Goal: Communication & Community: Answer question/provide support

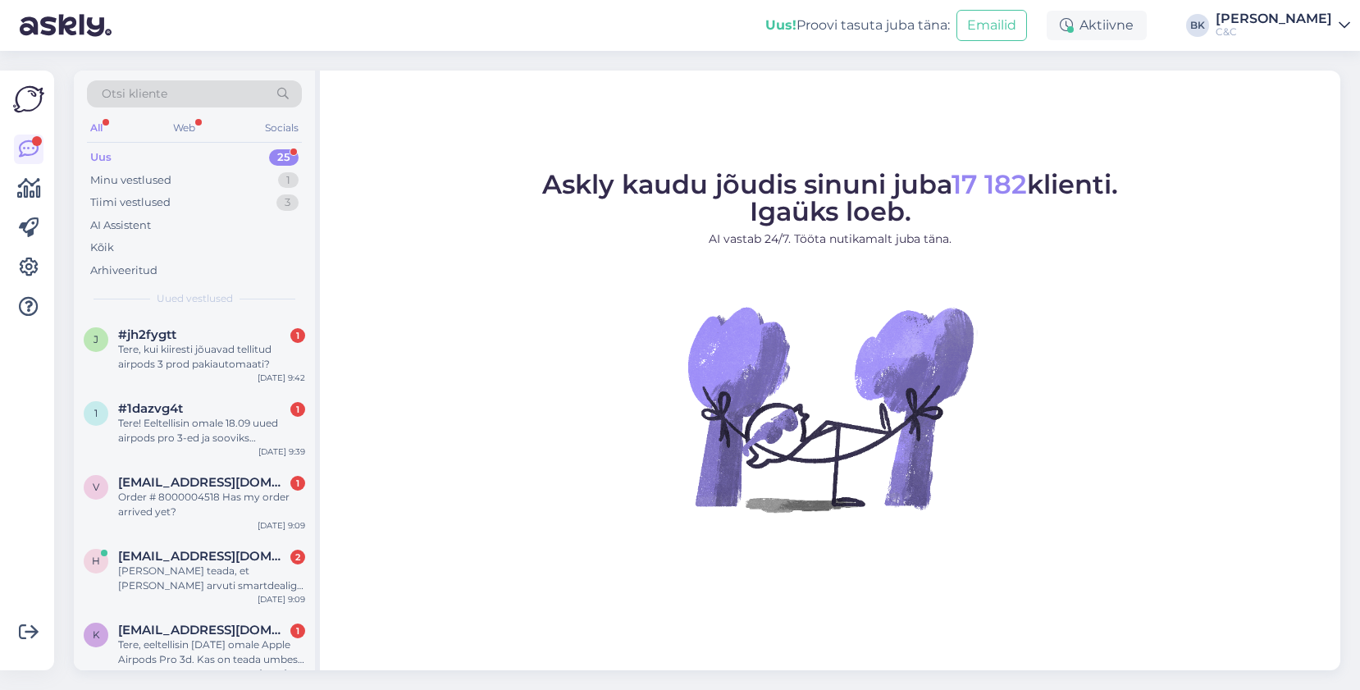
scroll to position [1477, 0]
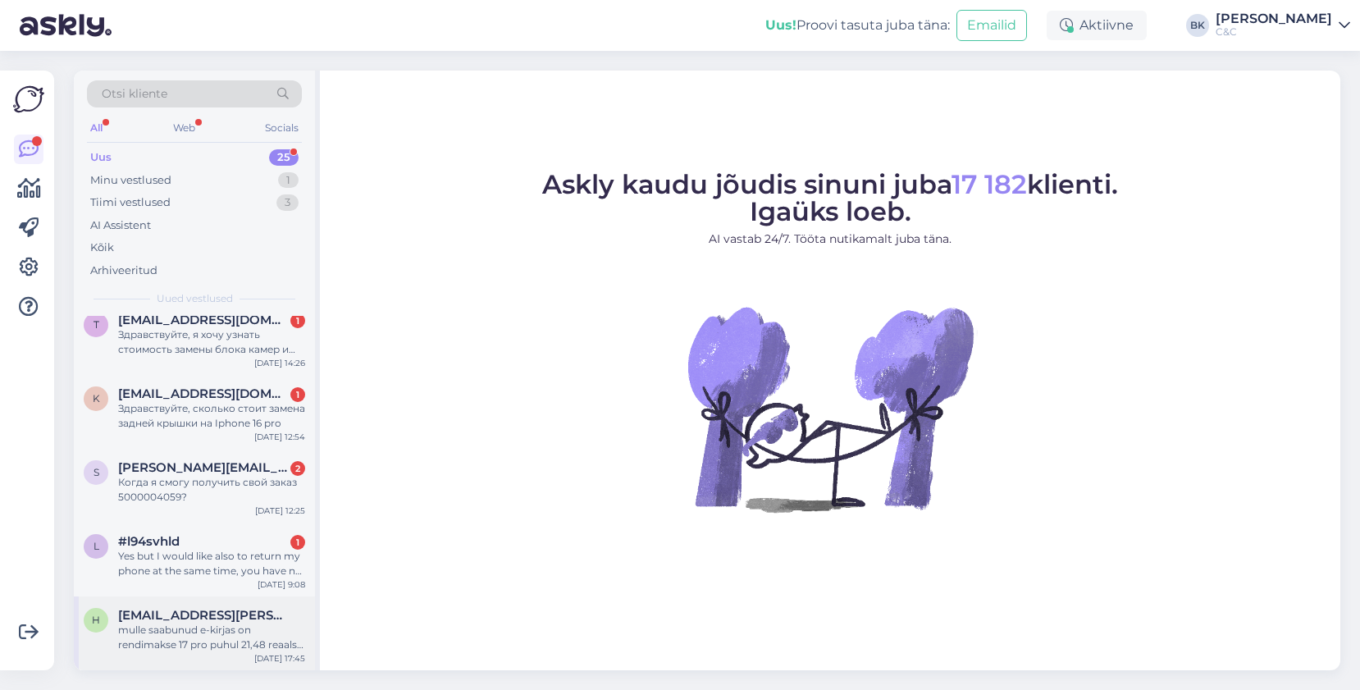
click at [184, 630] on div "mulle saabunud e-kirjas on rendimakse 17 pro puhul 21,48 reaalse pakkumise korr…" at bounding box center [211, 638] width 187 height 30
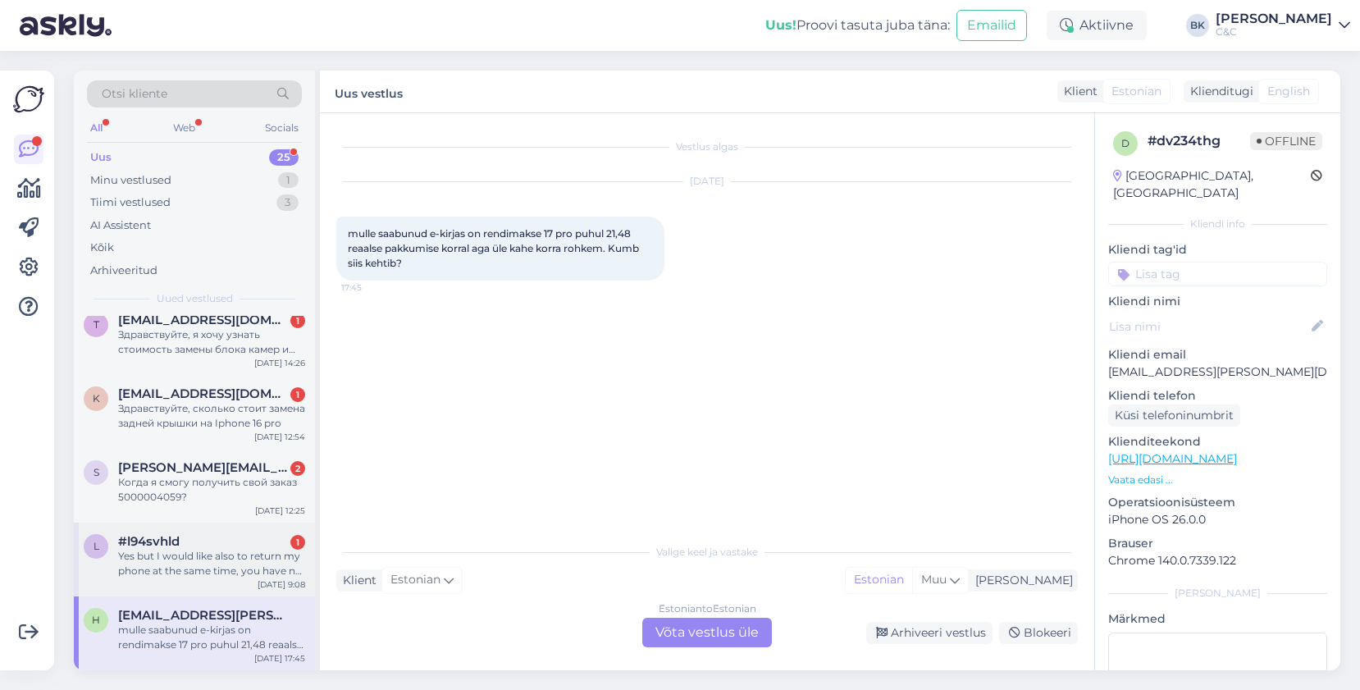
click at [216, 581] on div "l #l94svhld 1 Yes but I would like also to return my phone at the same time, yo…" at bounding box center [194, 560] width 241 height 74
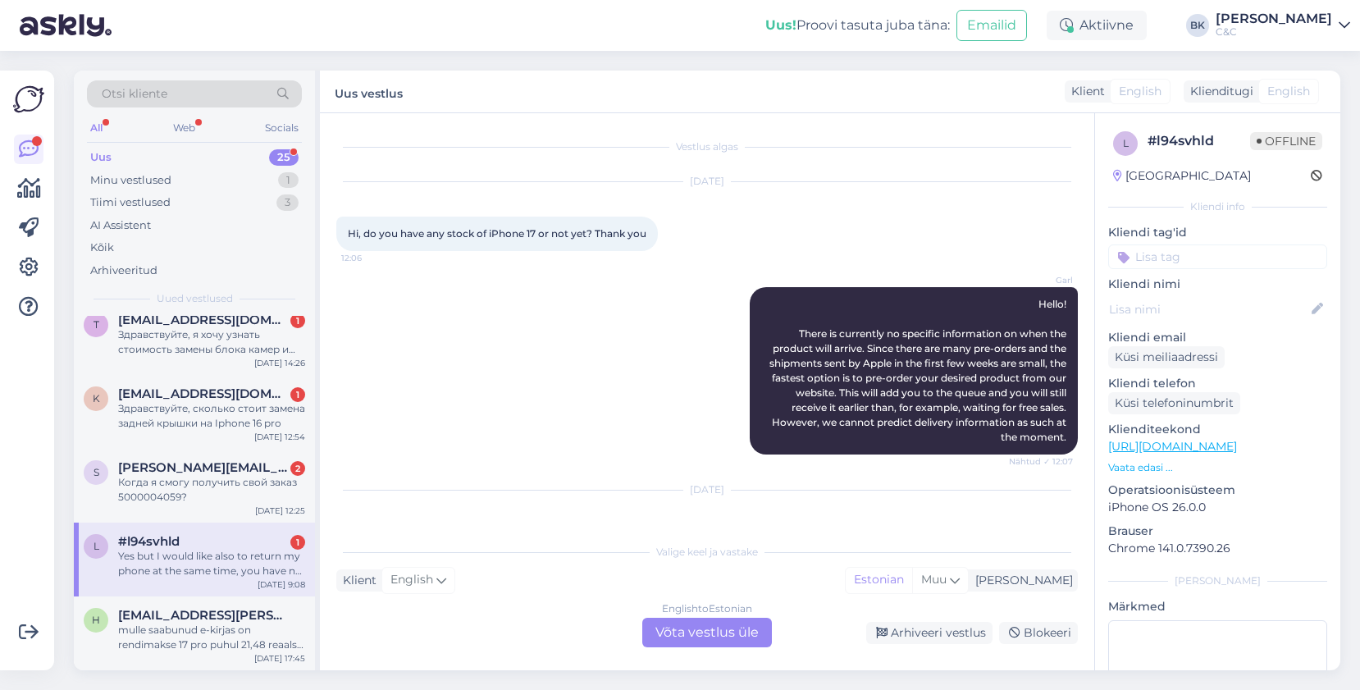
scroll to position [72, 0]
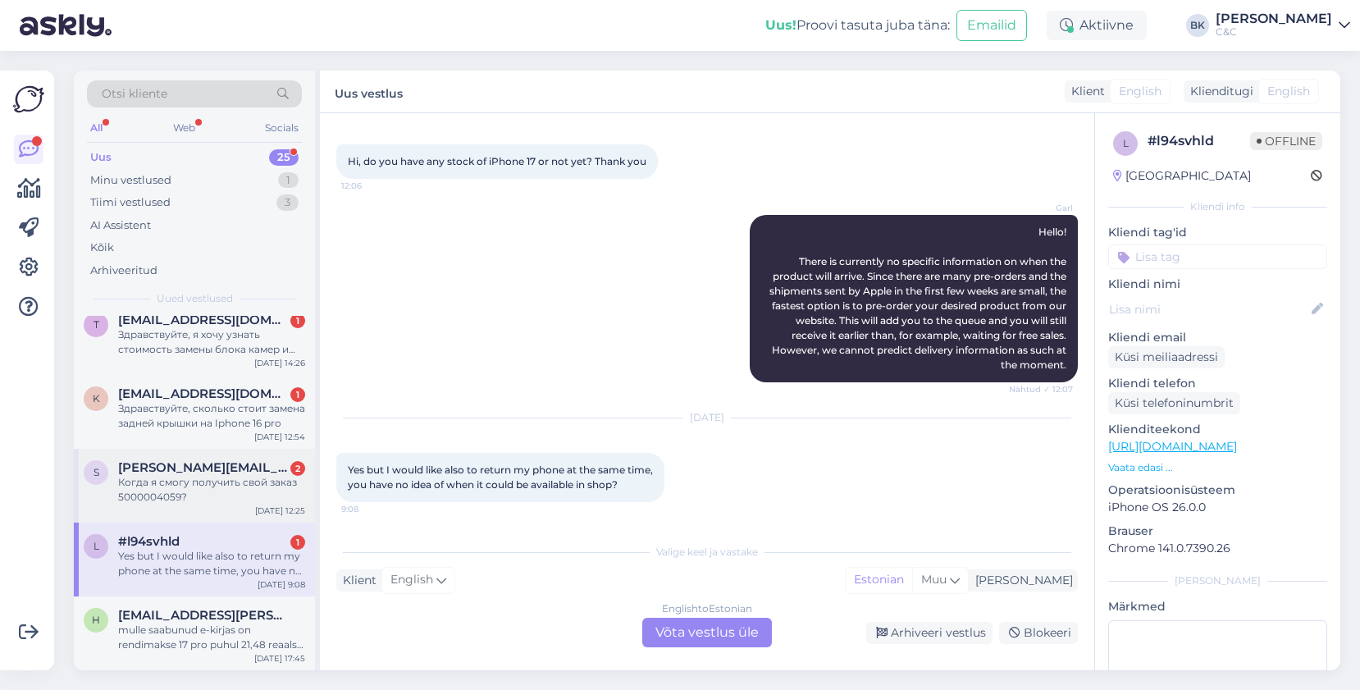
click at [221, 488] on div "Когда я смогу получить свой заказ 5000004059?" at bounding box center [211, 490] width 187 height 30
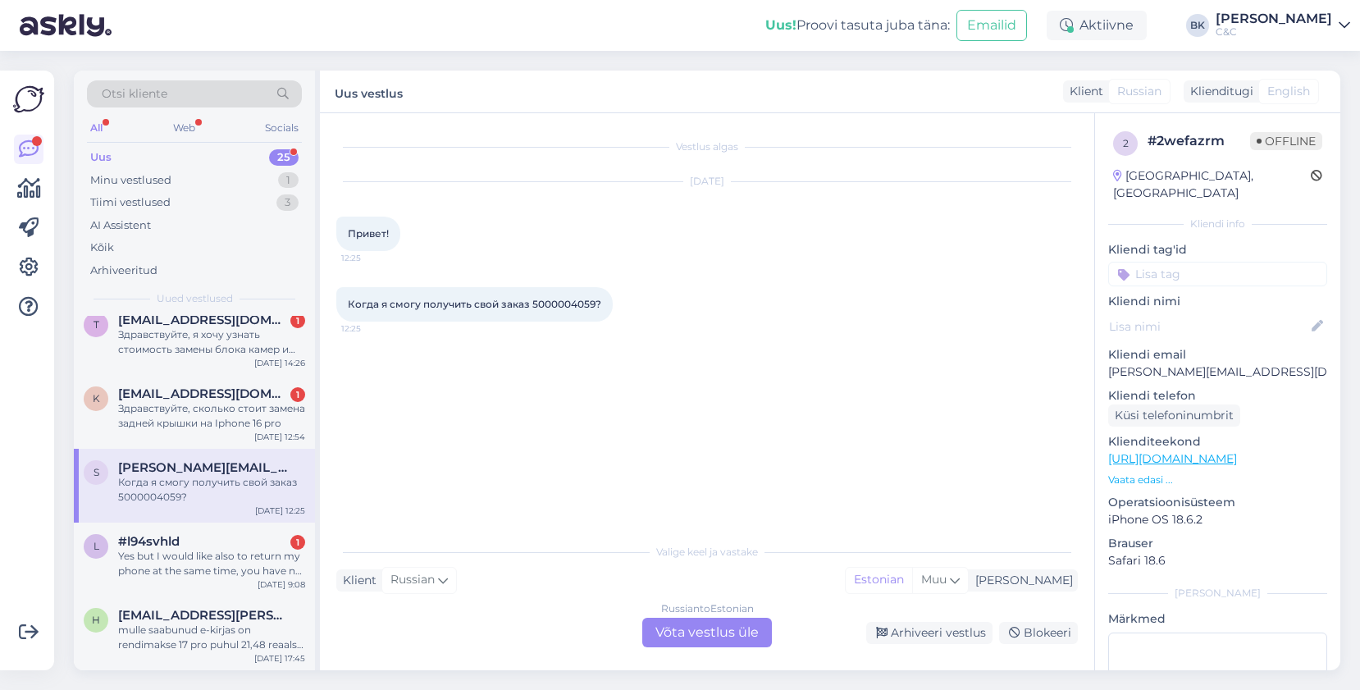
scroll to position [0, 0]
click at [249, 395] on span "[EMAIL_ADDRESS][DOMAIN_NAME]" at bounding box center [203, 393] width 171 height 15
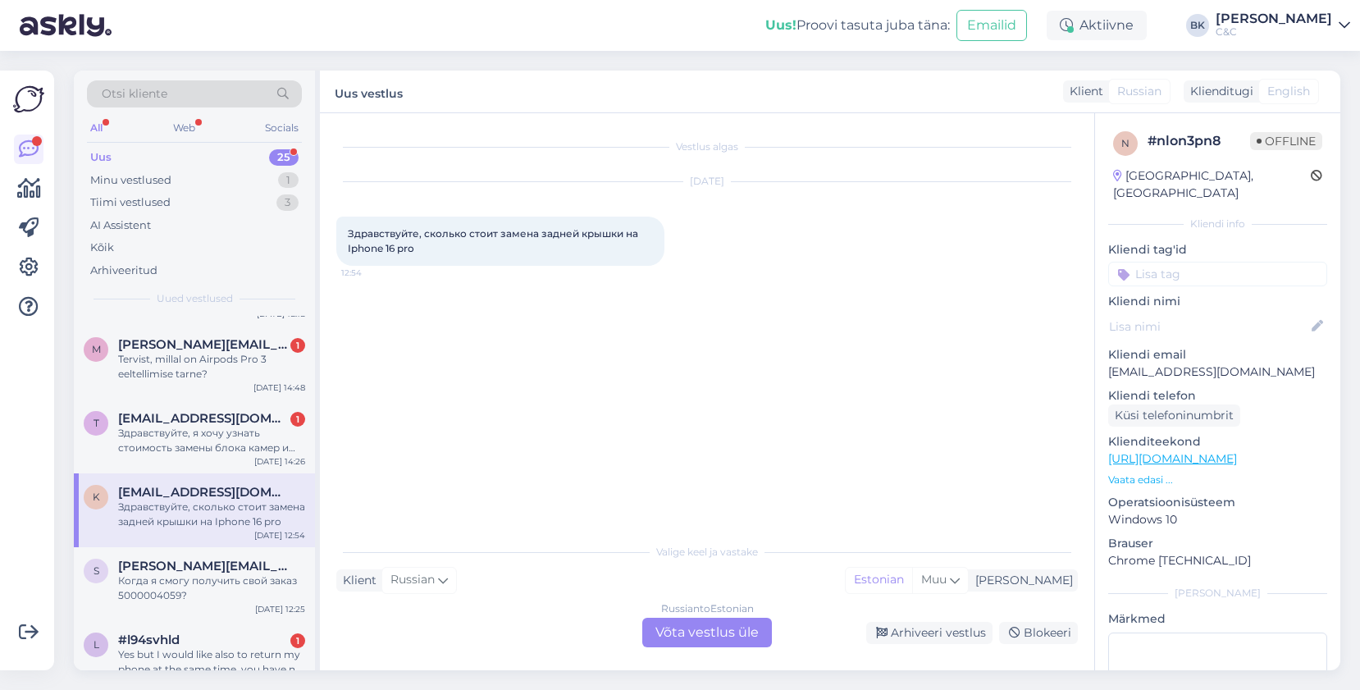
scroll to position [1374, 0]
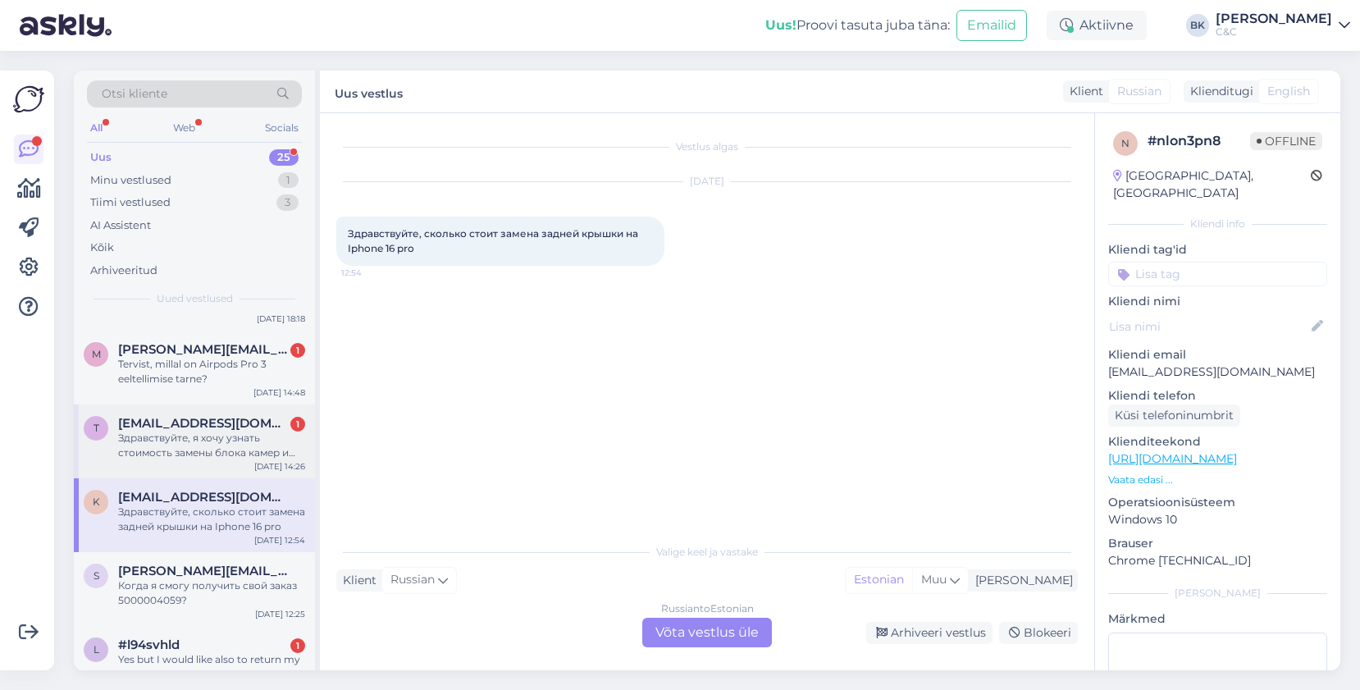
click at [235, 436] on div "Здравствуйте, я хочу узнать стоимость замены блока камер и батареи на iPhone 13…" at bounding box center [211, 446] width 187 height 30
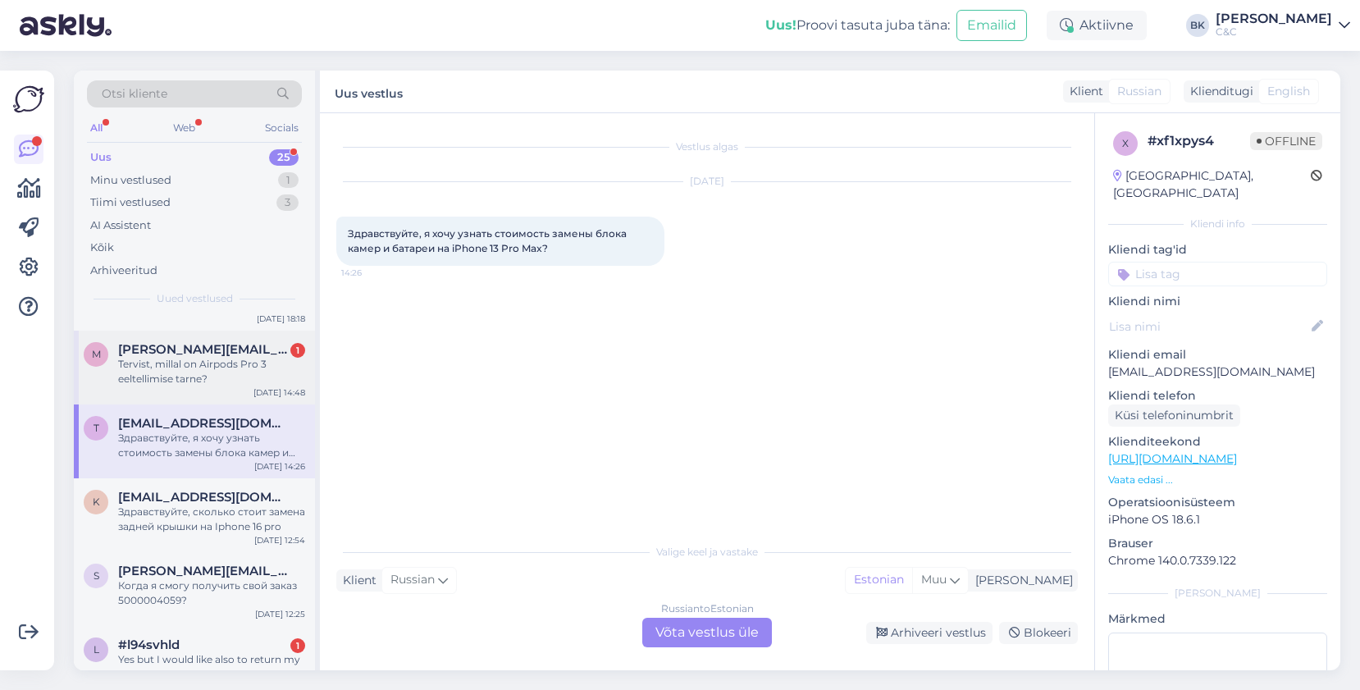
click at [233, 376] on div "Tervist, millal on Airpods Pro 3 eeltellimise tarne?" at bounding box center [211, 372] width 187 height 30
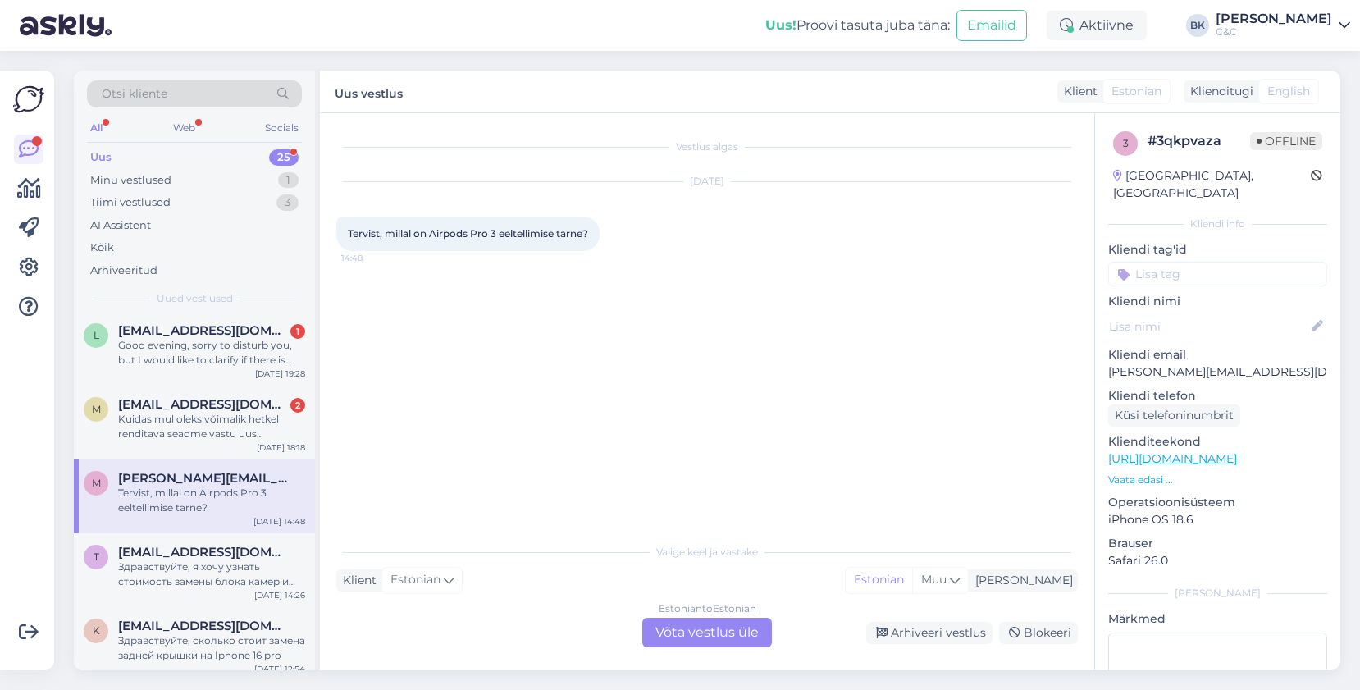
scroll to position [1232, 0]
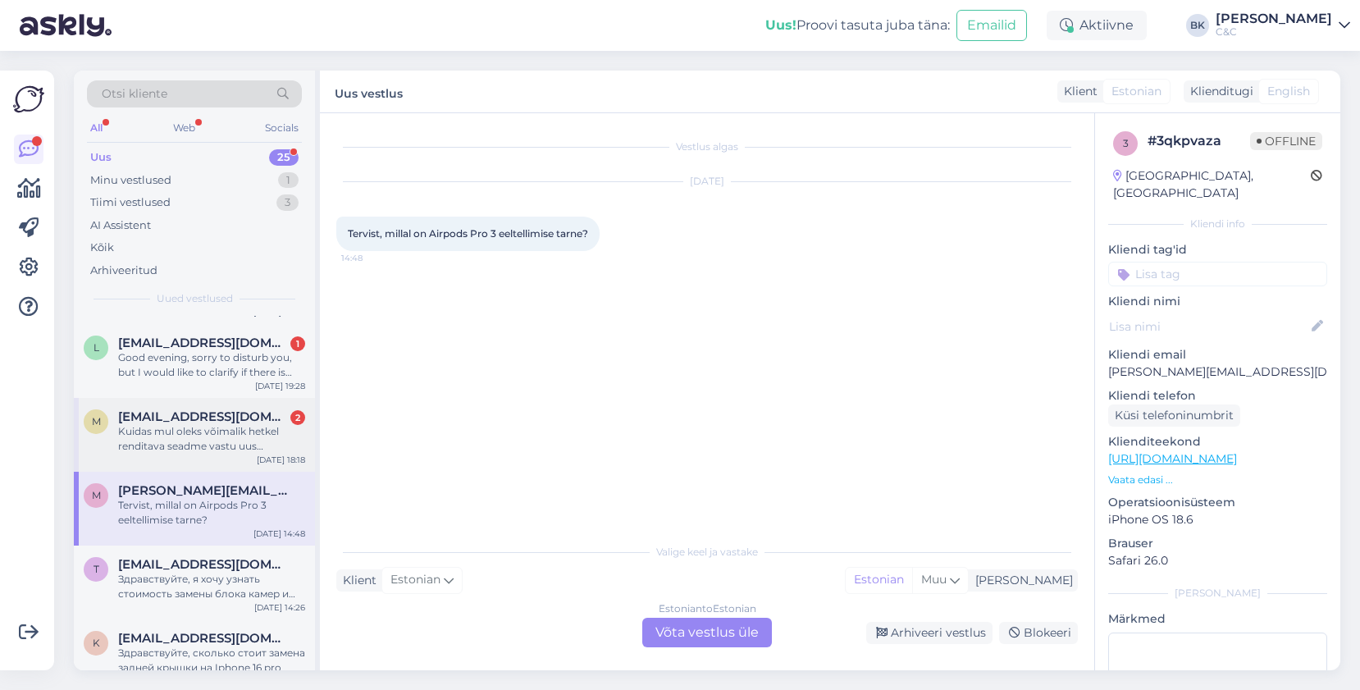
click at [216, 437] on div "Kuidas mul oleks võimalik hetkel renditava seadme vastu uus [PERSON_NAME]" at bounding box center [211, 439] width 187 height 30
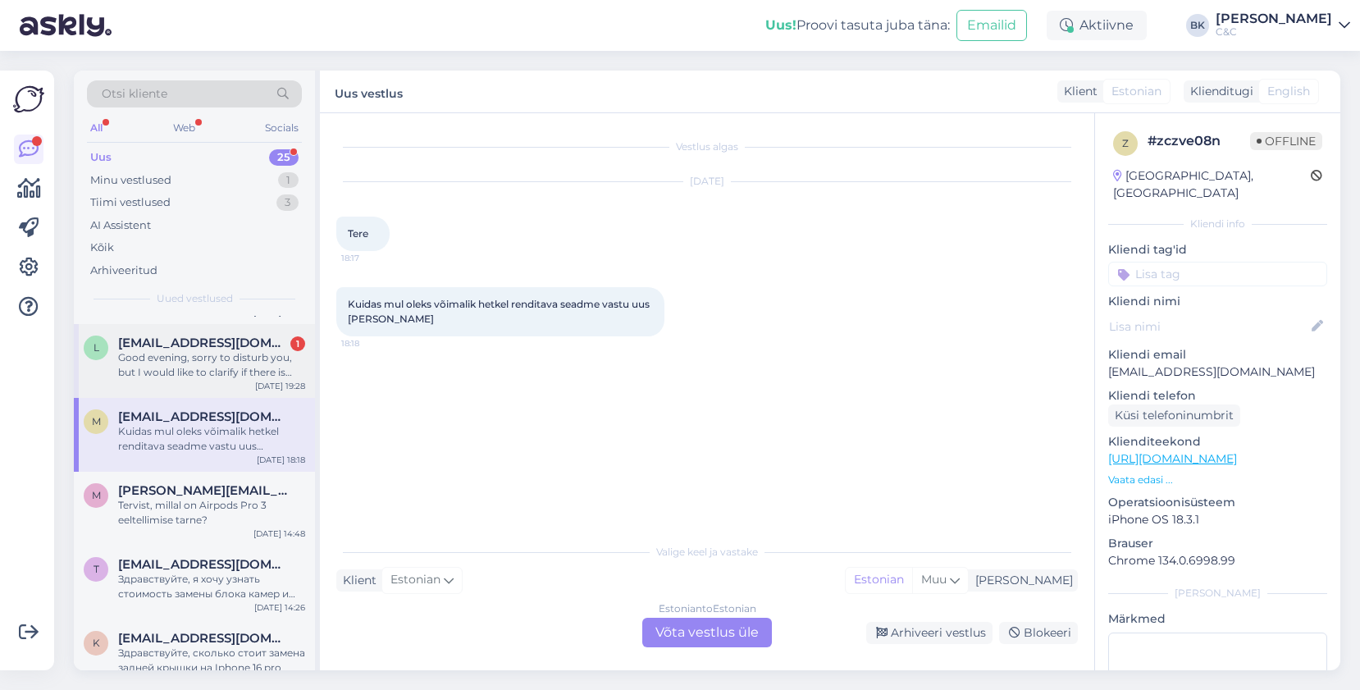
click at [214, 361] on div "Good evening, sorry to disturb you, but I would like to clarify if there is any…" at bounding box center [211, 365] width 187 height 30
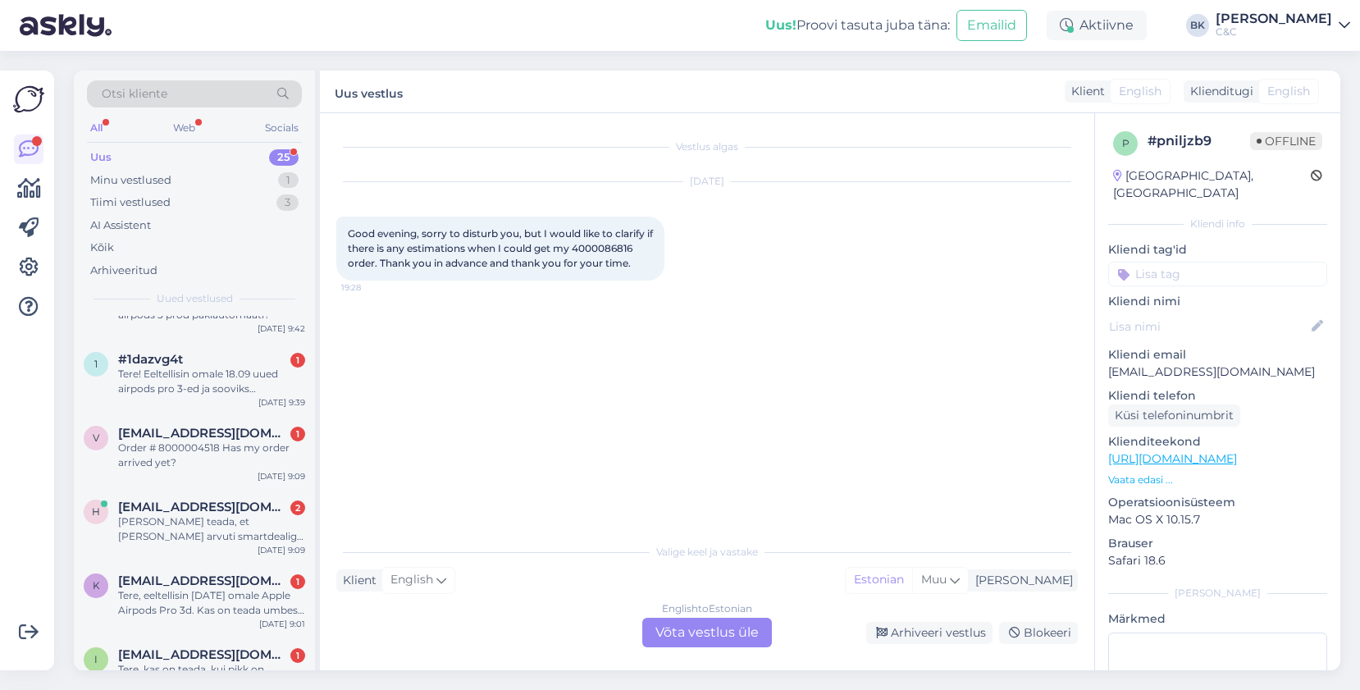
scroll to position [0, 0]
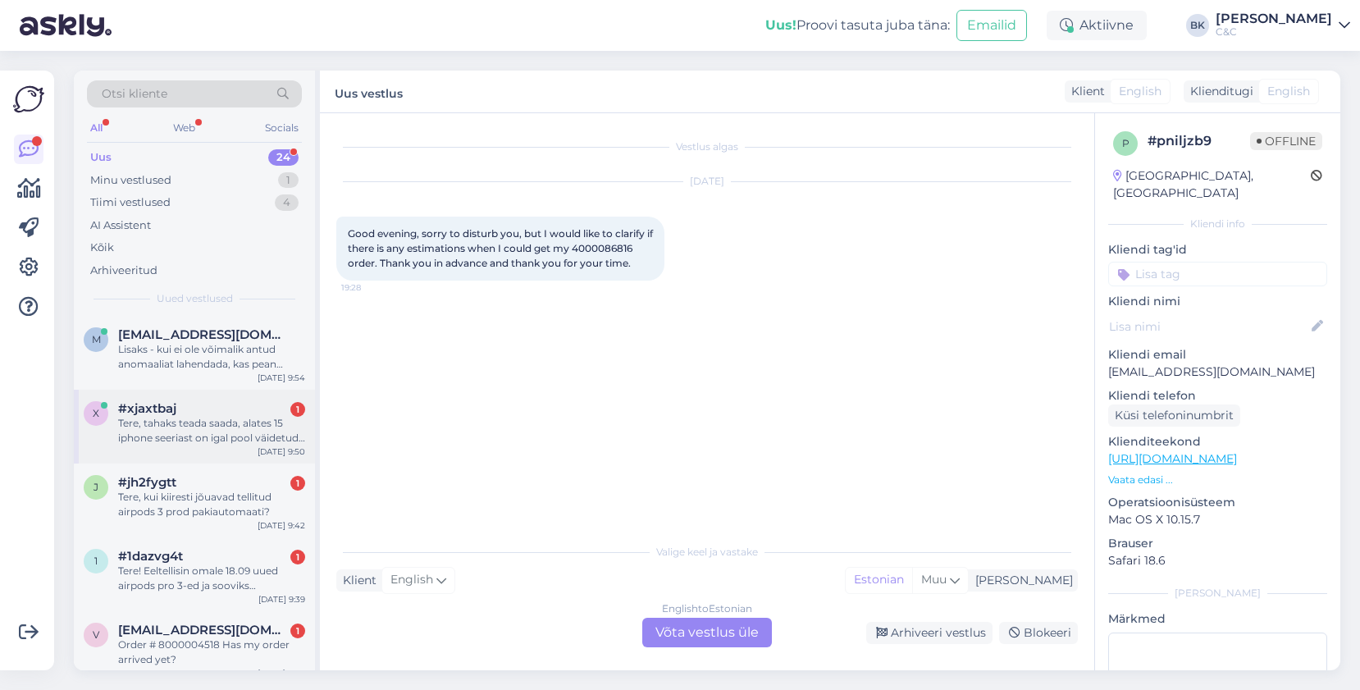
click at [214, 409] on div "#xjaxtbaj 1" at bounding box center [211, 408] width 187 height 15
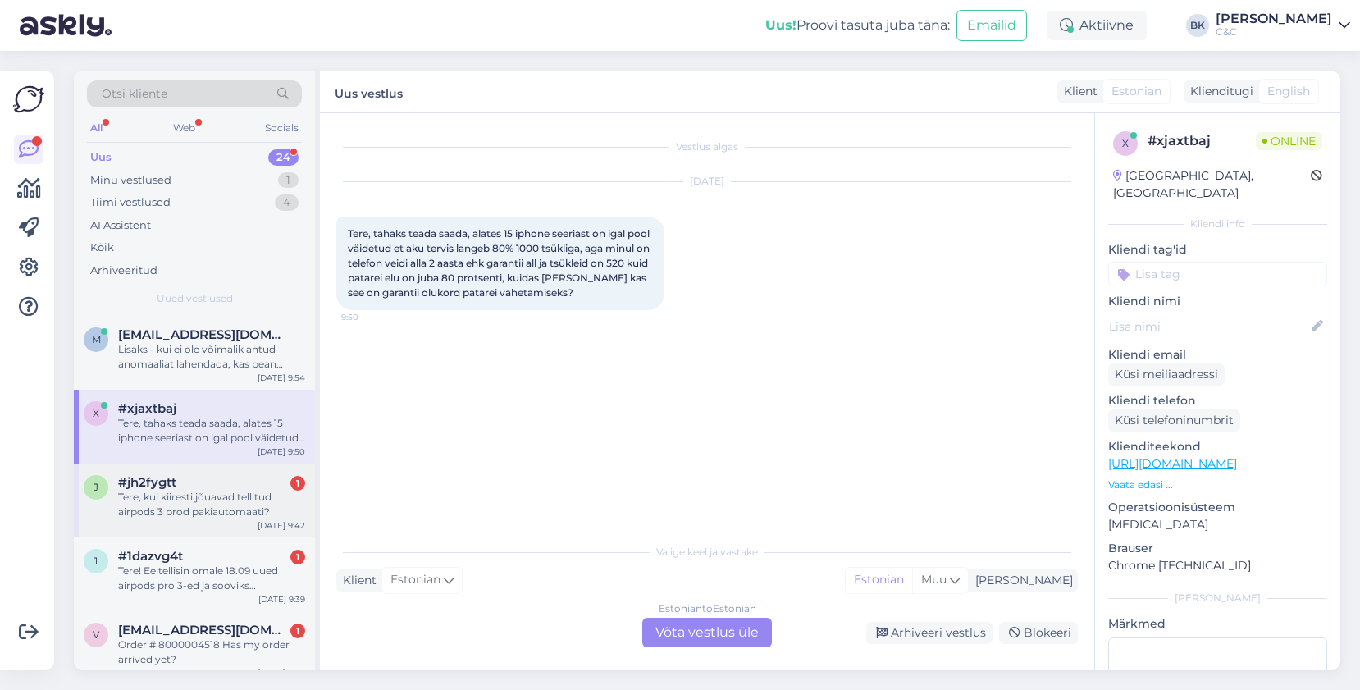
click at [208, 474] on div "j #jh2fygtt 1 Tere, kui kiiresti jõuavad tellitud airpods 3 prod pakiautomaati?…" at bounding box center [194, 501] width 241 height 74
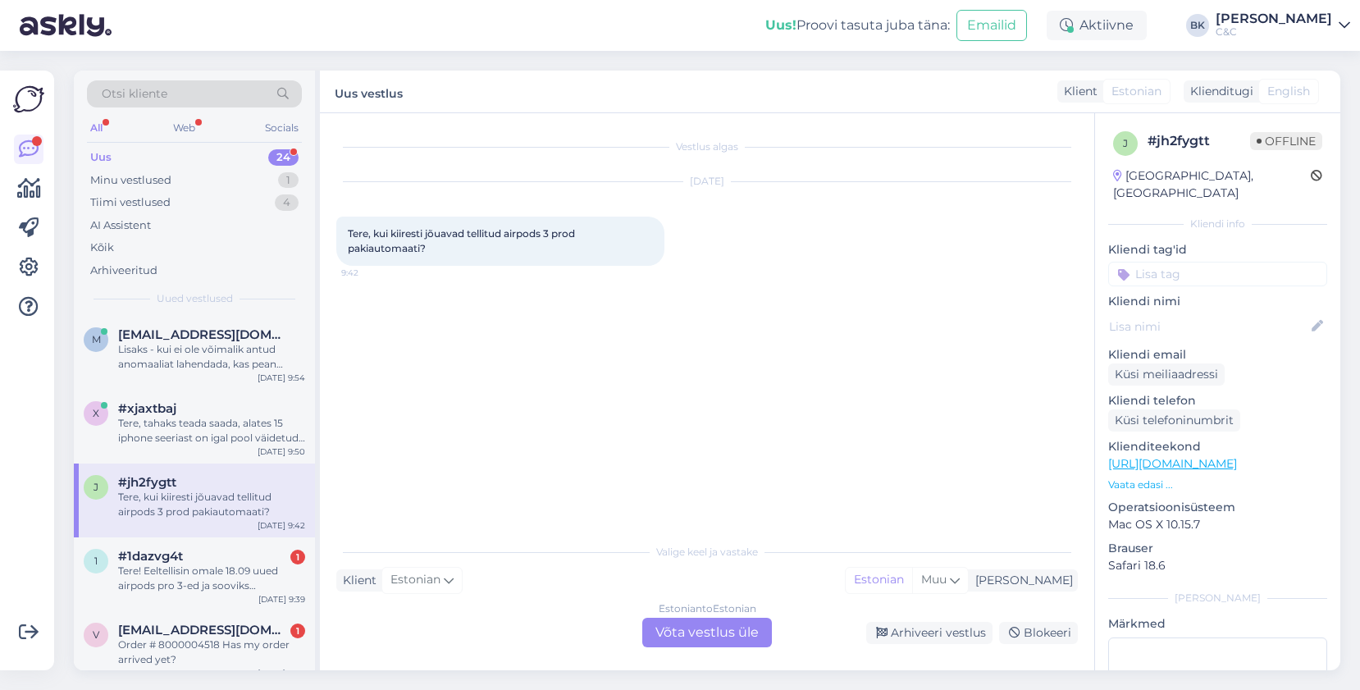
click at [704, 624] on div "Estonian to Estonian Võta vestlus üle" at bounding box center [707, 633] width 130 height 30
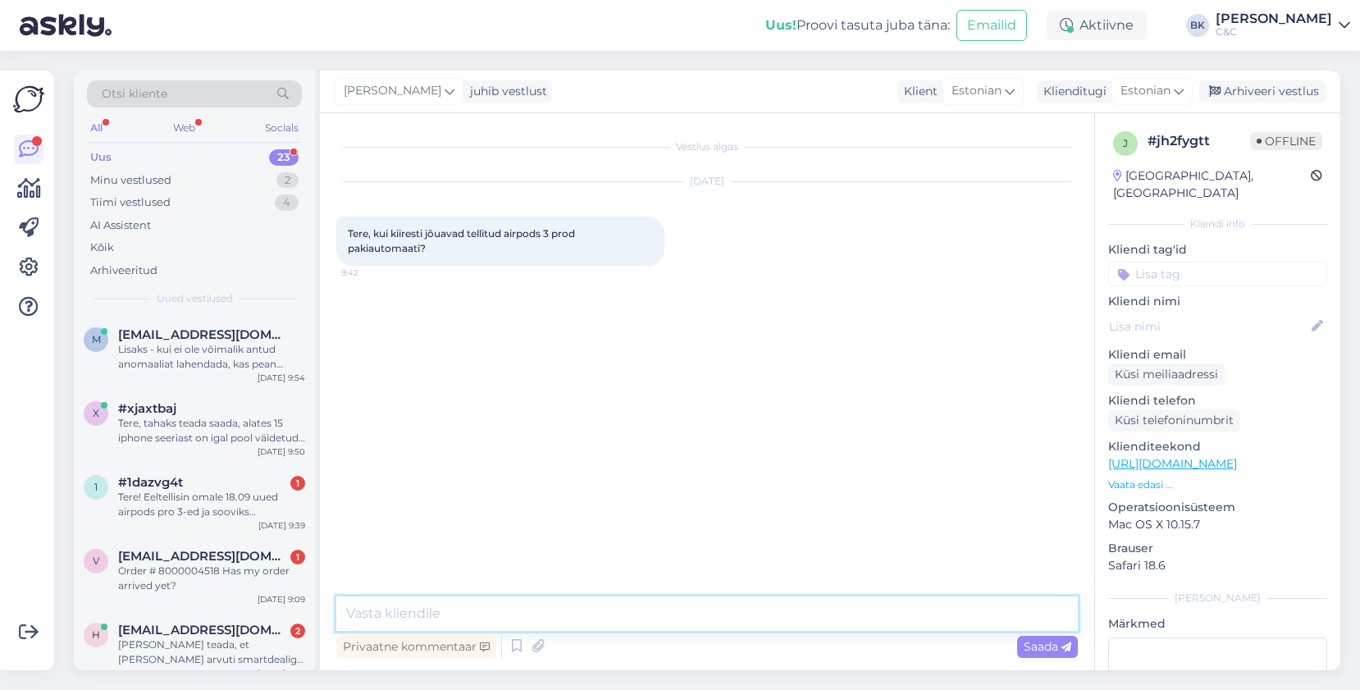
click at [563, 608] on textarea at bounding box center [707, 614] width 742 height 34
click at [518, 647] on icon at bounding box center [517, 646] width 20 height 25
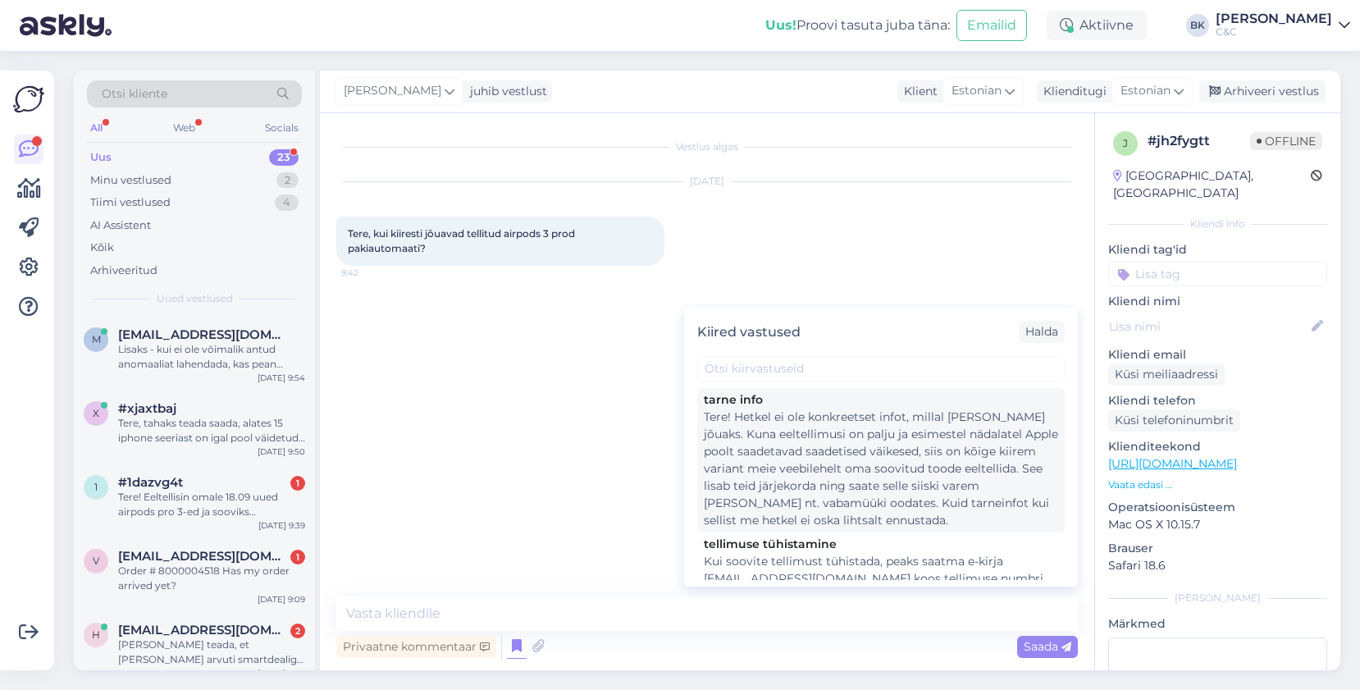
click at [804, 493] on div "Tere! Hetkel ei ole konkreetset infot, millal [PERSON_NAME] jõuaks. Kuna eeltel…" at bounding box center [881, 469] width 354 height 121
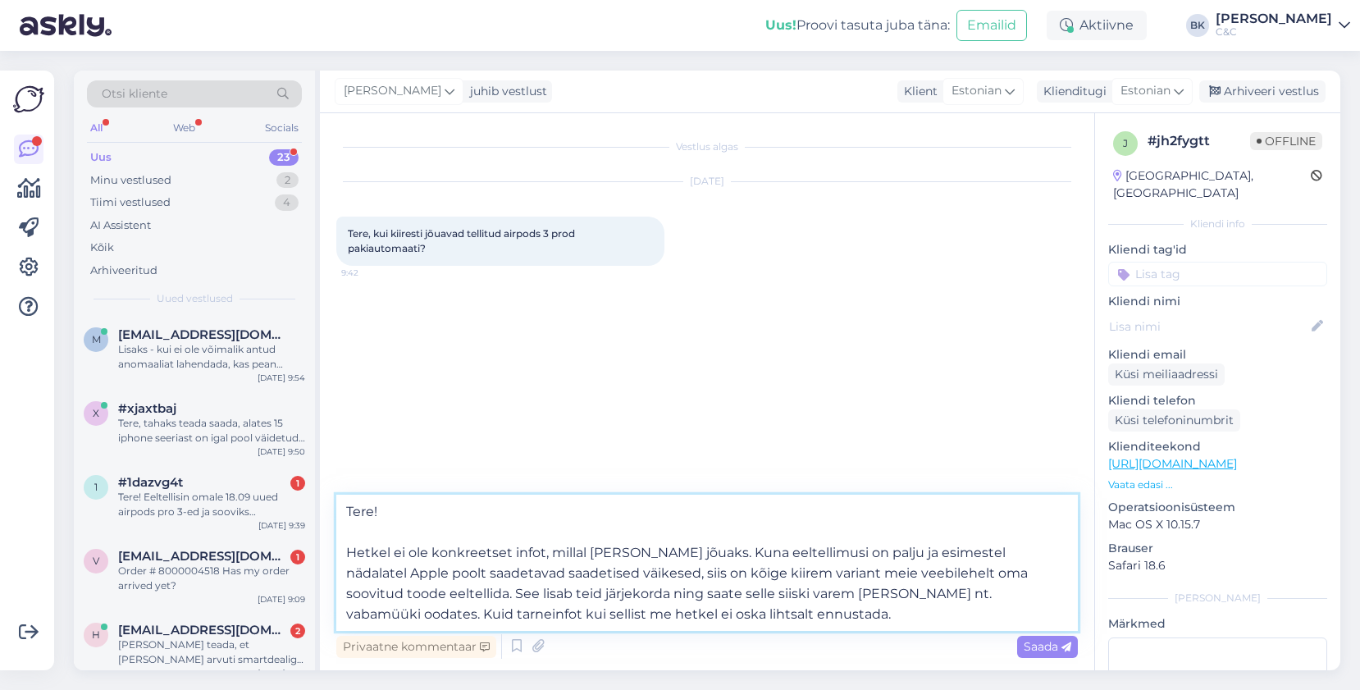
drag, startPoint x: 635, startPoint y: 572, endPoint x: 726, endPoint y: 624, distance: 104.7
click at [726, 624] on textarea "Tere! Hetkel ei ole konkreetset infot, millal [PERSON_NAME] jõuaks. Kuna eeltel…" at bounding box center [707, 563] width 742 height 136
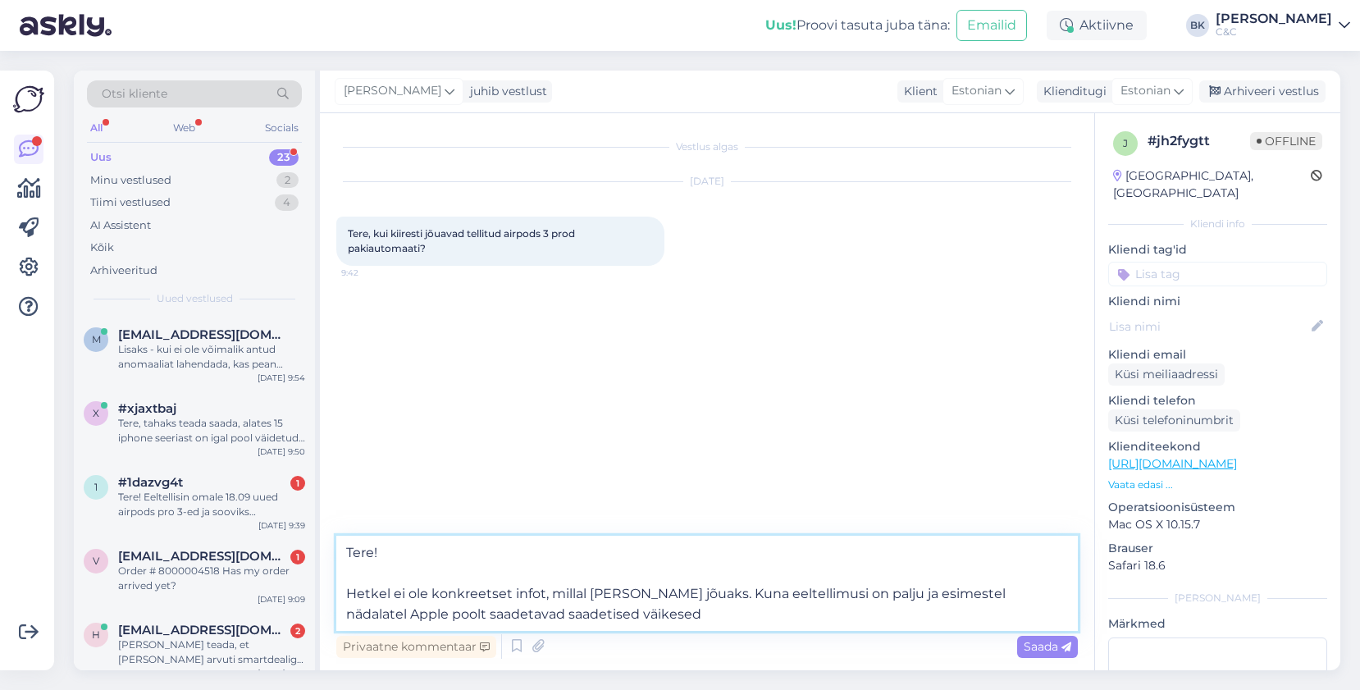
type textarea "Tere! Hetkel ei ole konkreetset infot, millal [PERSON_NAME] jõuaks. Kuna eeltel…"
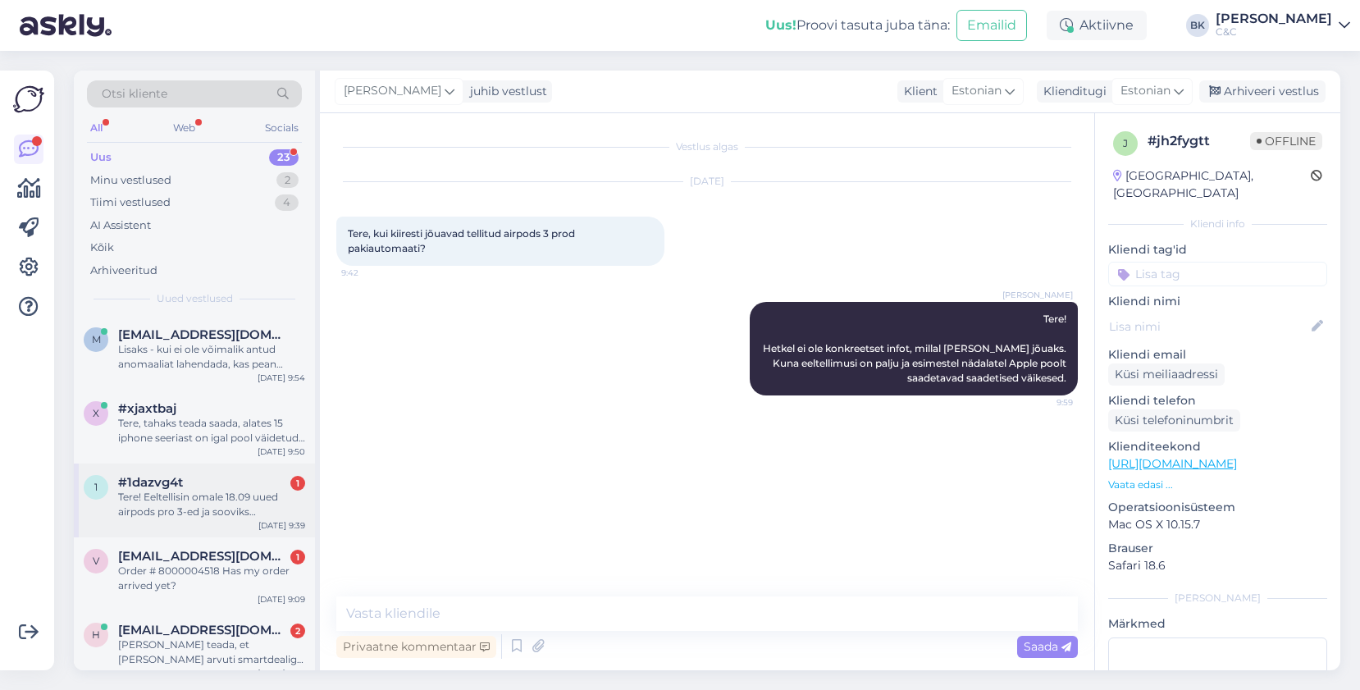
click at [291, 500] on div "Tere! Eeltellisin omale 18.09 uued airpods pro 3-ed ja sooviks [PERSON_NAME] mi…" at bounding box center [211, 505] width 187 height 30
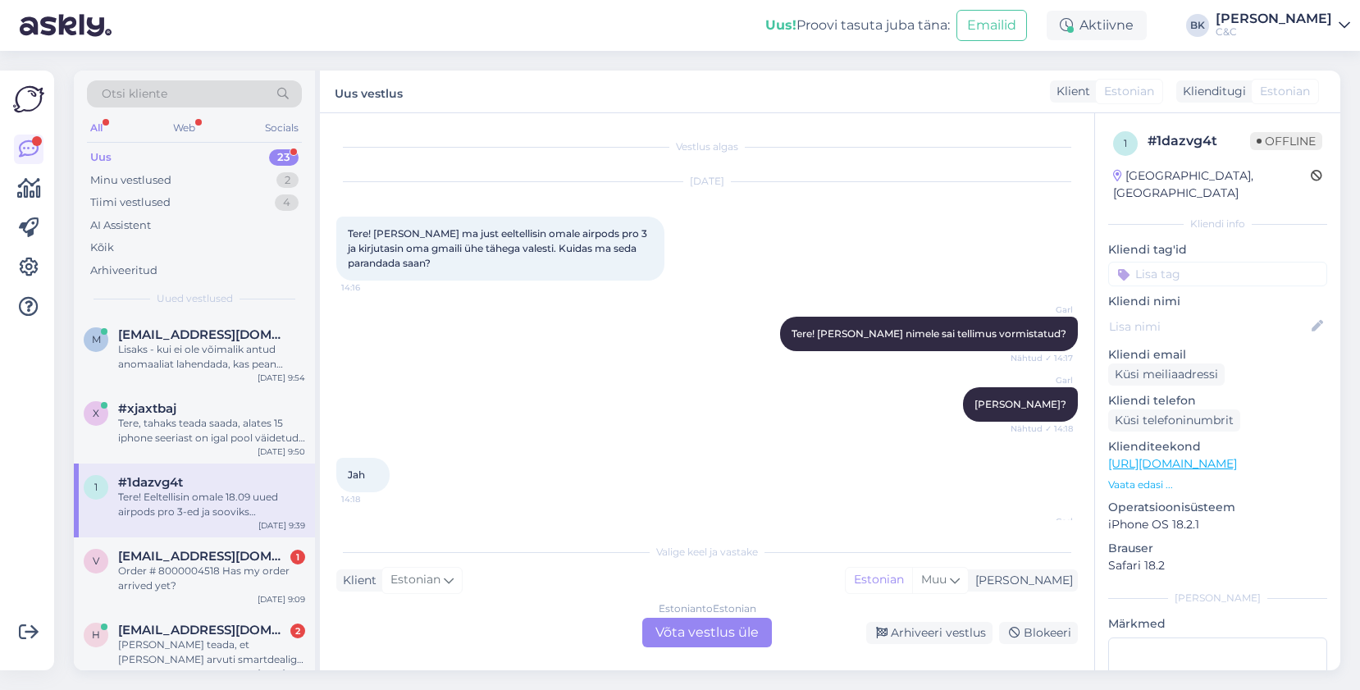
scroll to position [586, 0]
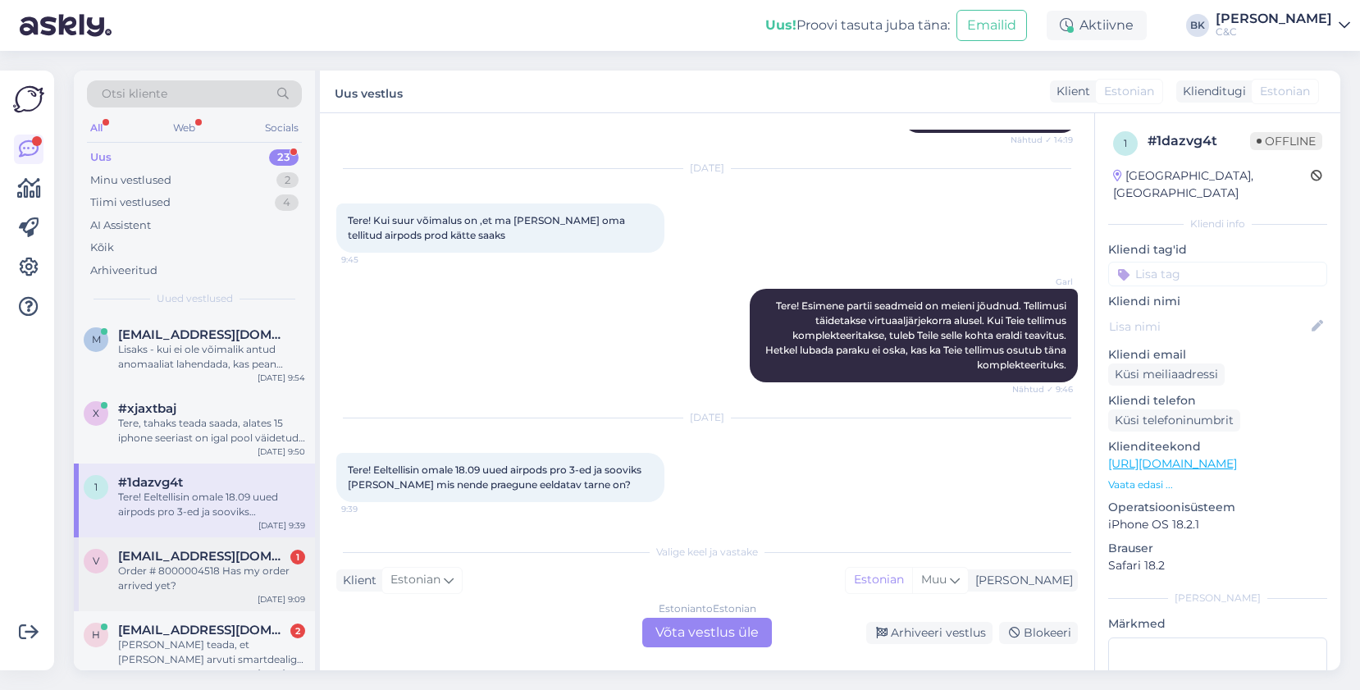
click at [226, 578] on div "Order # 8000004518 Has my order arrived yet?" at bounding box center [211, 579] width 187 height 30
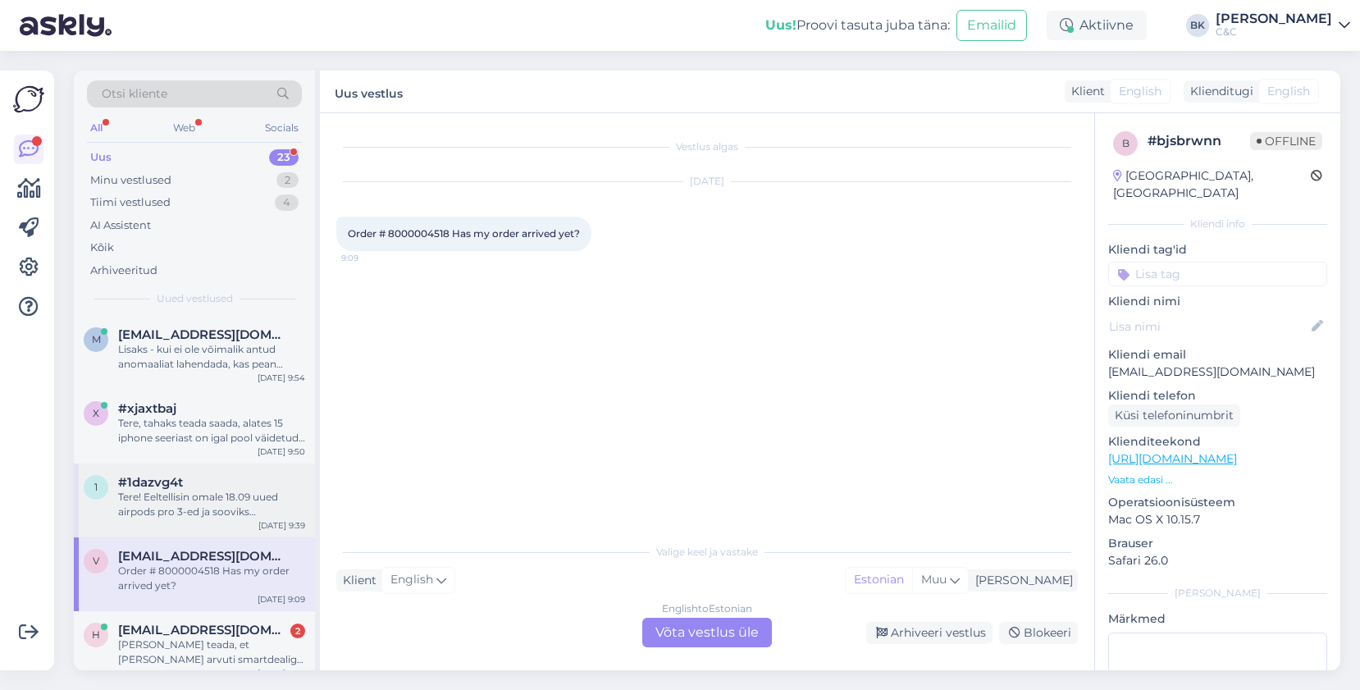
click at [237, 526] on div "1 #1dazvg4t Tere! Eeltellisin omale 18.09 uued airpods pro 3-ed ja sooviks [PER…" at bounding box center [194, 501] width 241 height 74
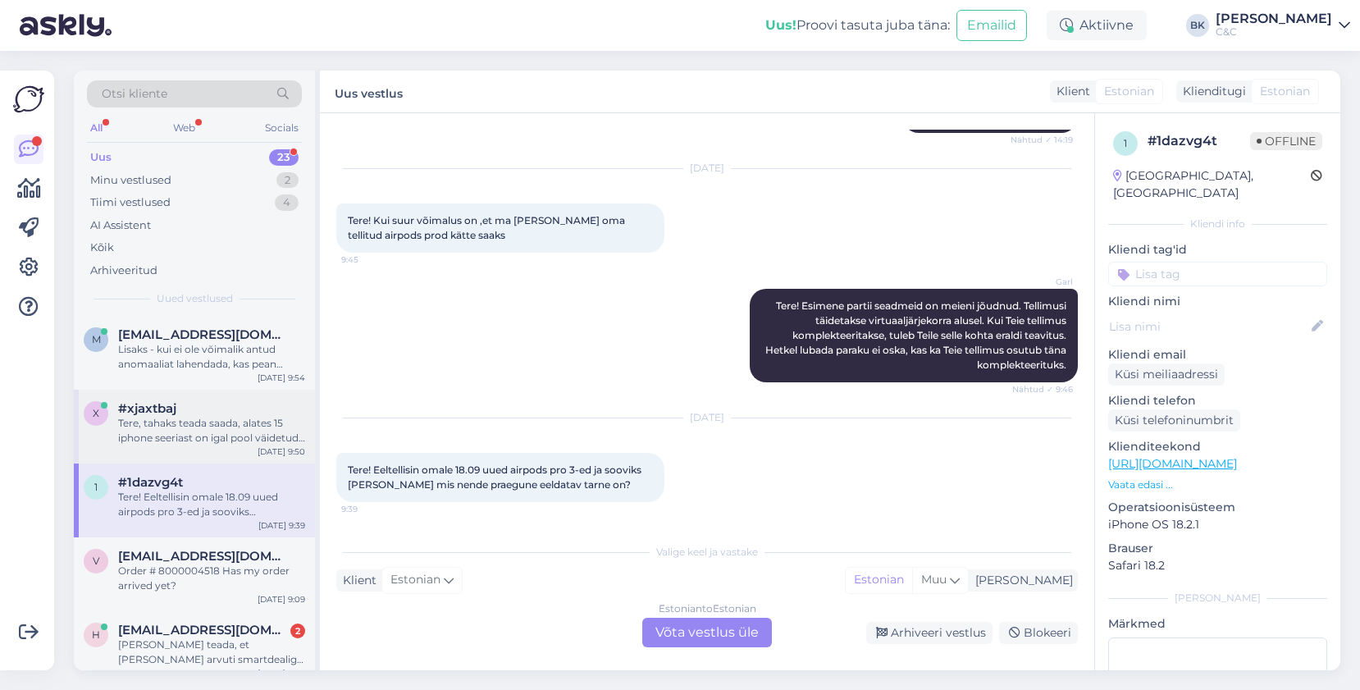
click at [260, 444] on div "Tere, tahaks teada saada, alates 15 iphone seeriast on igal pool väidetud et ak…" at bounding box center [211, 431] width 187 height 30
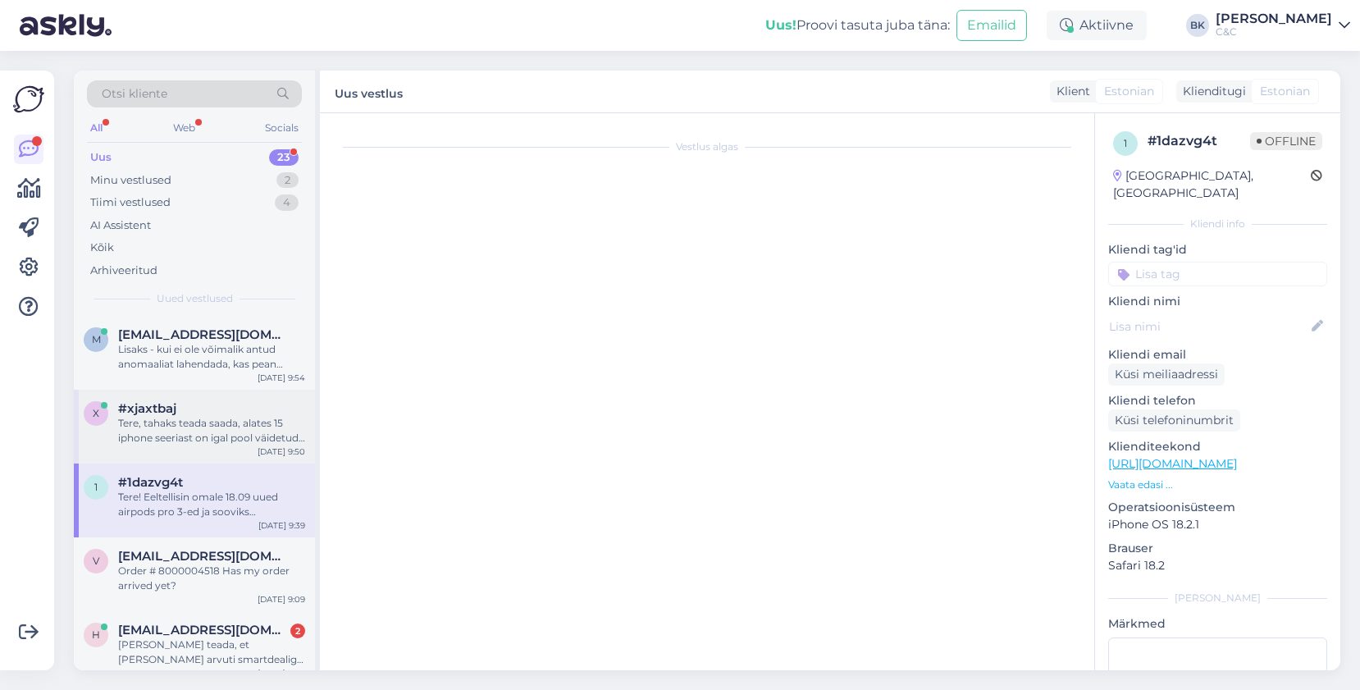
scroll to position [0, 0]
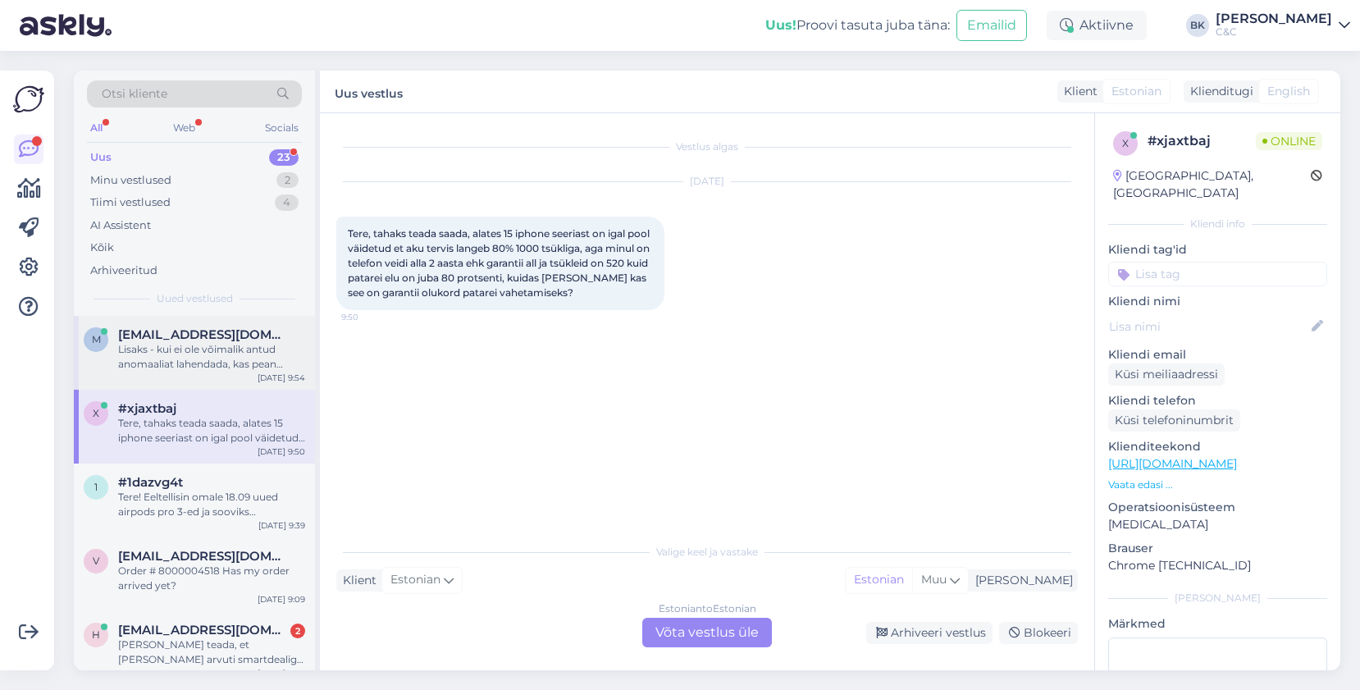
click at [286, 360] on div "Lisaks - kui ei ole võimalik antud anomaaliat lahendada, kas pean tegema uue me…" at bounding box center [211, 357] width 187 height 30
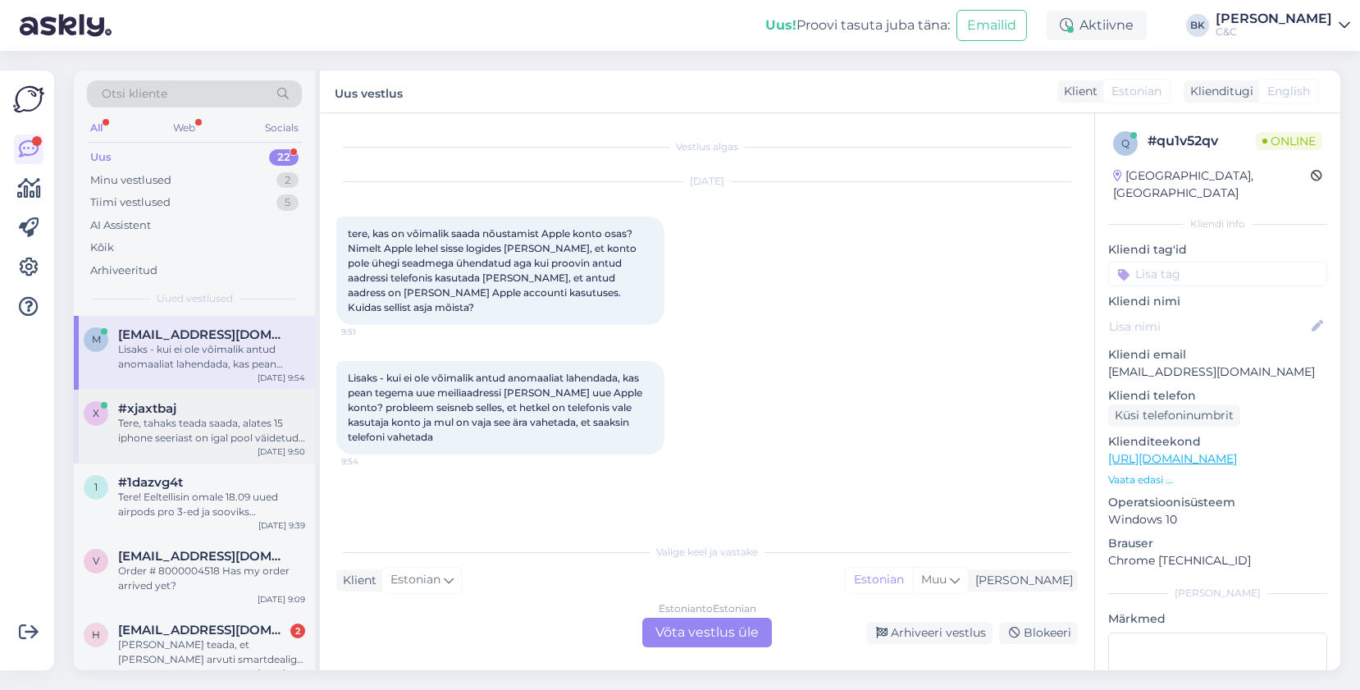
click at [176, 421] on div "Tere, tahaks teada saada, alates 15 iphone seeriast on igal pool väidetud et ak…" at bounding box center [211, 431] width 187 height 30
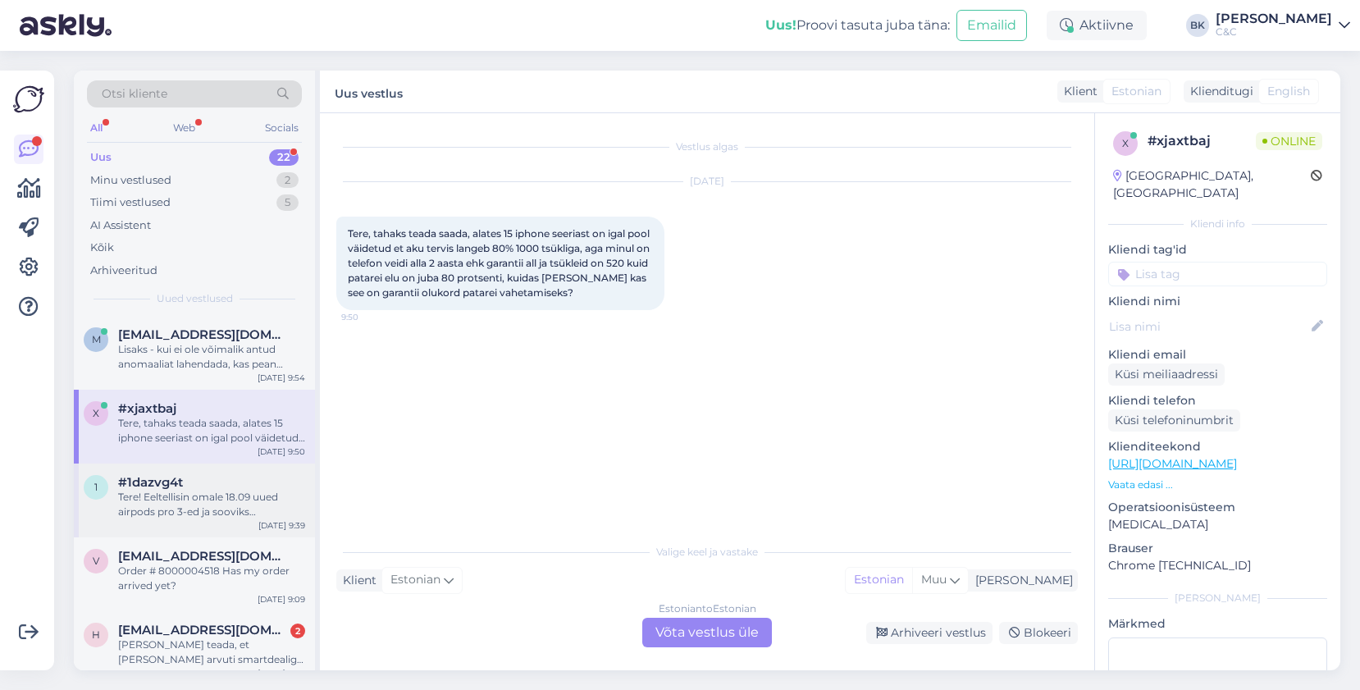
click at [165, 487] on span "#1dazvg4t" at bounding box center [150, 482] width 65 height 15
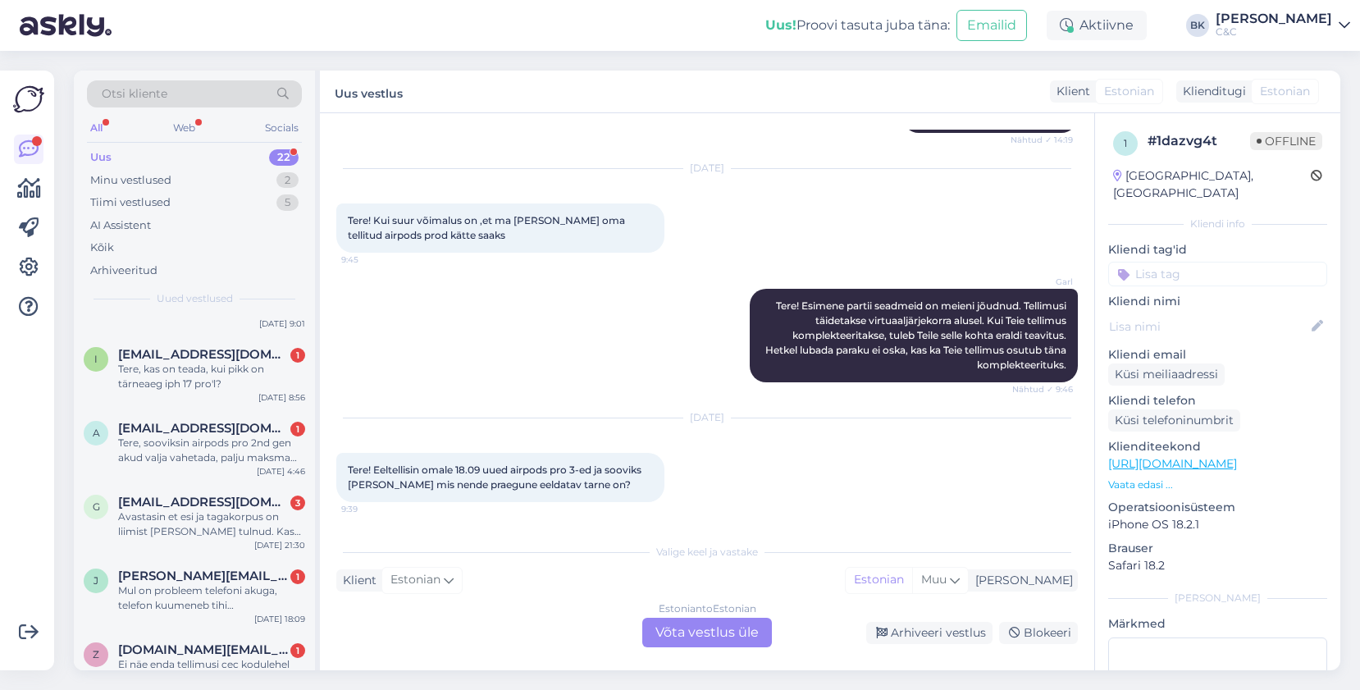
scroll to position [1255, 0]
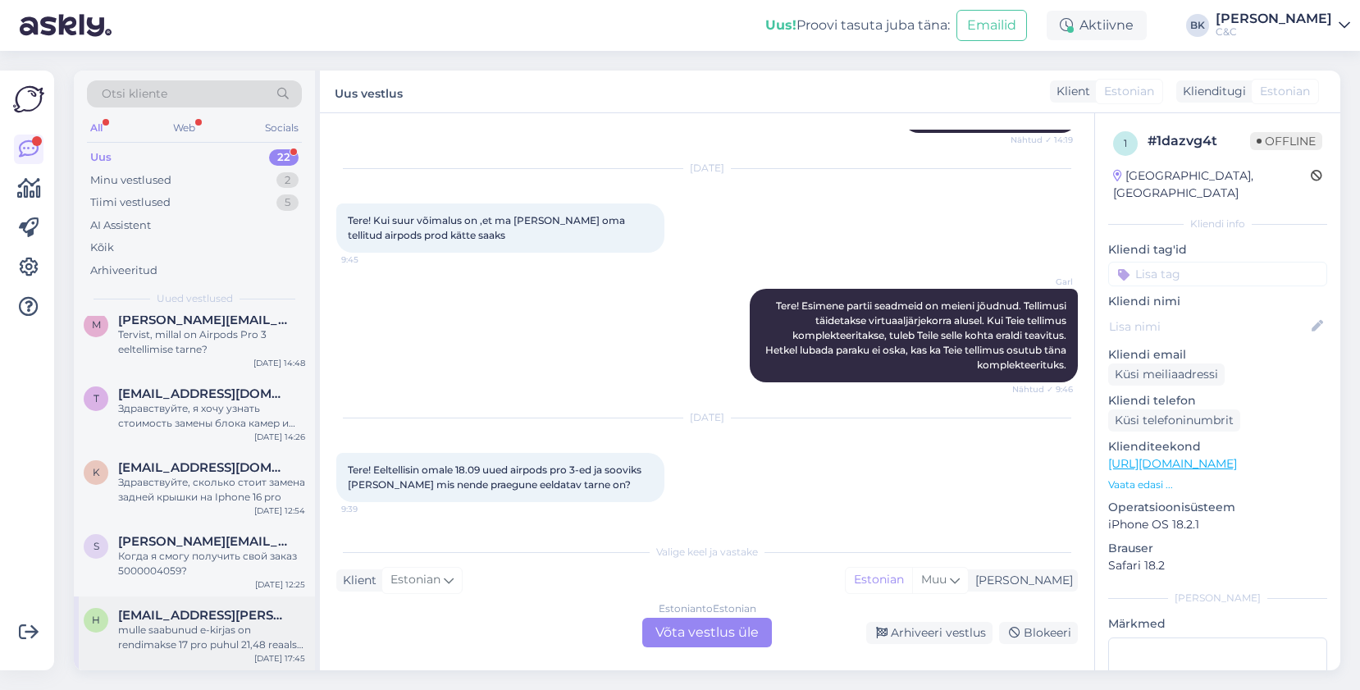
click at [157, 652] on div "h [EMAIL_ADDRESS][PERSON_NAME][DOMAIN_NAME] mulle saabunud e-kirjas on rendimak…" at bounding box center [194, 634] width 241 height 74
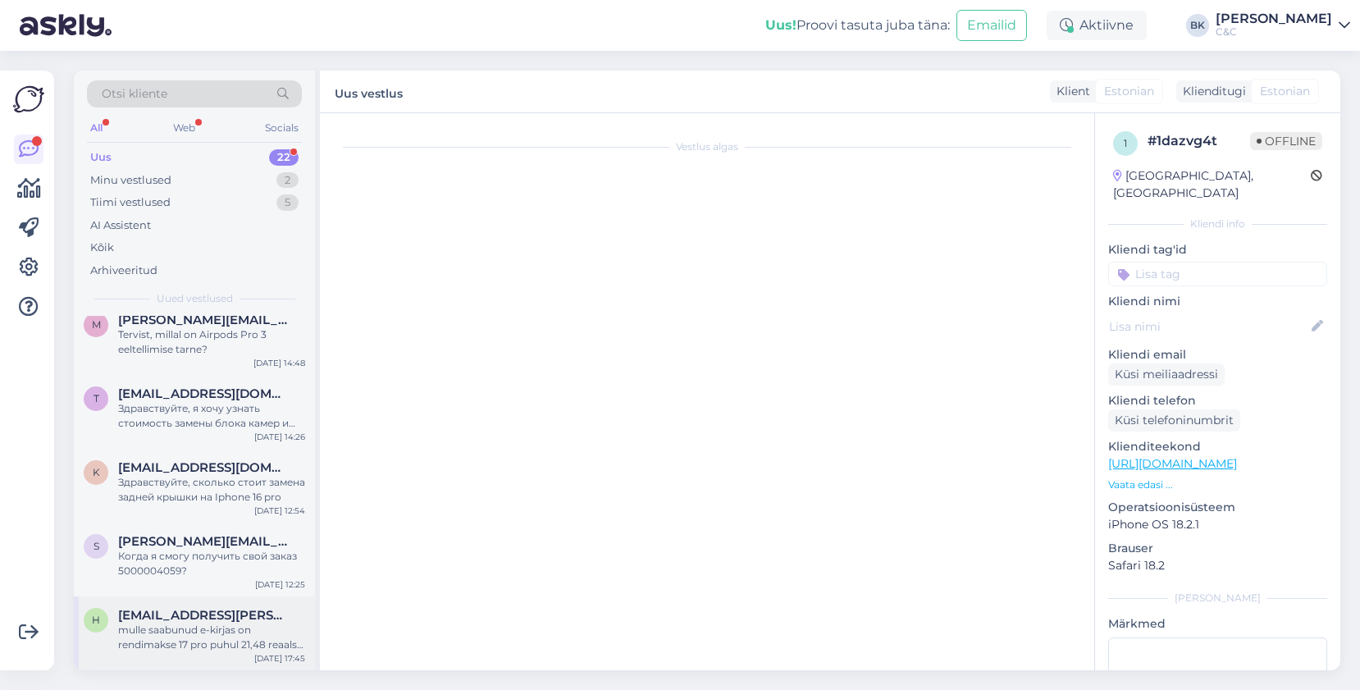
scroll to position [0, 0]
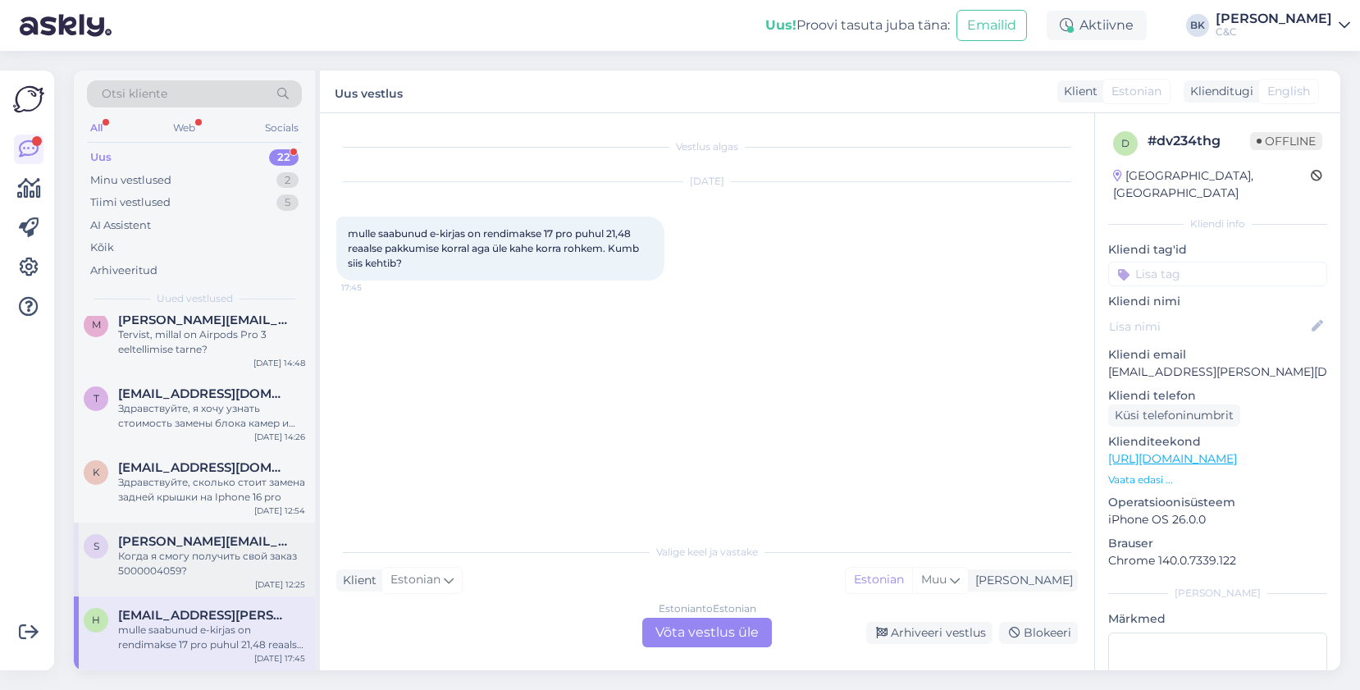
click at [171, 565] on div "Когда я смогу получить свой заказ 5000004059?" at bounding box center [211, 564] width 187 height 30
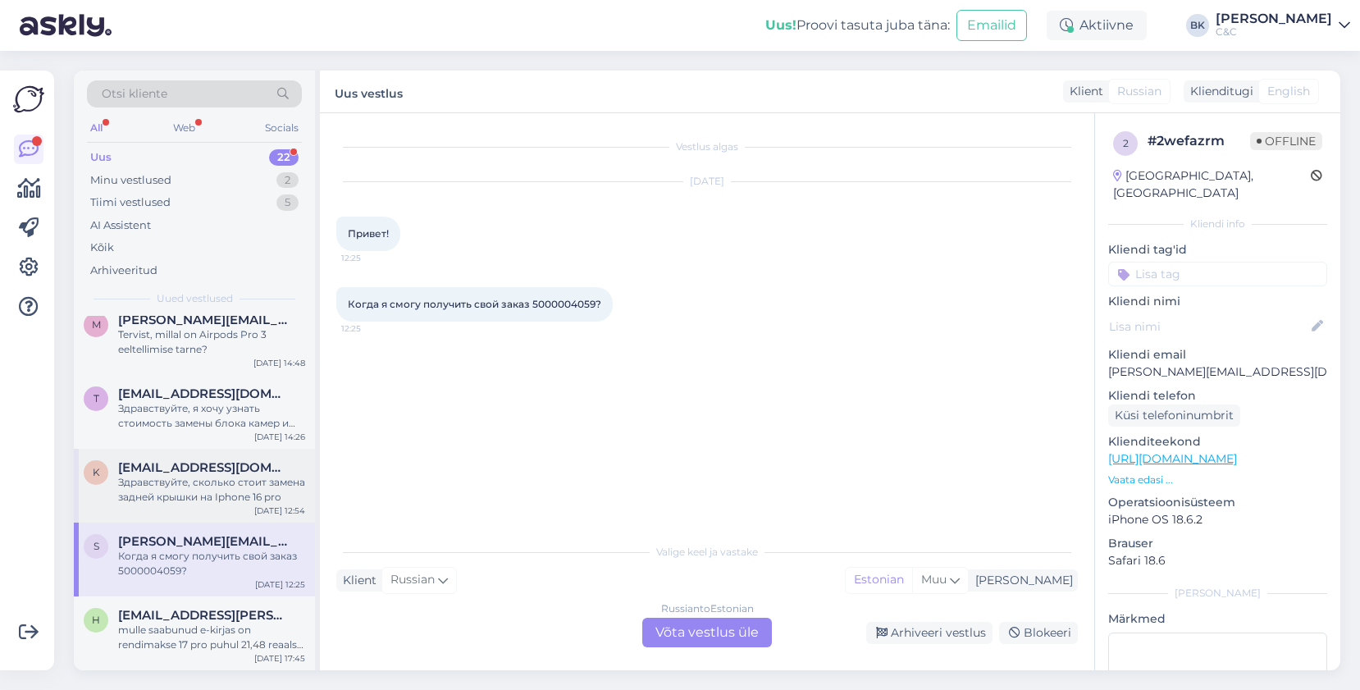
click at [190, 503] on div "Здравствуйте, сколько стоит замена задней крышки на Iphone 16 pro" at bounding box center [211, 490] width 187 height 30
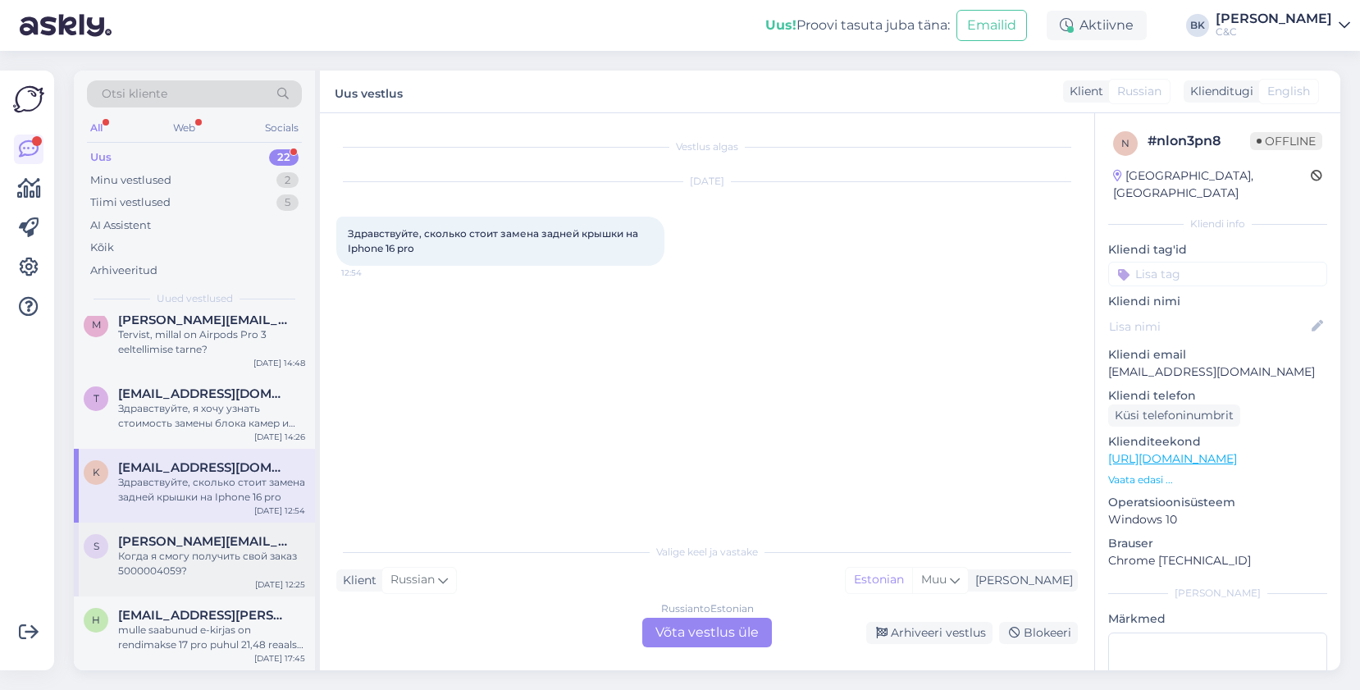
click at [188, 553] on div "Когда я смогу получить свой заказ 5000004059?" at bounding box center [211, 564] width 187 height 30
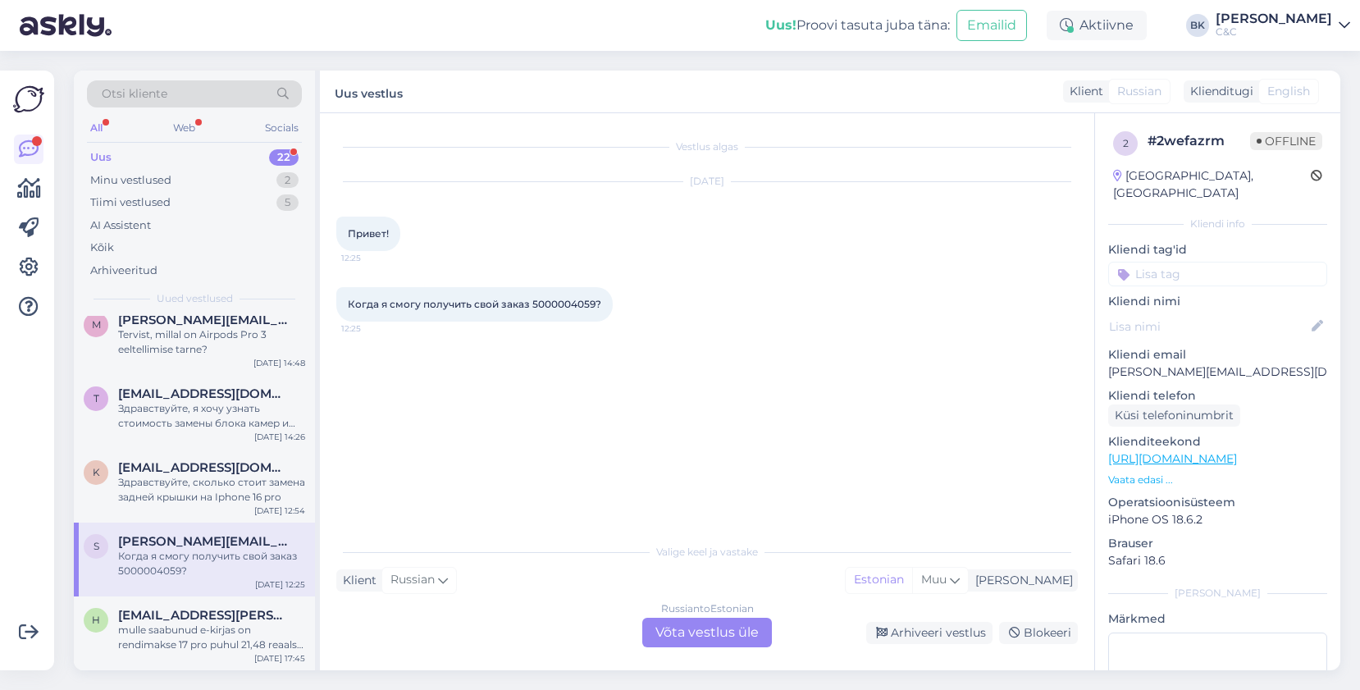
click at [653, 631] on div "Russian to Estonian Võta vestlus üle" at bounding box center [707, 633] width 130 height 30
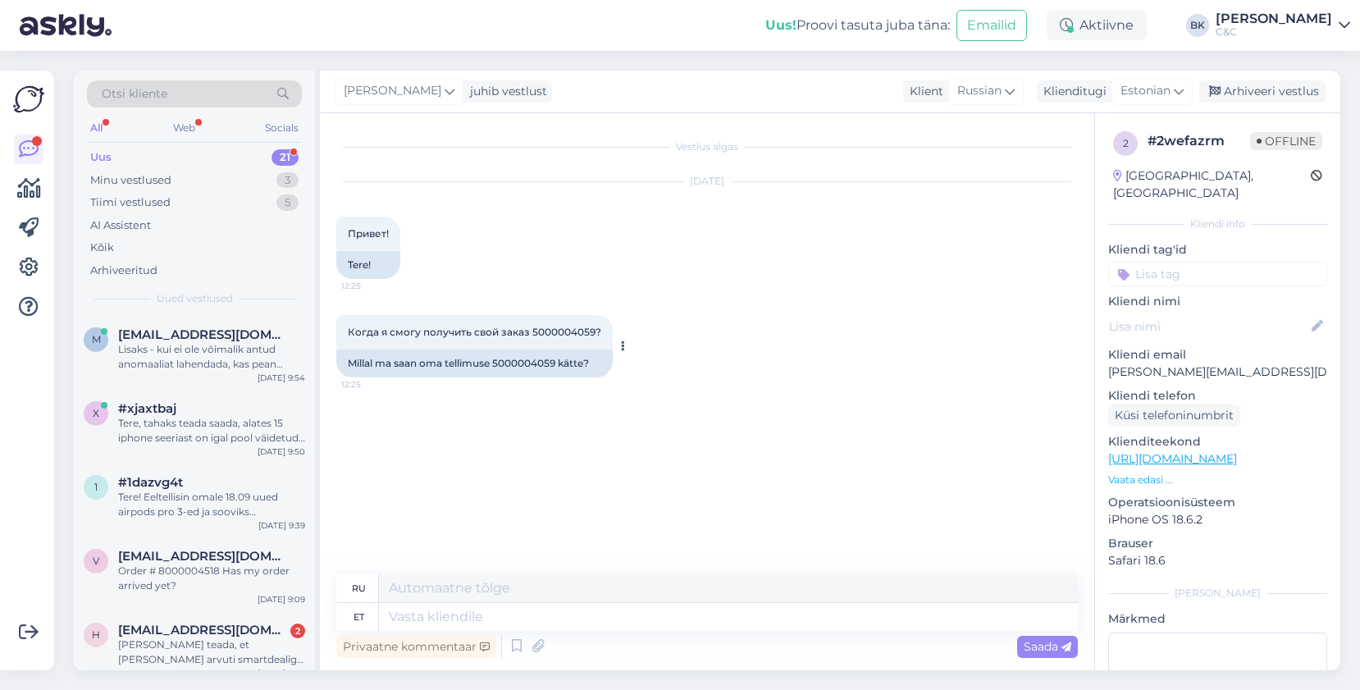
click at [526, 356] on div "Millal ma saan oma tellimuse 5000004059 kätte?" at bounding box center [474, 364] width 277 height 28
copy div "5000004059"
click at [514, 646] on icon at bounding box center [517, 646] width 20 height 25
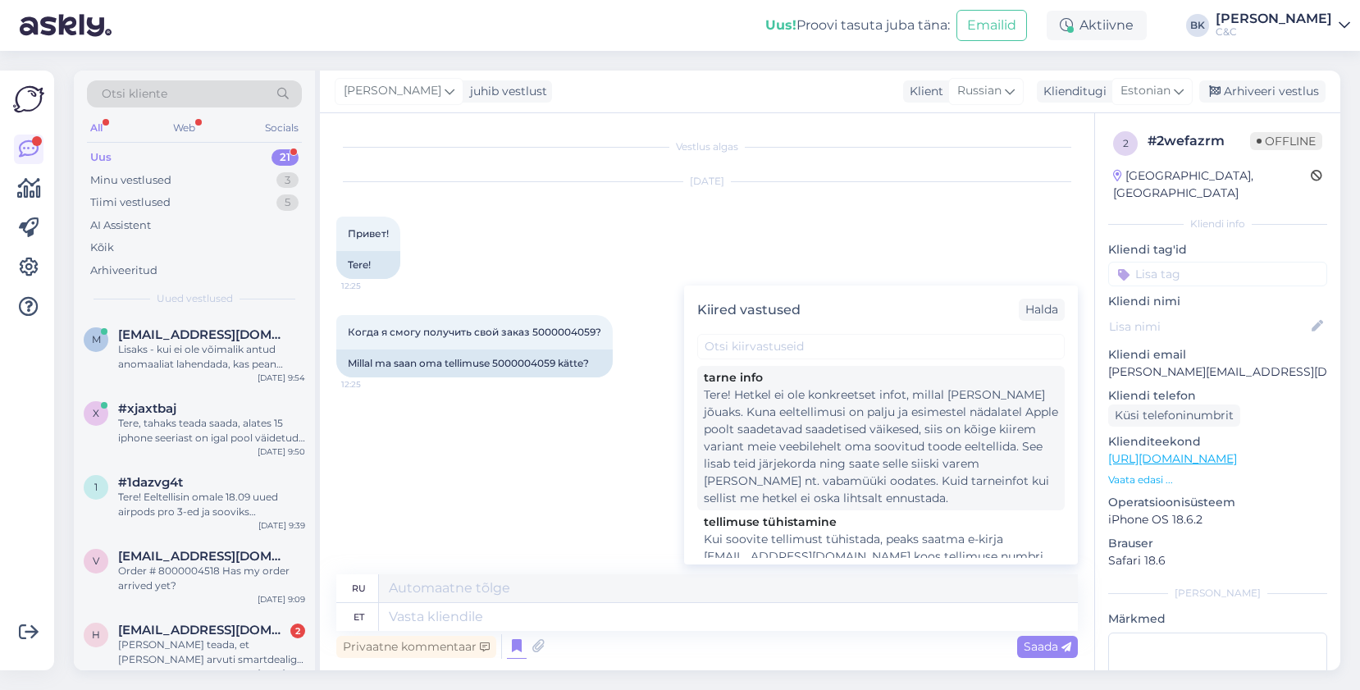
click at [848, 380] on div "tarne info" at bounding box center [881, 377] width 354 height 17
type textarea "Здравствуйте! В настоящее время нет точной информации о сроках поставки. Поскол…"
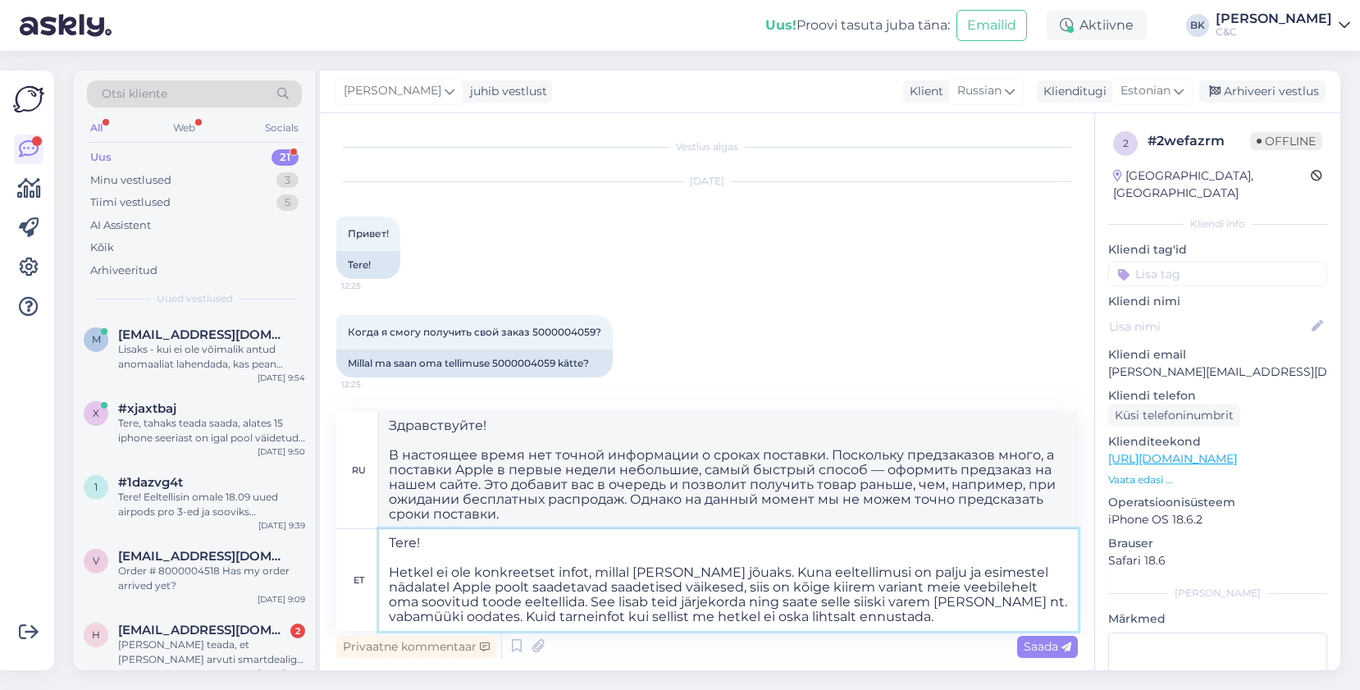
drag, startPoint x: 743, startPoint y: 587, endPoint x: 924, endPoint y: 633, distance: 187.1
click at [924, 633] on div "ru Здравствуйте! В настоящее время нет точной информации о сроках поставки. Пос…" at bounding box center [707, 537] width 742 height 250
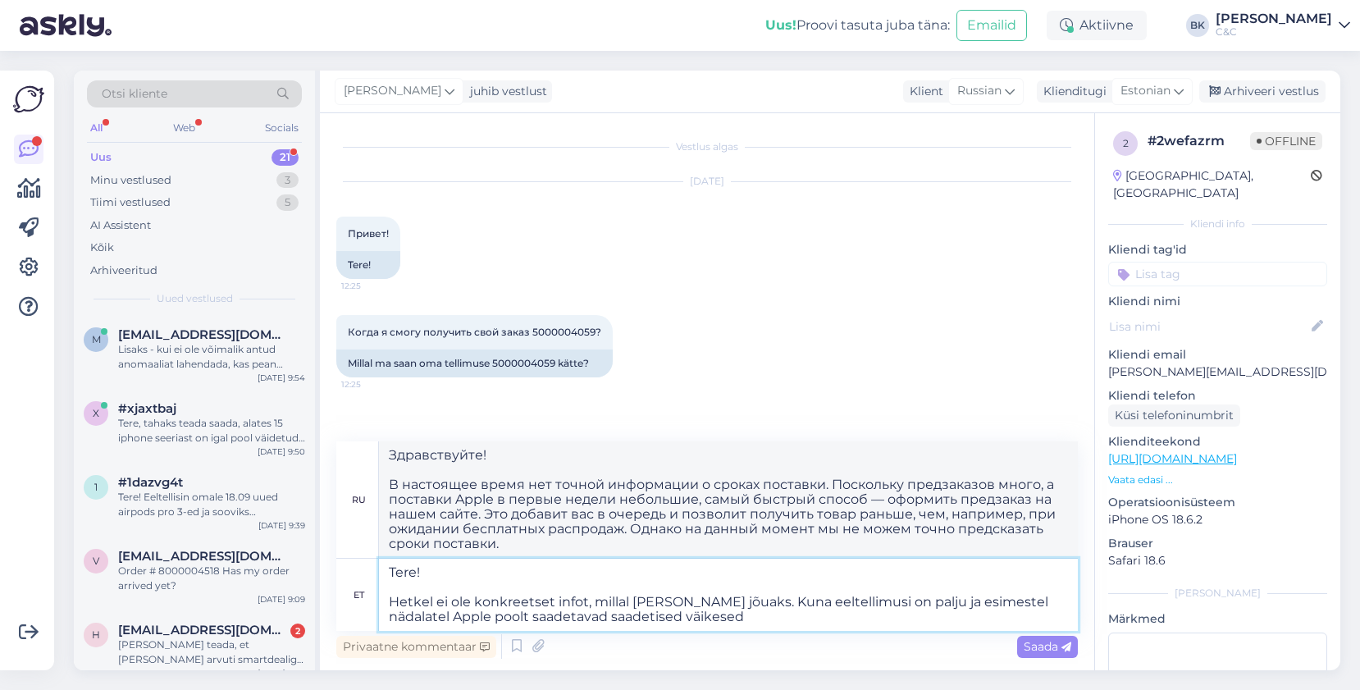
type textarea "Tere! Hetkel ei ole konkreetset infot, millal [PERSON_NAME] jõuaks. Kuna eeltel…"
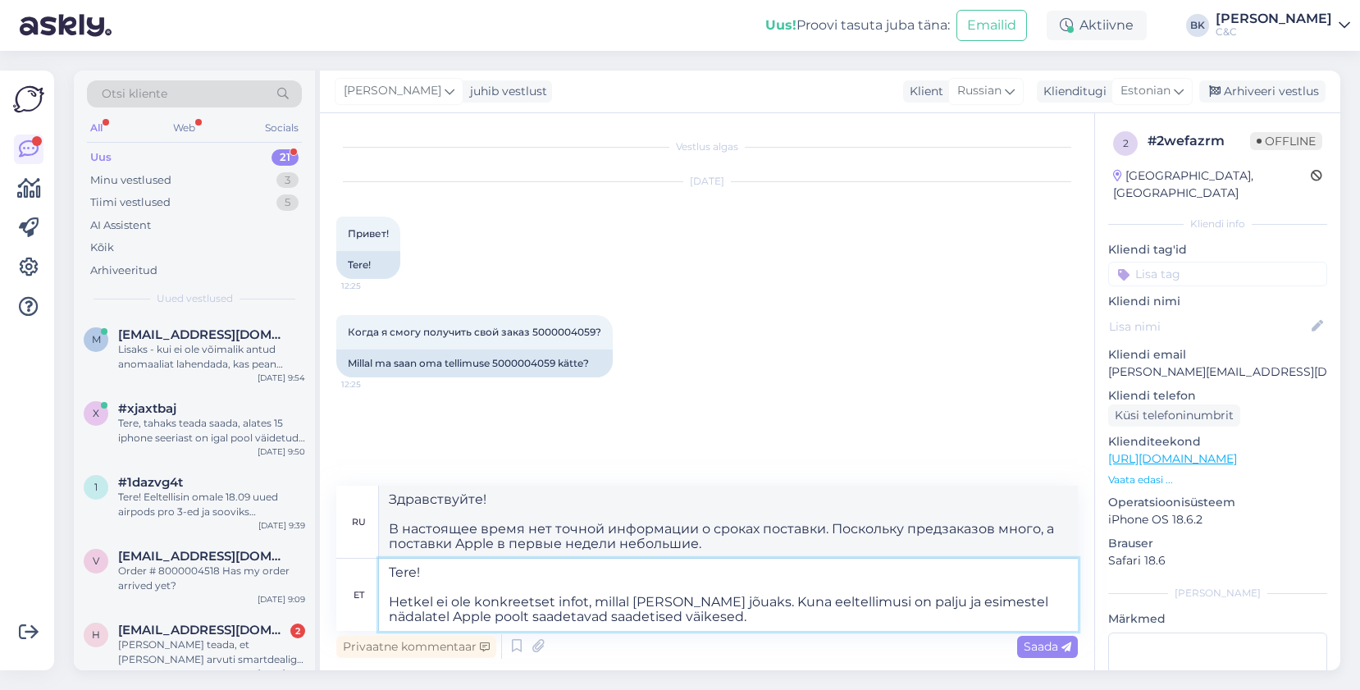
type textarea "Здравствуйте! В настоящее время нет точной информации о сроках поставки продукт…"
type textarea "Tere! Hetkel ei ole konkreetset infot, millal [PERSON_NAME] jõuaks. Kuna eeltel…"
click at [1061, 646] on span "Saada" at bounding box center [1048, 646] width 48 height 15
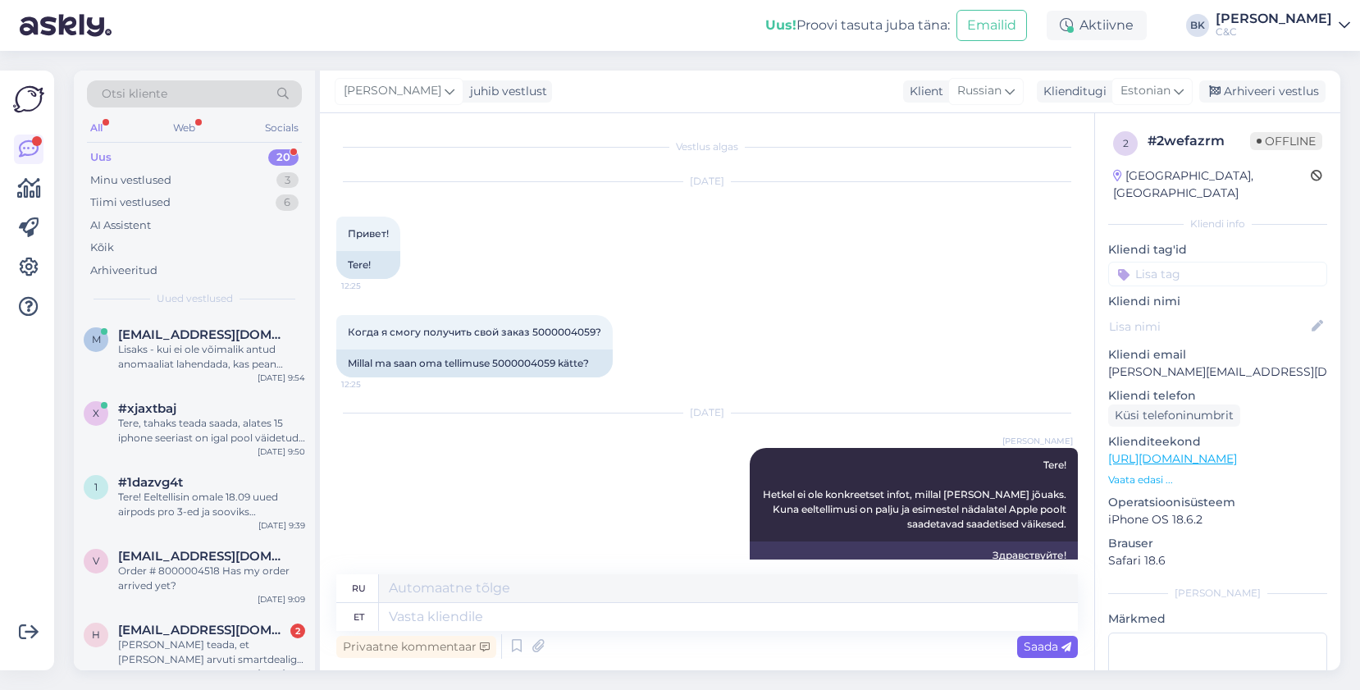
scroll to position [87, 0]
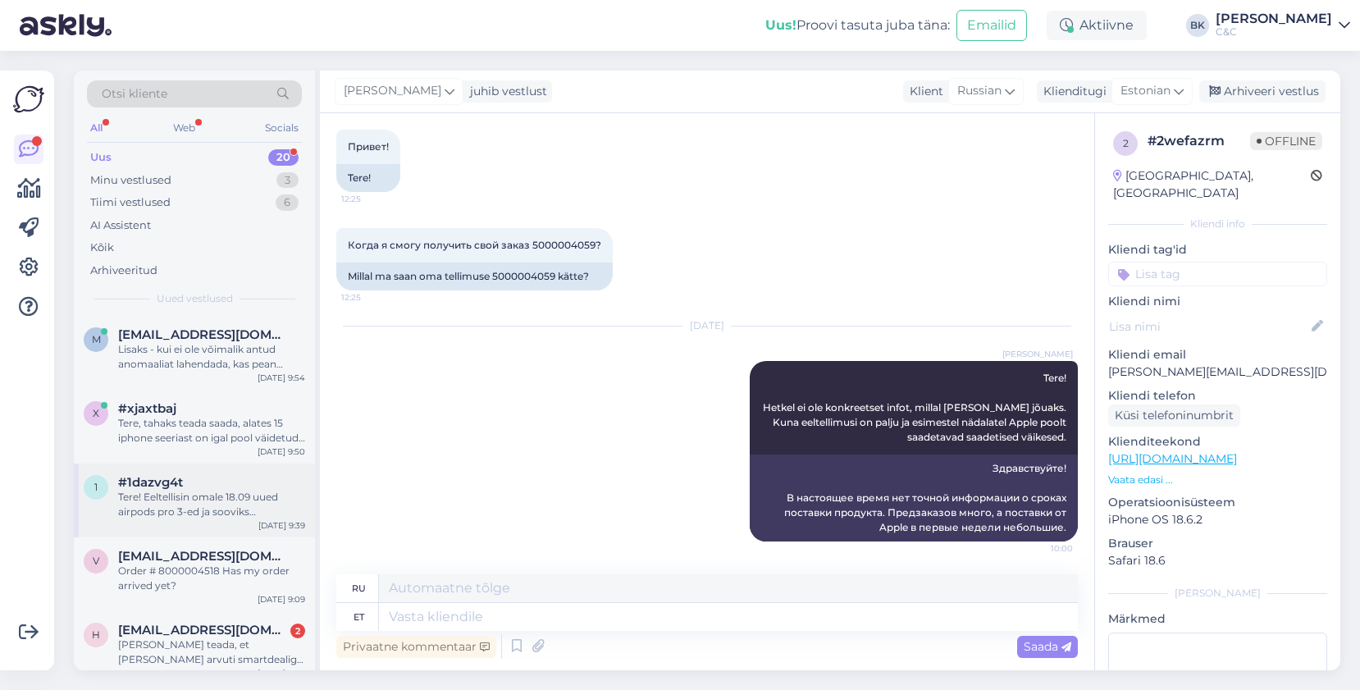
click at [213, 491] on div "Tere! Eeltellisin omale 18.09 uued airpods pro 3-ed ja sooviks [PERSON_NAME] mi…" at bounding box center [211, 505] width 187 height 30
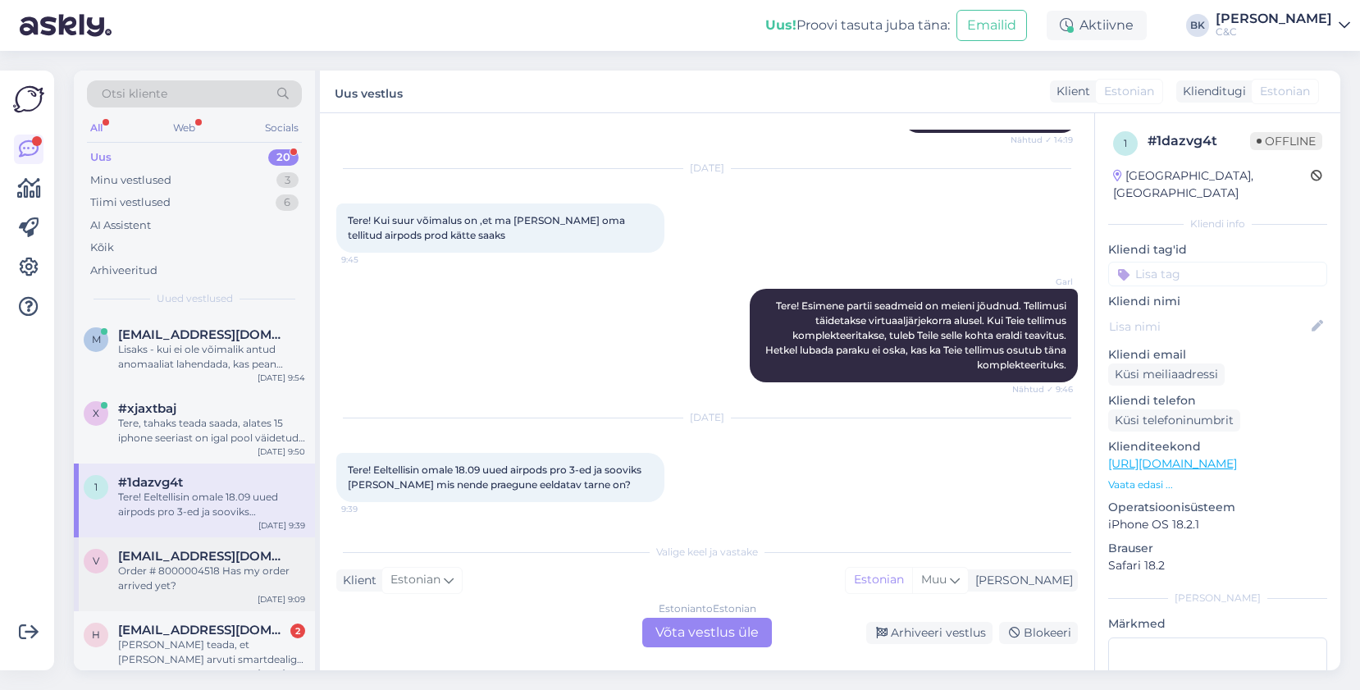
click at [202, 560] on span "[EMAIL_ADDRESS][DOMAIN_NAME]" at bounding box center [203, 556] width 171 height 15
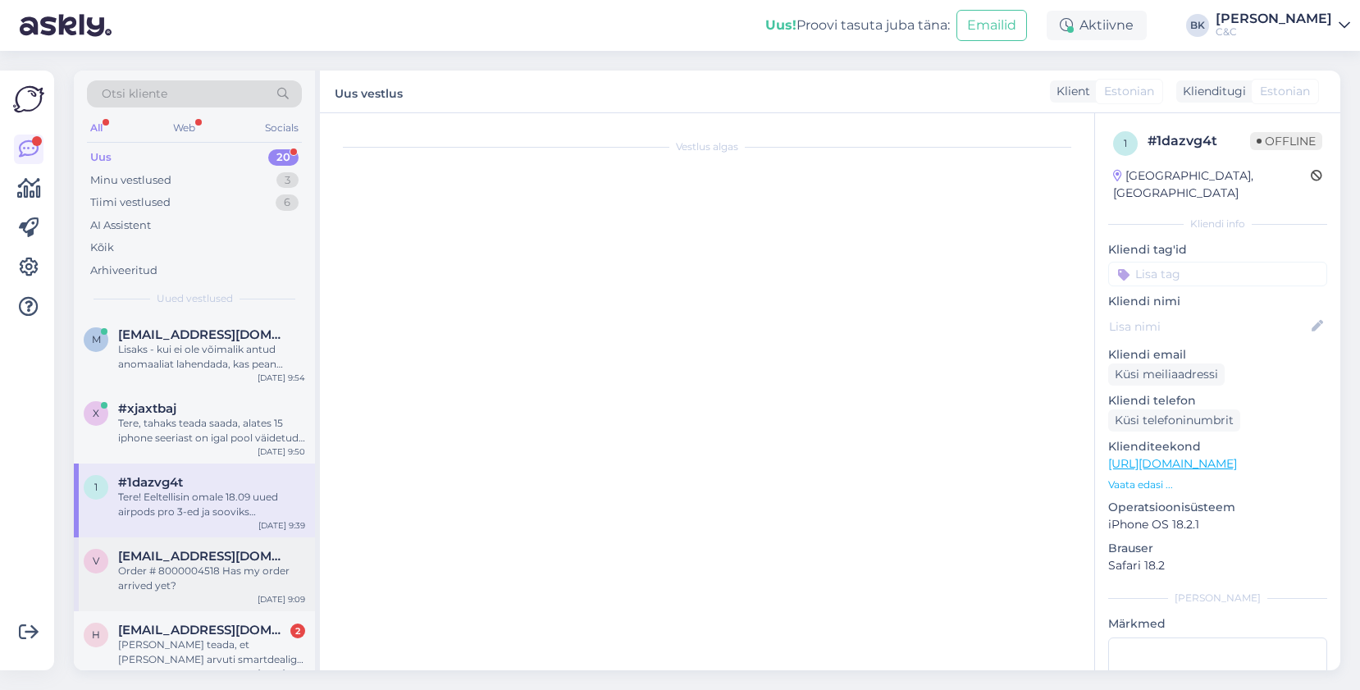
scroll to position [0, 0]
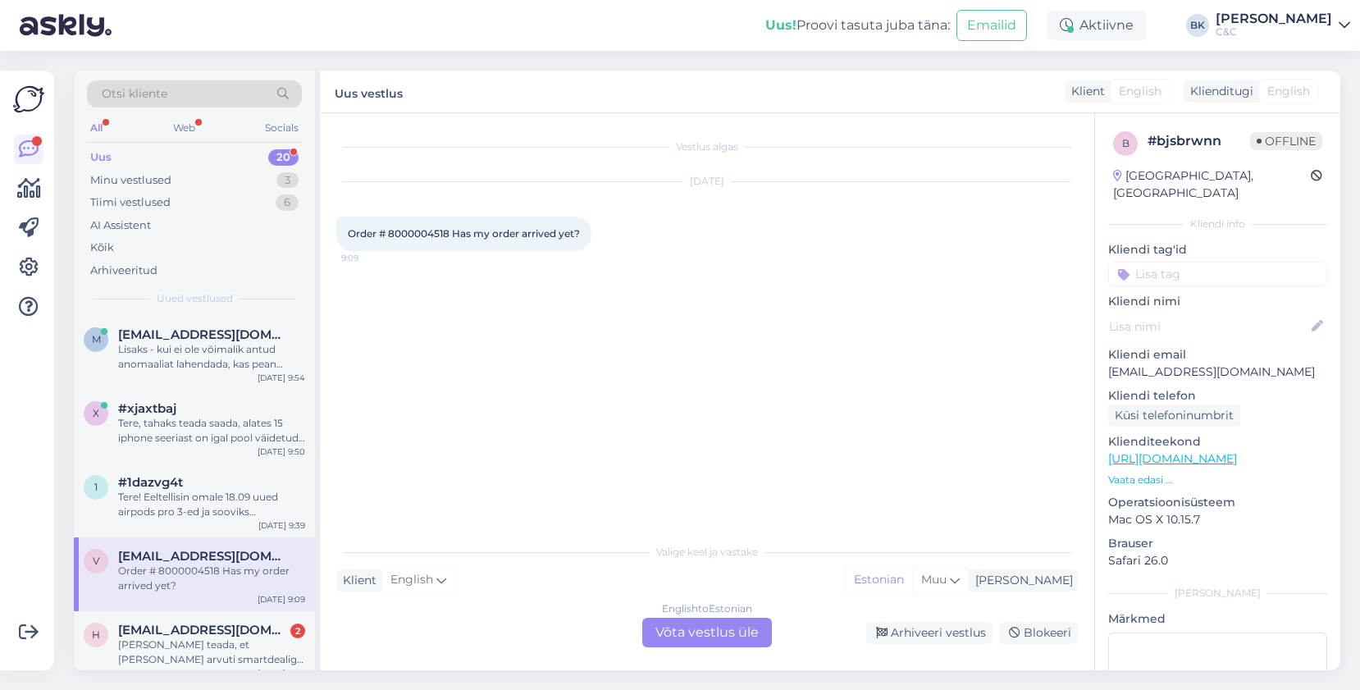
click at [685, 624] on div "English to Estonian Võta vestlus üle" at bounding box center [707, 633] width 130 height 30
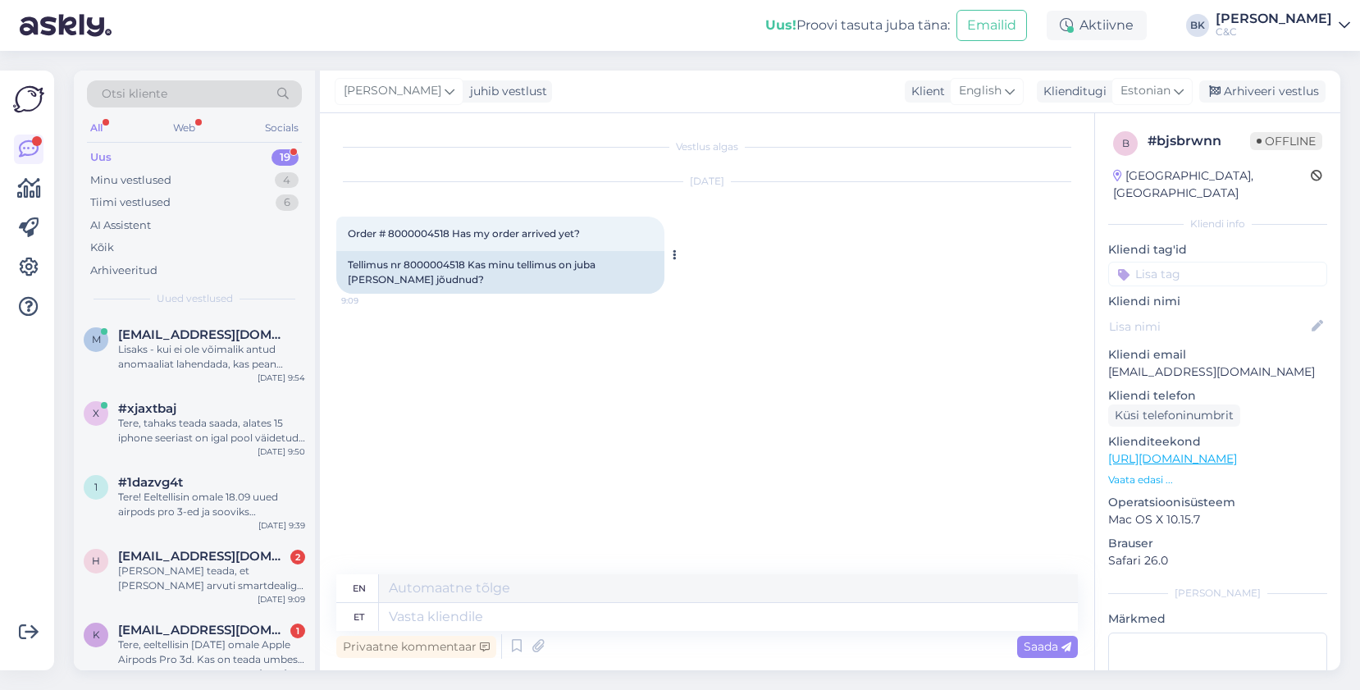
click at [441, 259] on div "Tellimus nr 8000004518 Kas minu tellimus on juba [PERSON_NAME] jõudnud?" at bounding box center [500, 272] width 328 height 43
copy div "8000004518"
click at [516, 650] on icon at bounding box center [517, 646] width 20 height 25
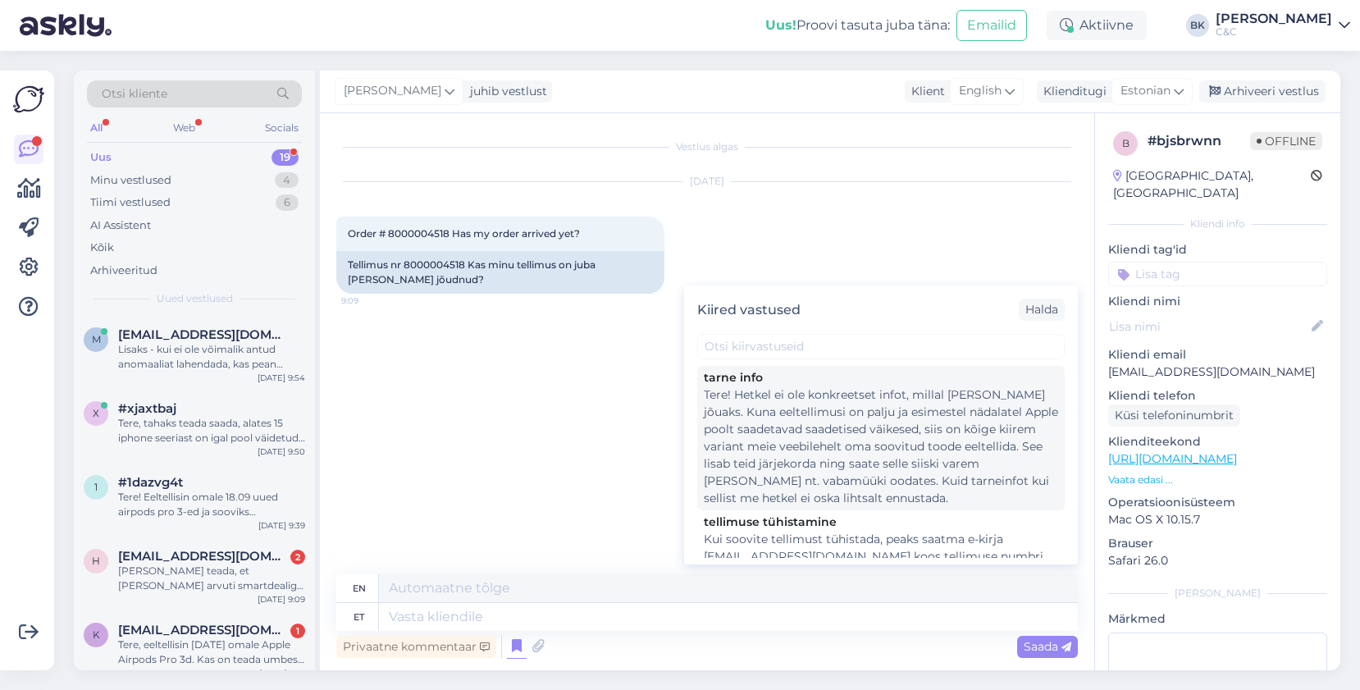
click at [809, 454] on div "Tere! Hetkel ei ole konkreetset infot, millal [PERSON_NAME] jõuaks. Kuna eeltel…" at bounding box center [881, 446] width 354 height 121
type textarea "Hello! There is currently no specific information on when the product will arri…"
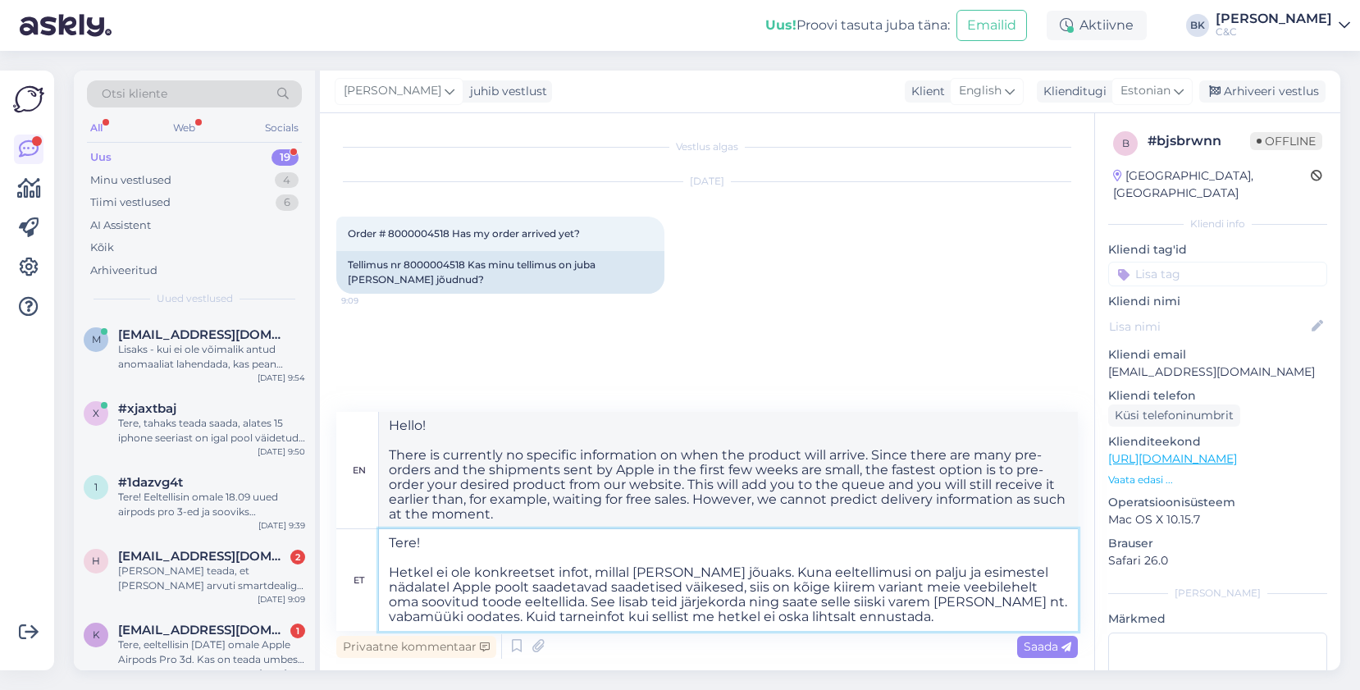
drag, startPoint x: 748, startPoint y: 588, endPoint x: 926, endPoint y: 642, distance: 186.1
click at [926, 642] on div "en Hello! There is currently no specific information on when the product will a…" at bounding box center [707, 537] width 742 height 250
type textarea "Tere! Hetkel ei ole konkreetset infot, millal [PERSON_NAME] jõuaks. Kuna eeltel…"
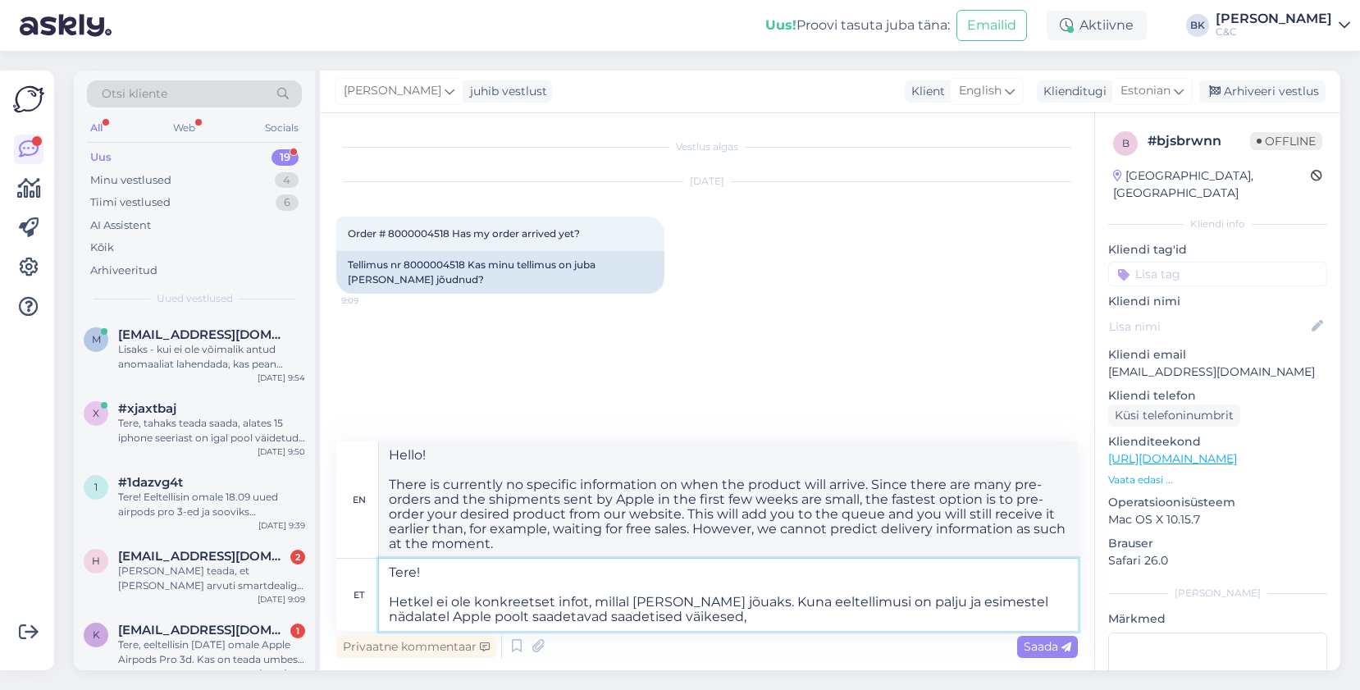
type textarea "Hello! There is currently no specific information on when the product will arri…"
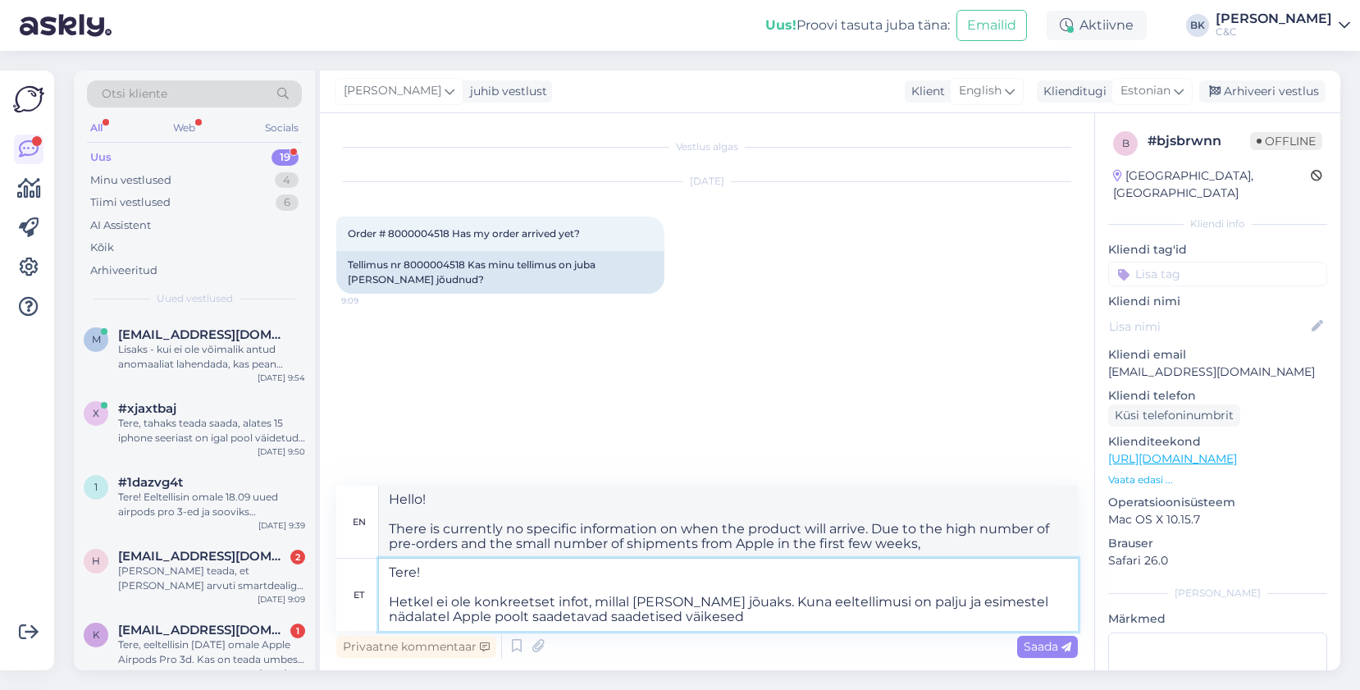
type textarea "Tere! Hetkel ei ole konkreetset infot, millal [PERSON_NAME] jõuaks. Kuna eeltel…"
type textarea "Hello! There is currently no specific information on when the product will arri…"
type textarea "Tere! Hetkel ei ole konkreetset infot, millal [PERSON_NAME] jõuaks. Kuna eeltel…"
click at [1059, 652] on span "Saada" at bounding box center [1048, 646] width 48 height 15
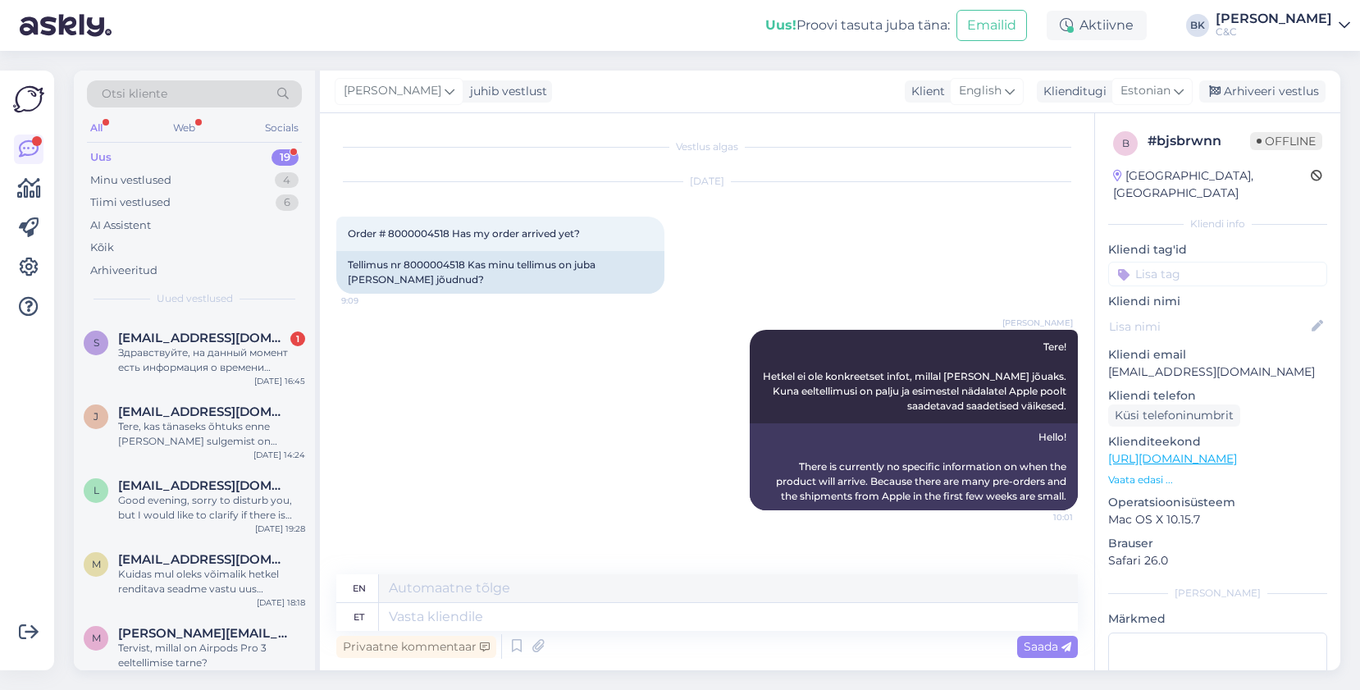
scroll to position [1034, 0]
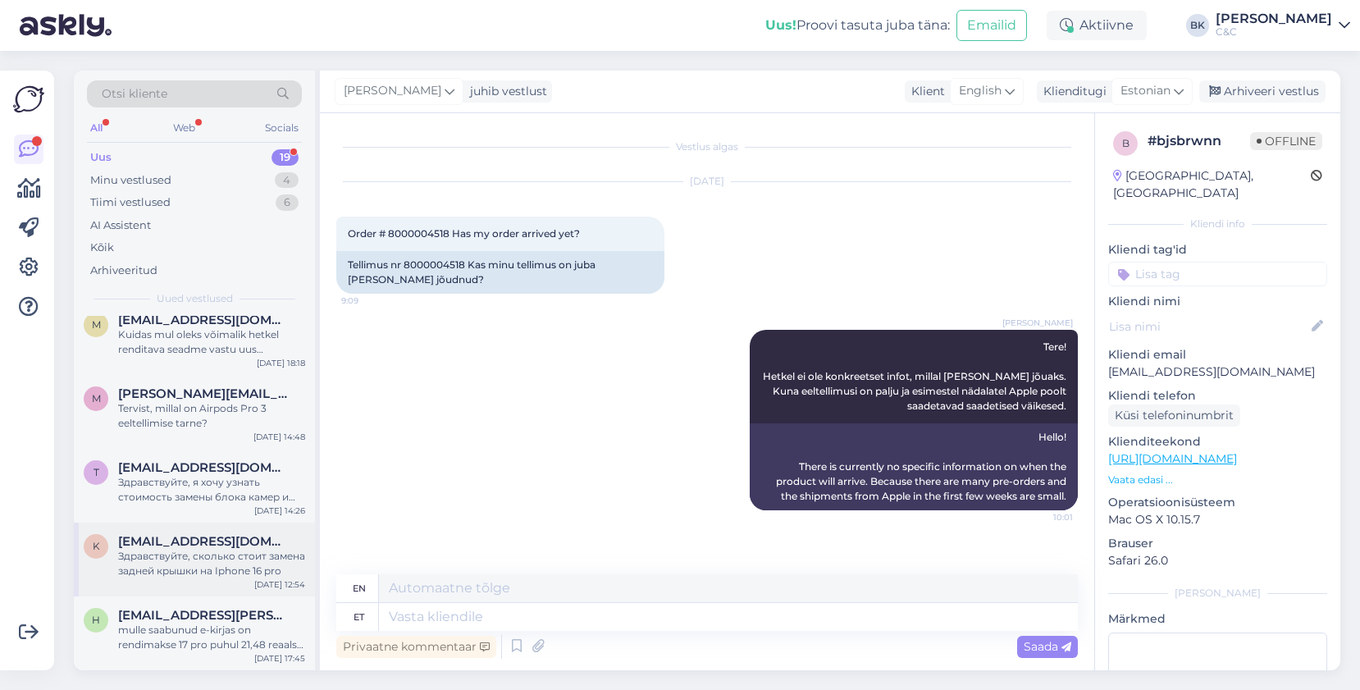
click at [233, 555] on div "Здравствуйте, сколько стоит замена задней крышки на Iphone 16 pro" at bounding box center [211, 564] width 187 height 30
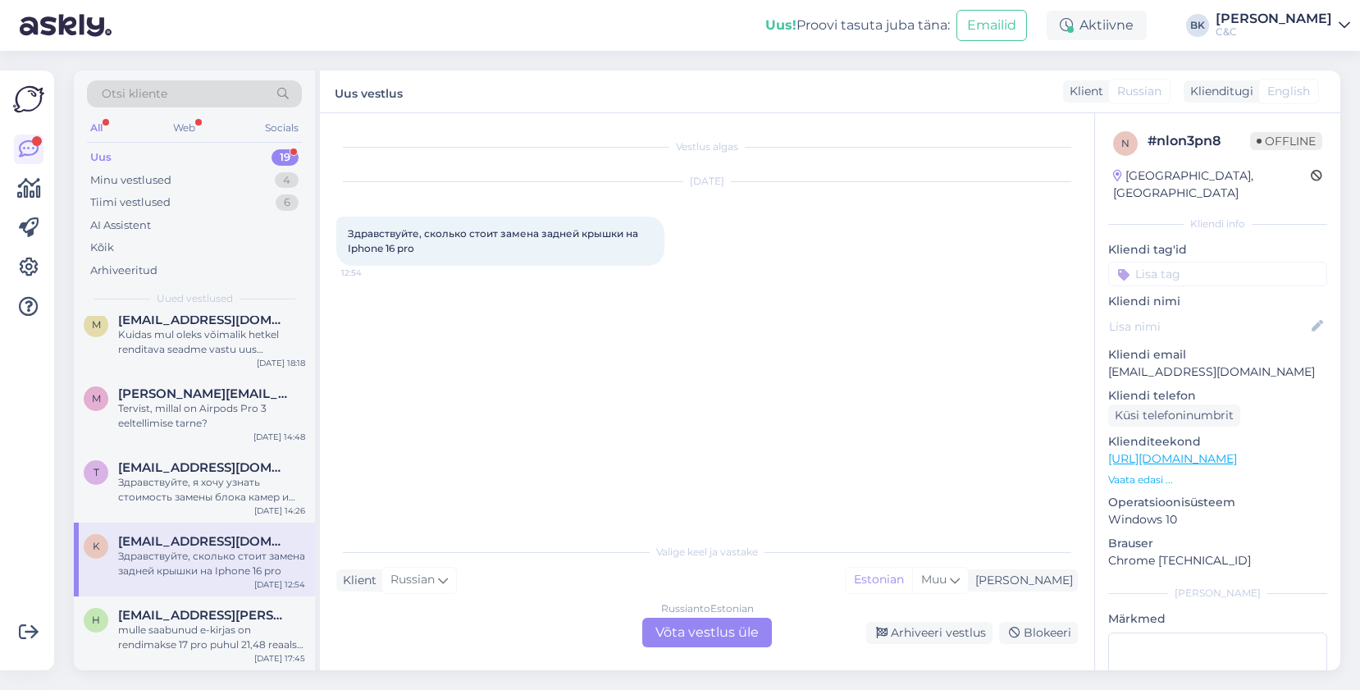
click at [681, 642] on div "Russian to Estonian Võta vestlus üle" at bounding box center [707, 633] width 130 height 30
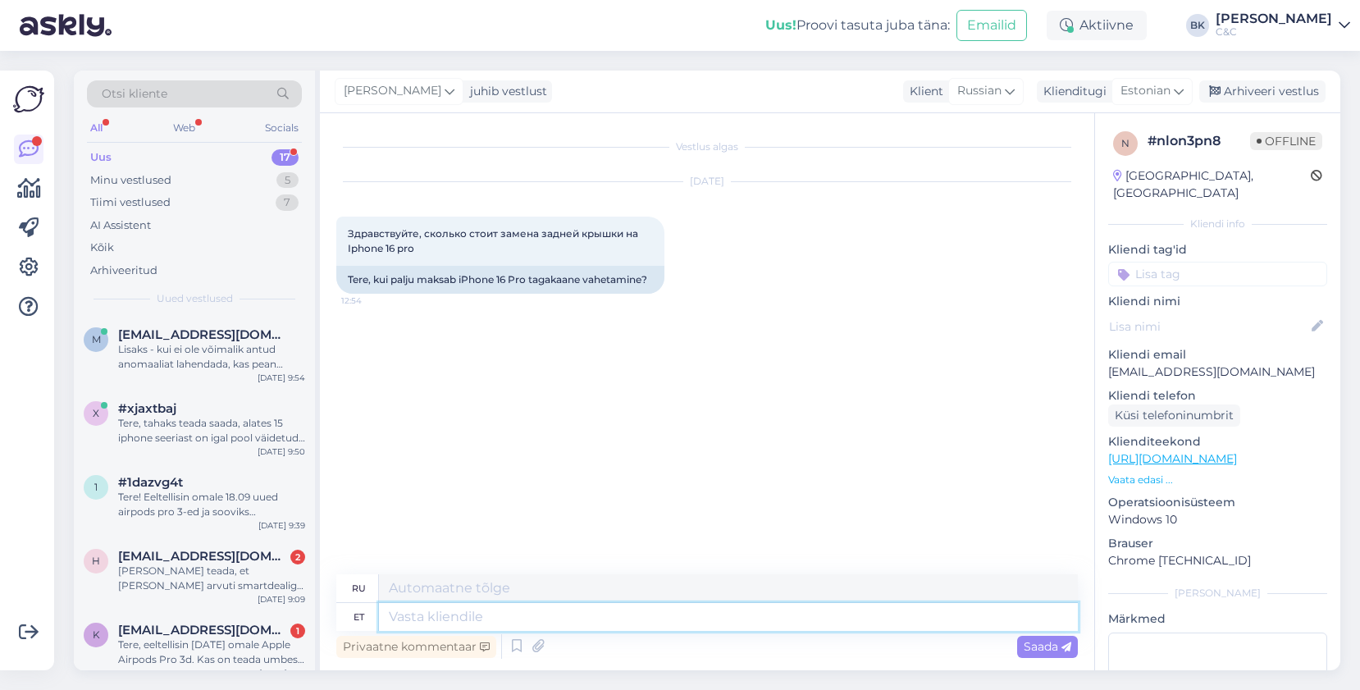
click at [692, 612] on textarea at bounding box center [728, 617] width 699 height 28
type textarea "Tere!"
type textarea "Привет"
type textarea "Tere!"
type textarea "Привет!"
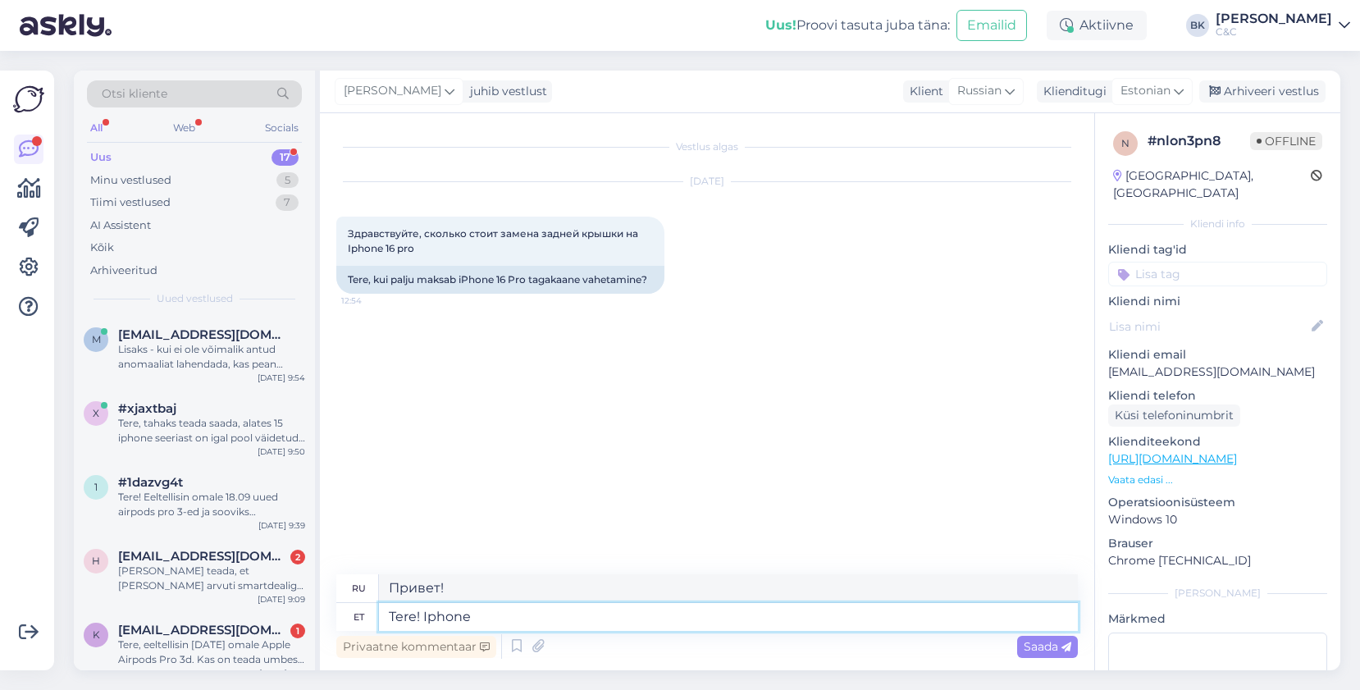
type textarea "Tere! Iphone 1"
type textarea "Привет! iPhone"
type textarea "Tere! Iphone 16"
type textarea "Привет! iPhone 16"
type textarea "Tere! Iphone 16 Pro"
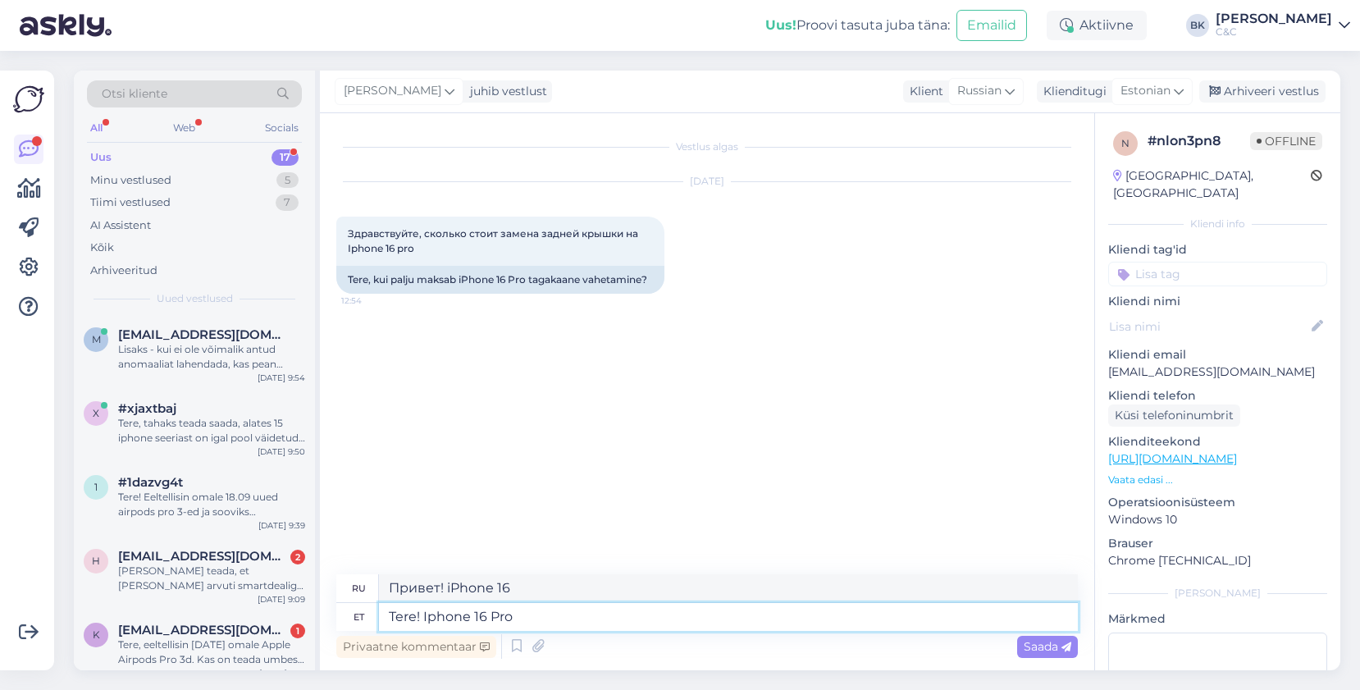
type textarea "Привет! iPhone 16 Pro"
type textarea "Tere! Iphone 16 Pro tagaklaasi va"
type textarea "Привет! Заднее стекло для iPhone 16 Pro"
type textarea "Tere! Iphone 16 Pro tagaklaasi vahetus lä"
type textarea "Здравствуйте! Замена заднего стекла на iPhone 16 Pro"
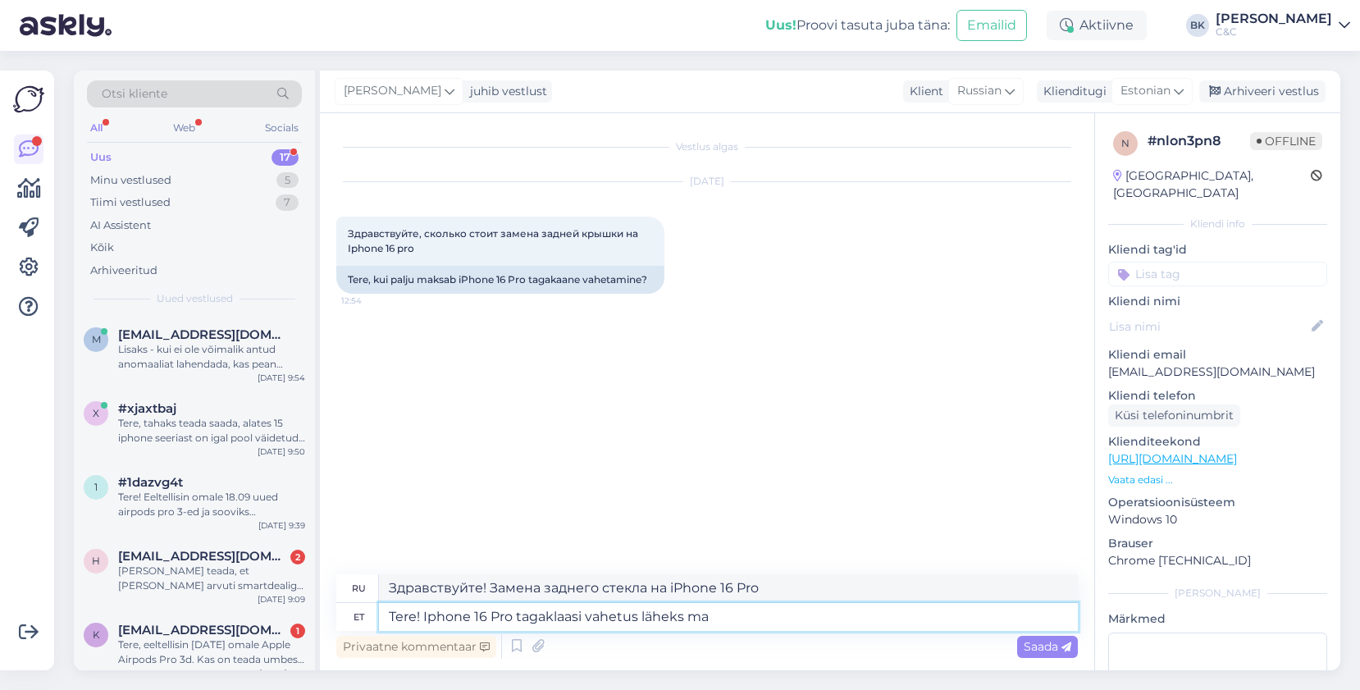
type textarea "Tere! Iphone 16 Pro tagaklaasi vahetus läheks mak"
type textarea "Здравствуйте! Мне нужно заменить заднее стекло на моем iPhone 16 Pro."
type textarea "Tere! Iphone 16 Pro tagaklaasi vahetus läheks maksma"
type textarea "Здравствуйте! Сколько будет стоить замена заднего стекла на iPhone 16 Pro?"
type textarea "Tere! Iphone 16 Pro tagaklaasi vahetus läheks maksma 290€."
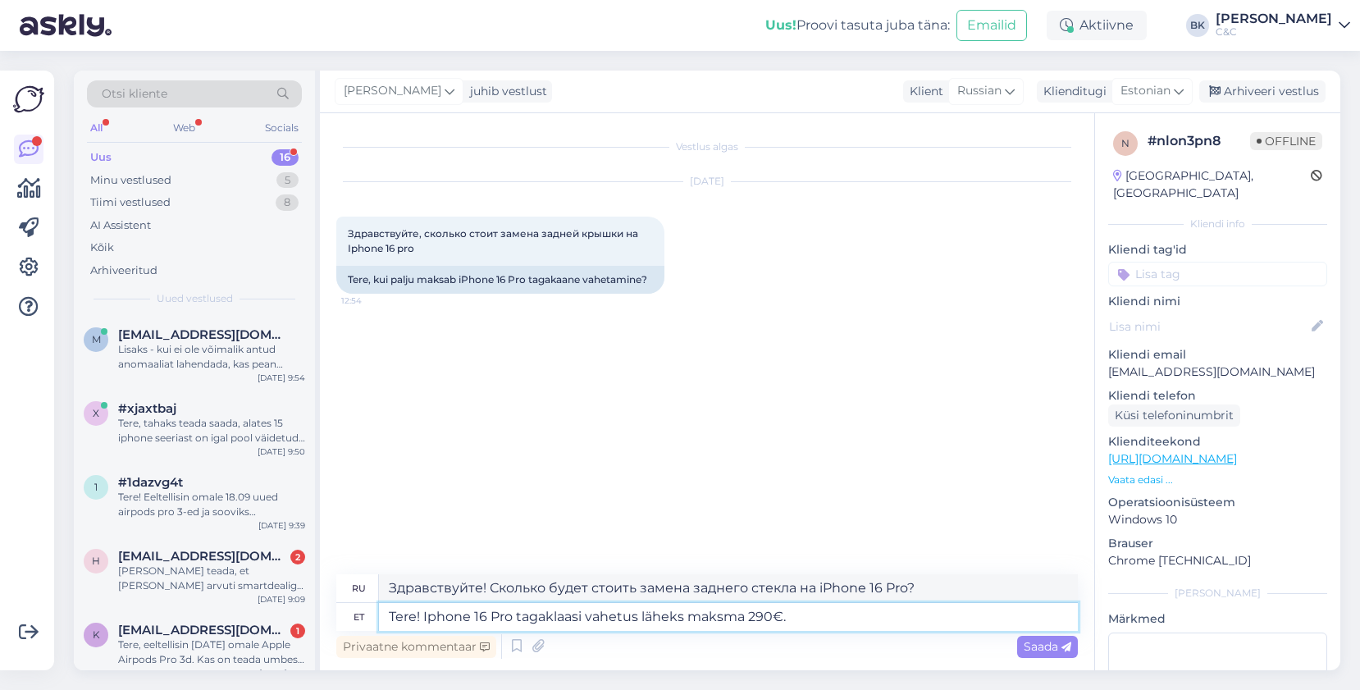
type textarea "Здравствуйте! Замена заднего стекла на iPhone 16 Pro обойдется в 290 евро."
type textarea "Tere! Iphone 16 Pro tagaklaasi vahetus läheks maksma 290€."
click at [1036, 638] on div "Saada" at bounding box center [1047, 647] width 61 height 22
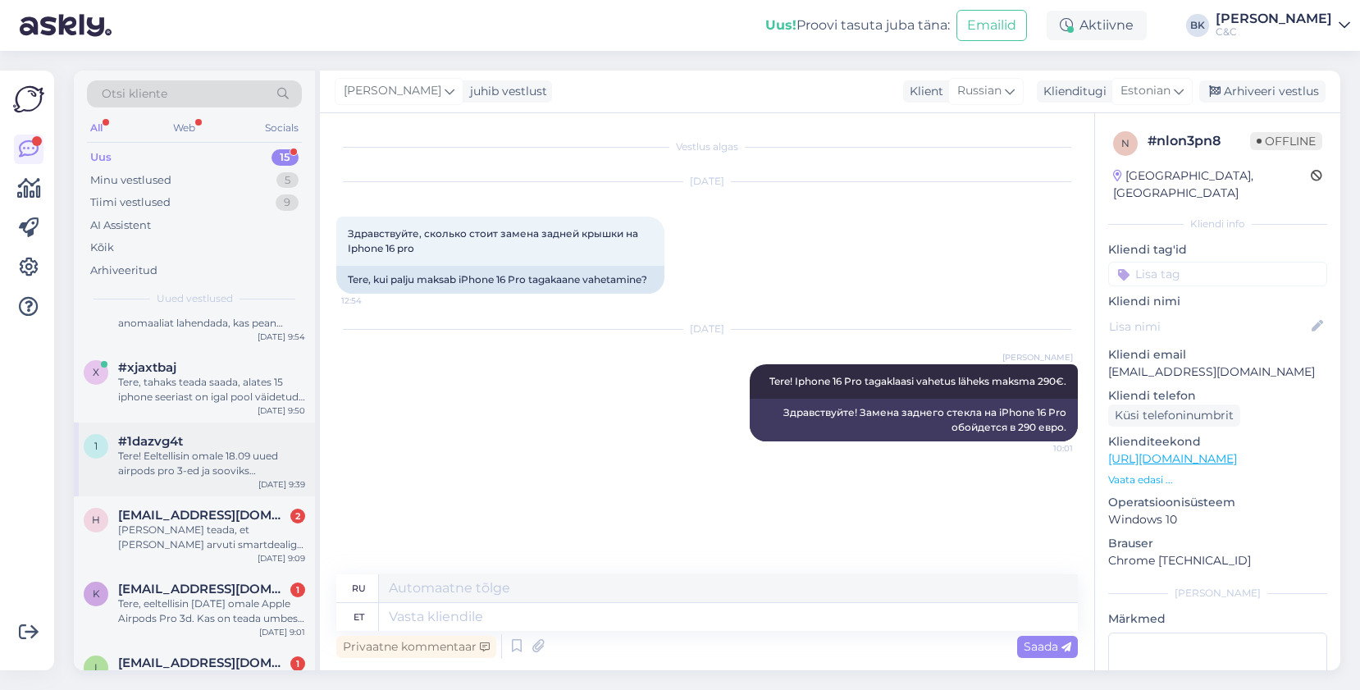
scroll to position [43, 0]
click at [225, 554] on div "h [EMAIL_ADDRESS][DOMAIN_NAME] 2 Sooviksin teada, et [PERSON_NAME] arvuti smart…" at bounding box center [194, 531] width 241 height 74
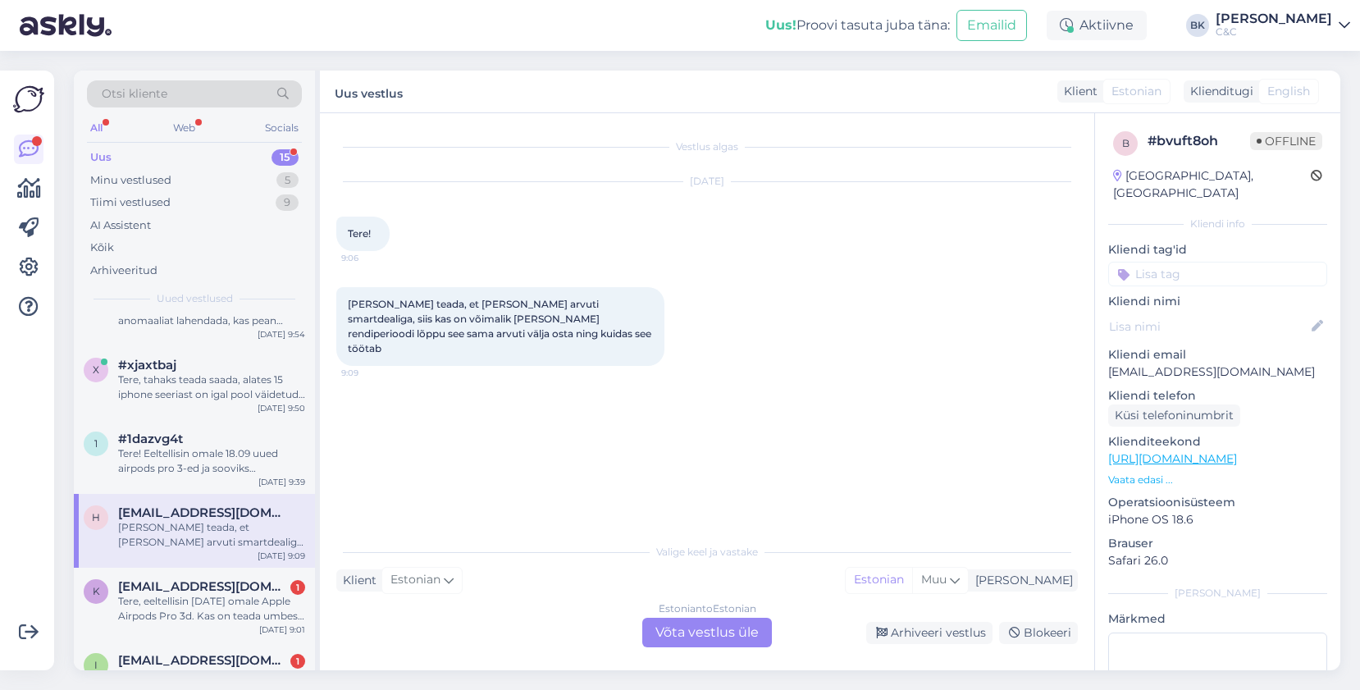
click at [692, 625] on div "Estonian to Estonian Võta vestlus üle" at bounding box center [707, 633] width 130 height 30
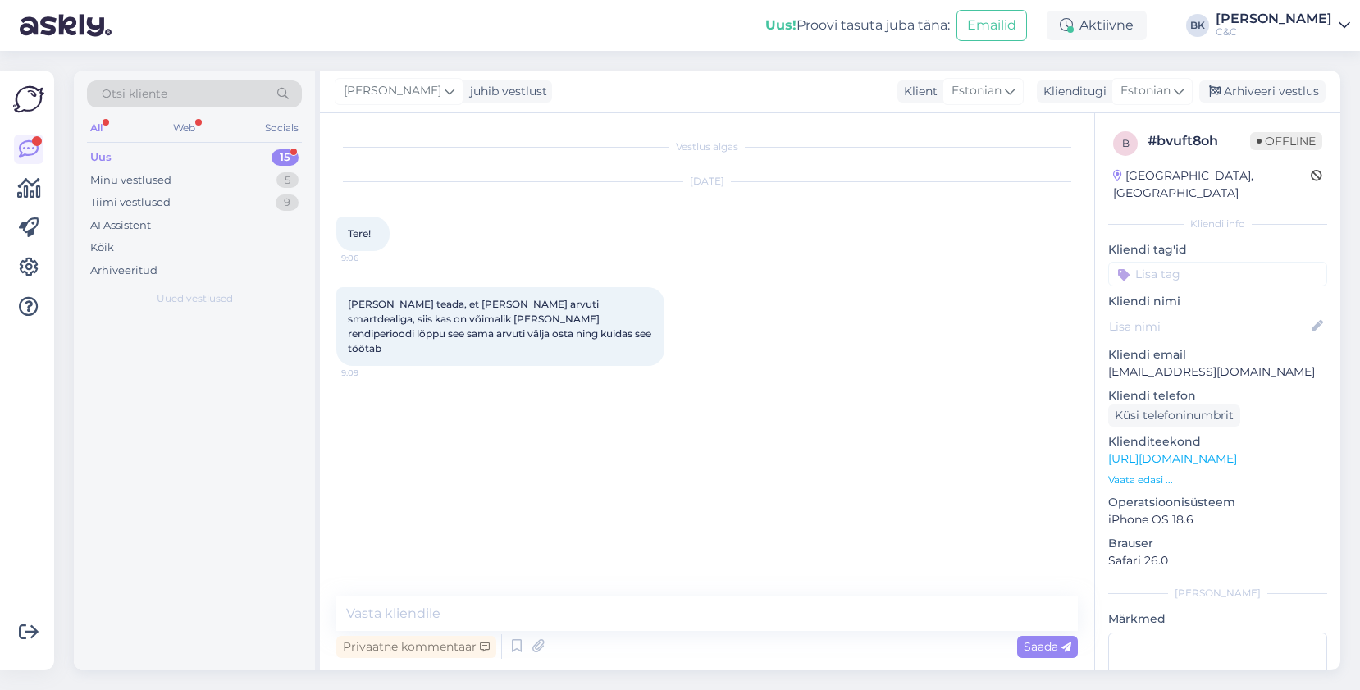
scroll to position [0, 0]
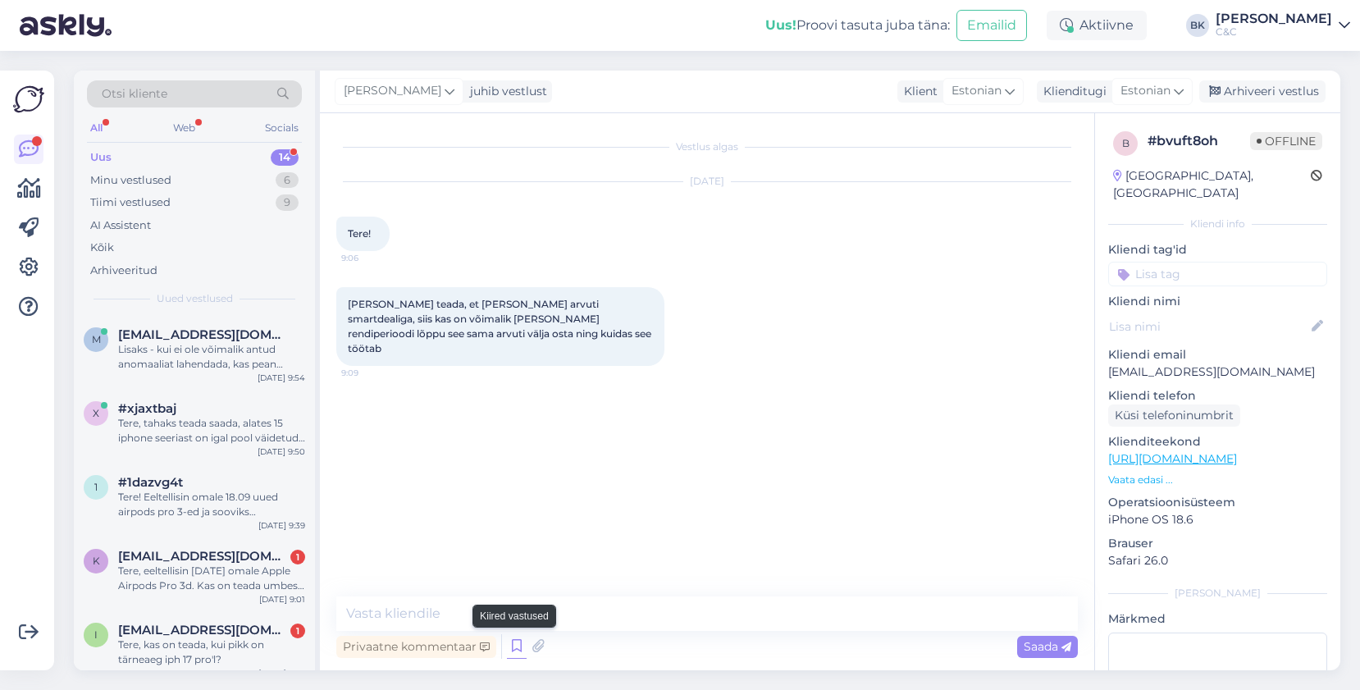
click at [518, 643] on icon at bounding box center [517, 646] width 20 height 25
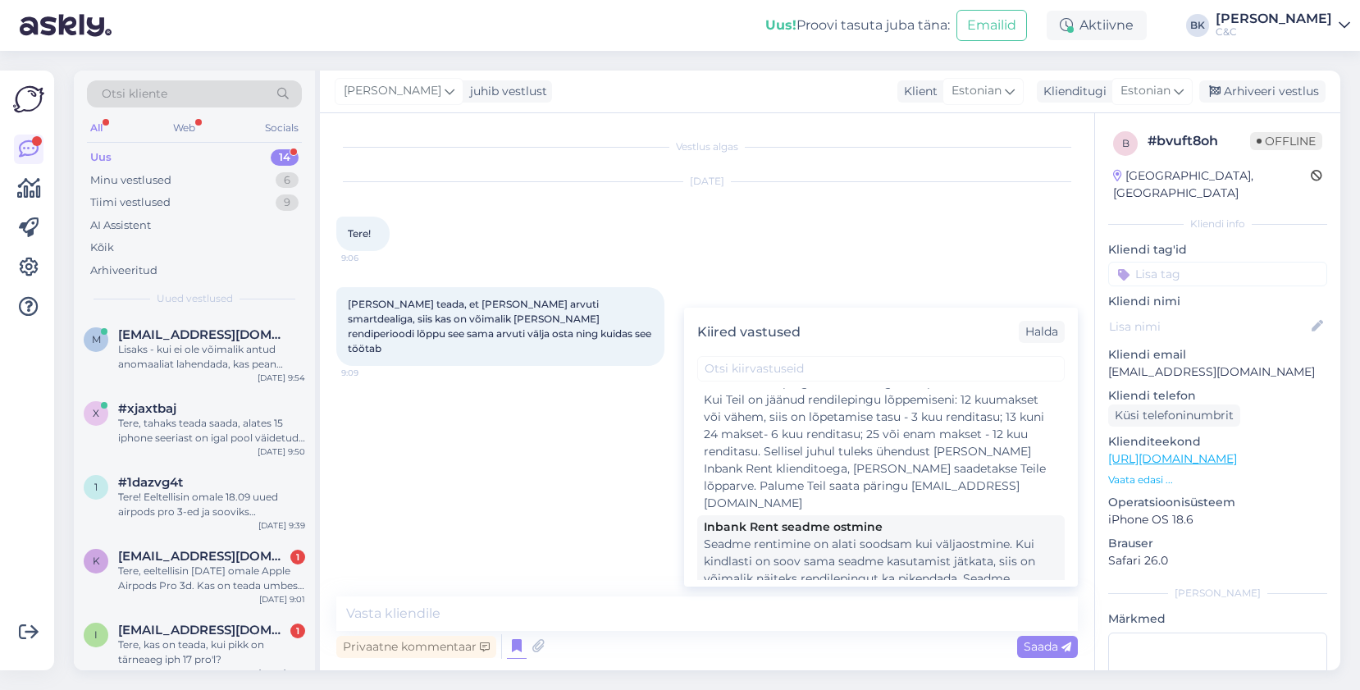
scroll to position [1060, 0]
click at [925, 521] on div "Inbank Rent seadme ostmine" at bounding box center [881, 529] width 354 height 17
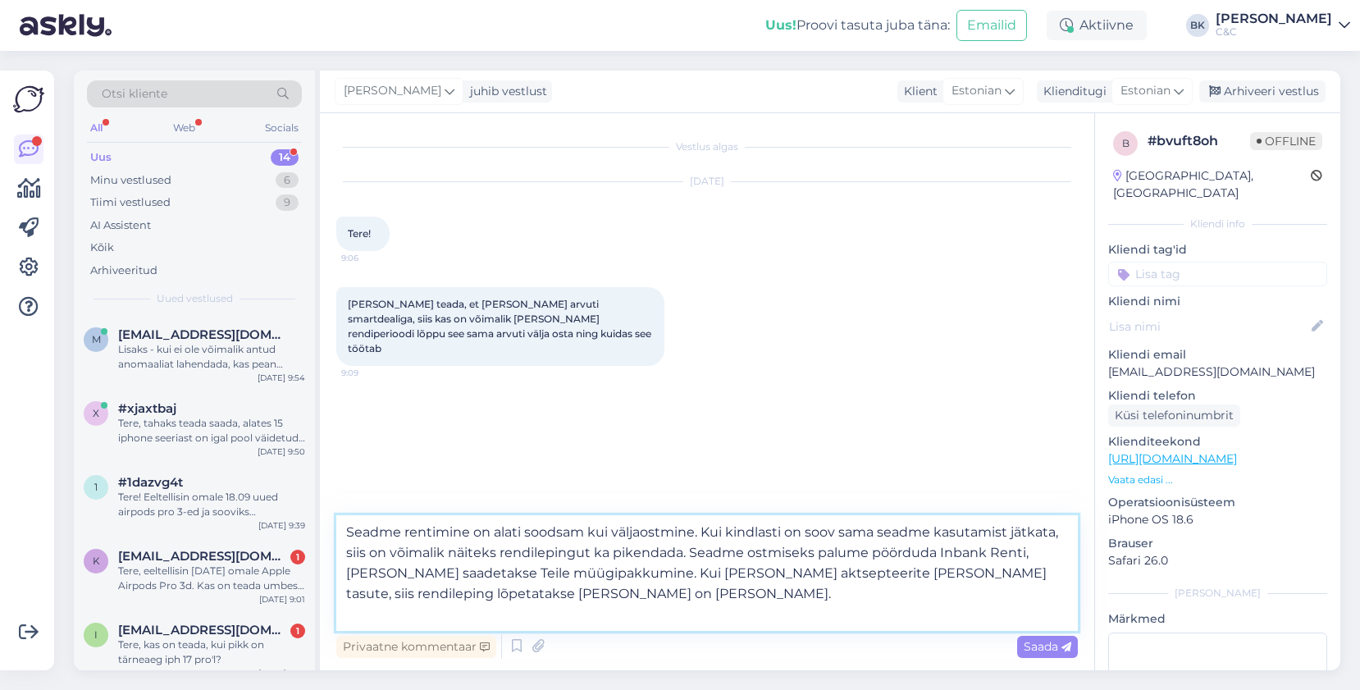
click at [344, 533] on textarea "Seadme rentimine on alati soodsam kui väljaostmine. Kui kindlasti on soov sama …" at bounding box center [707, 573] width 742 height 116
type textarea "Tere! Seadme rentimine on alati soodsam kui väljaostmine. Kui kindlasti on soov…"
click at [1049, 648] on span "Saada" at bounding box center [1048, 646] width 48 height 15
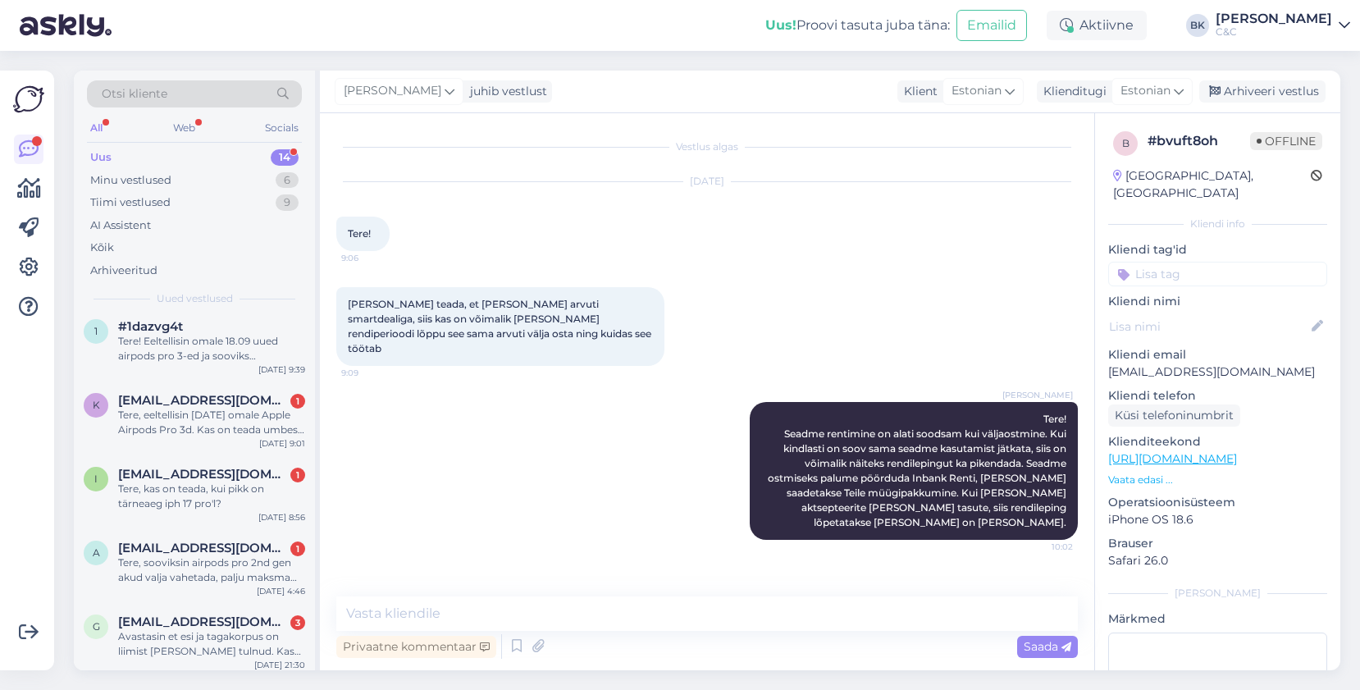
scroll to position [158, 0]
click at [221, 473] on span "[EMAIL_ADDRESS][DOMAIN_NAME]" at bounding box center [203, 472] width 171 height 15
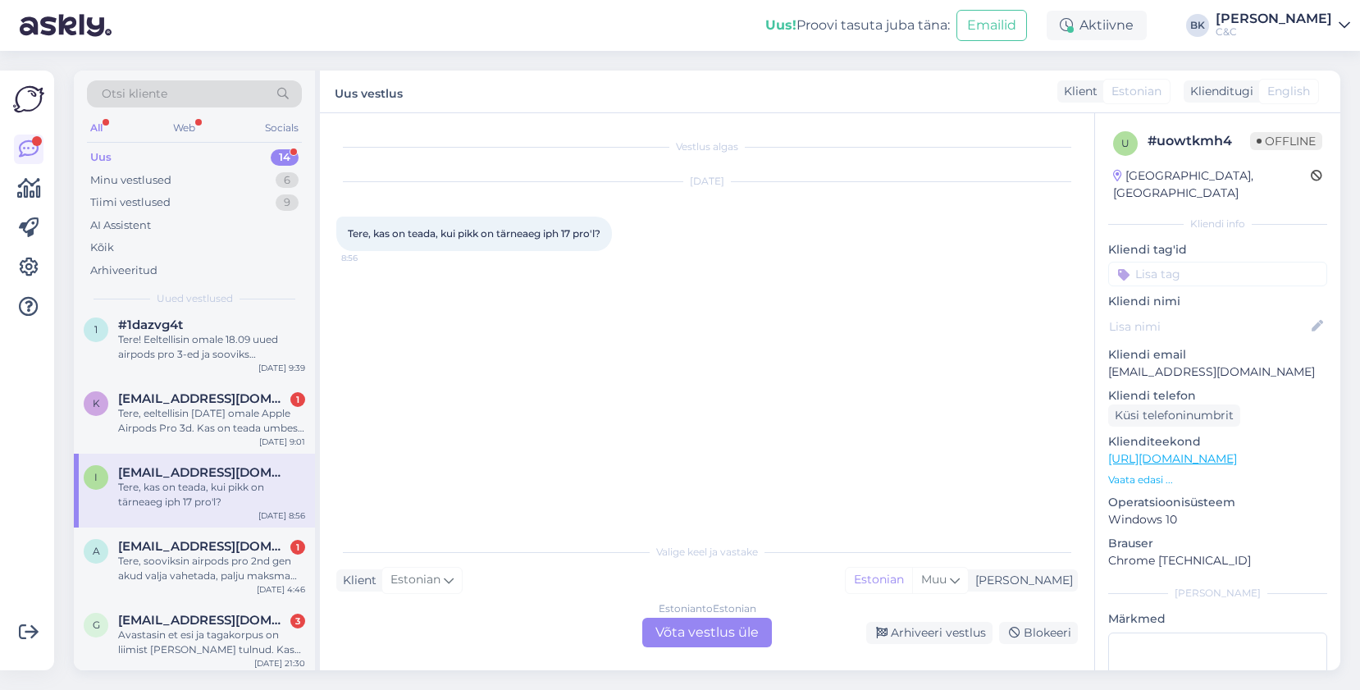
click at [663, 629] on div "Estonian to Estonian Võta vestlus üle" at bounding box center [707, 633] width 130 height 30
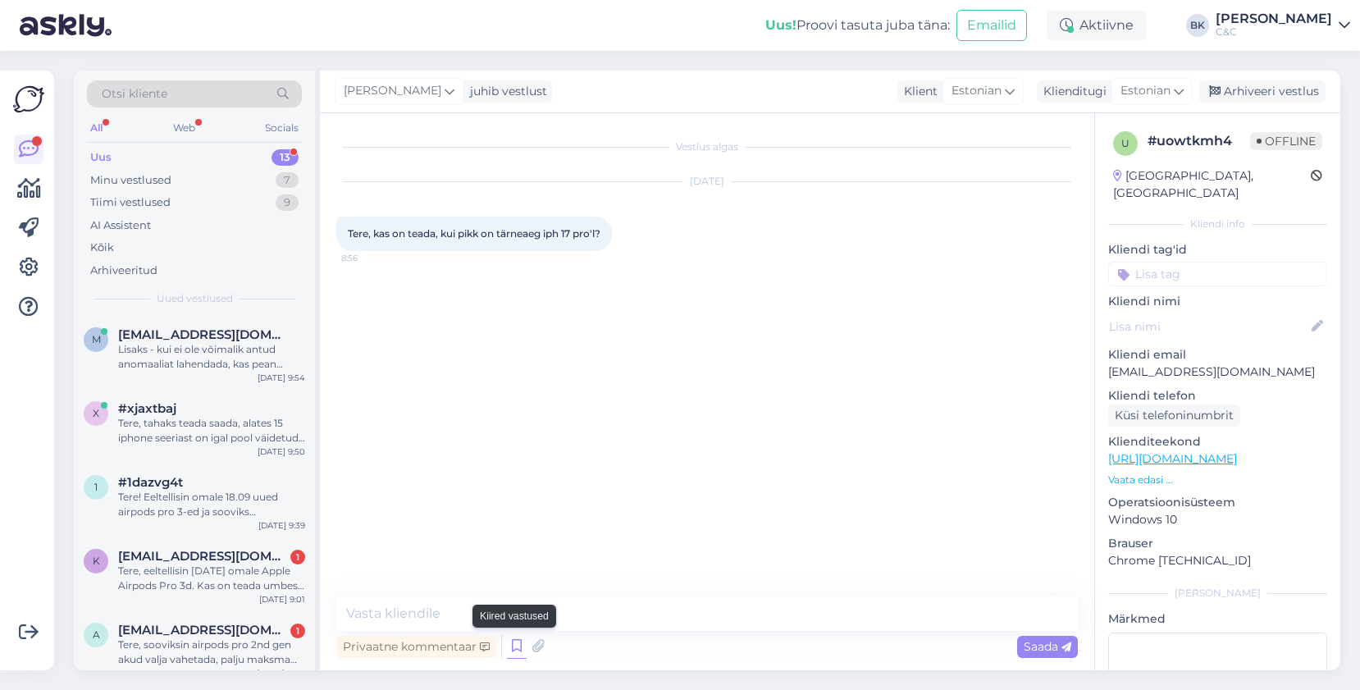
click at [512, 648] on icon at bounding box center [517, 646] width 20 height 25
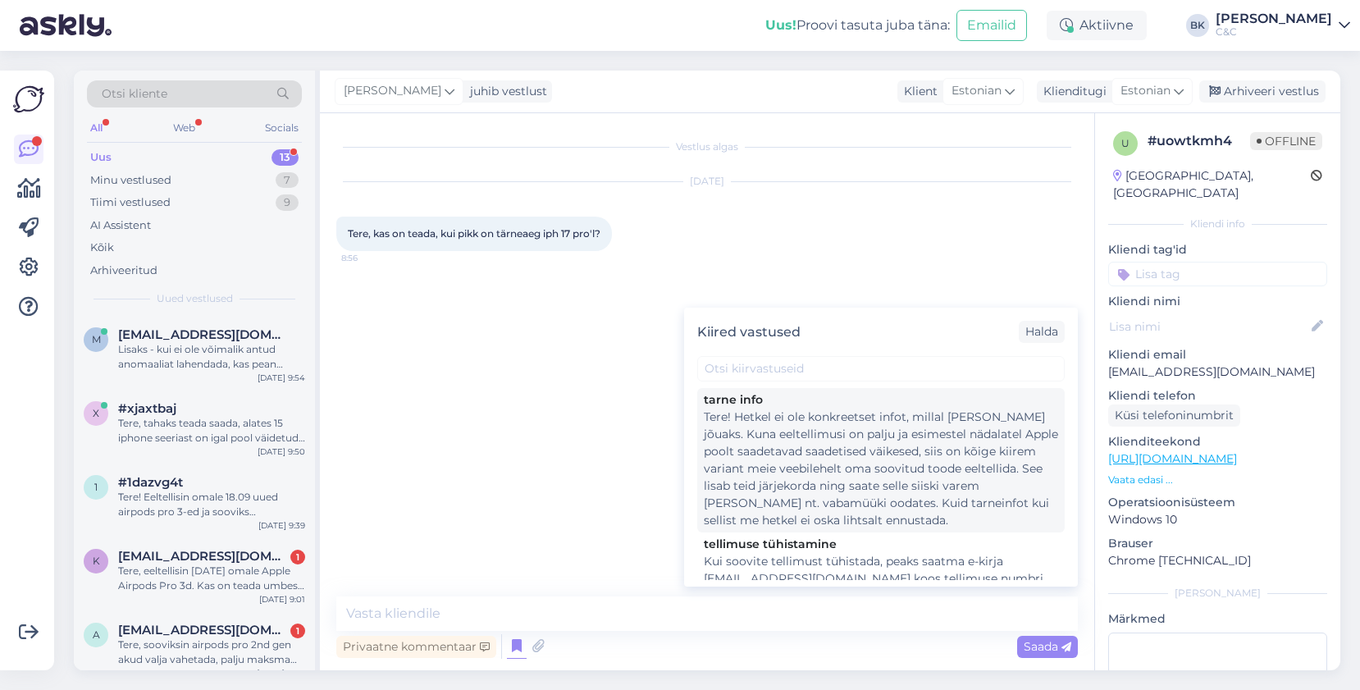
click at [772, 468] on div "Tere! Hetkel ei ole konkreetset infot, millal [PERSON_NAME] jõuaks. Kuna eeltel…" at bounding box center [881, 469] width 354 height 121
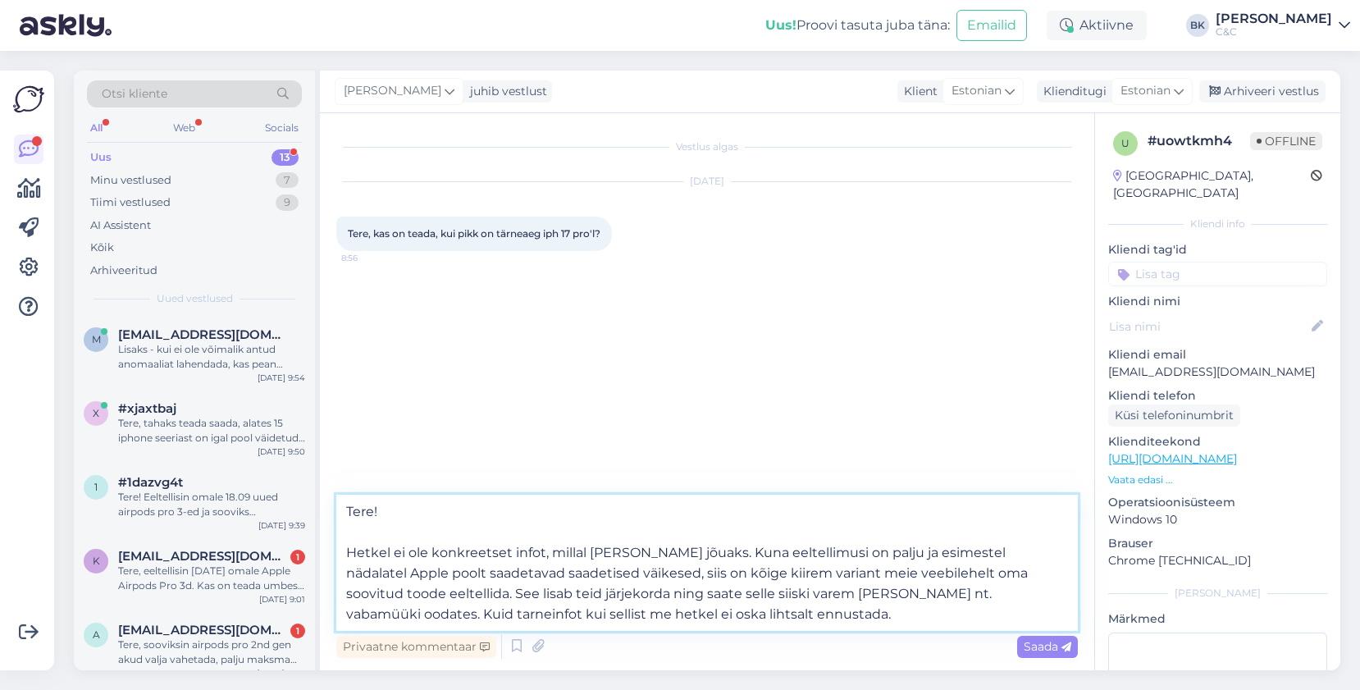
drag, startPoint x: 640, startPoint y: 572, endPoint x: 746, endPoint y: 622, distance: 117.1
click at [746, 622] on textarea "Tere! Hetkel ei ole konkreetset infot, millal [PERSON_NAME] jõuaks. Kuna eeltel…" at bounding box center [707, 563] width 742 height 136
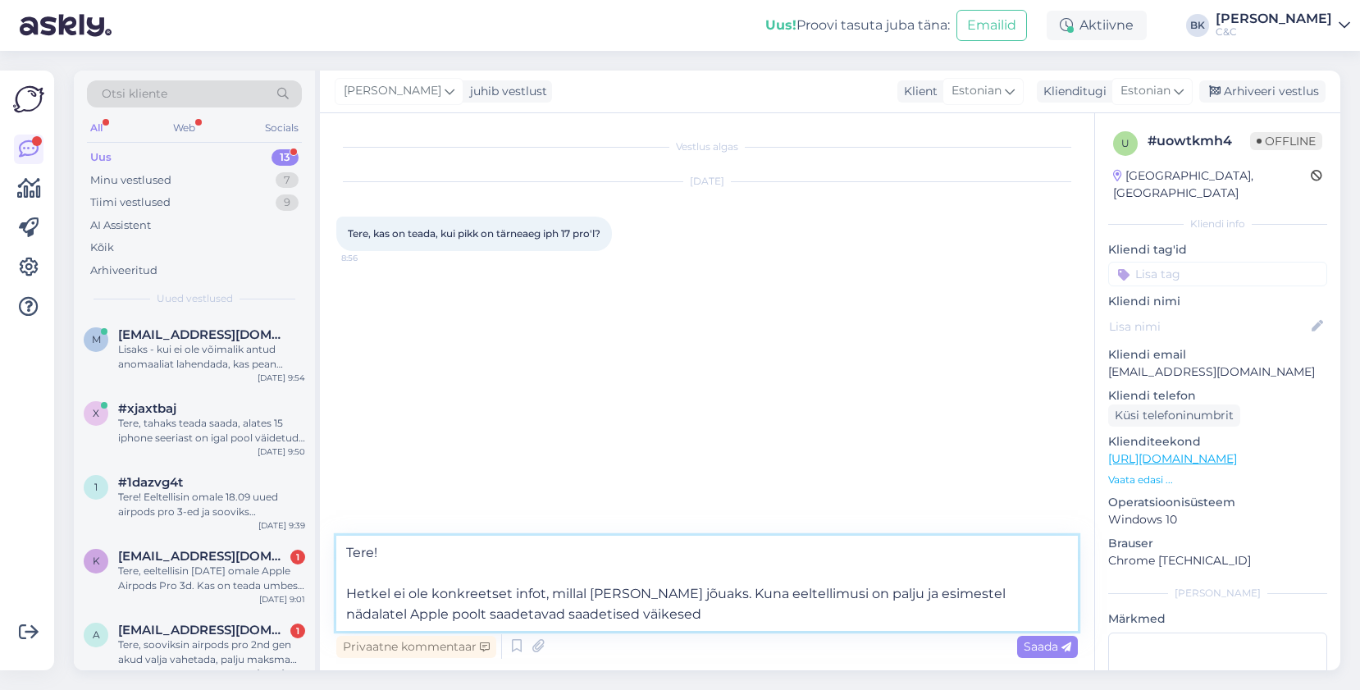
type textarea "Tere! Hetkel ei ole konkreetset infot, millal [PERSON_NAME] jõuaks. Kuna eeltel…"
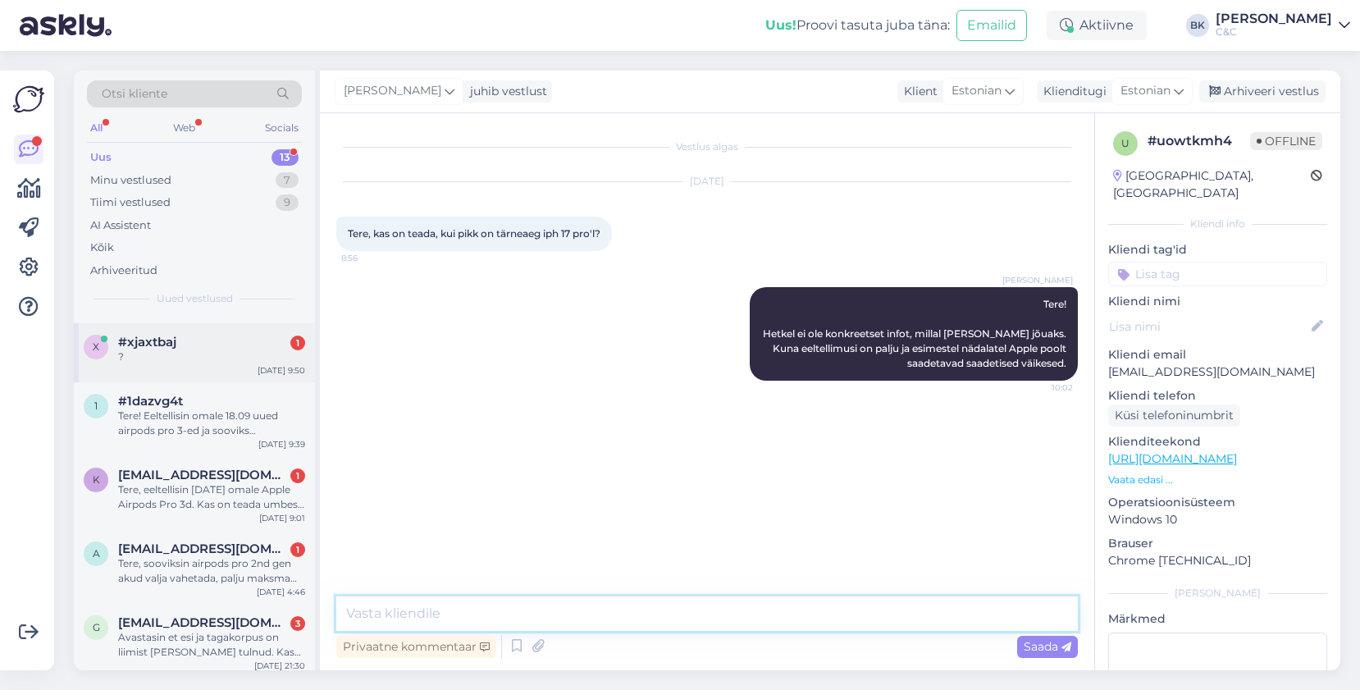
scroll to position [78, 0]
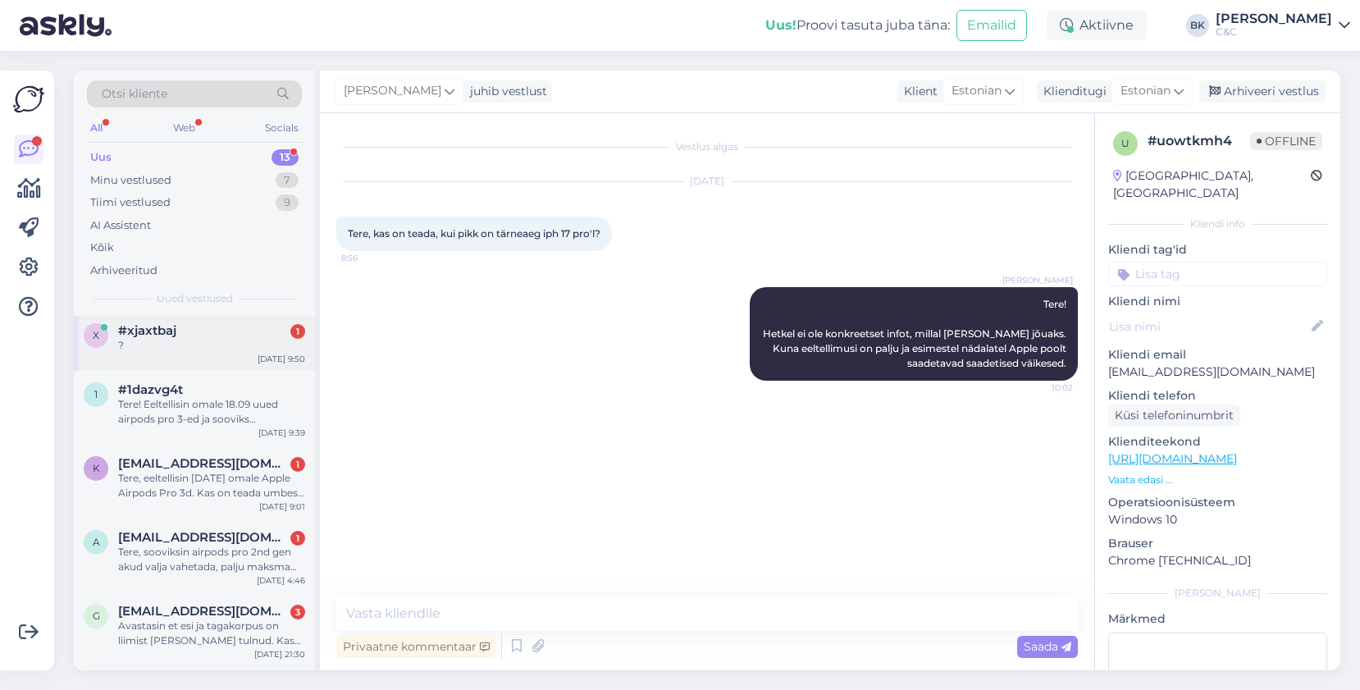
click at [196, 317] on div "x #xjaxtbaj 1 ? [DATE] 9:50" at bounding box center [194, 341] width 241 height 59
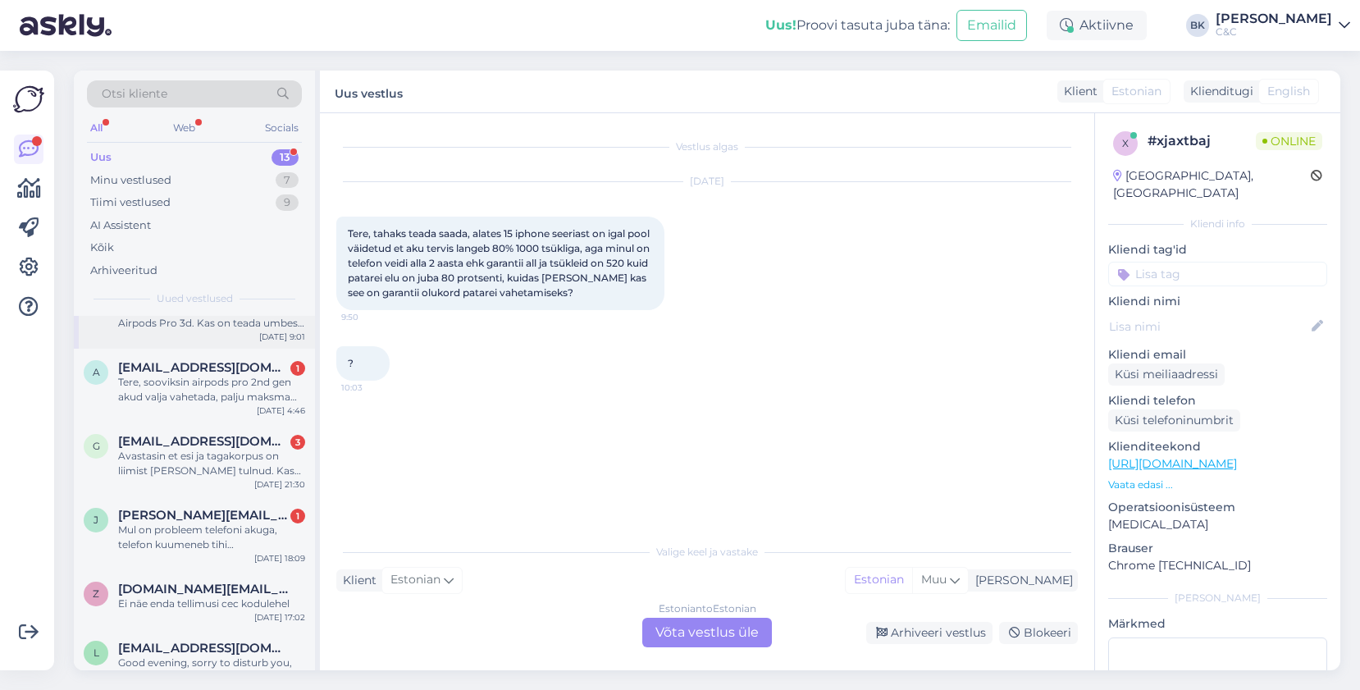
scroll to position [251, 0]
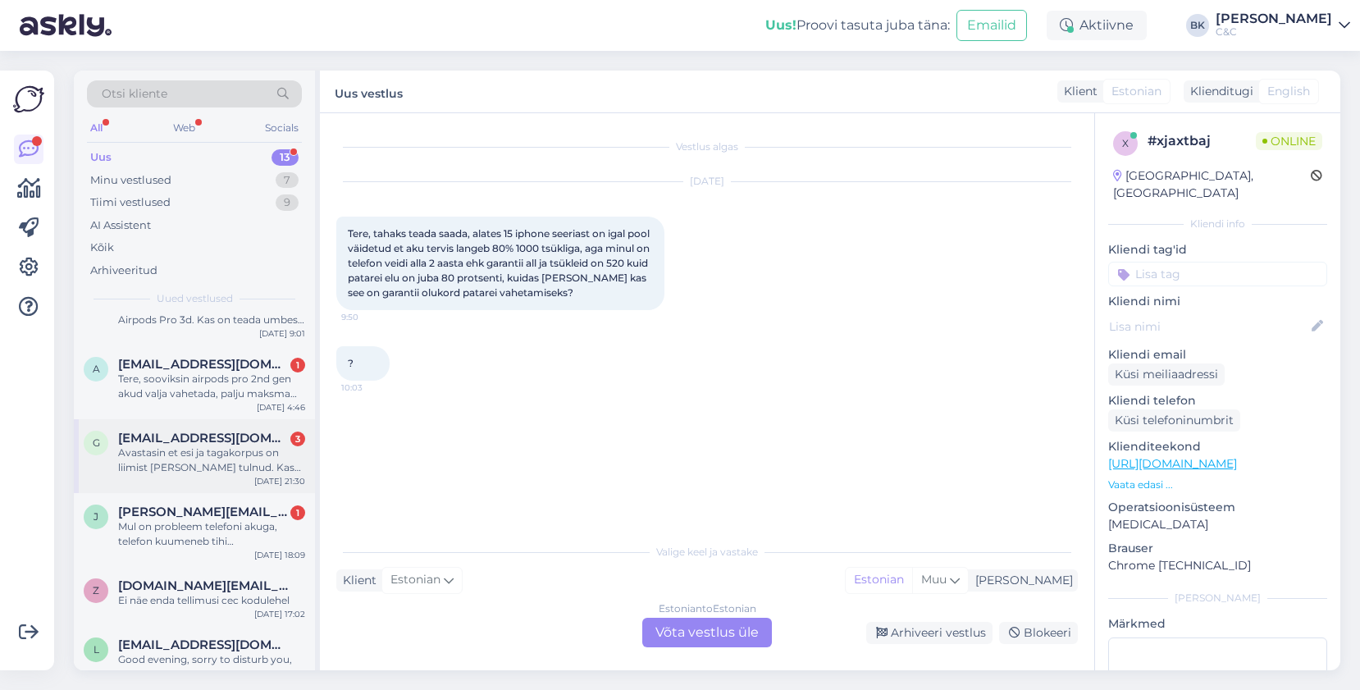
click at [240, 473] on div "Avastasin et esi ja tagakorpus on liimist [PERSON_NAME] tulnud. Kas selle paran…" at bounding box center [211, 461] width 187 height 30
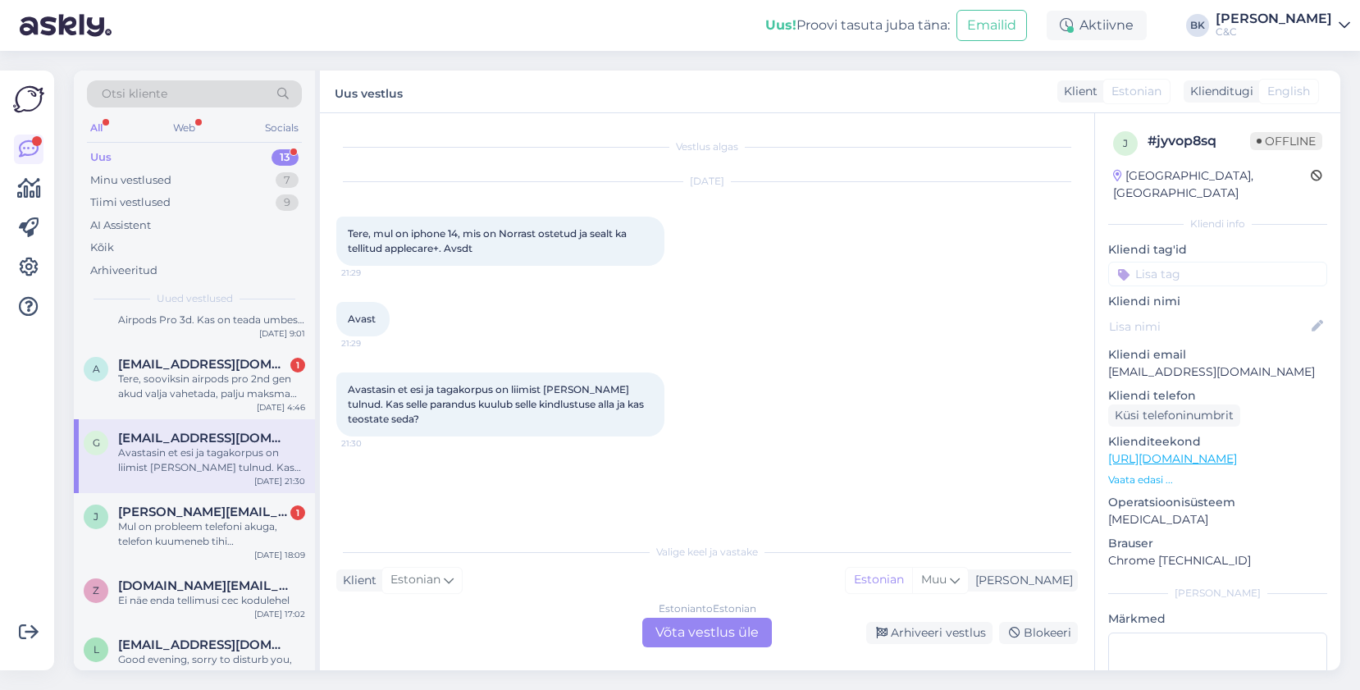
click at [667, 637] on div "Estonian to Estonian Võta vestlus üle" at bounding box center [707, 633] width 130 height 30
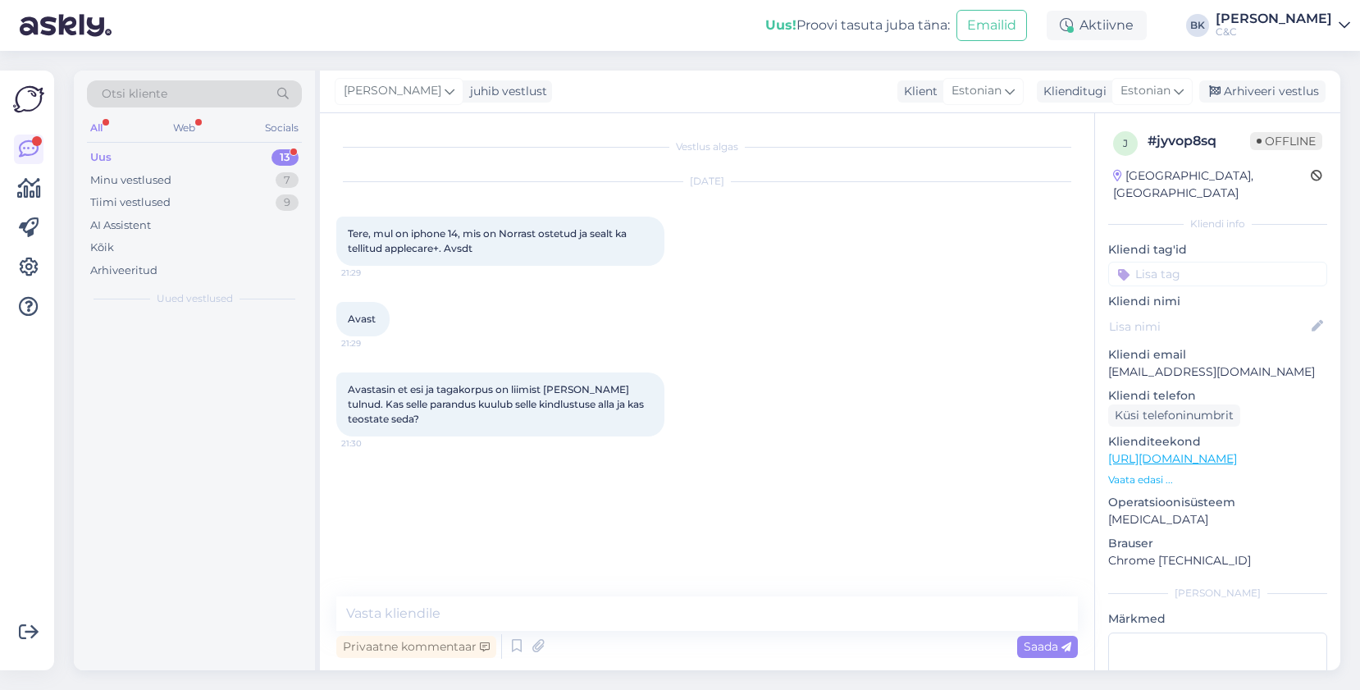
scroll to position [0, 0]
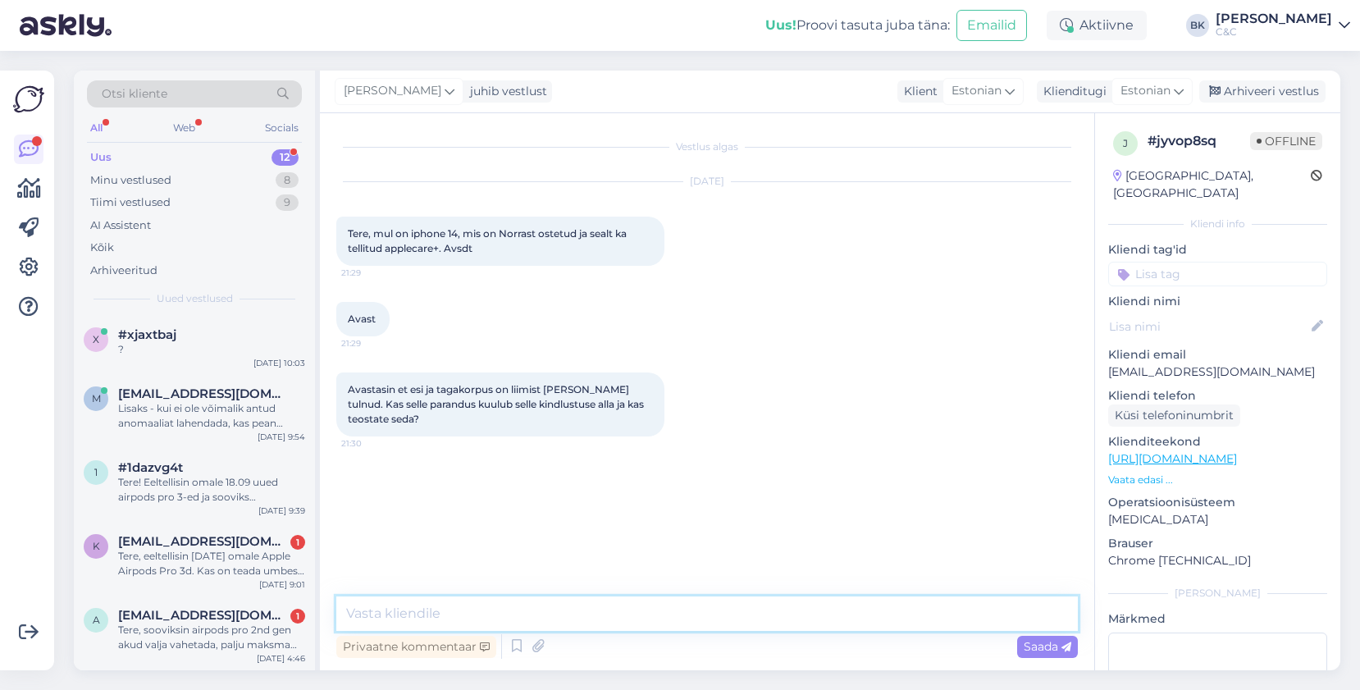
click at [624, 622] on textarea at bounding box center [707, 614] width 742 height 34
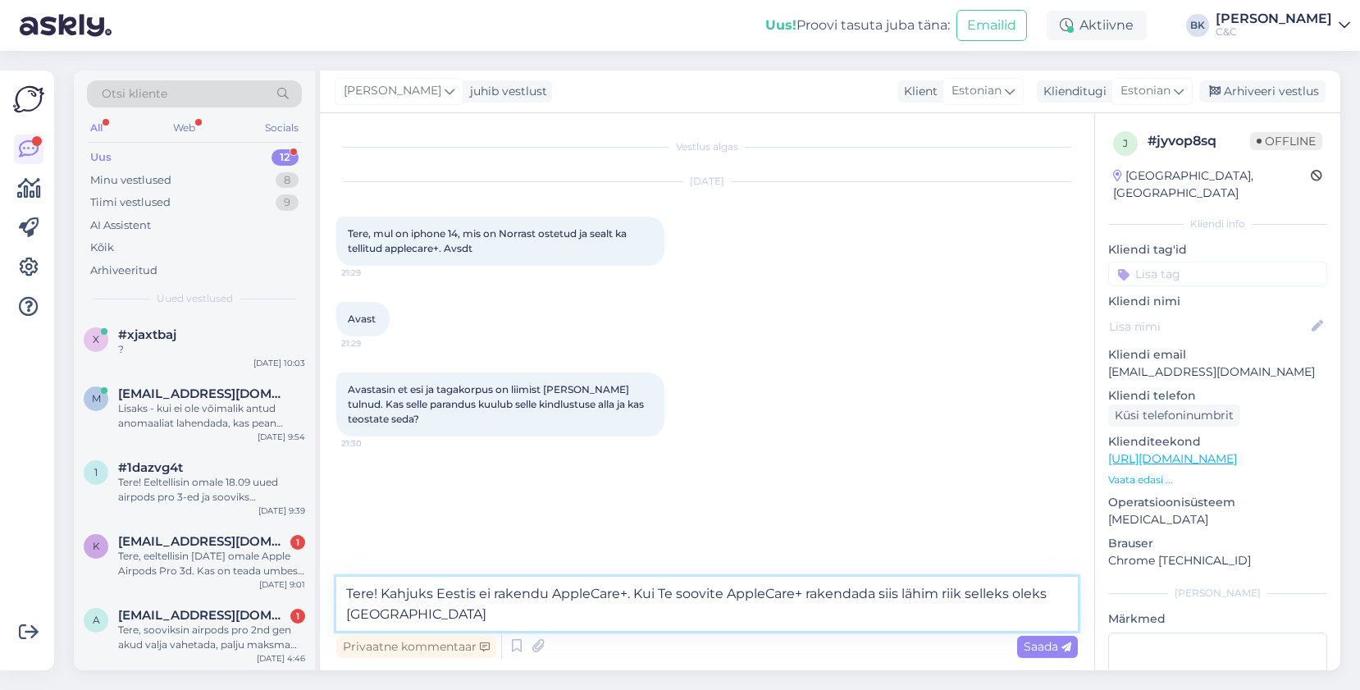
type textarea "Tere! Kahjuks Eestis ei rakendu AppleCare+. Kui Te soovite AppleCare+ rakendada…"
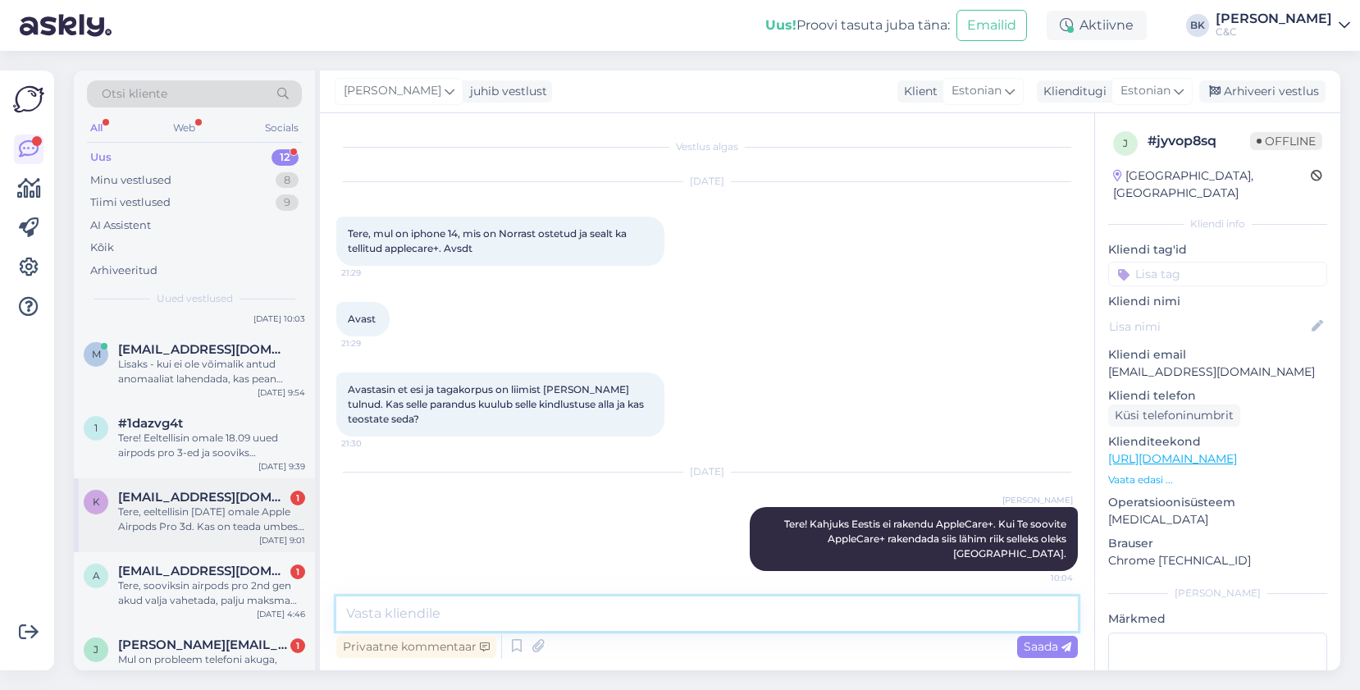
scroll to position [50, 0]
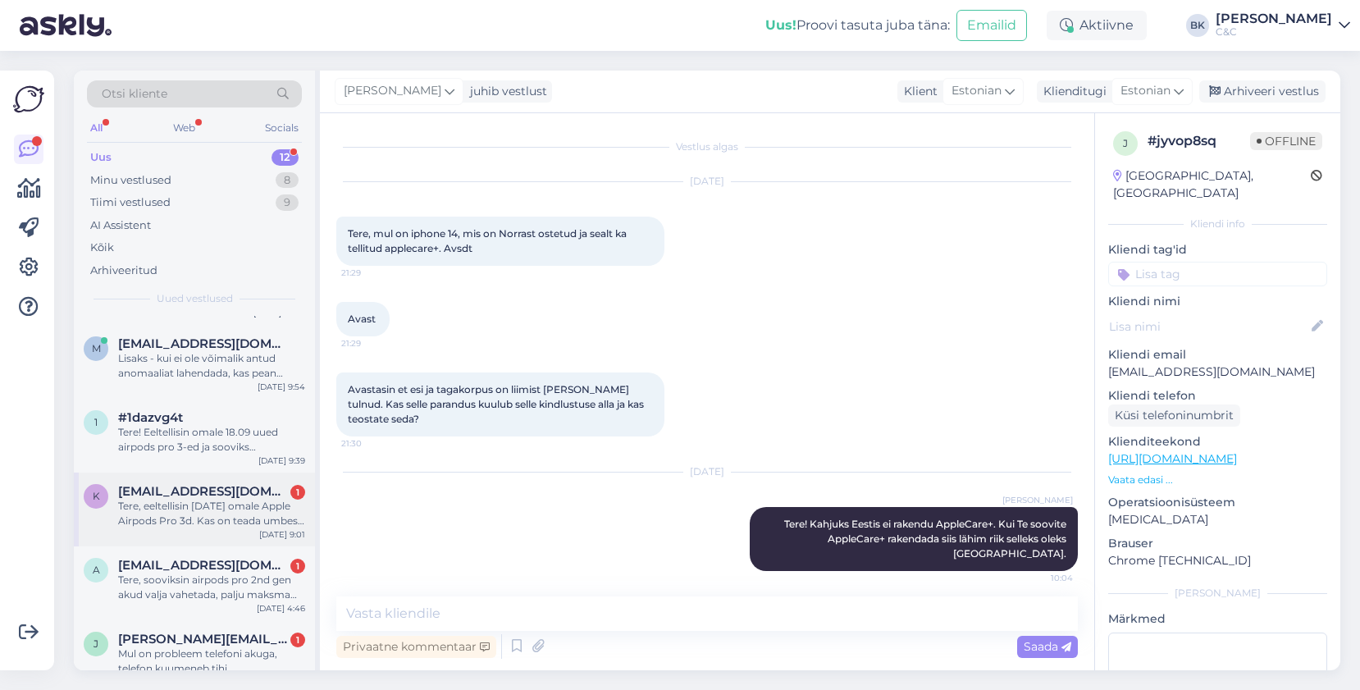
click at [249, 528] on div "Tere, eeltellisin [DATE] omale Apple Airpods Pro 3d. Kas on teada umbes kaua ne…" at bounding box center [211, 514] width 187 height 30
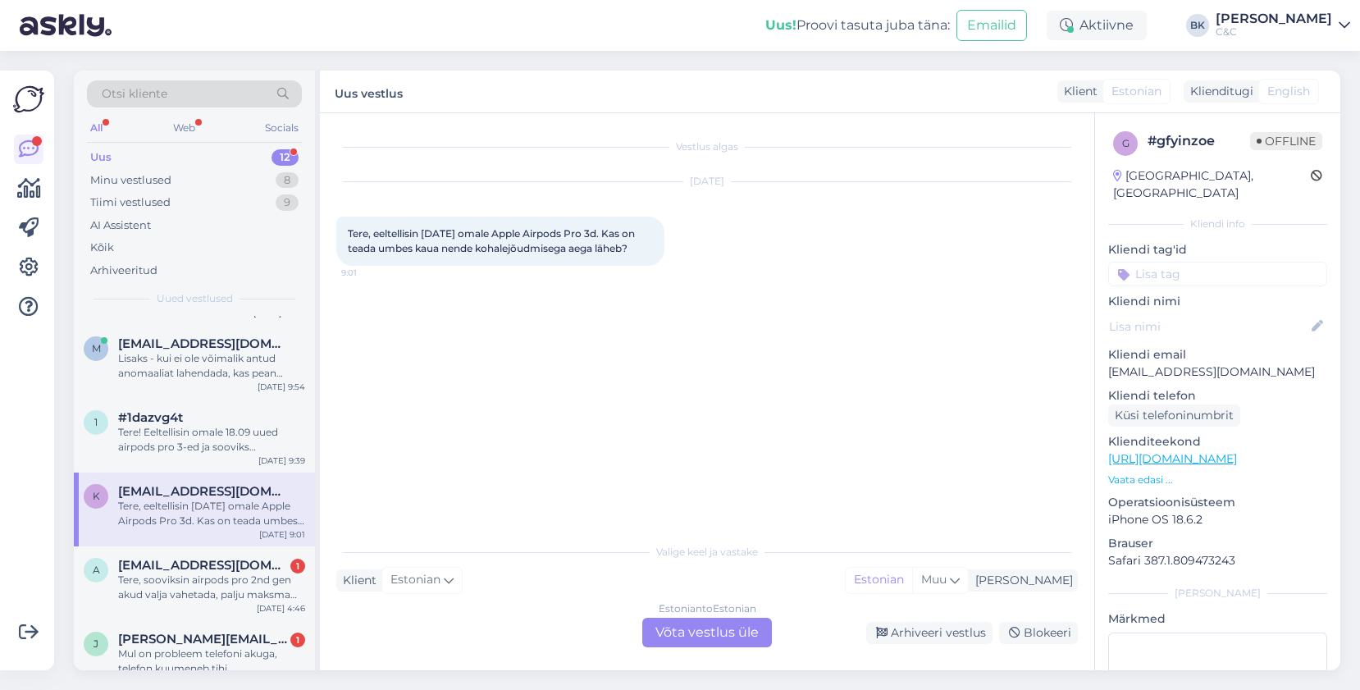
scroll to position [0, 0]
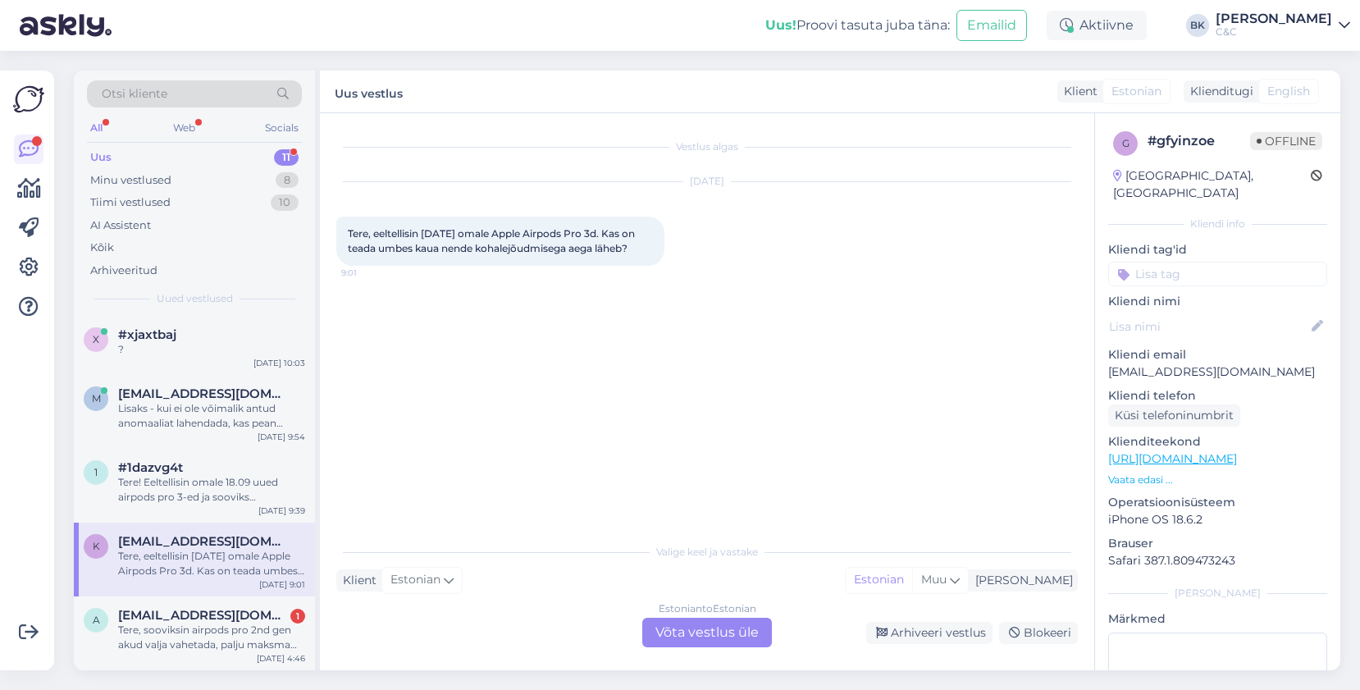
click at [688, 625] on div "Estonian to Estonian Võta vestlus üle" at bounding box center [707, 633] width 130 height 30
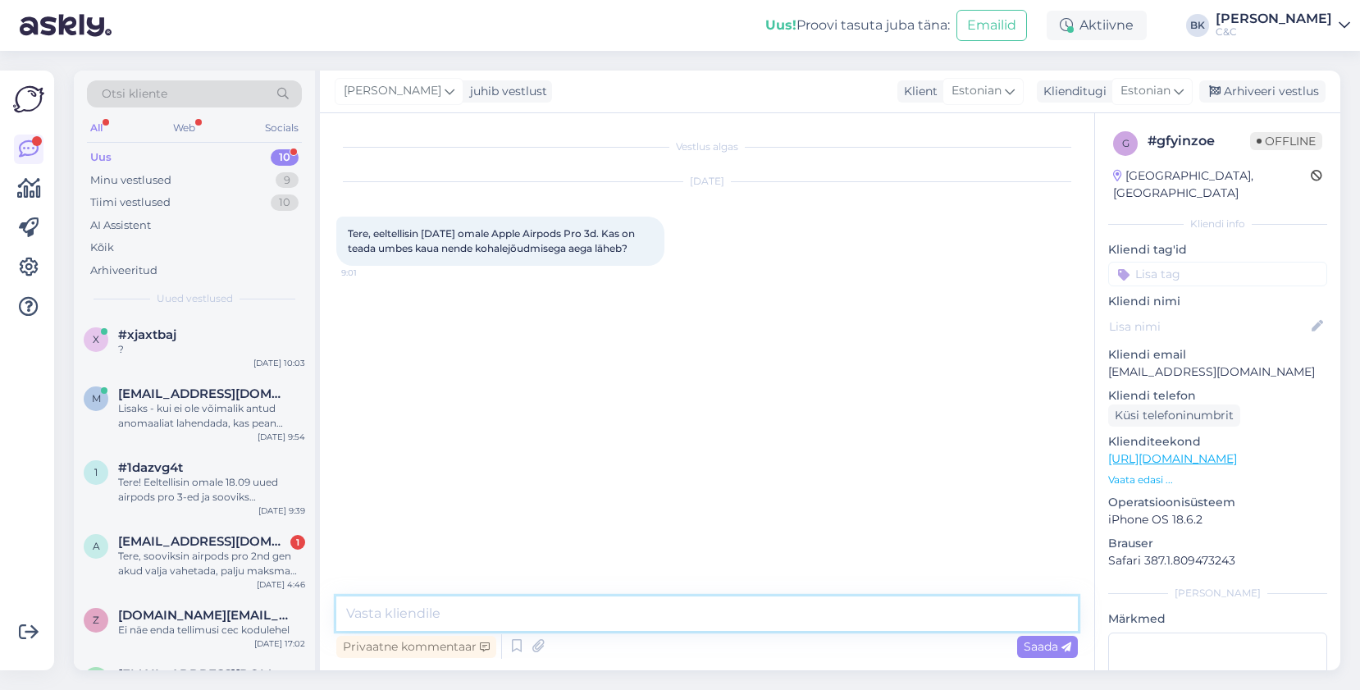
click at [646, 629] on textarea at bounding box center [707, 614] width 742 height 34
type textarea "Tere! Kahjuks täpne tarneaja info on meile teadmata."
click at [514, 650] on icon at bounding box center [517, 646] width 20 height 25
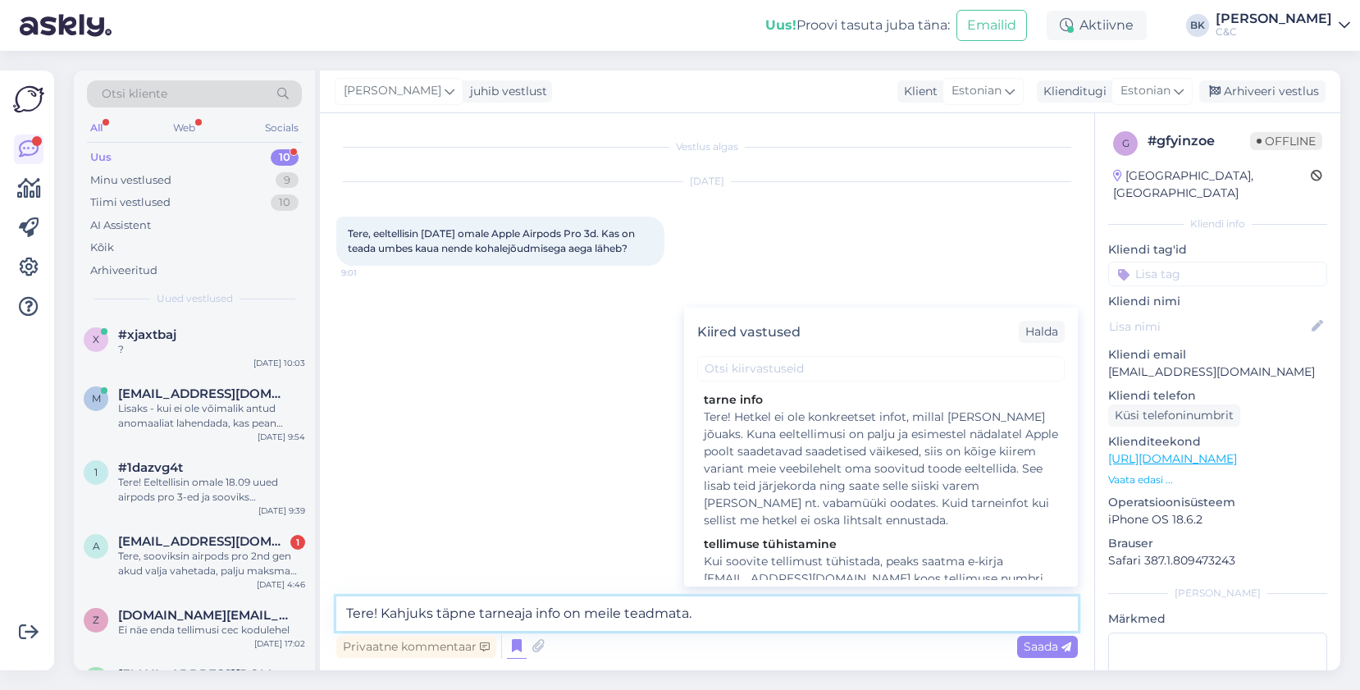
click at [569, 617] on textarea "Tere! Kahjuks täpne tarneaja info on meile teadmata." at bounding box center [707, 614] width 742 height 34
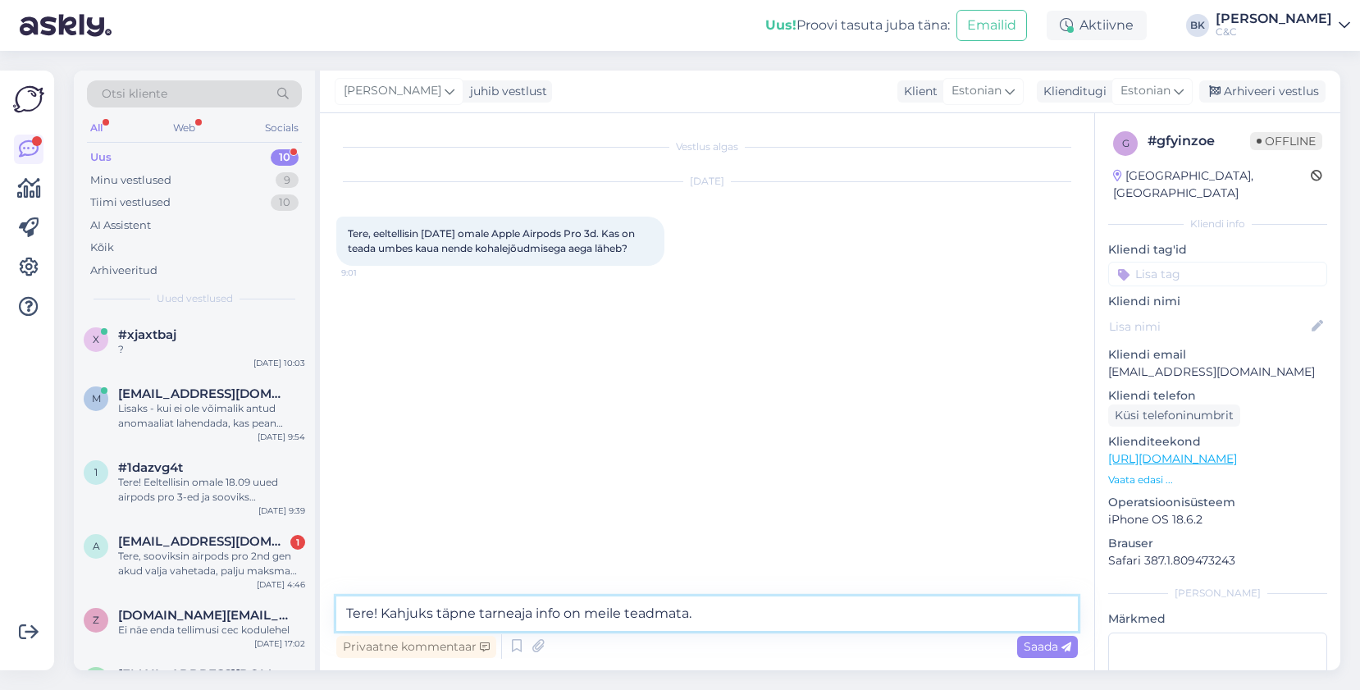
click at [592, 611] on textarea "Tere! Kahjuks täpne tarneaja info on meile teadmata." at bounding box center [707, 614] width 742 height 34
click at [514, 645] on icon at bounding box center [517, 646] width 20 height 25
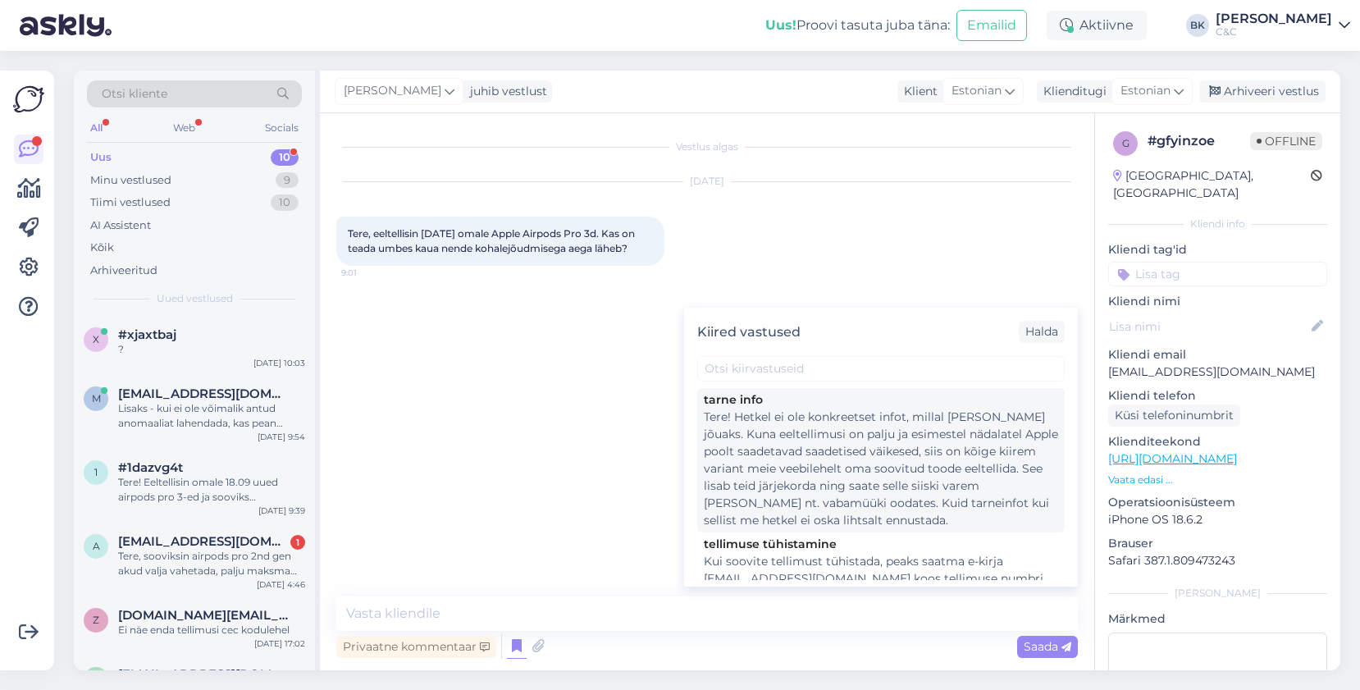
click at [721, 478] on div "Tere! Hetkel ei ole konkreetset infot, millal [PERSON_NAME] jõuaks. Kuna eeltel…" at bounding box center [881, 469] width 354 height 121
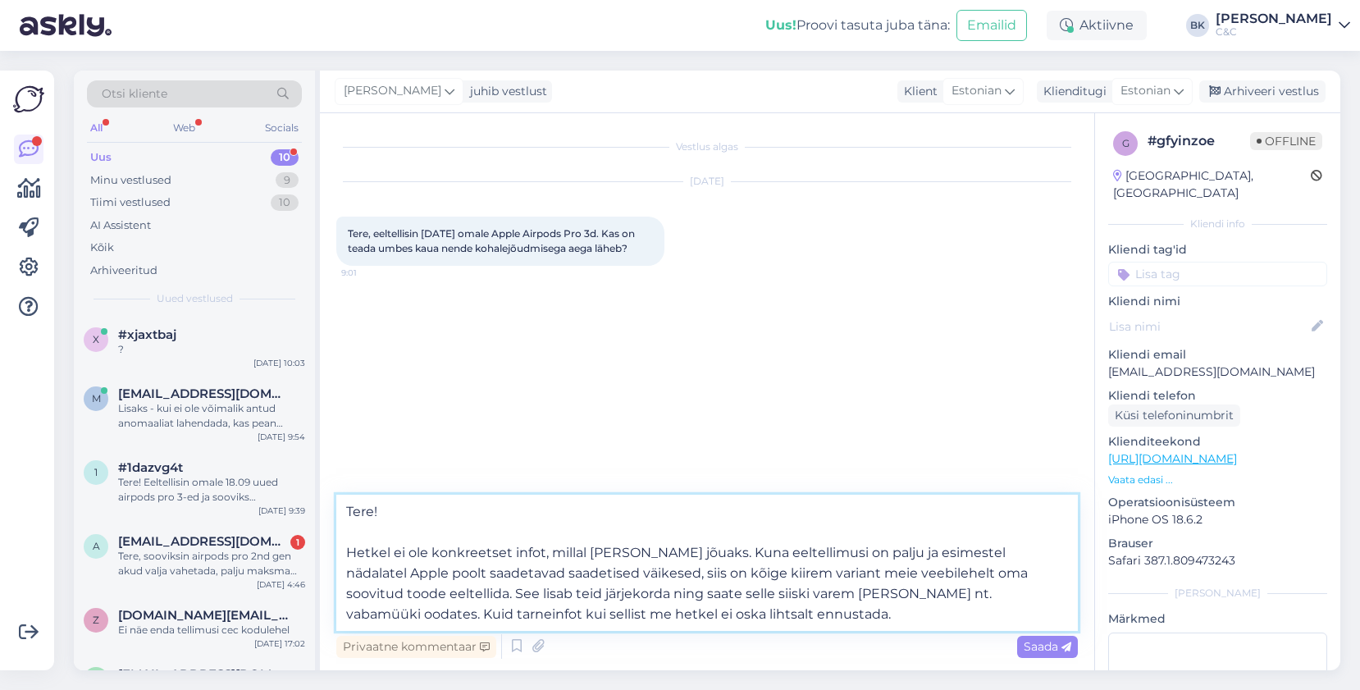
drag, startPoint x: 642, startPoint y: 573, endPoint x: 743, endPoint y: 635, distance: 117.9
click at [743, 635] on div "Tere! Hetkel ei ole konkreetset infot, millal [PERSON_NAME] jõuaks. Kuna eeltel…" at bounding box center [707, 578] width 742 height 167
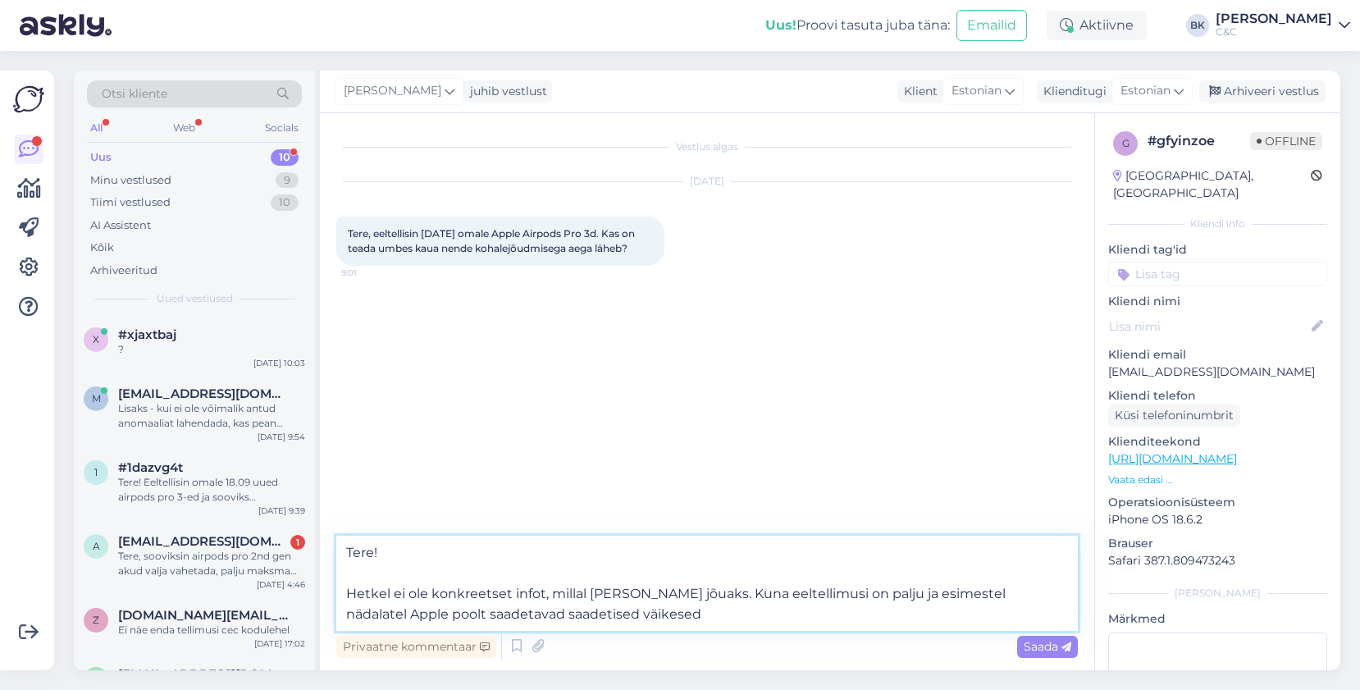
type textarea "Tere! Hetkel ei ole konkreetset infot, millal [PERSON_NAME] jõuaks. Kuna eeltel…"
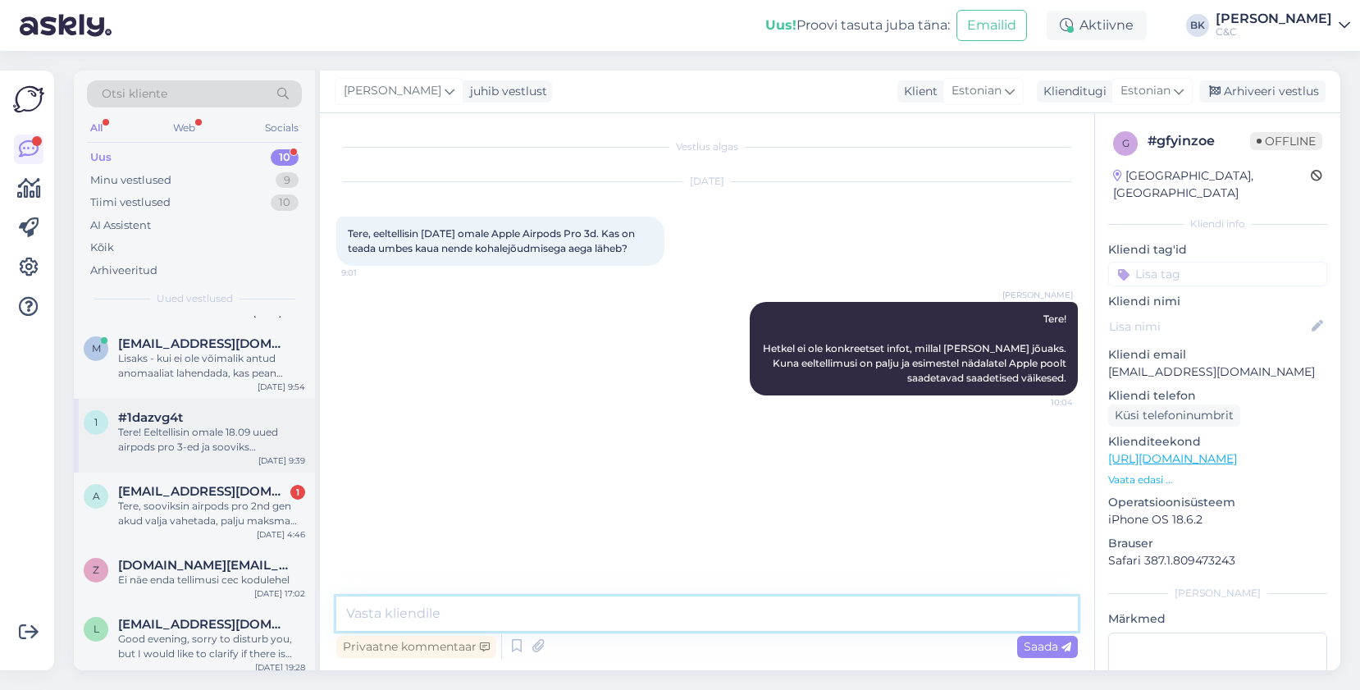
scroll to position [53, 0]
click at [258, 506] on div "Tere, sooviksin airpods pro 2nd gen akud valja vahetada, palju maksma làheks :)" at bounding box center [211, 511] width 187 height 30
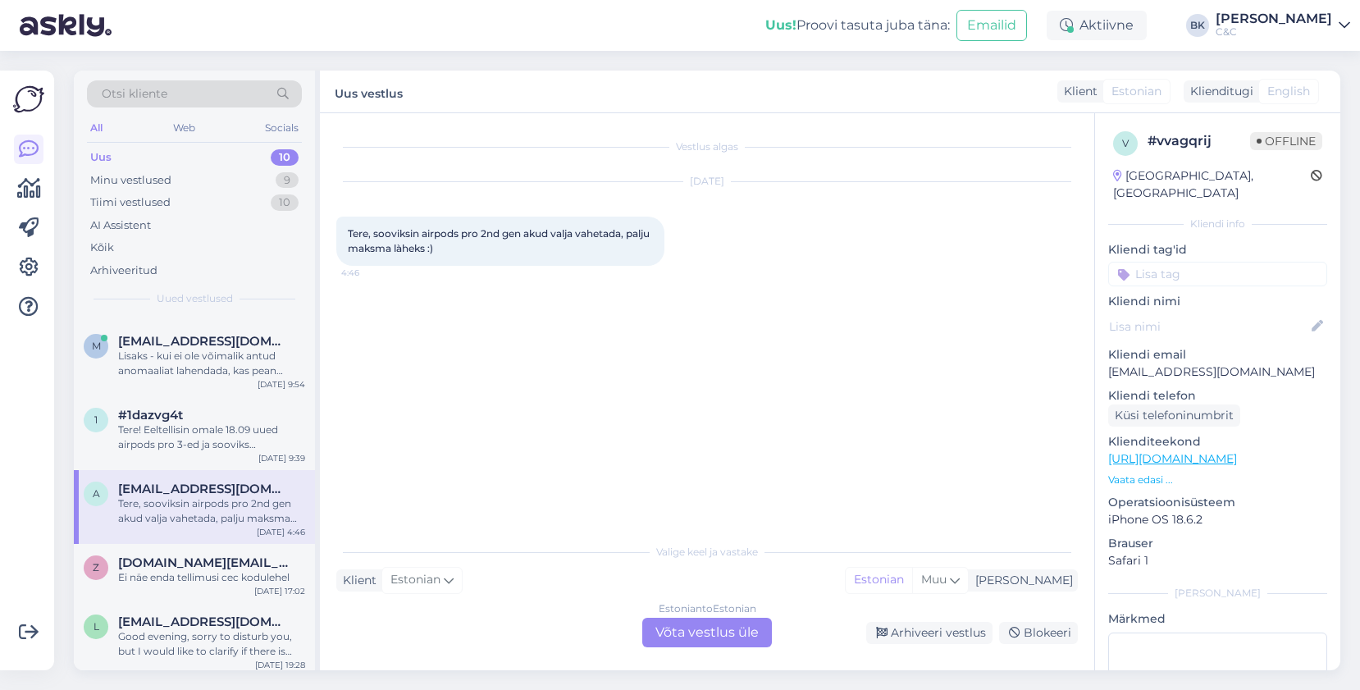
click at [687, 629] on div "Estonian to Estonian Võta vestlus üle" at bounding box center [707, 633] width 130 height 30
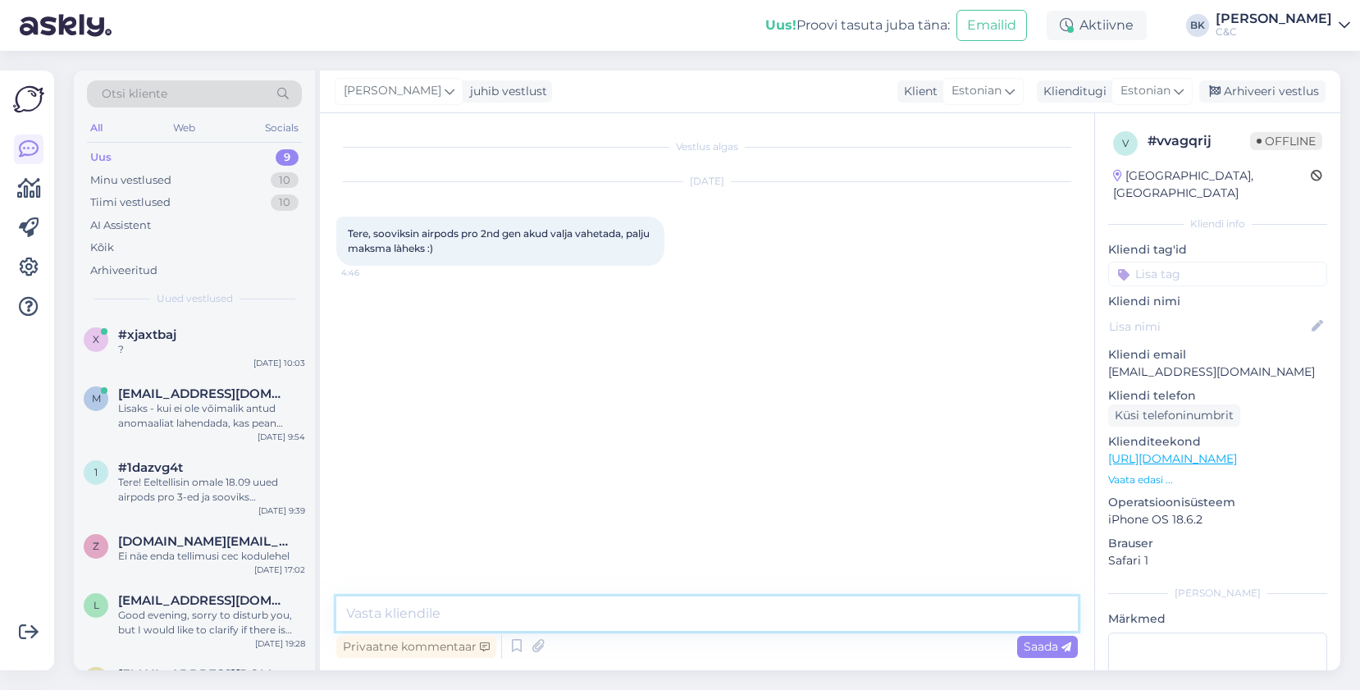
click at [668, 621] on textarea at bounding box center [707, 614] width 742 height 34
type textarea "Tere! Airpodsi"
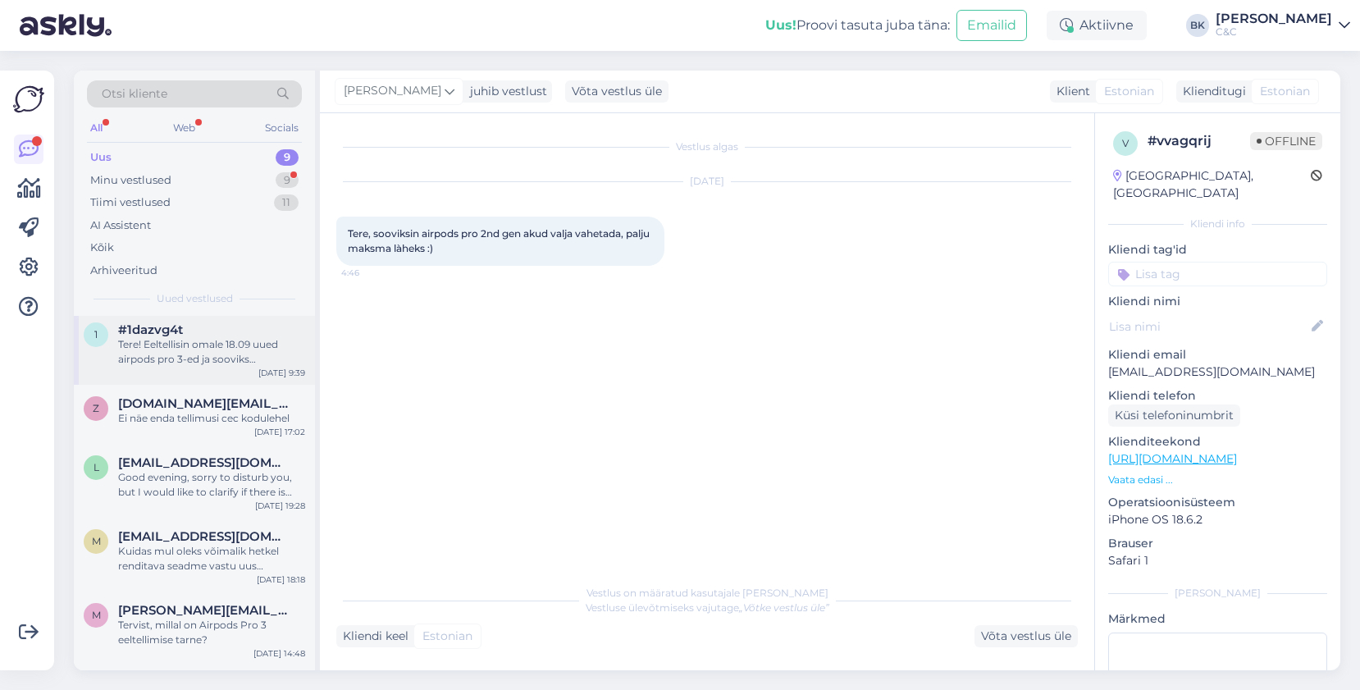
scroll to position [139, 0]
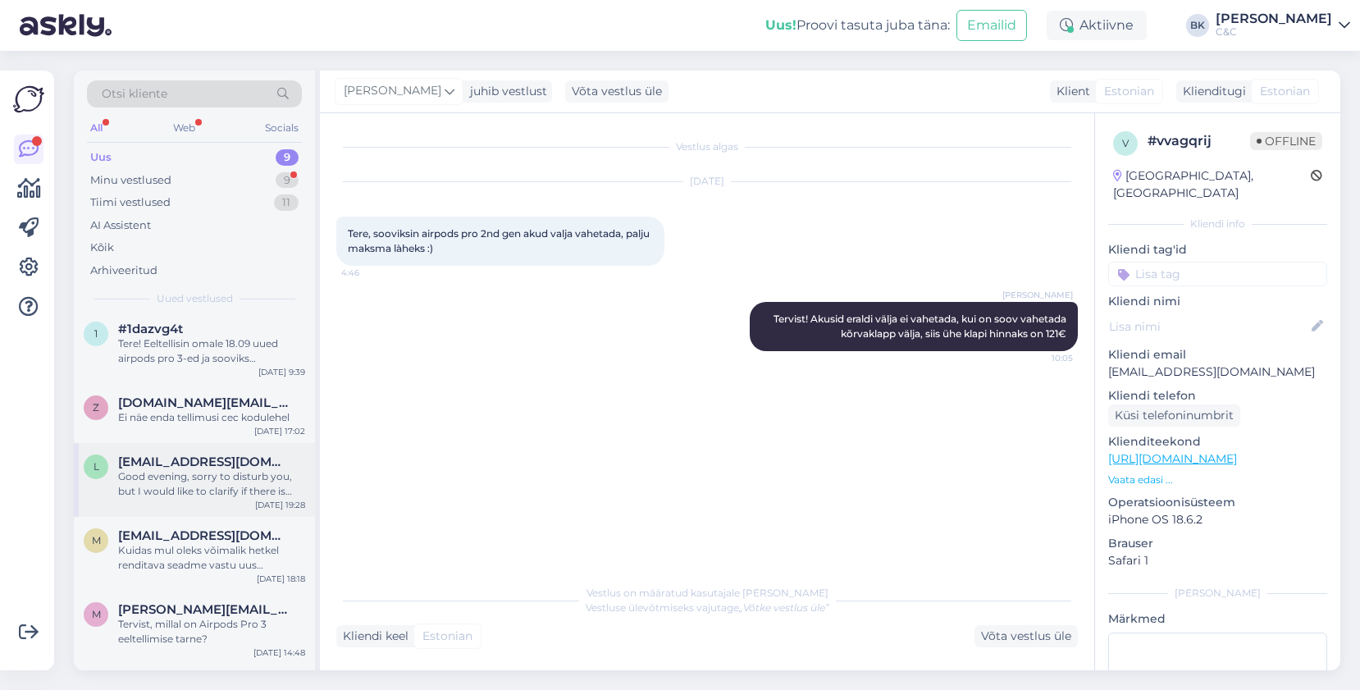
click at [250, 455] on div "[EMAIL_ADDRESS][DOMAIN_NAME]" at bounding box center [211, 462] width 187 height 15
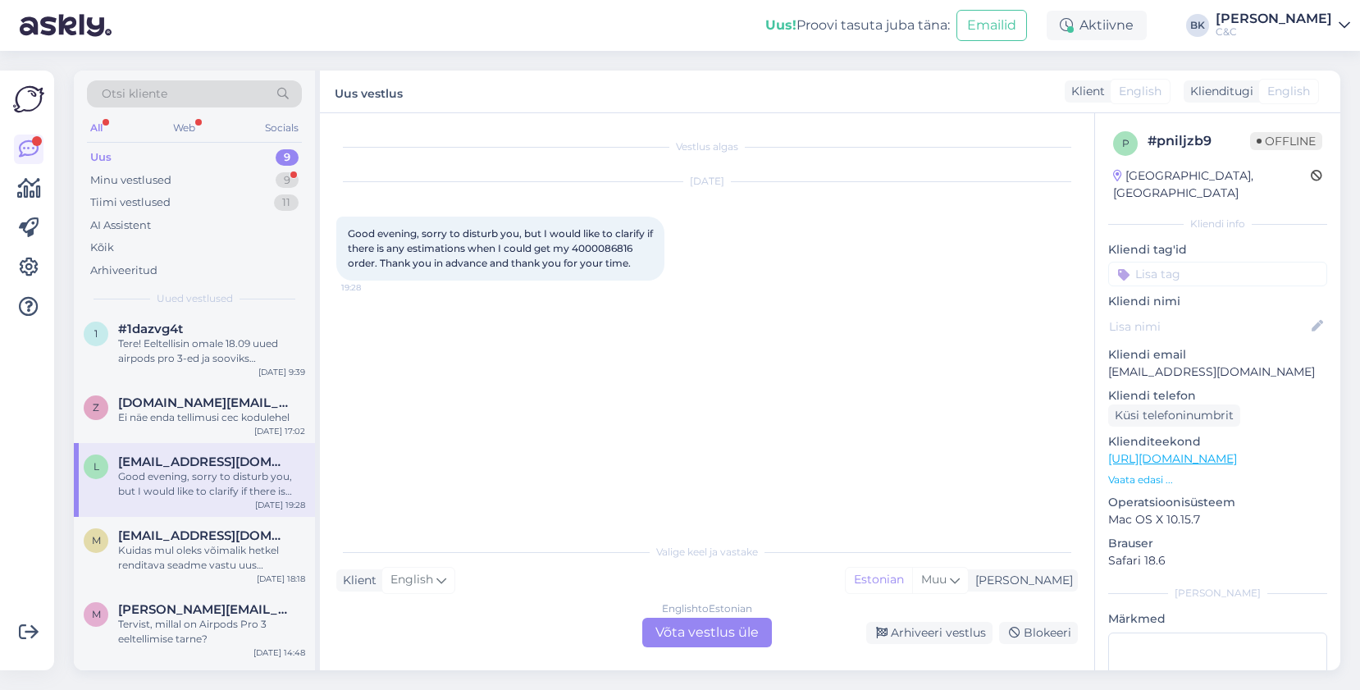
click at [669, 628] on div "English to Estonian Võta vestlus üle" at bounding box center [707, 633] width 130 height 30
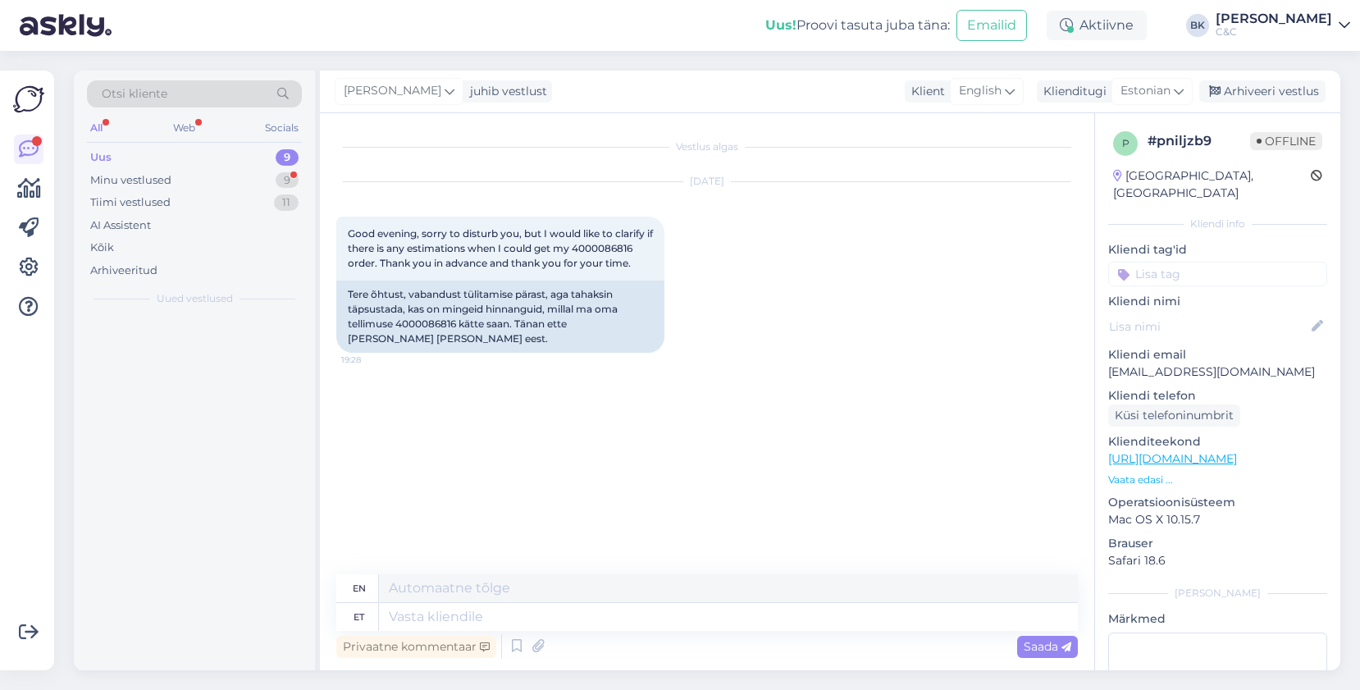
scroll to position [0, 0]
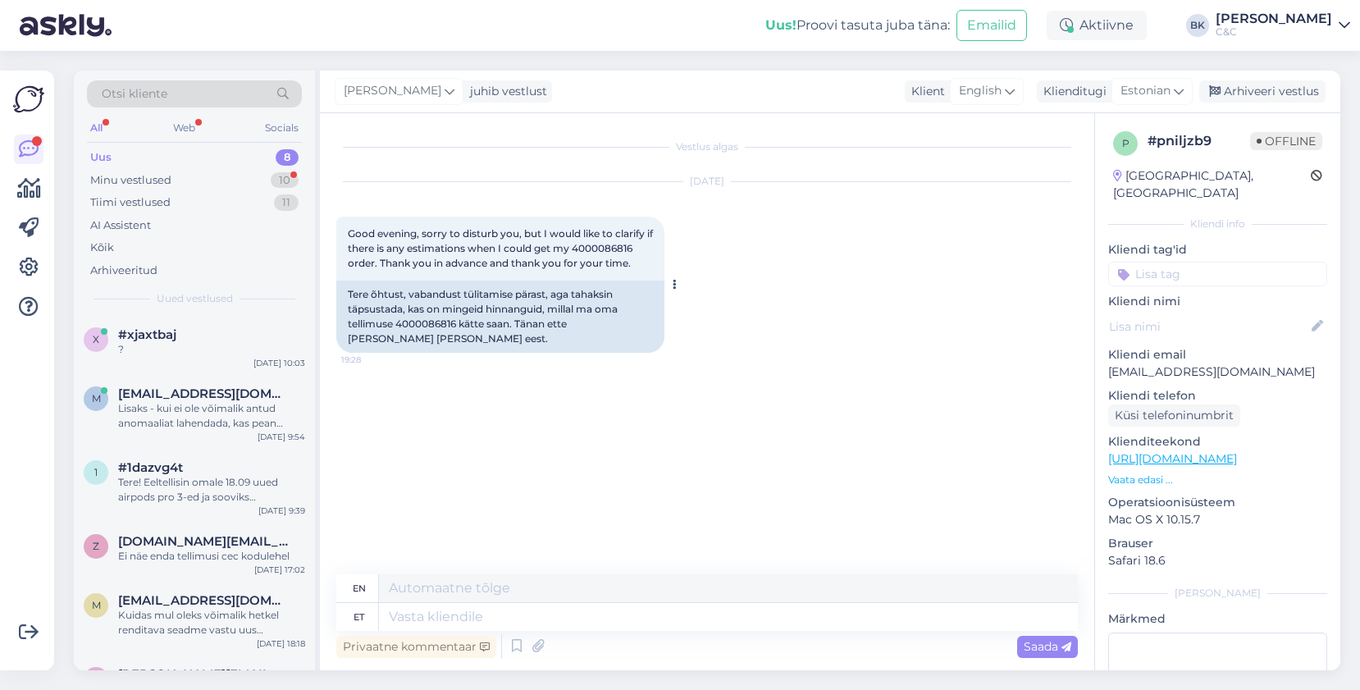
click at [442, 327] on div "Tere õhtust, vabandust tülitamise pärast, aga tahaksin täpsustada, kas on minge…" at bounding box center [500, 317] width 328 height 72
copy div "4000086816"
click at [513, 638] on icon at bounding box center [517, 646] width 20 height 25
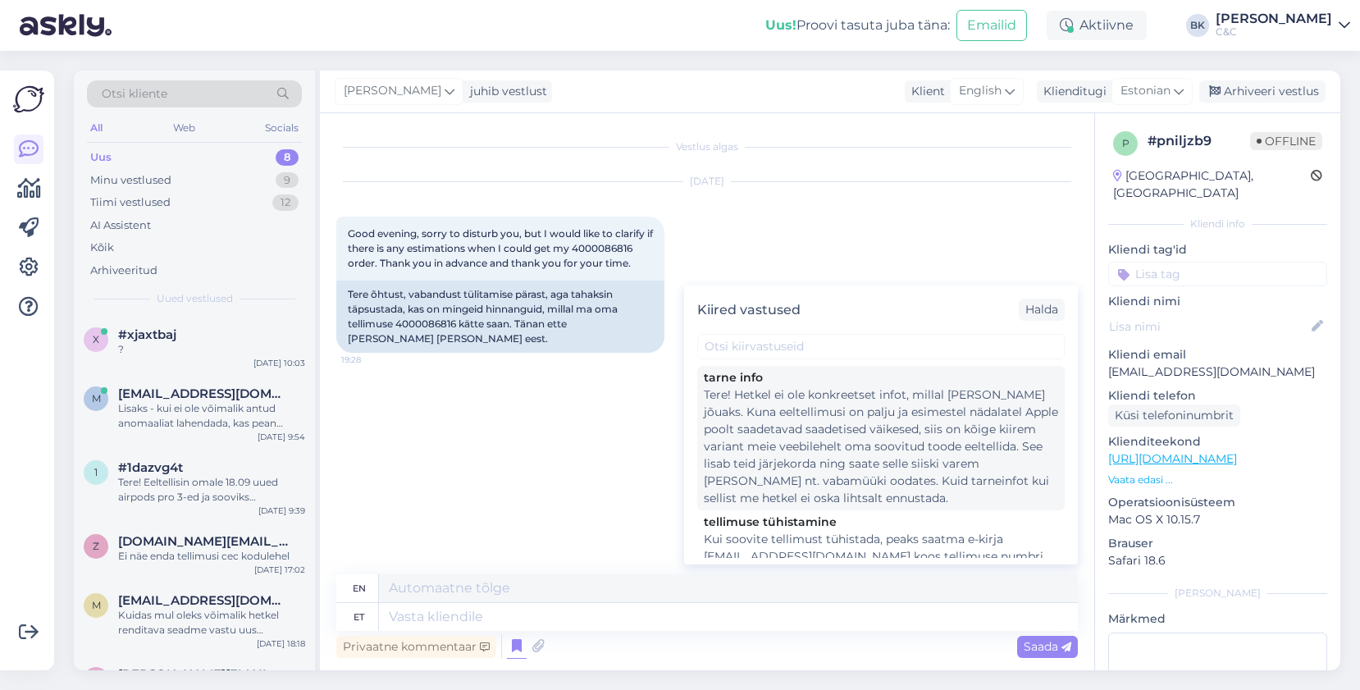
click at [729, 441] on div "Tere! Hetkel ei ole konkreetset infot, millal [PERSON_NAME] jõuaks. Kuna eeltel…" at bounding box center [881, 446] width 354 height 121
type textarea "Hello! There is currently no specific information on when the product will arri…"
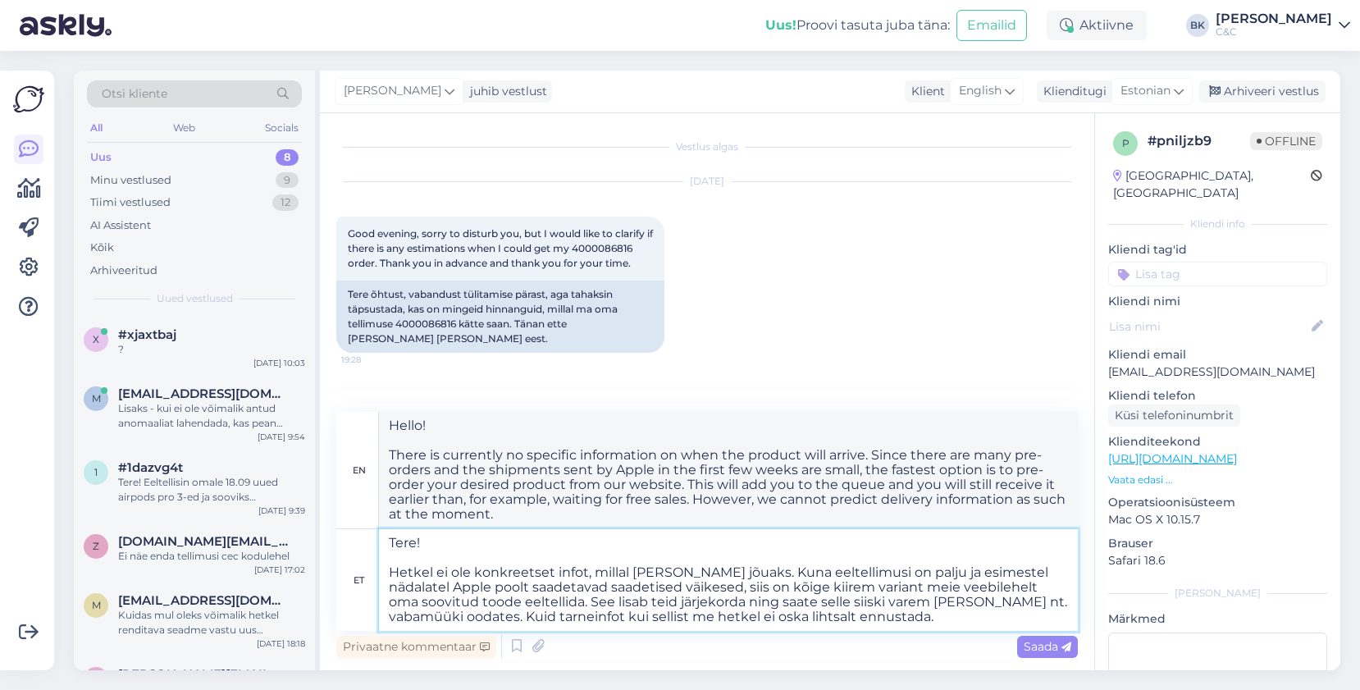
drag, startPoint x: 748, startPoint y: 589, endPoint x: 908, endPoint y: 627, distance: 164.4
click at [908, 627] on textarea "Tere! Hetkel ei ole konkreetset infot, millal [PERSON_NAME] jõuaks. Kuna eeltel…" at bounding box center [728, 580] width 699 height 102
type textarea "Tere! Hetkel ei ole konkreetset infot, millal [PERSON_NAME] jõuaks. Kuna eeltel…"
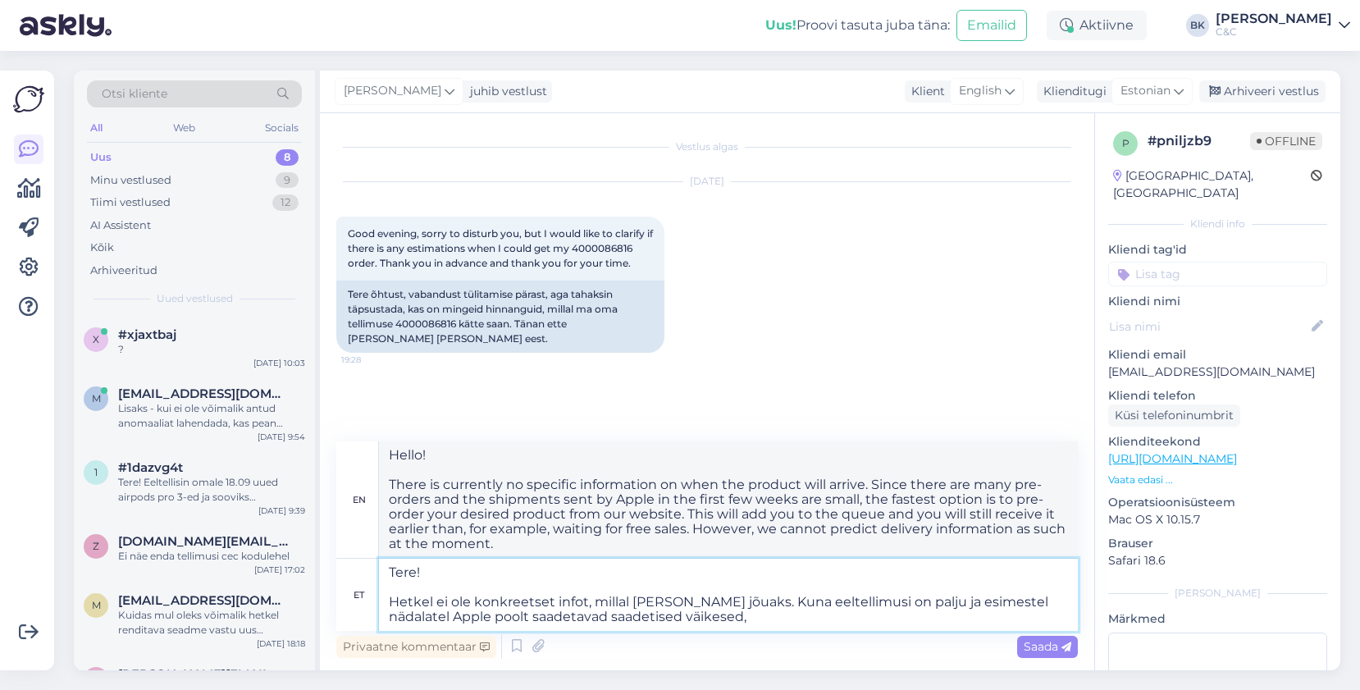
type textarea "Hello! There is currently no specific information on when the product will arri…"
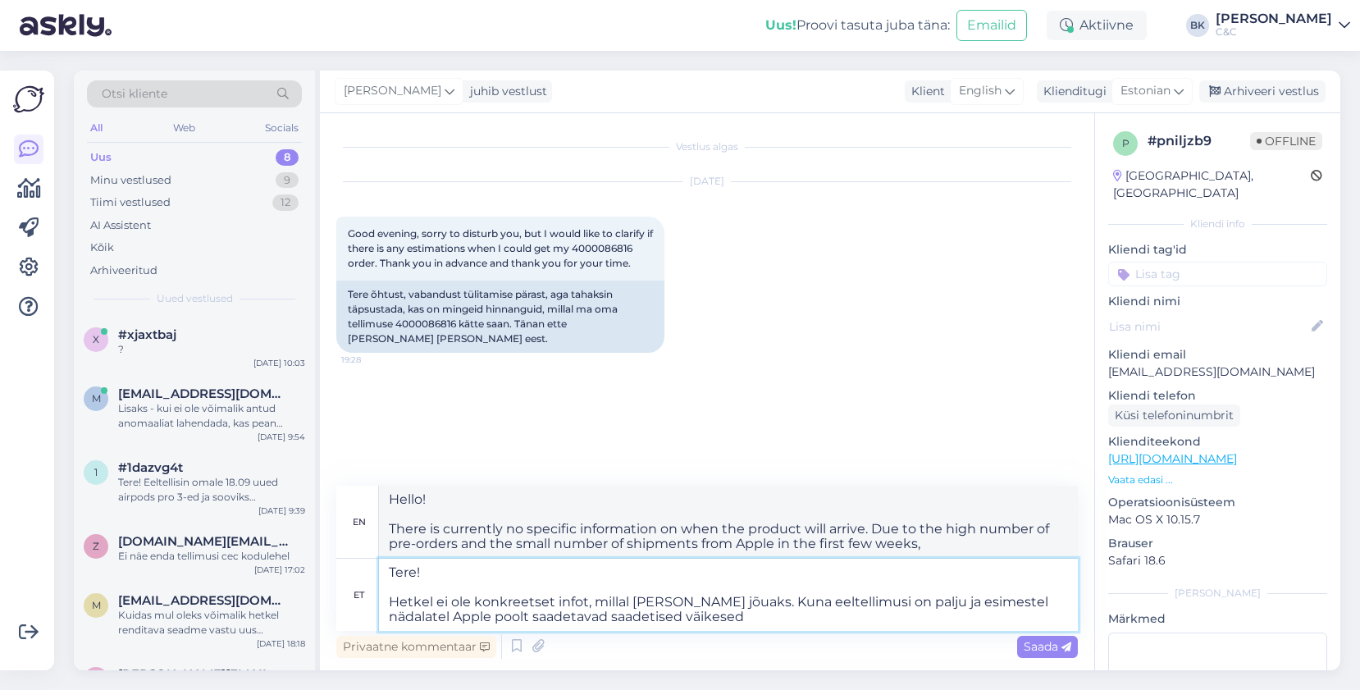
type textarea "Tere! Hetkel ei ole konkreetset infot, millal [PERSON_NAME] jõuaks. Kuna eeltel…"
type textarea "Hello! There is currently no specific information on when the product will arri…"
type textarea "Tere! Hetkel ei ole konkreetset infot, millal [PERSON_NAME] jõuaks. Kuna eeltel…"
click at [1049, 651] on span "Saada" at bounding box center [1048, 646] width 48 height 15
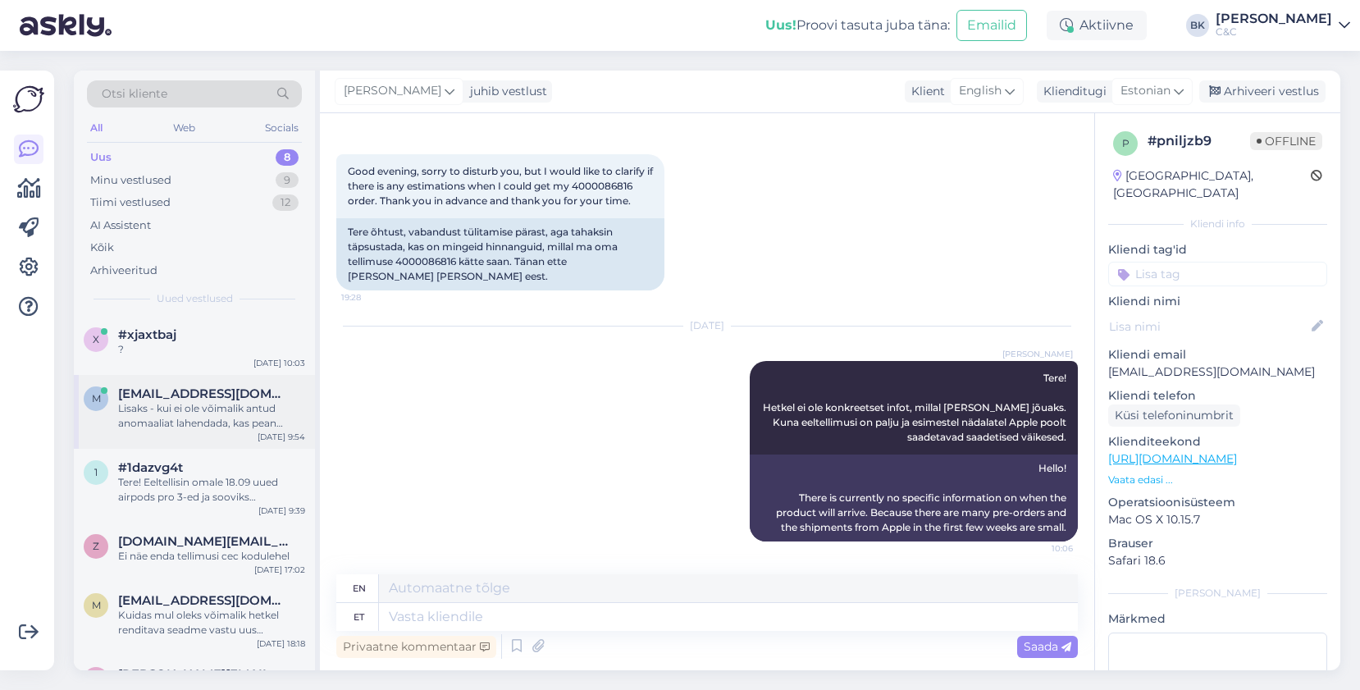
scroll to position [207, 0]
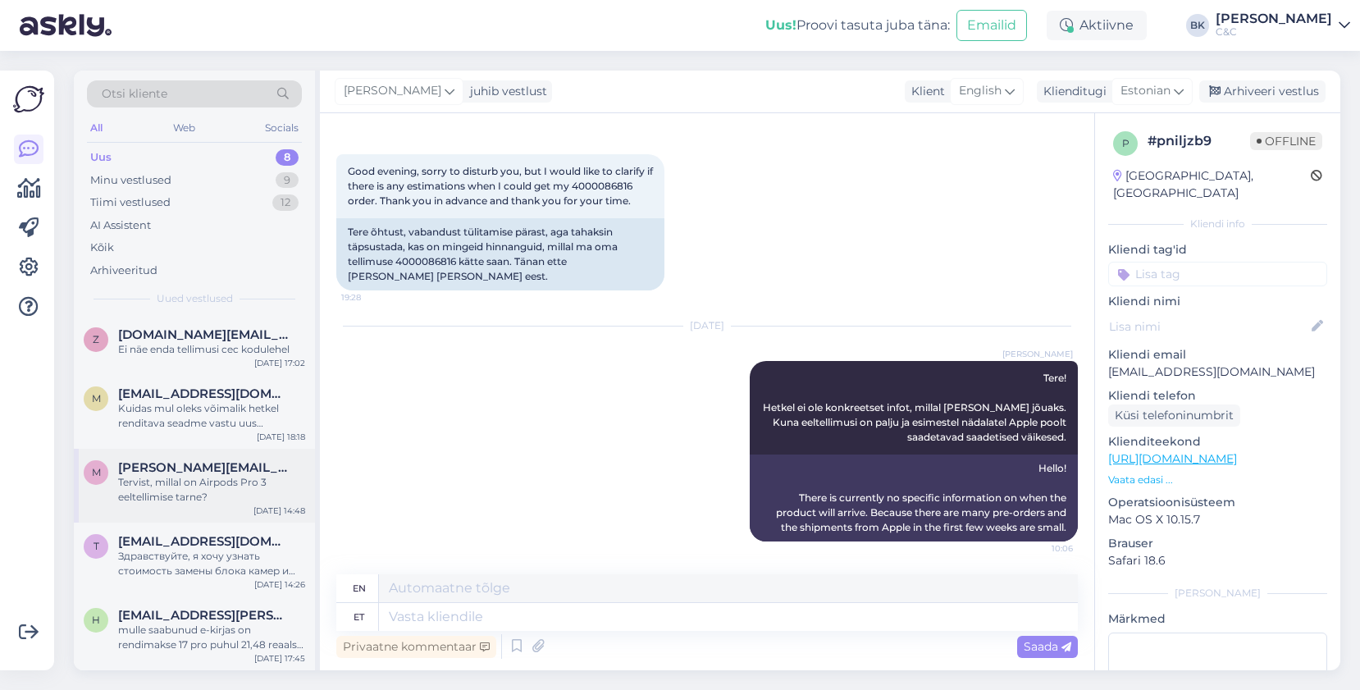
click at [236, 473] on span "[PERSON_NAME][EMAIL_ADDRESS][DOMAIN_NAME]" at bounding box center [203, 467] width 171 height 15
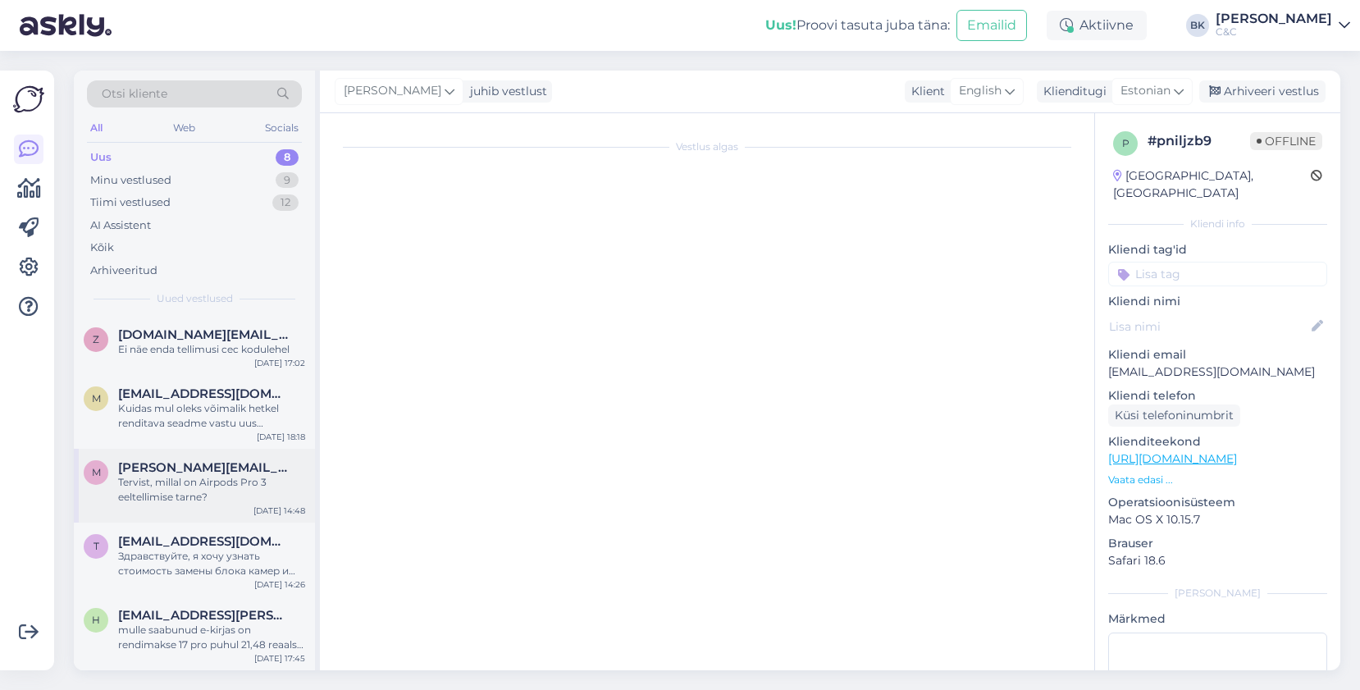
scroll to position [0, 0]
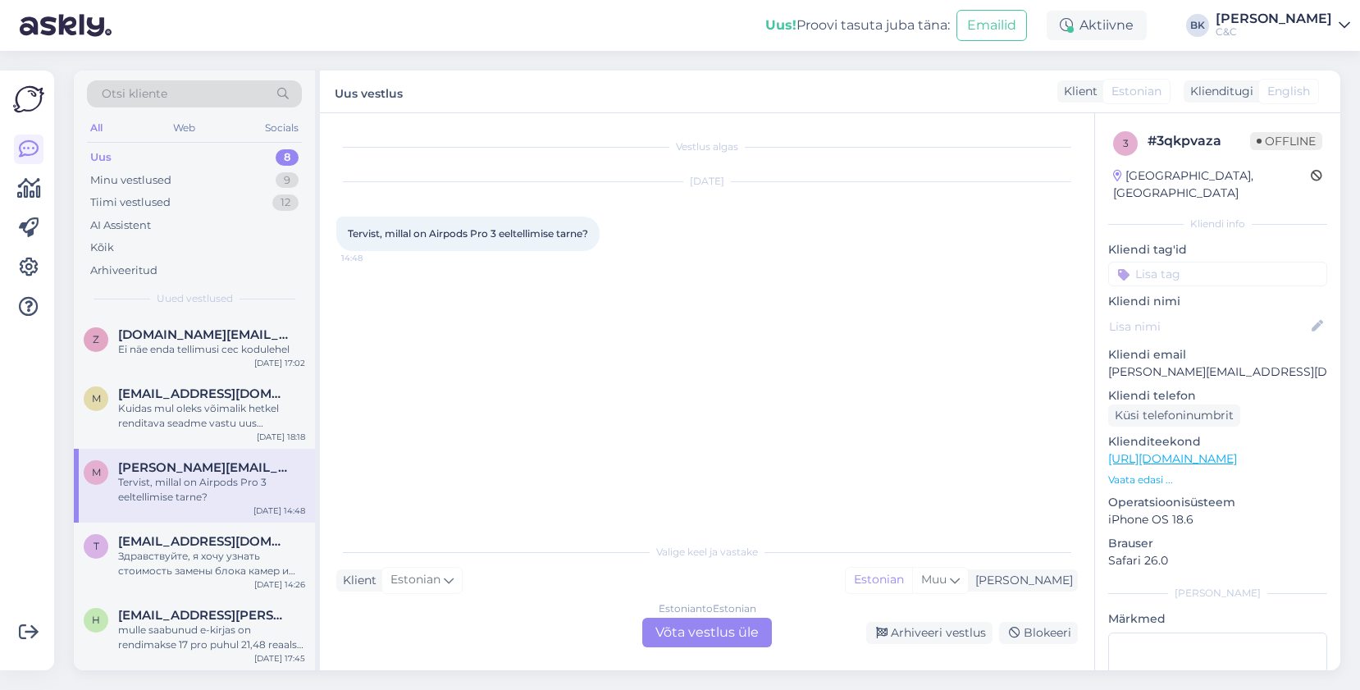
click at [713, 638] on div "Estonian to Estonian Võta vestlus üle" at bounding box center [707, 633] width 130 height 30
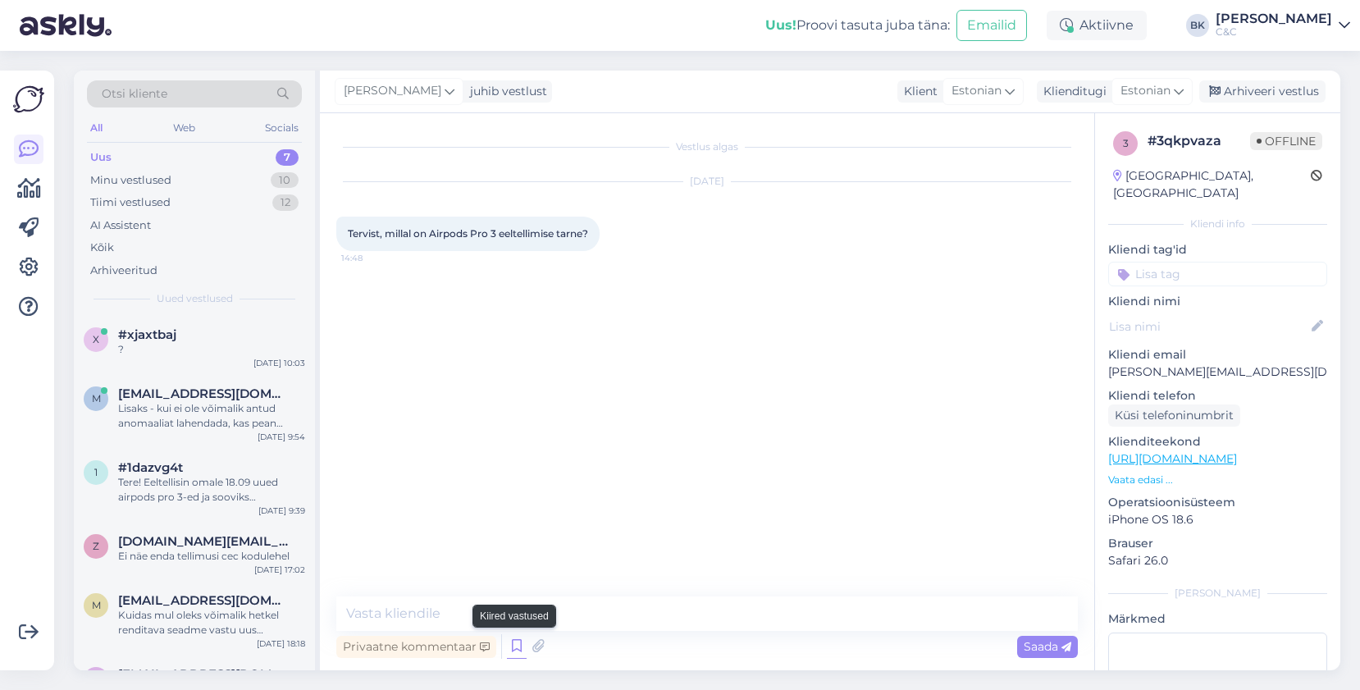
click at [518, 649] on icon at bounding box center [517, 646] width 20 height 25
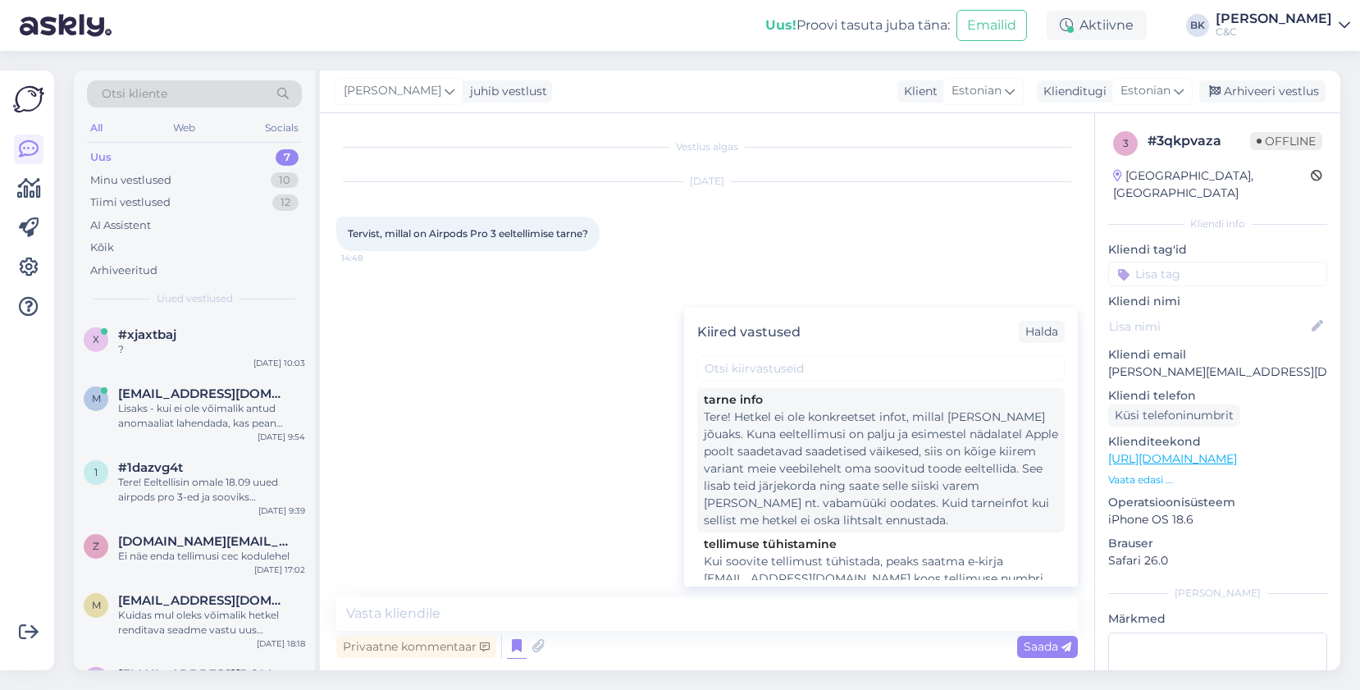
click at [813, 413] on div "Tere! Hetkel ei ole konkreetset infot, millal [PERSON_NAME] jõuaks. Kuna eeltel…" at bounding box center [881, 469] width 354 height 121
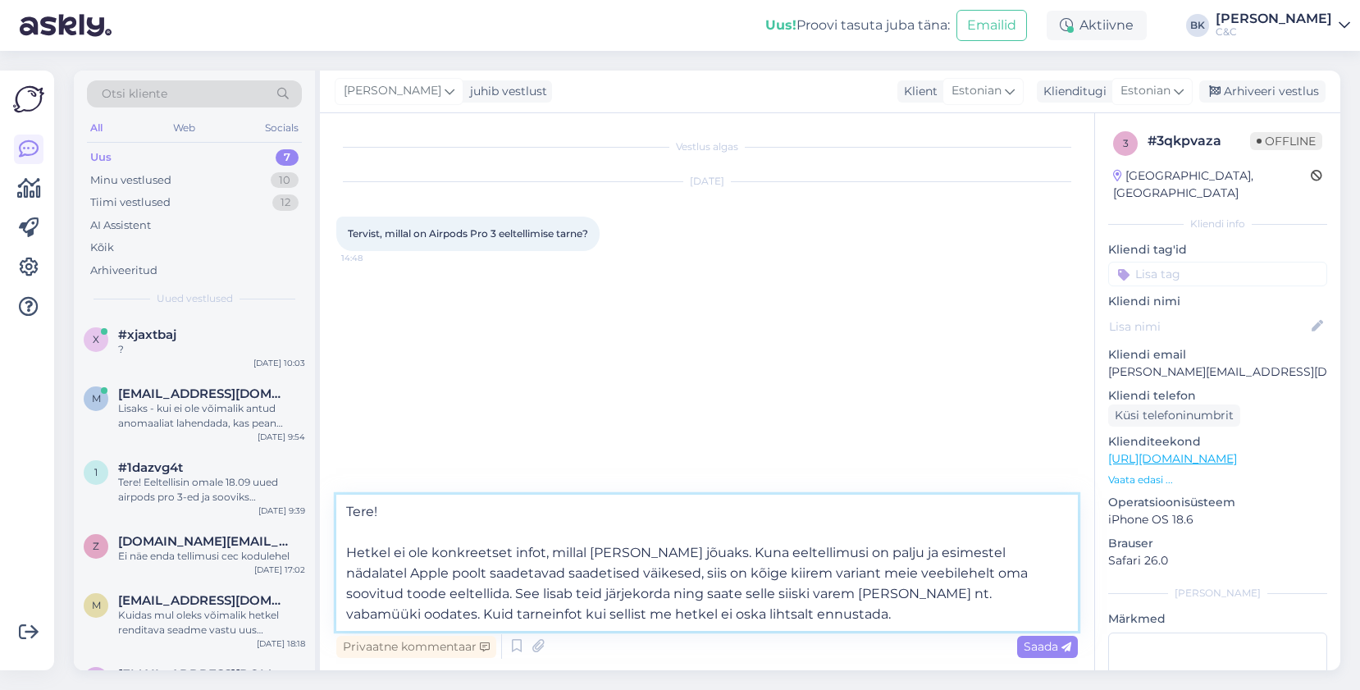
drag, startPoint x: 638, startPoint y: 570, endPoint x: 740, endPoint y: 615, distance: 111.0
click at [740, 615] on textarea "Tere! Hetkel ei ole konkreetset infot, millal [PERSON_NAME] jõuaks. Kuna eeltel…" at bounding box center [707, 563] width 742 height 136
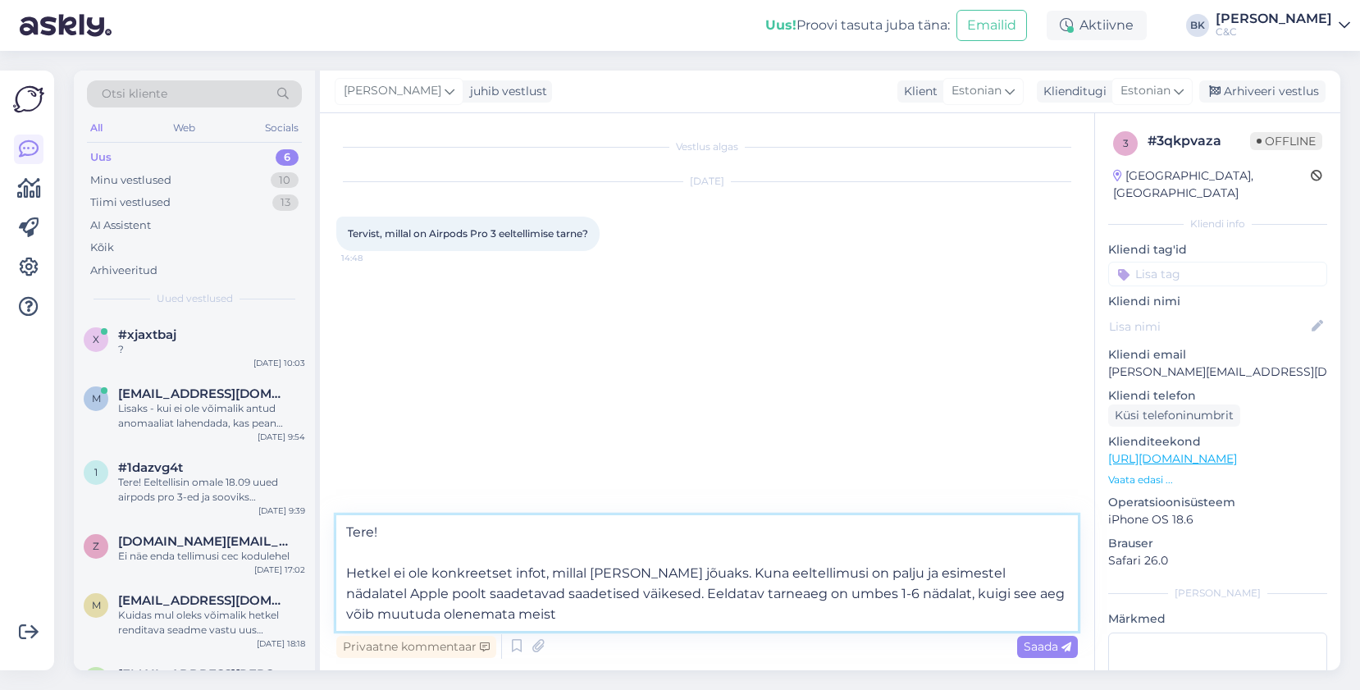
type textarea "Tere! Hetkel ei ole konkreetset infot, millal [PERSON_NAME] jõuaks. Kuna eeltel…"
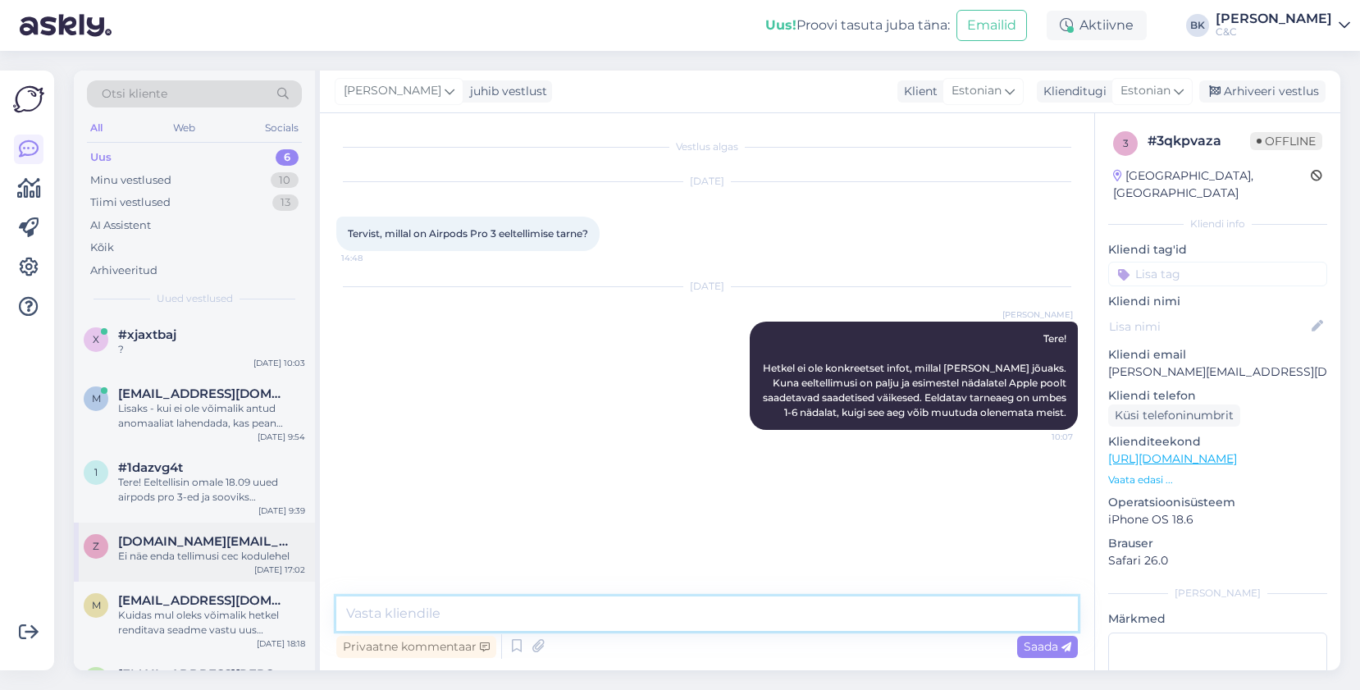
scroll to position [59, 0]
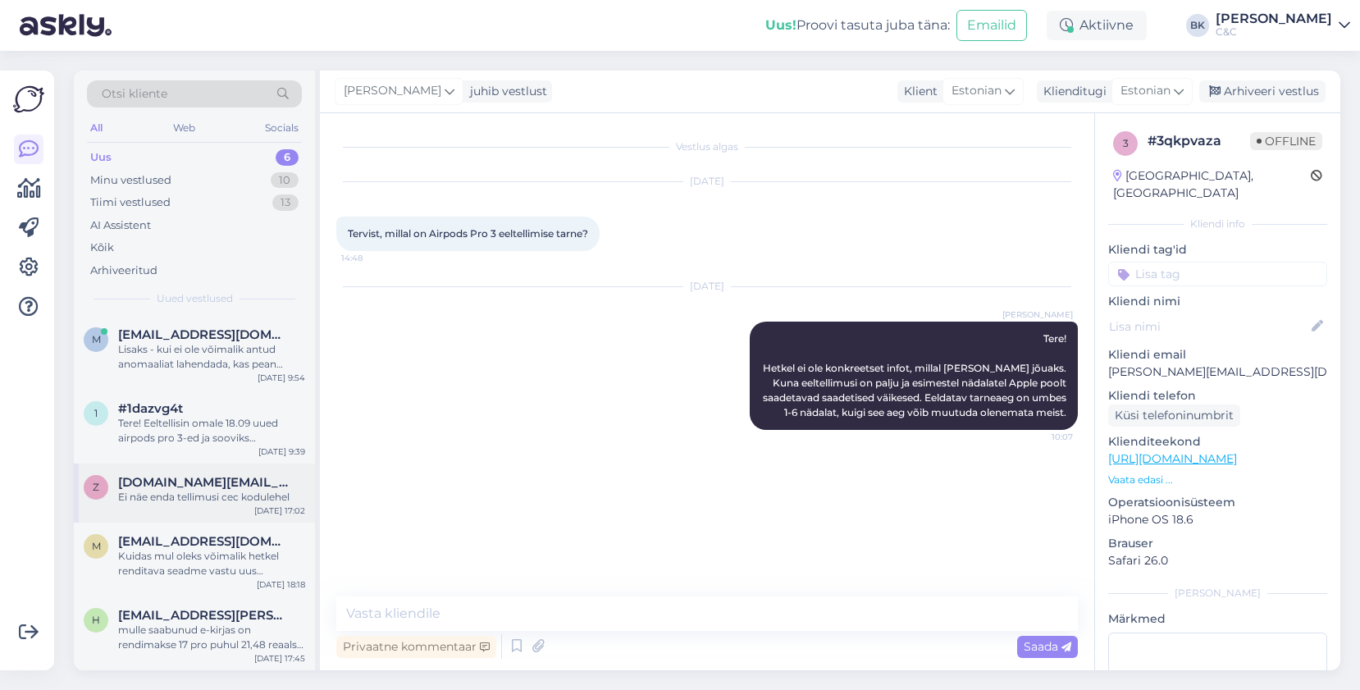
click at [247, 490] on div "Ei näe enda tellimusi cec kodulehel" at bounding box center [211, 497] width 187 height 15
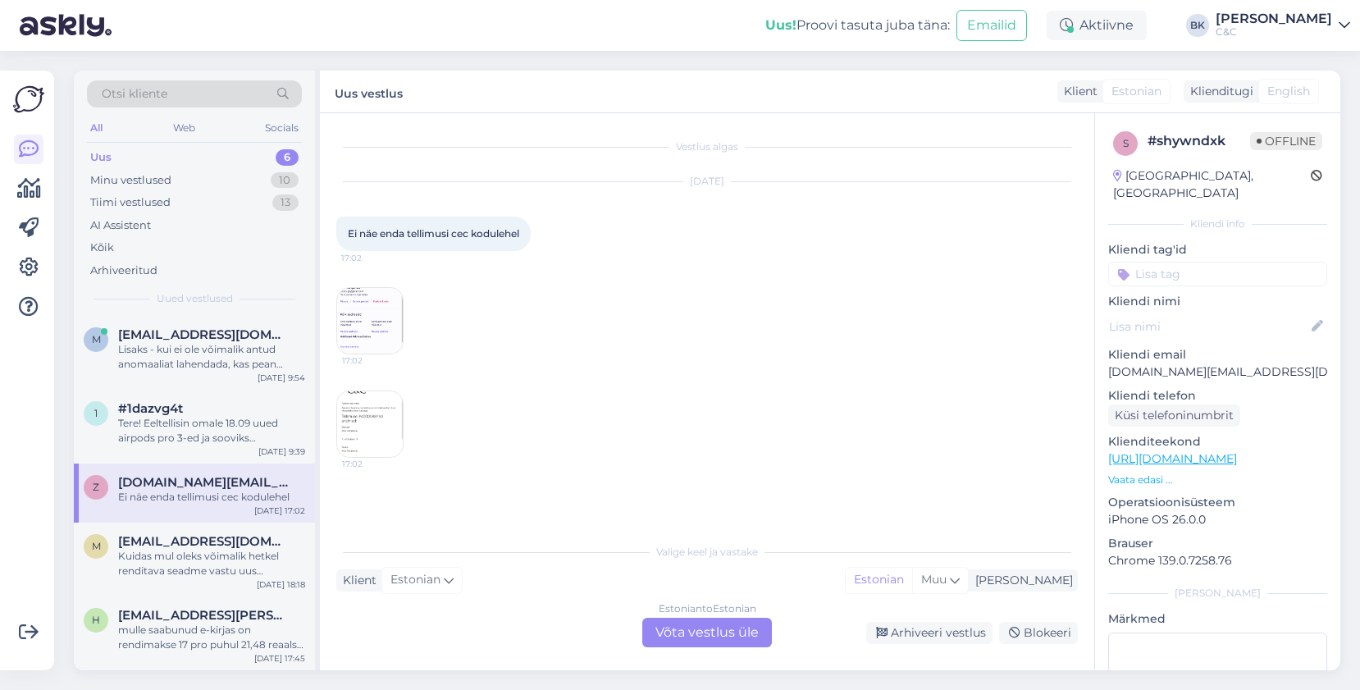
click at [385, 312] on img at bounding box center [370, 321] width 66 height 66
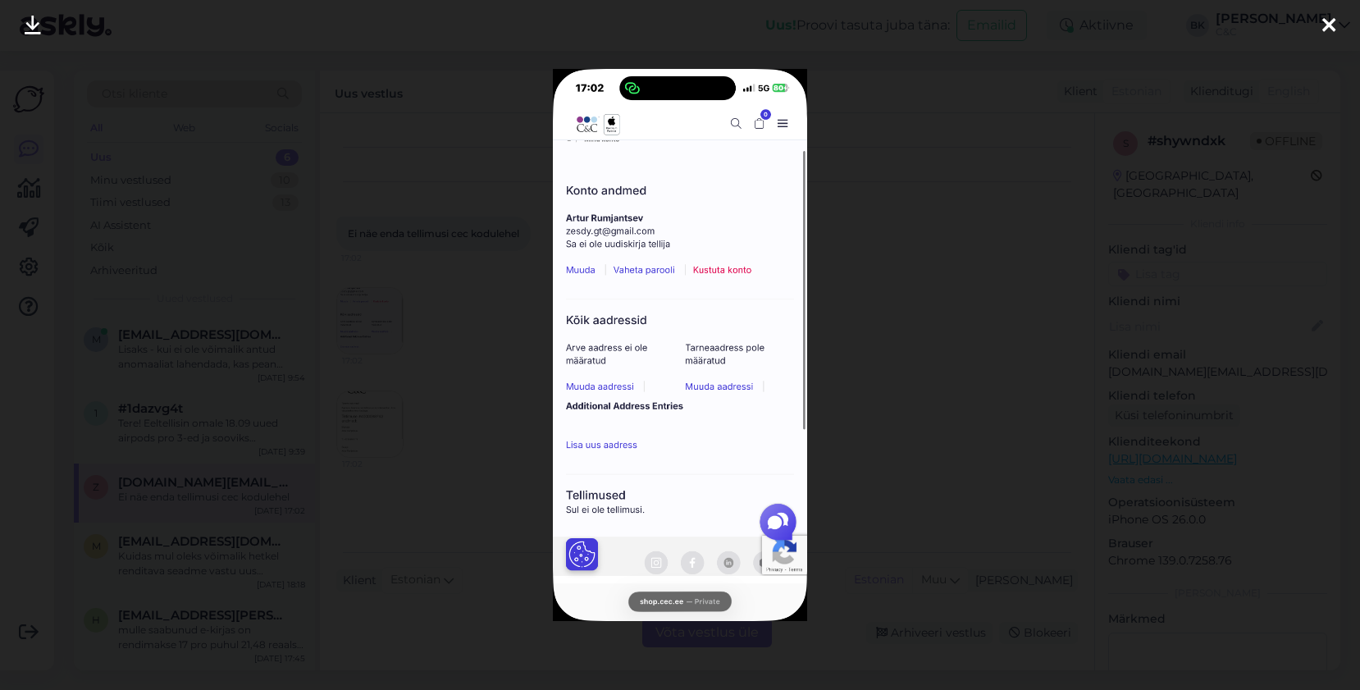
click at [385, 312] on div at bounding box center [680, 345] width 1360 height 690
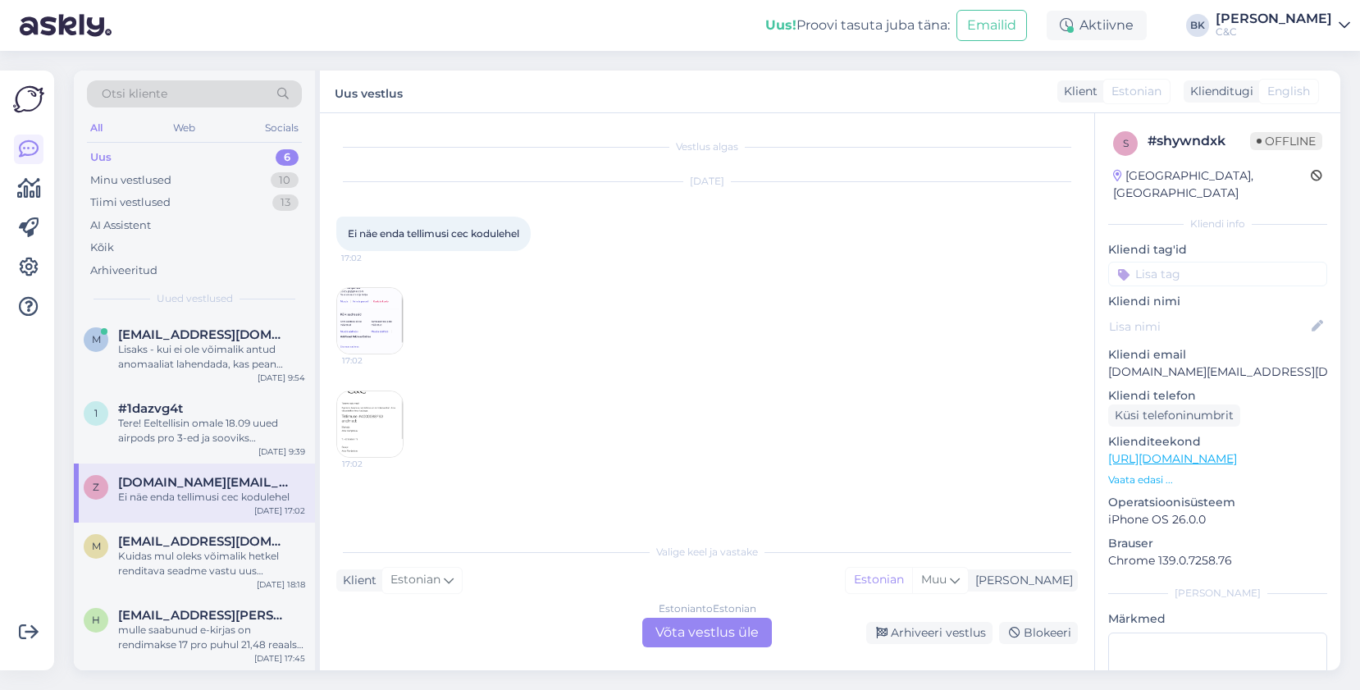
click at [380, 407] on img at bounding box center [370, 424] width 66 height 66
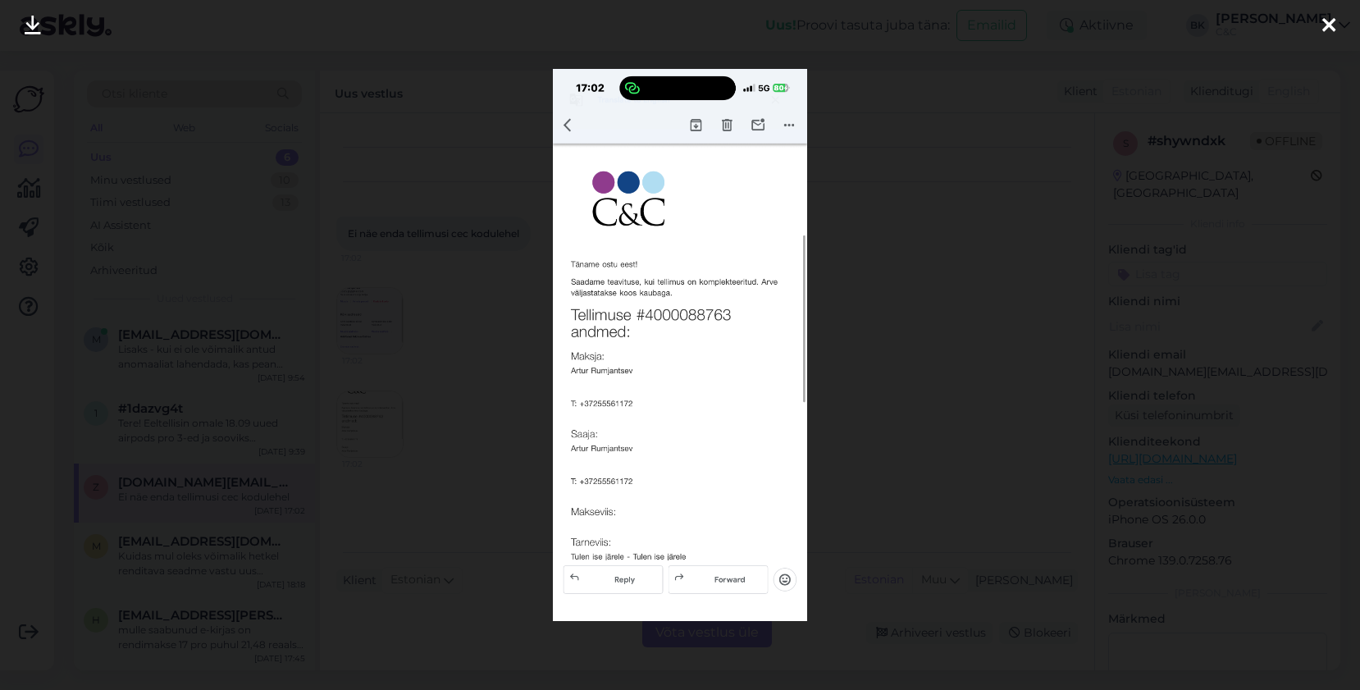
click at [674, 316] on img at bounding box center [680, 345] width 254 height 552
click at [688, 313] on img at bounding box center [680, 345] width 254 height 552
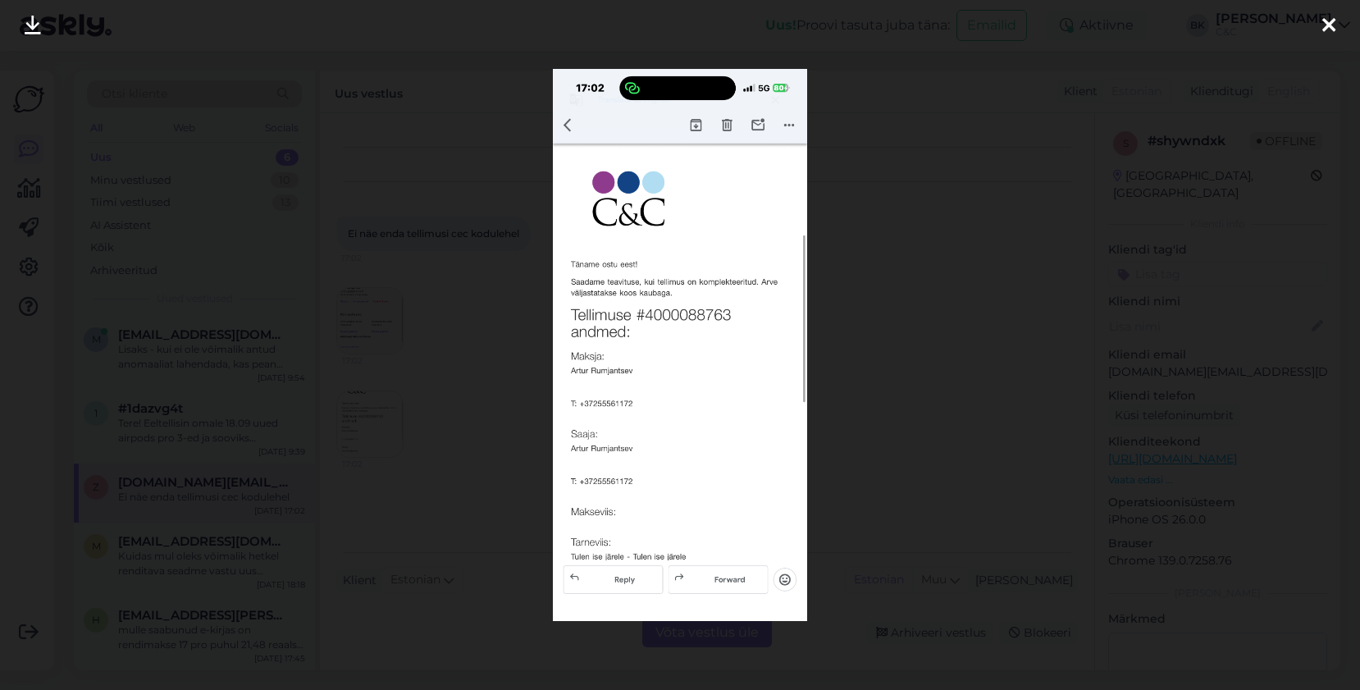
click at [935, 338] on div at bounding box center [680, 345] width 1360 height 690
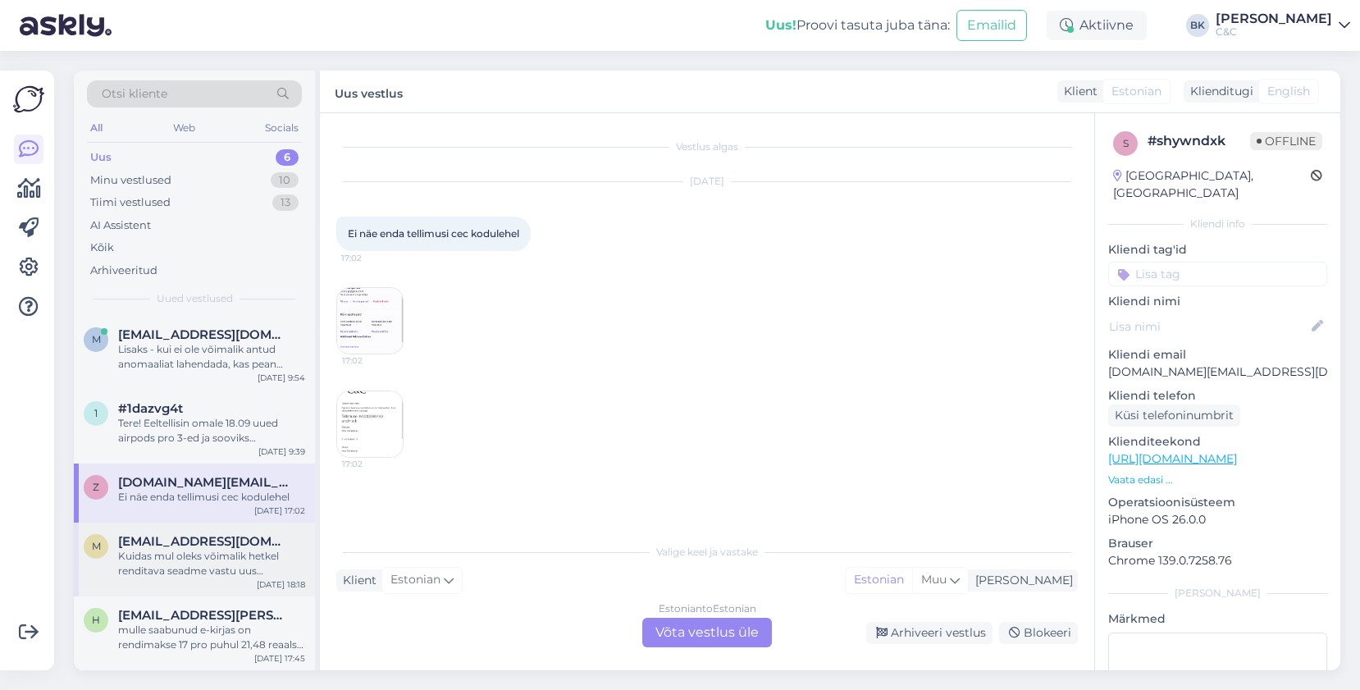
click at [224, 560] on div "Kuidas mul oleks võimalik hetkel renditava seadme vastu uus [PERSON_NAME]" at bounding box center [211, 564] width 187 height 30
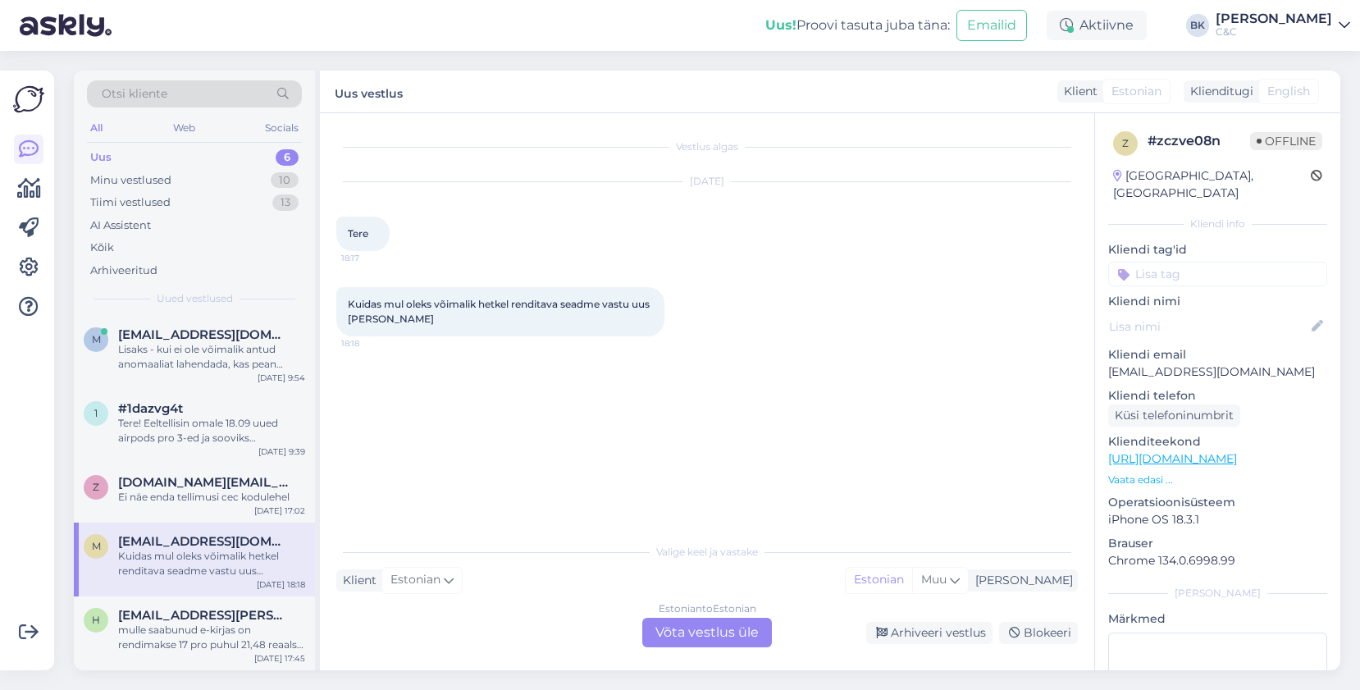
click at [701, 623] on div "Estonian to Estonian Võta vestlus üle" at bounding box center [707, 633] width 130 height 30
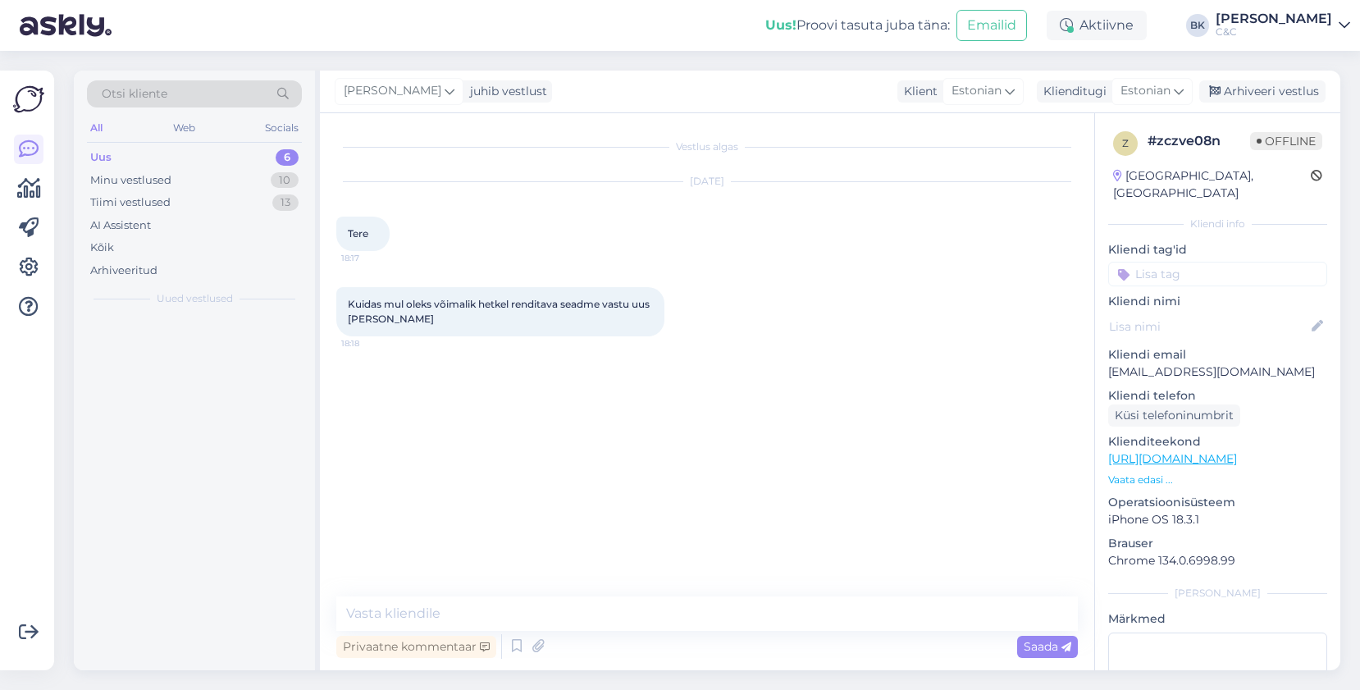
scroll to position [0, 0]
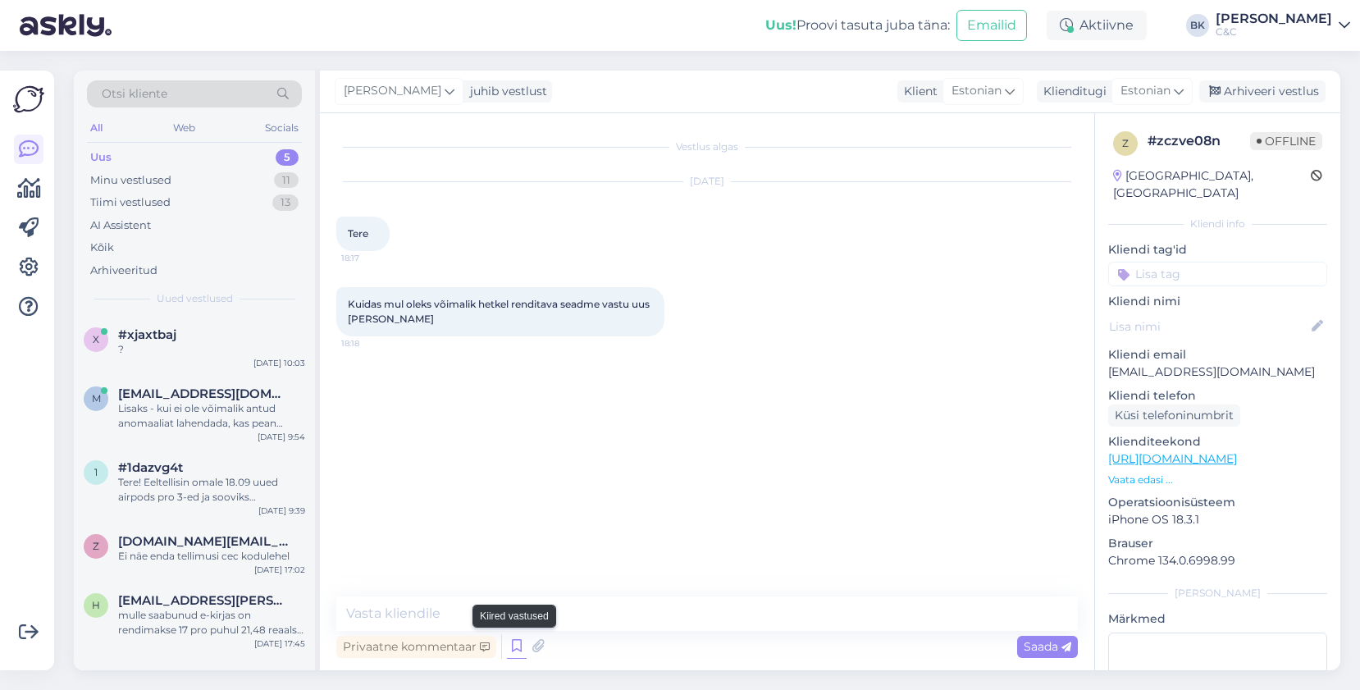
click at [515, 650] on icon at bounding box center [517, 646] width 20 height 25
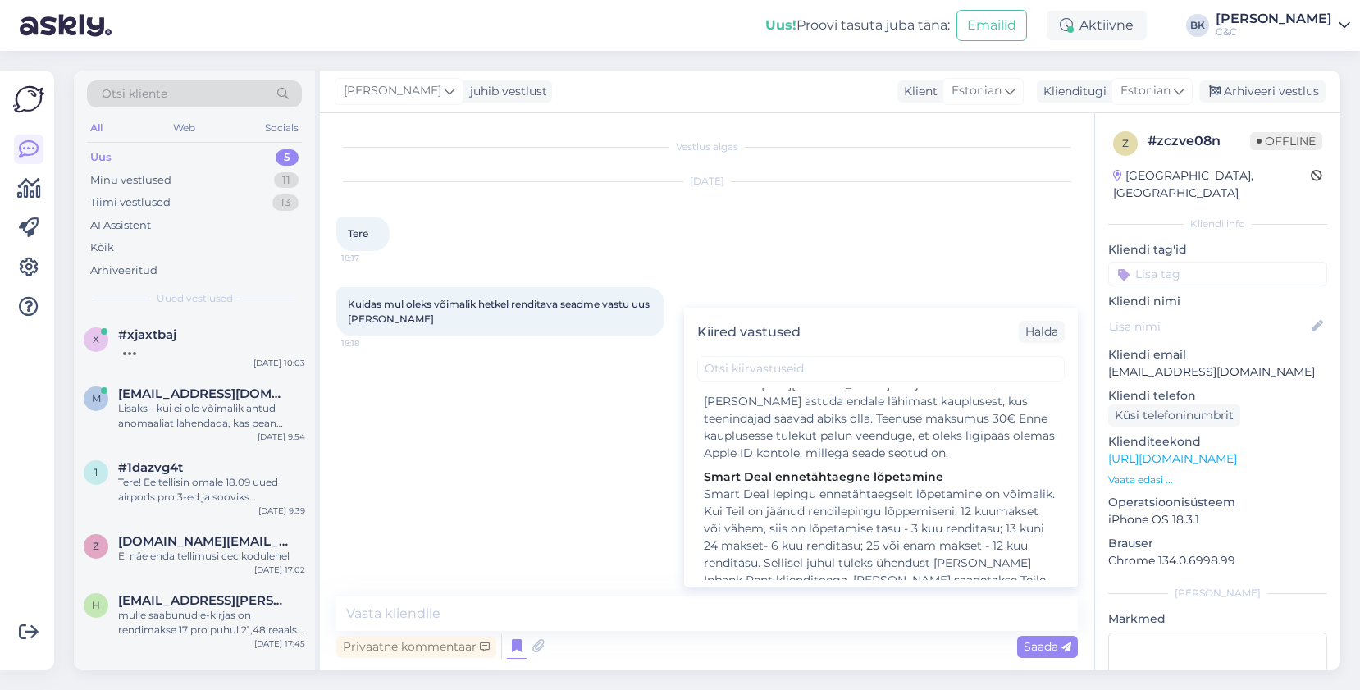
scroll to position [952, 0]
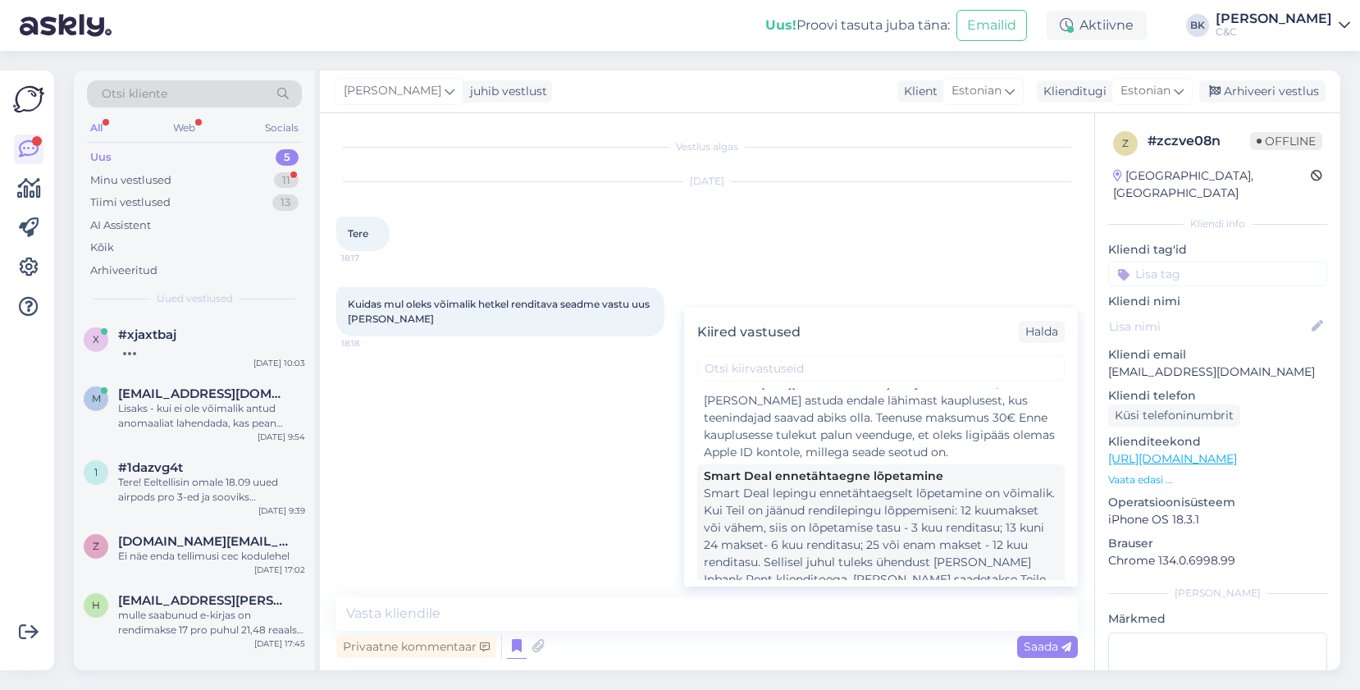
click at [903, 514] on div "Smart Deal lepingu ennetähtaegselt lõpetamine on võimalik. Kui Teil on jäänud r…" at bounding box center [881, 554] width 354 height 138
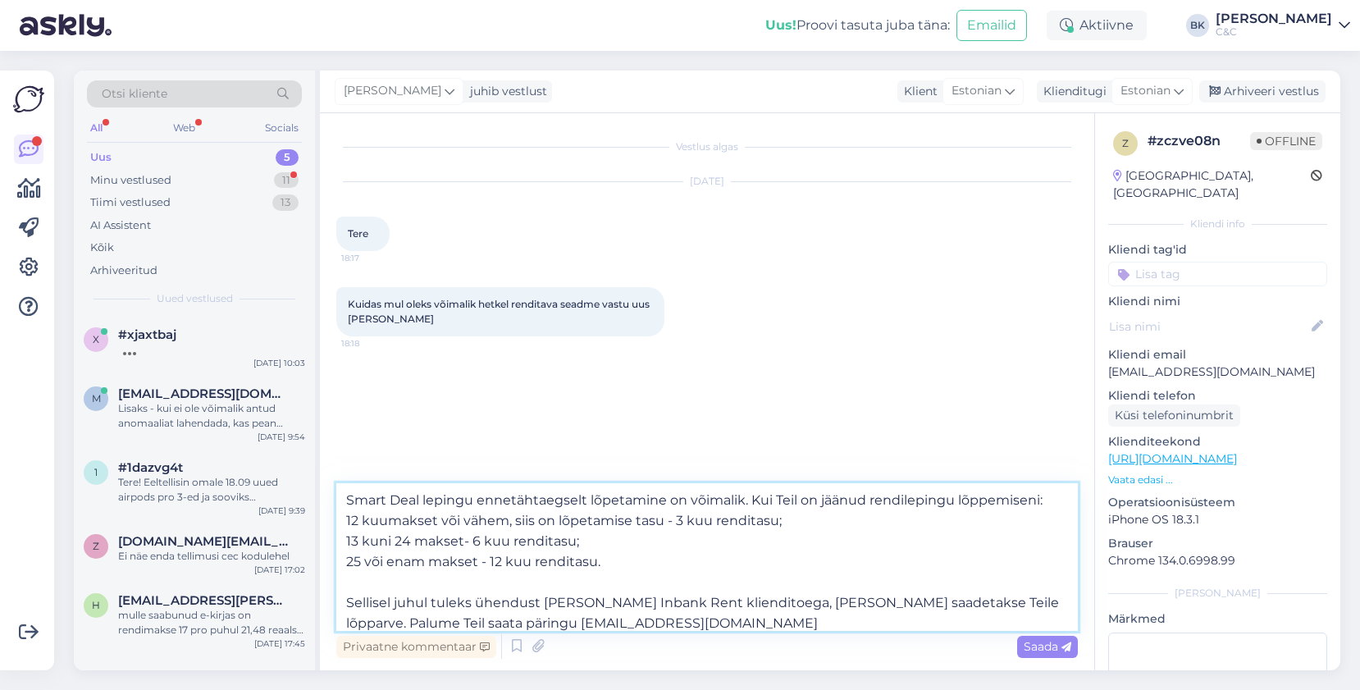
click at [345, 497] on textarea "Smart Deal lepingu ennetähtaegselt lõpetamine on võimalik. Kui Teil on jäänud r…" at bounding box center [707, 557] width 742 height 148
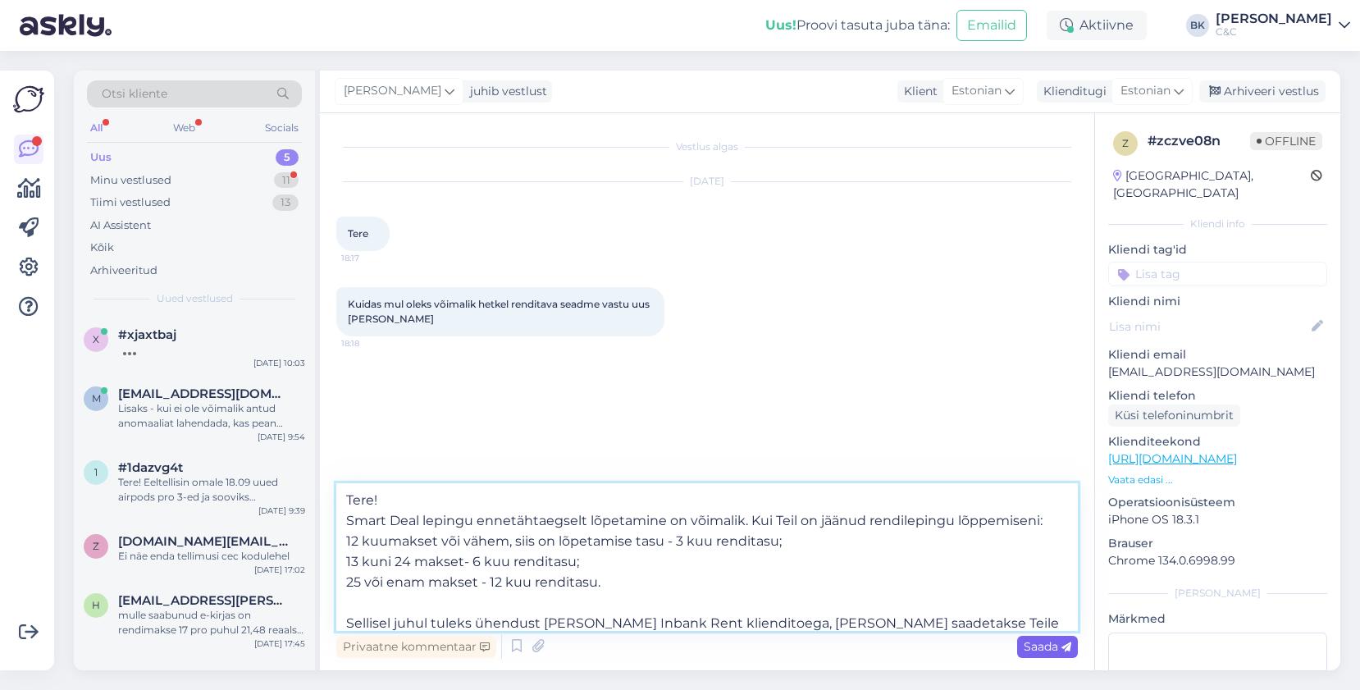
type textarea "Tere! Smart Deal lepingu ennetähtaegselt lõpetamine on võimalik. Kui Teil on jä…"
click at [1024, 651] on span "Saada" at bounding box center [1048, 646] width 48 height 15
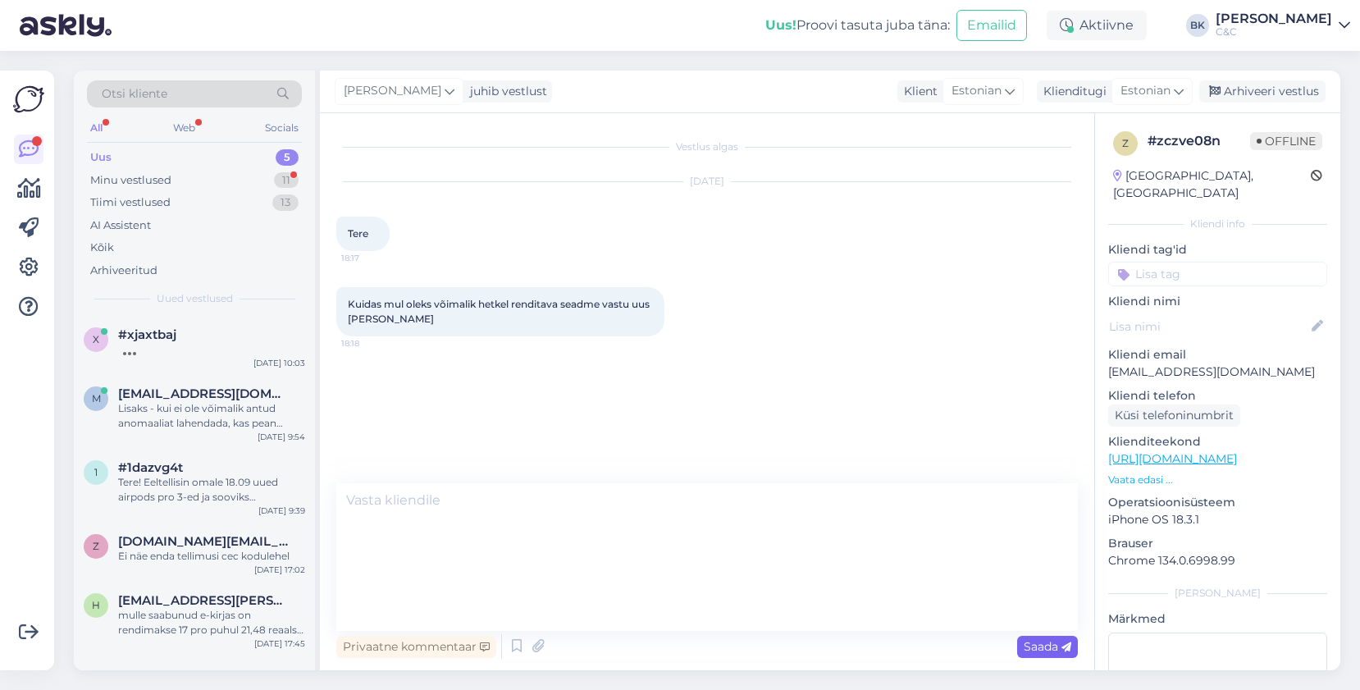
scroll to position [25, 0]
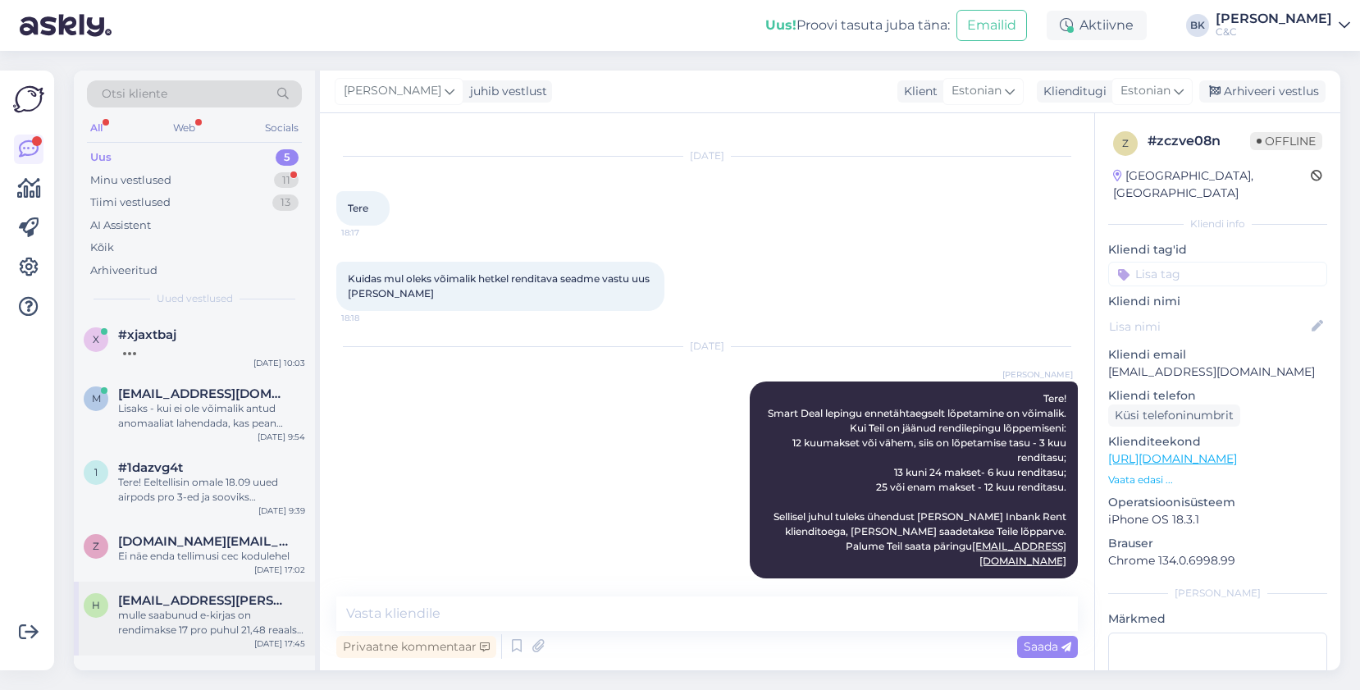
click at [270, 607] on div "[EMAIL_ADDRESS][PERSON_NAME][DOMAIN_NAME]" at bounding box center [211, 600] width 187 height 15
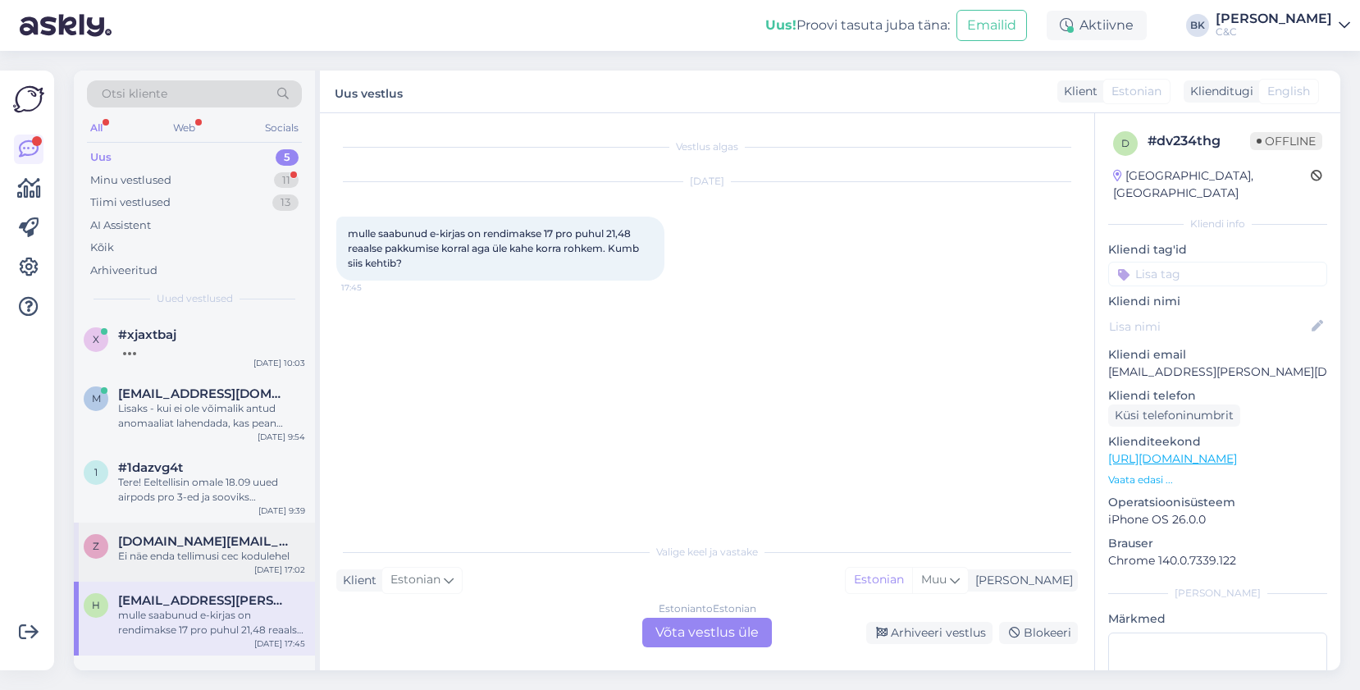
click at [242, 542] on span "[DOMAIN_NAME][EMAIL_ADDRESS][DOMAIN_NAME]" at bounding box center [203, 541] width 171 height 15
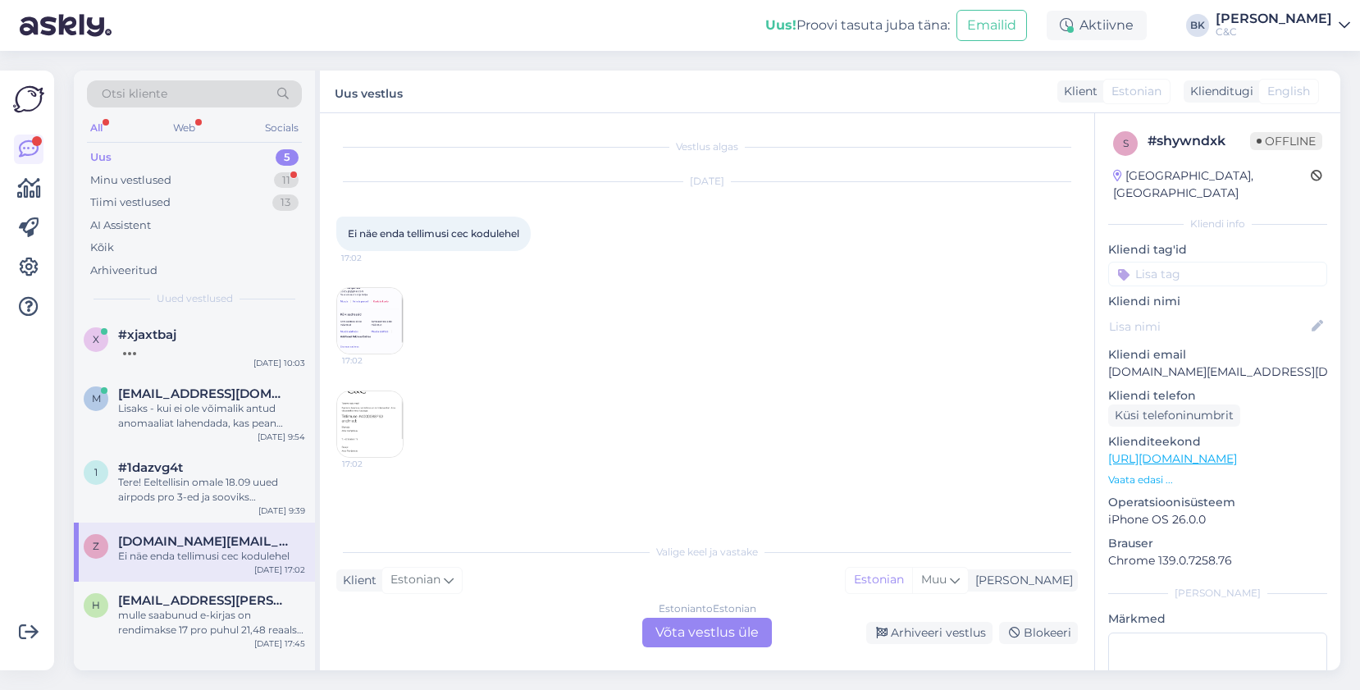
click at [247, 463] on div "x #xjaxtbaj [DATE] 10:03 m [EMAIL_ADDRESS][DOMAIN_NAME] Lisaks - kui ei ole või…" at bounding box center [194, 493] width 241 height 354
click at [247, 463] on div "#1dazvg4t" at bounding box center [211, 467] width 187 height 15
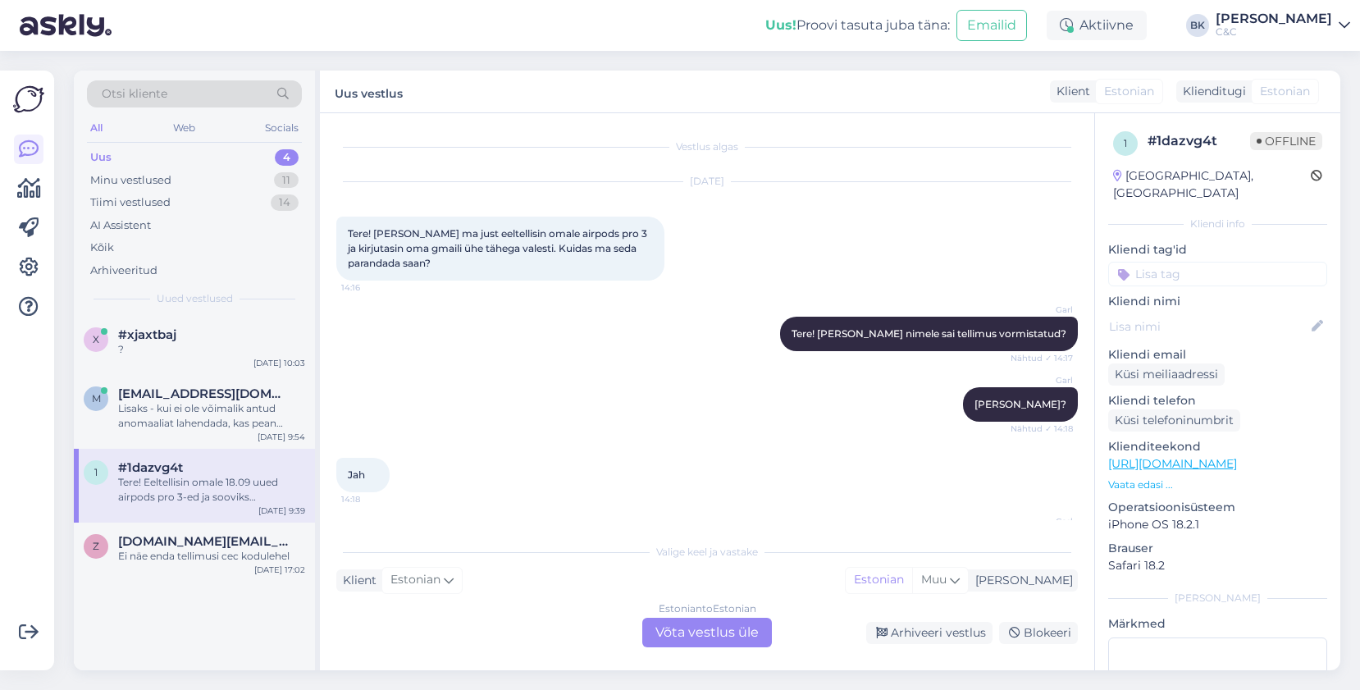
scroll to position [586, 0]
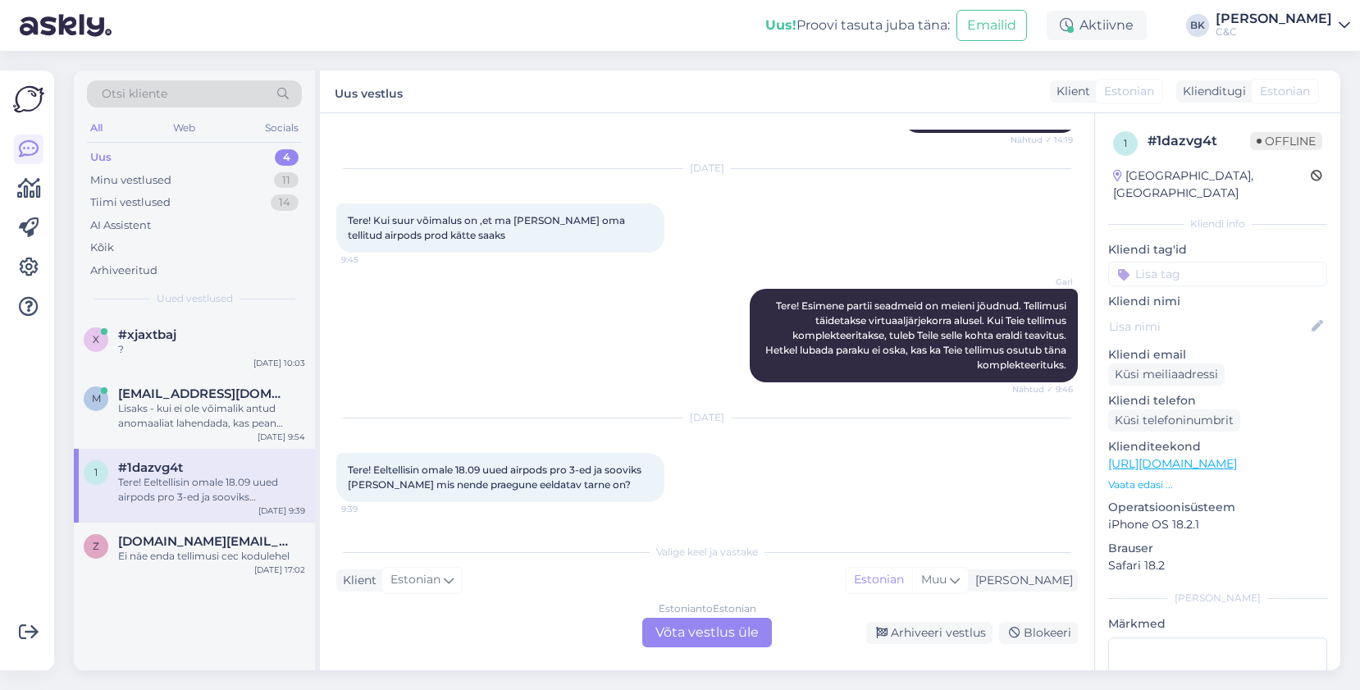
click at [693, 631] on div "Estonian to Estonian Võta vestlus üle" at bounding box center [707, 633] width 130 height 30
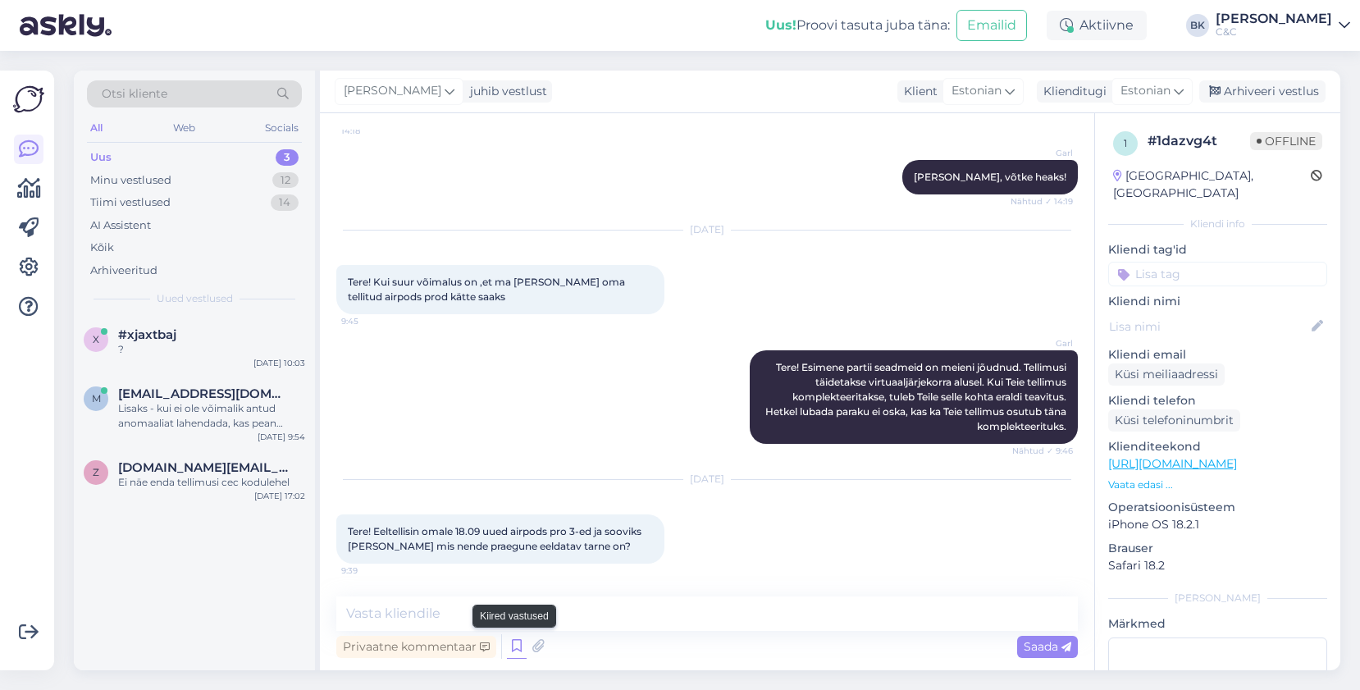
click at [511, 648] on icon at bounding box center [517, 646] width 20 height 25
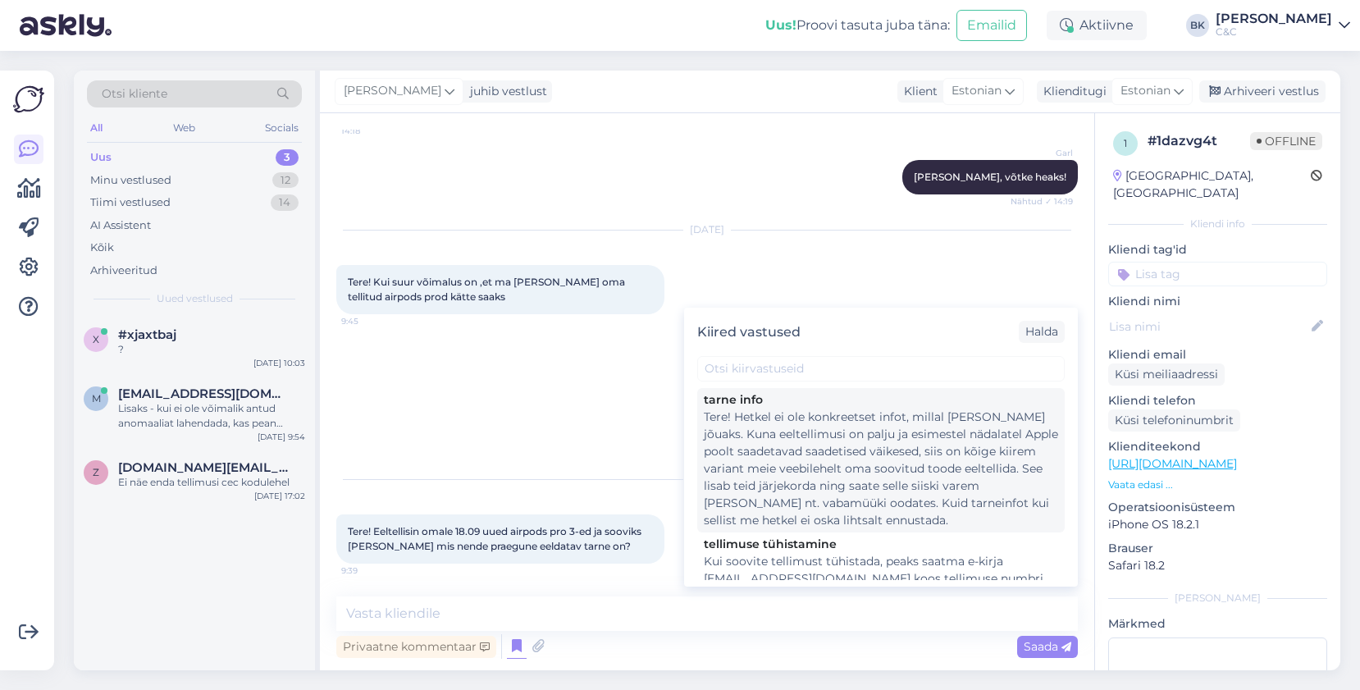
click at [801, 469] on div "Tere! Hetkel ei ole konkreetset infot, millal [PERSON_NAME] jõuaks. Kuna eeltel…" at bounding box center [881, 469] width 354 height 121
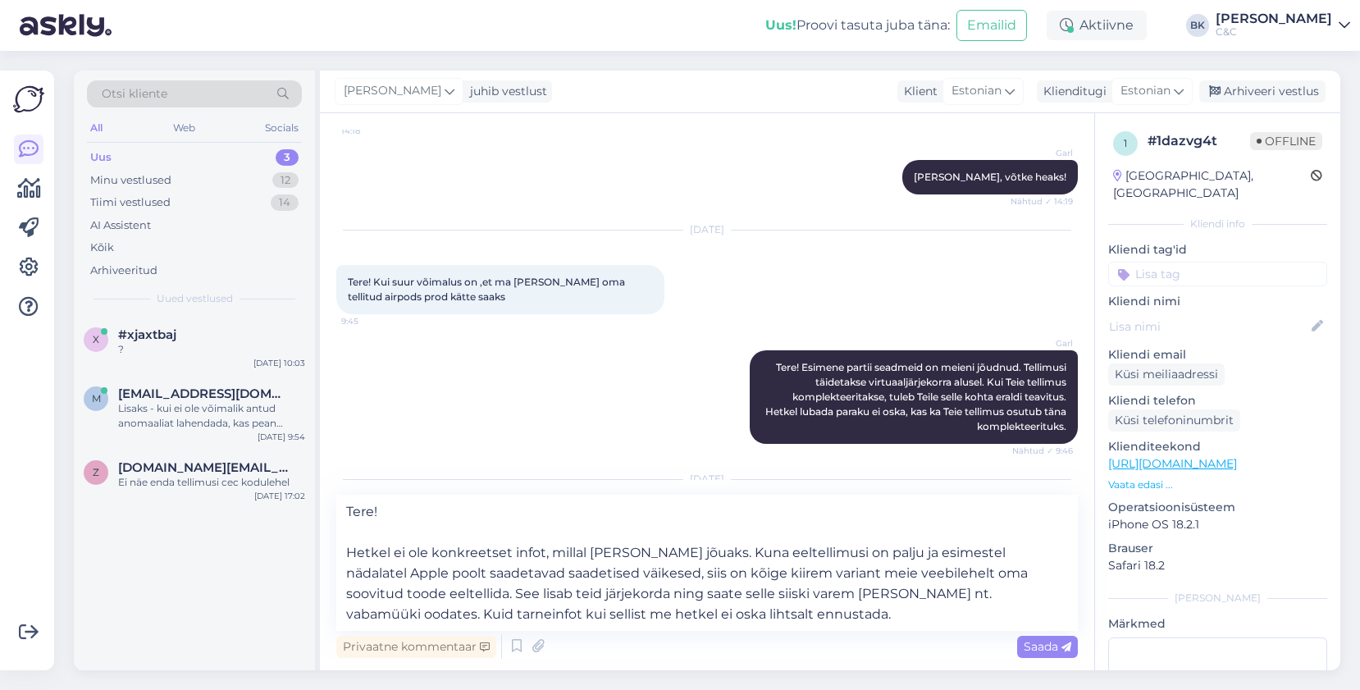
scroll to position [586, 0]
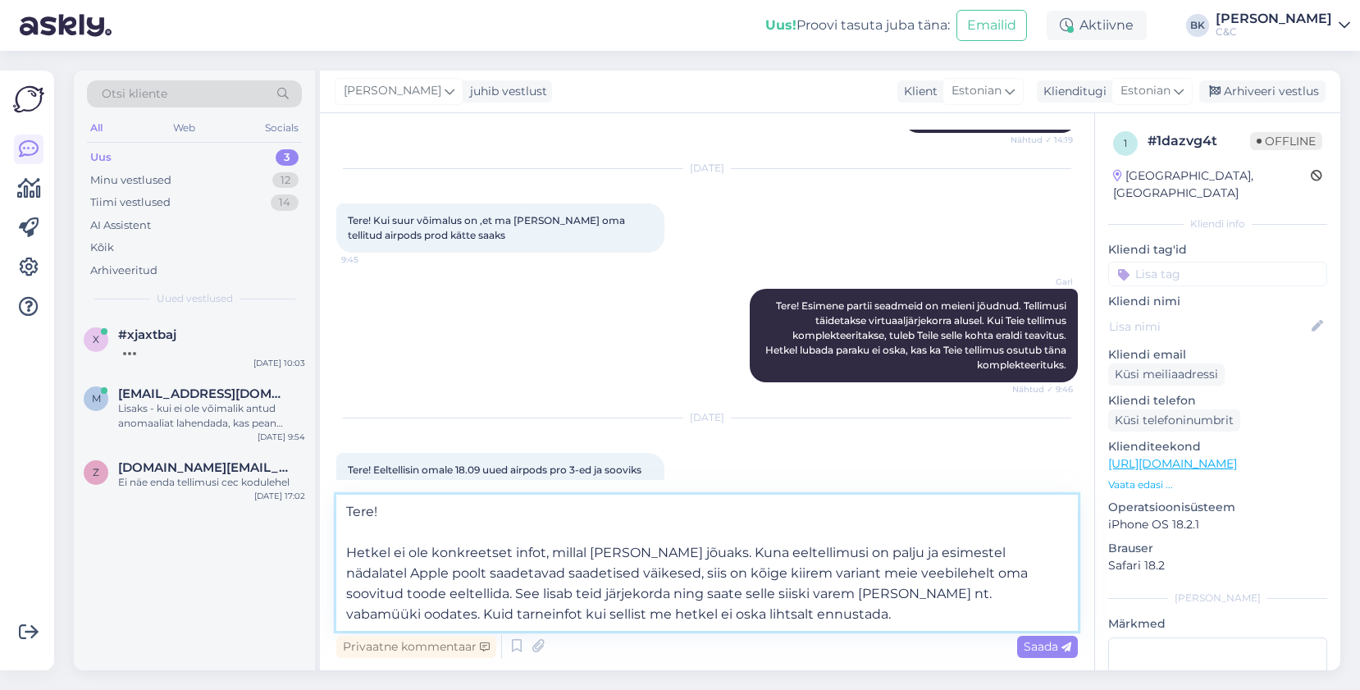
drag, startPoint x: 638, startPoint y: 573, endPoint x: 737, endPoint y: 619, distance: 109.4
click at [737, 619] on textarea "Tere! Hetkel ei ole konkreetset infot, millal [PERSON_NAME] jõuaks. Kuna eeltel…" at bounding box center [707, 563] width 742 height 136
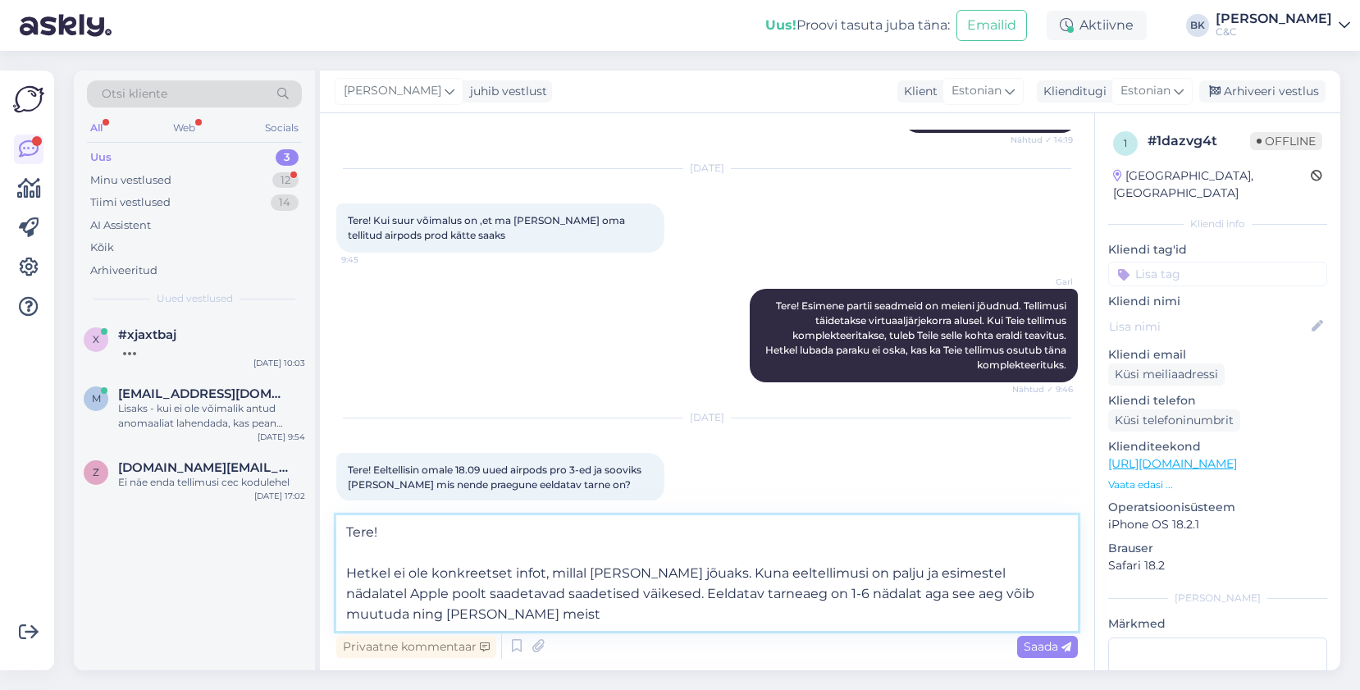
type textarea "Tere! Hetkel ei ole konkreetset infot, millal [PERSON_NAME] jõuaks. Kuna eeltel…"
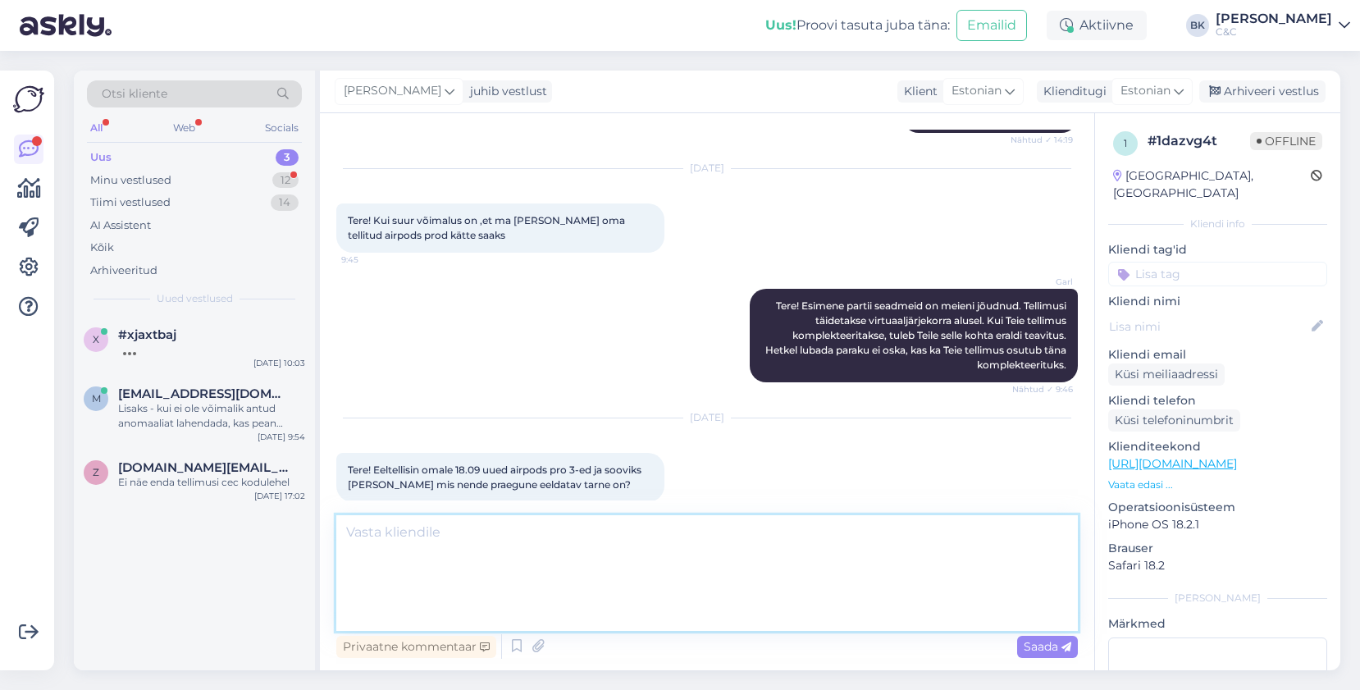
scroll to position [669, 0]
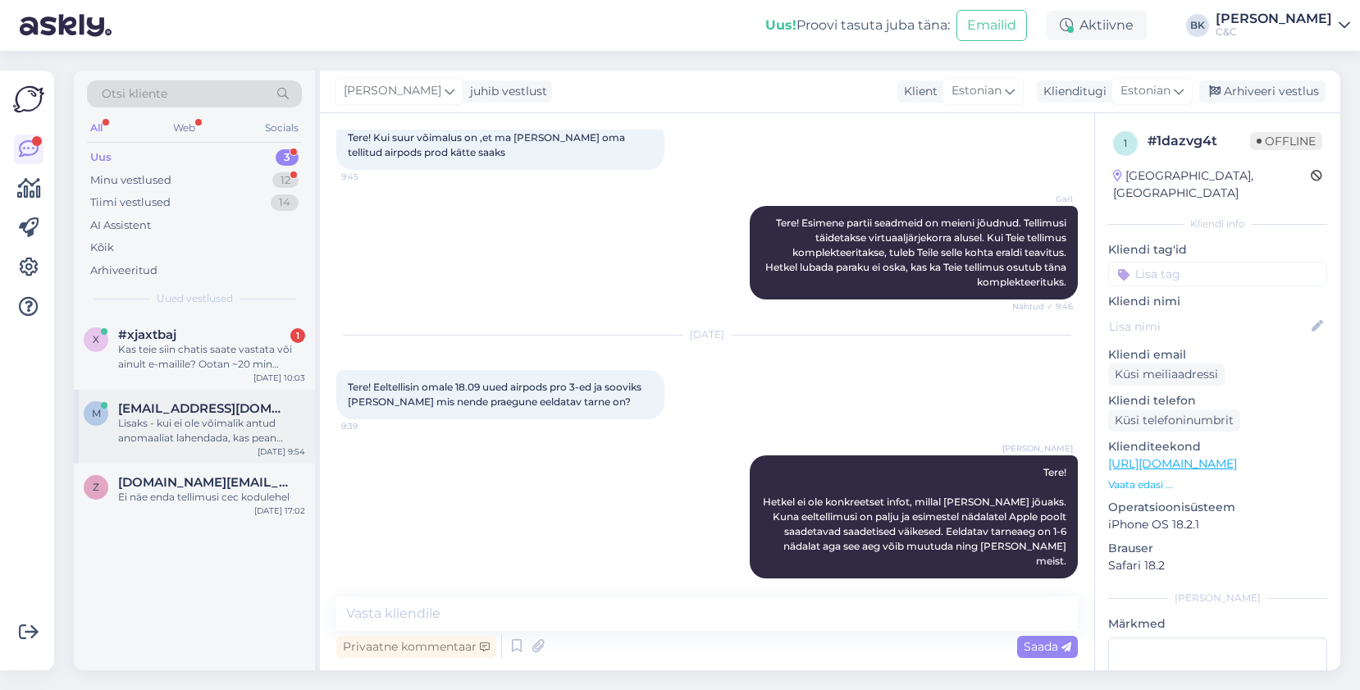
click at [248, 438] on div "Lisaks - kui ei ole võimalik antud anomaaliat lahendada, kas pean tegema uue me…" at bounding box center [211, 431] width 187 height 30
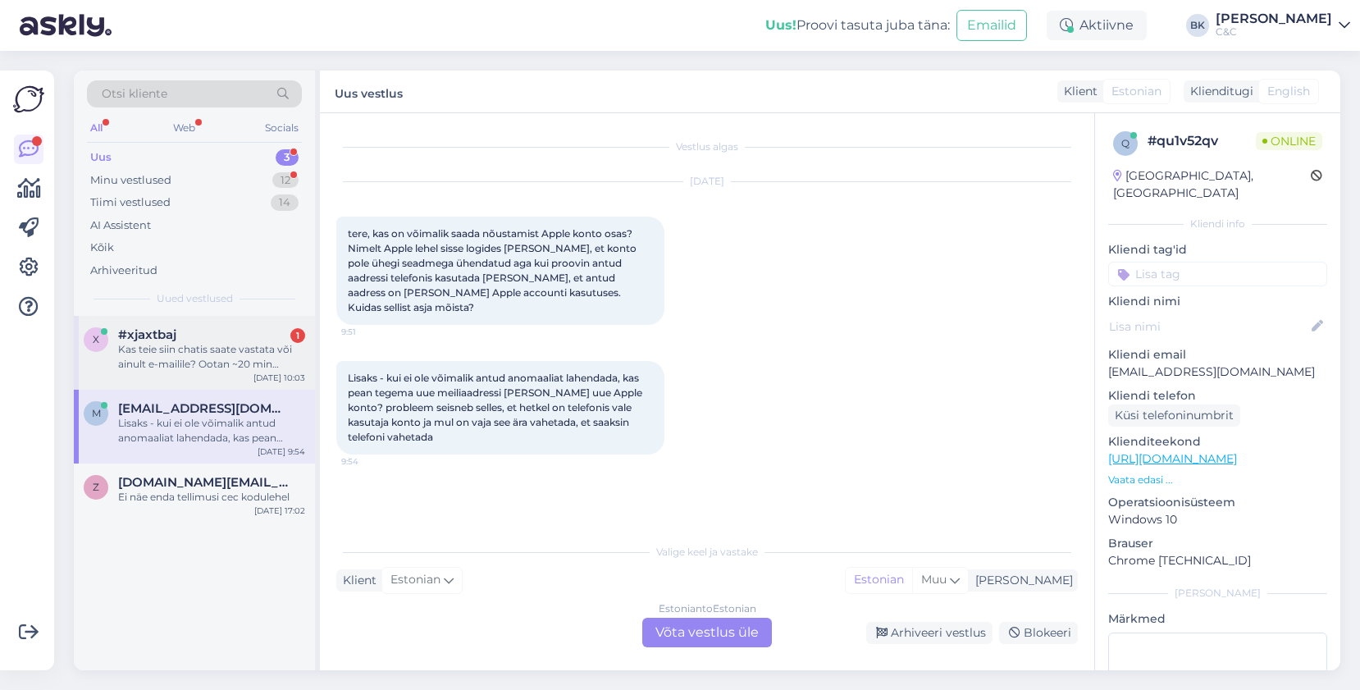
click at [226, 363] on div "Kas teie siin chatis saate vastata või ainult e-mailile? Ootan ~20 min millest …" at bounding box center [211, 357] width 187 height 30
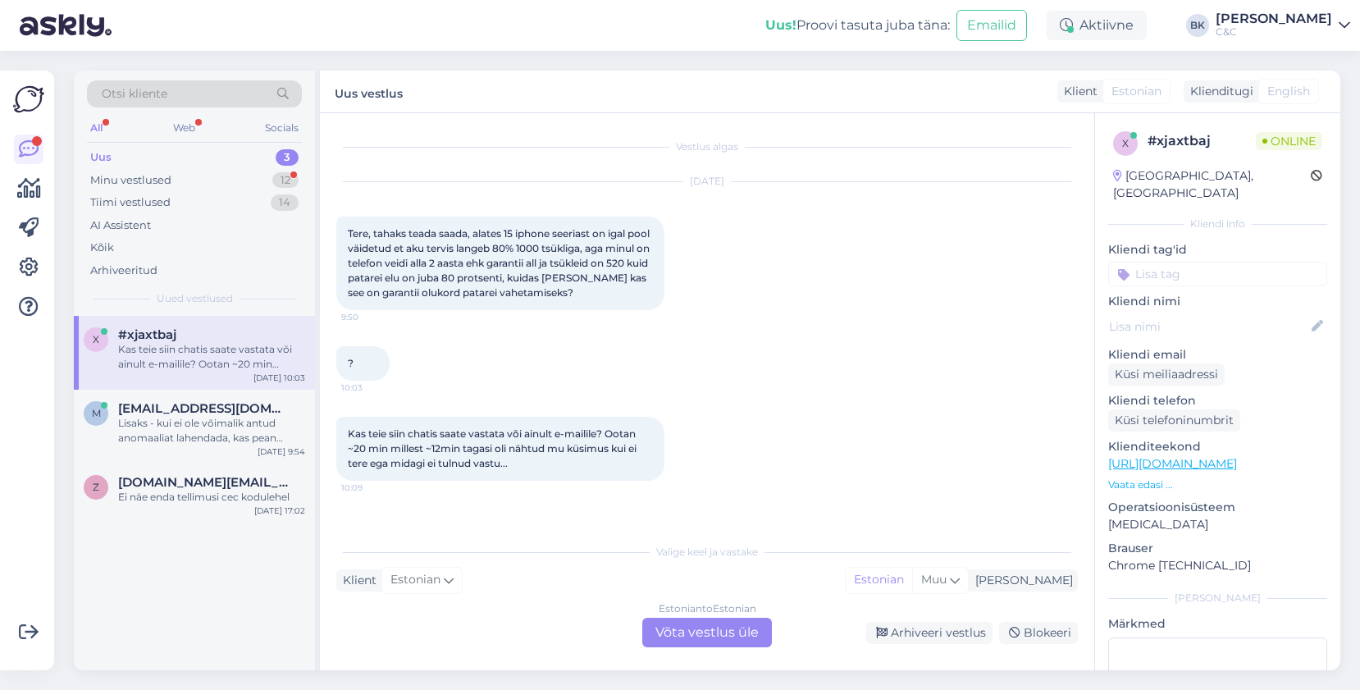
click at [718, 644] on div "Estonian to Estonian Võta vestlus üle" at bounding box center [707, 633] width 130 height 30
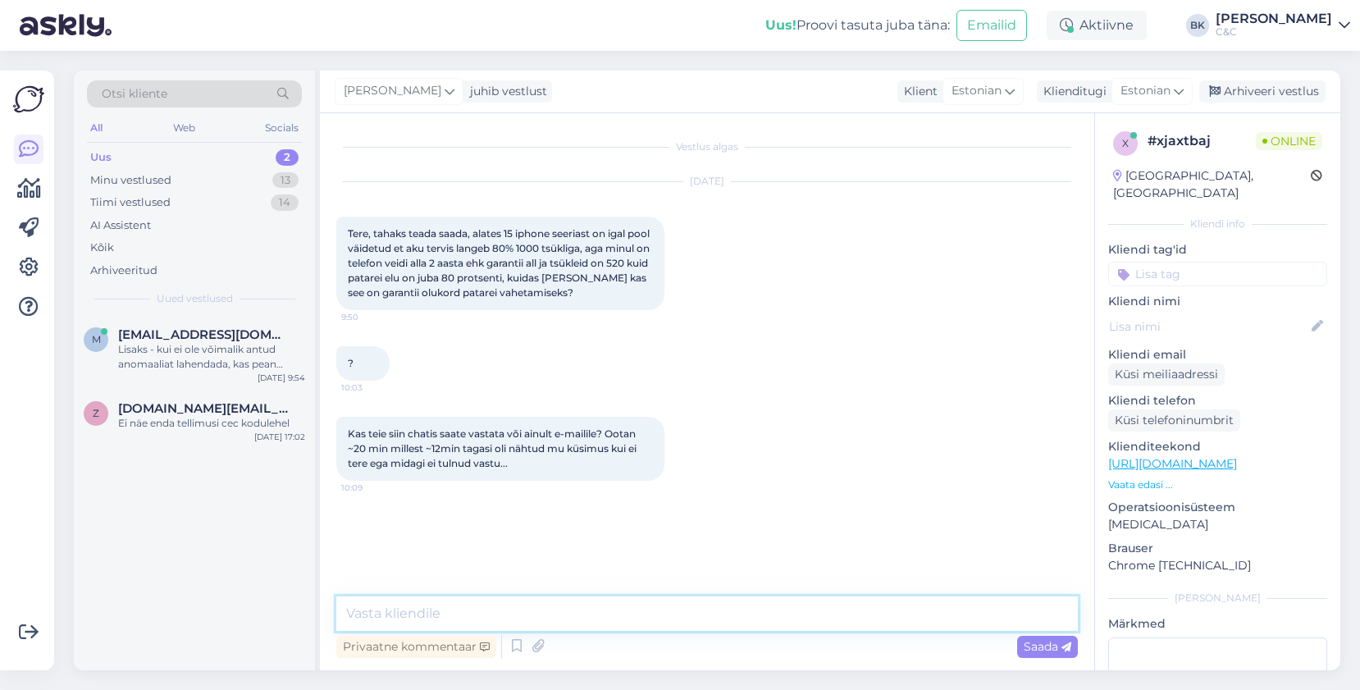
click at [647, 627] on textarea at bounding box center [707, 614] width 742 height 34
type textarea "Tere! Palun vabandust, et läks aega Teieni jõudmisega."
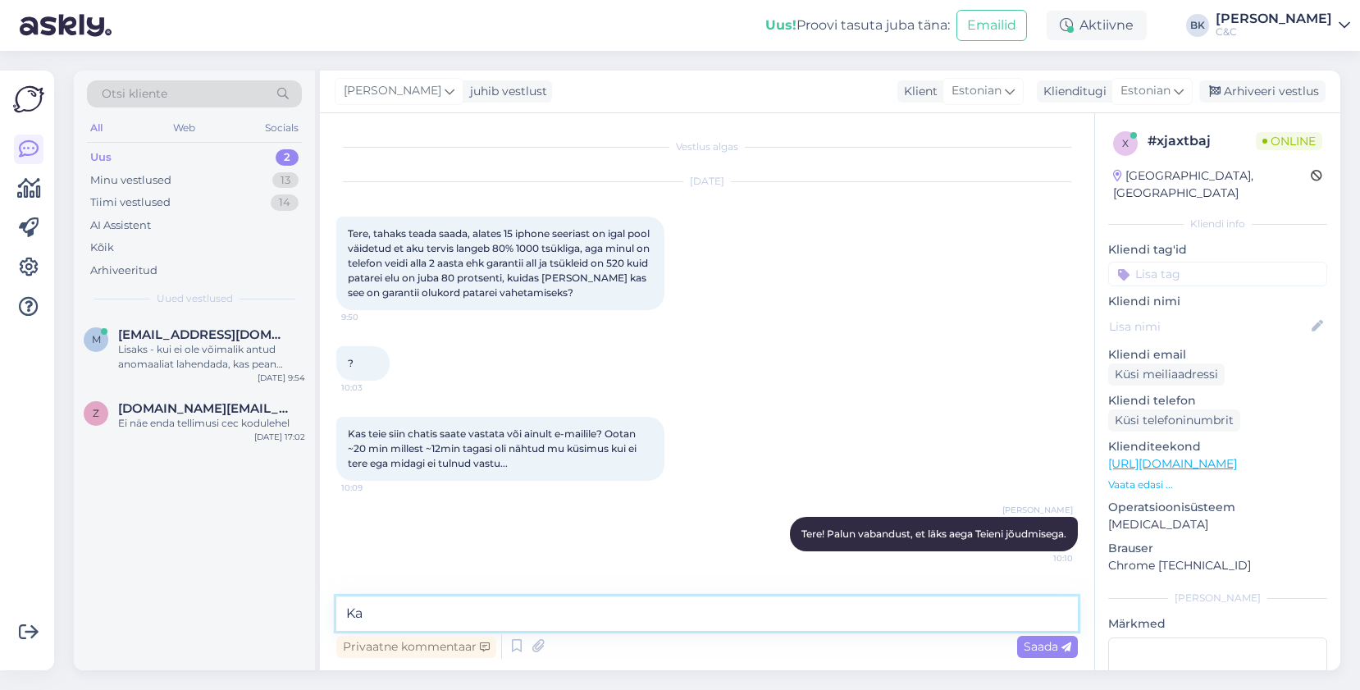
type textarea "K"
type textarea "T"
type textarea "K"
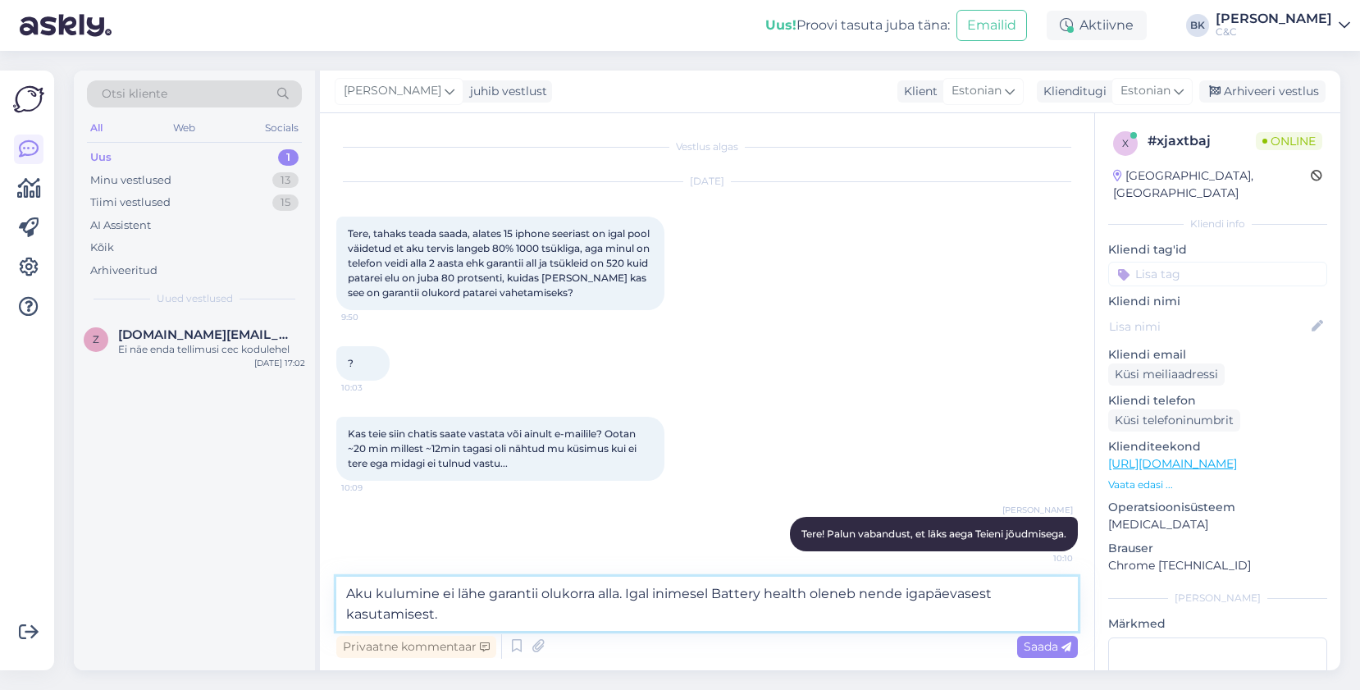
click at [711, 591] on textarea "Aku kulumine ei lähe garantii olukorra alla. Igal inimesel Battery health olene…" at bounding box center [707, 604] width 742 height 54
click at [492, 617] on textarea "Aku kulumine ei lähe garantii olukorra alla. Iga inimese seadme Battery health …" at bounding box center [707, 604] width 742 height 54
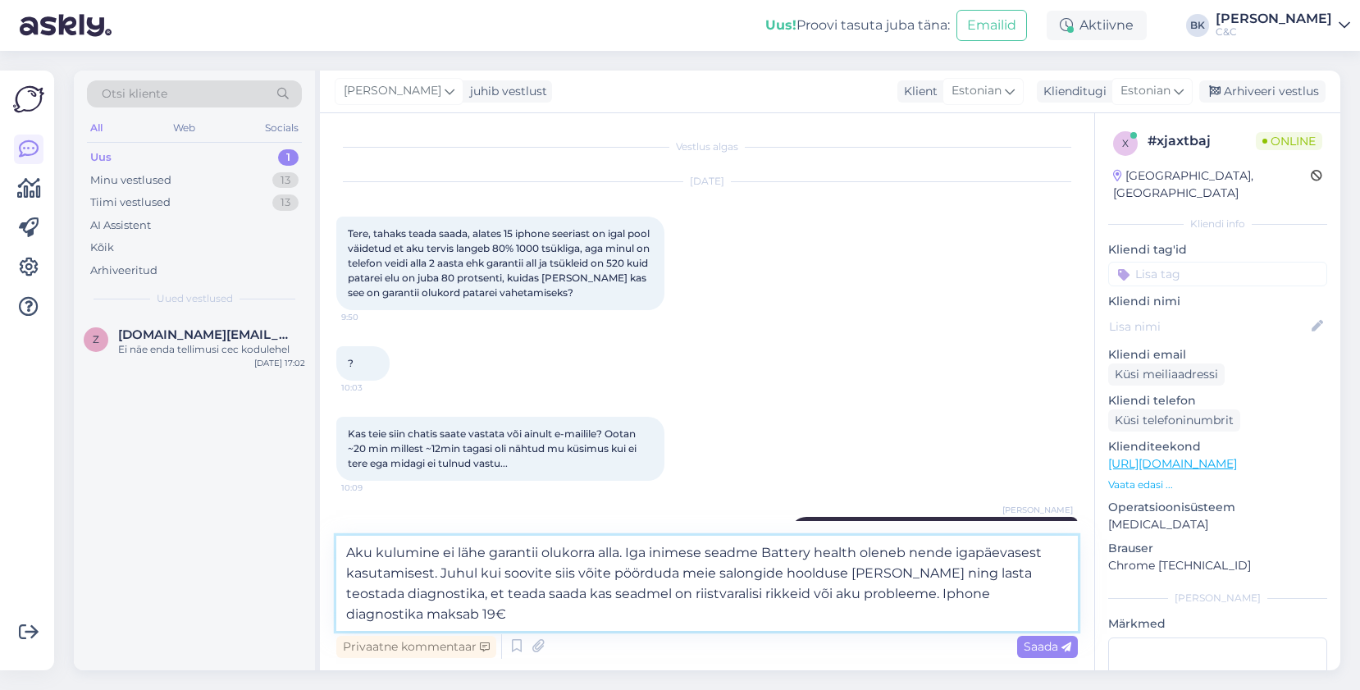
type textarea "Aku kulumine ei lähe garantii olukorra alla. Iga inimese seadme Battery health …"
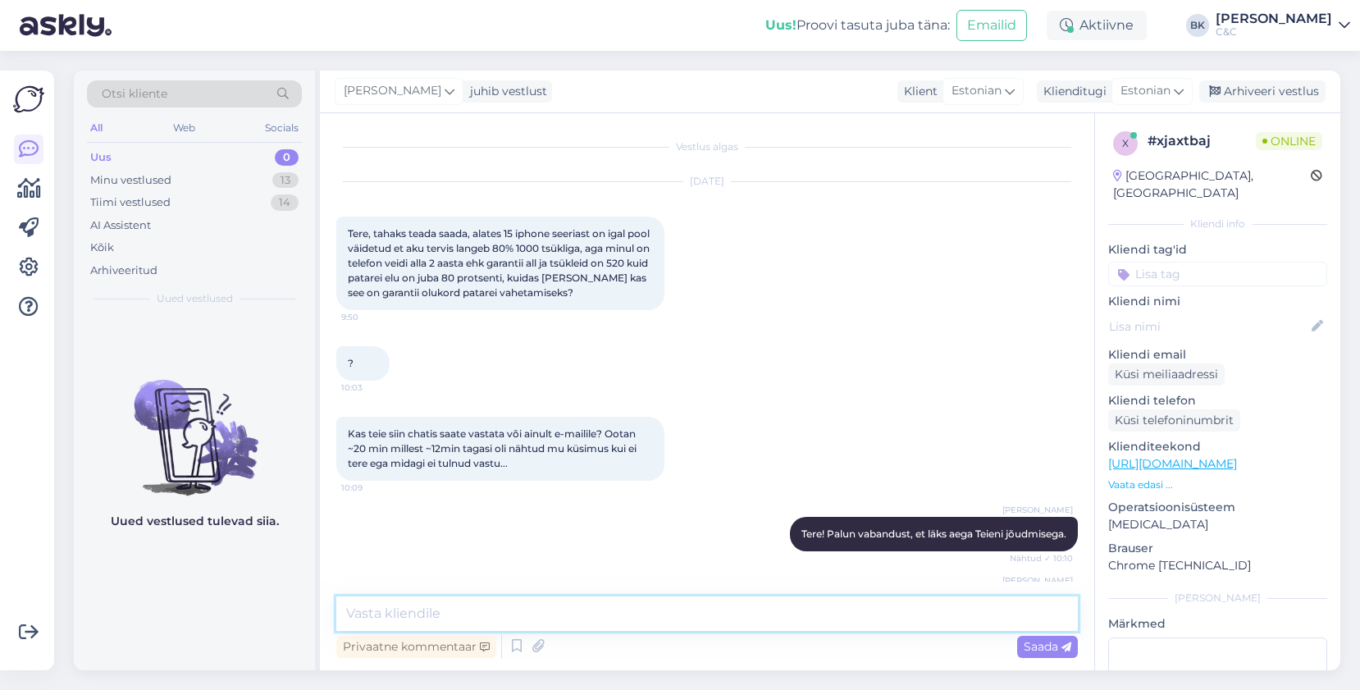
scroll to position [132, 0]
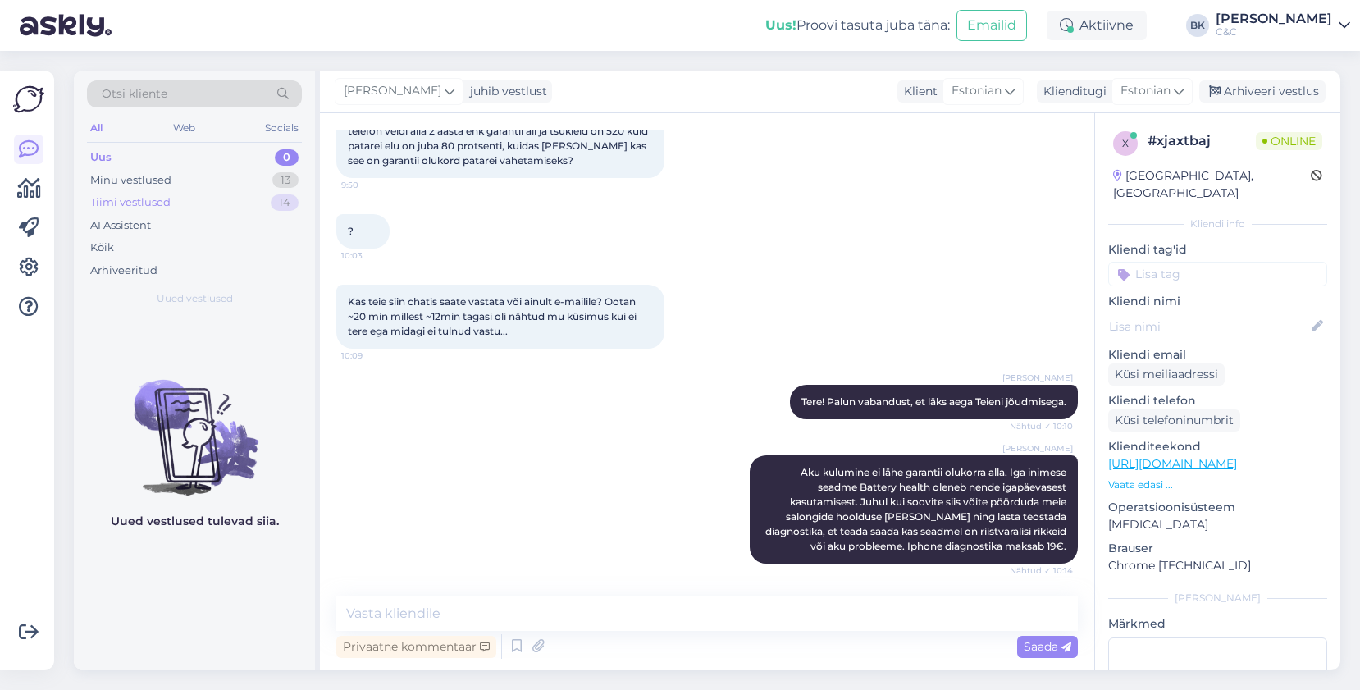
click at [245, 198] on div "Tiimi vestlused 14" at bounding box center [194, 202] width 215 height 23
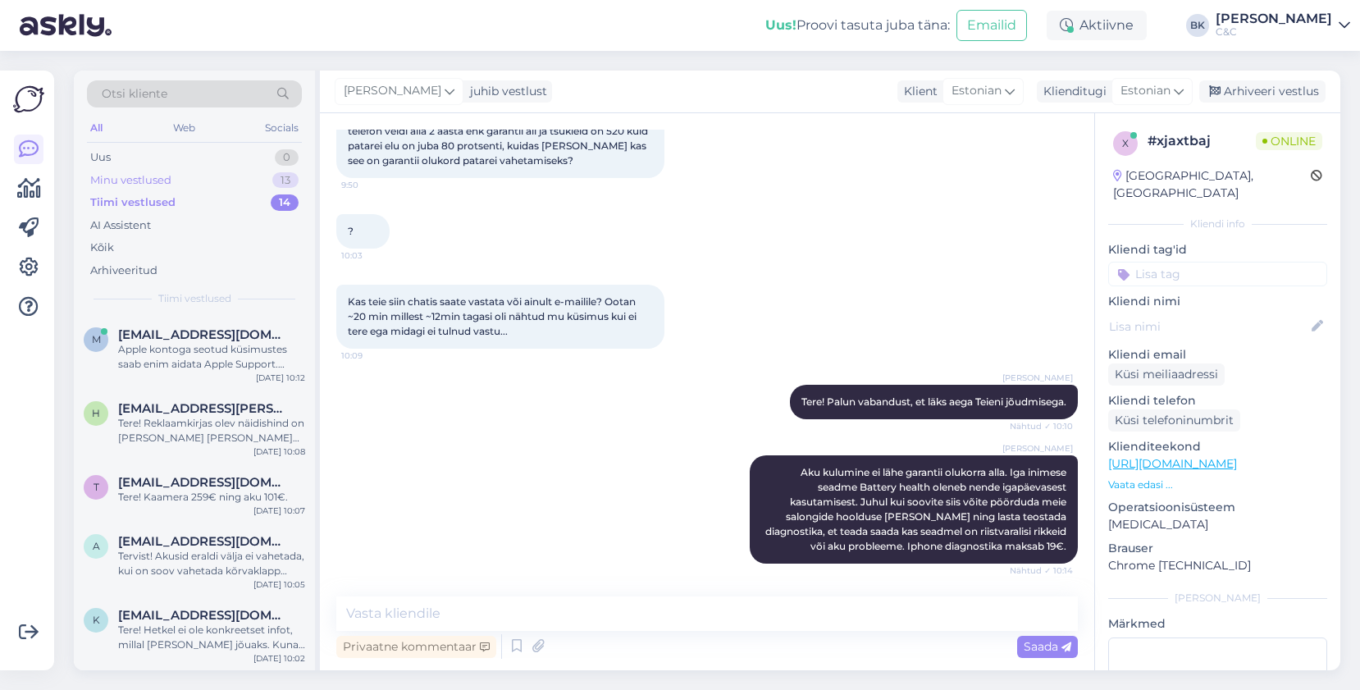
click at [253, 180] on div "Minu vestlused 13" at bounding box center [194, 180] width 215 height 23
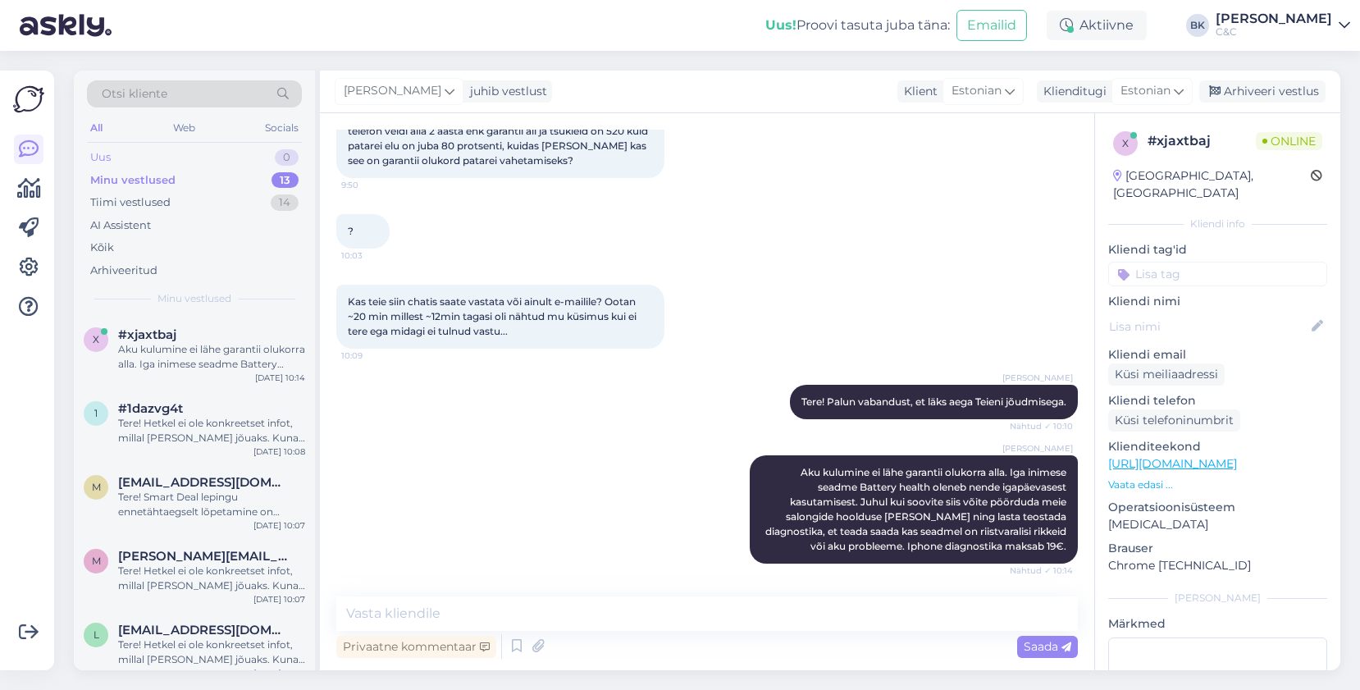
click at [256, 159] on div "Uus 0" at bounding box center [194, 157] width 215 height 23
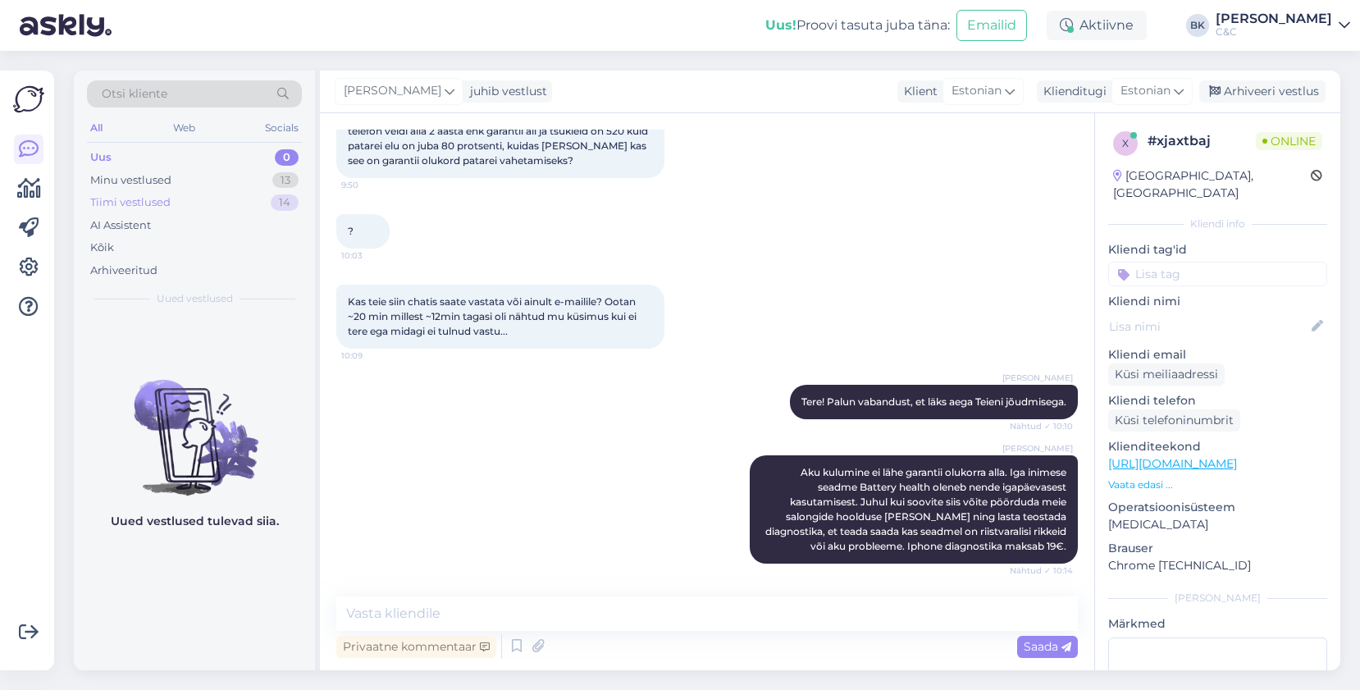
click at [254, 195] on div "Tiimi vestlused 14" at bounding box center [194, 202] width 215 height 23
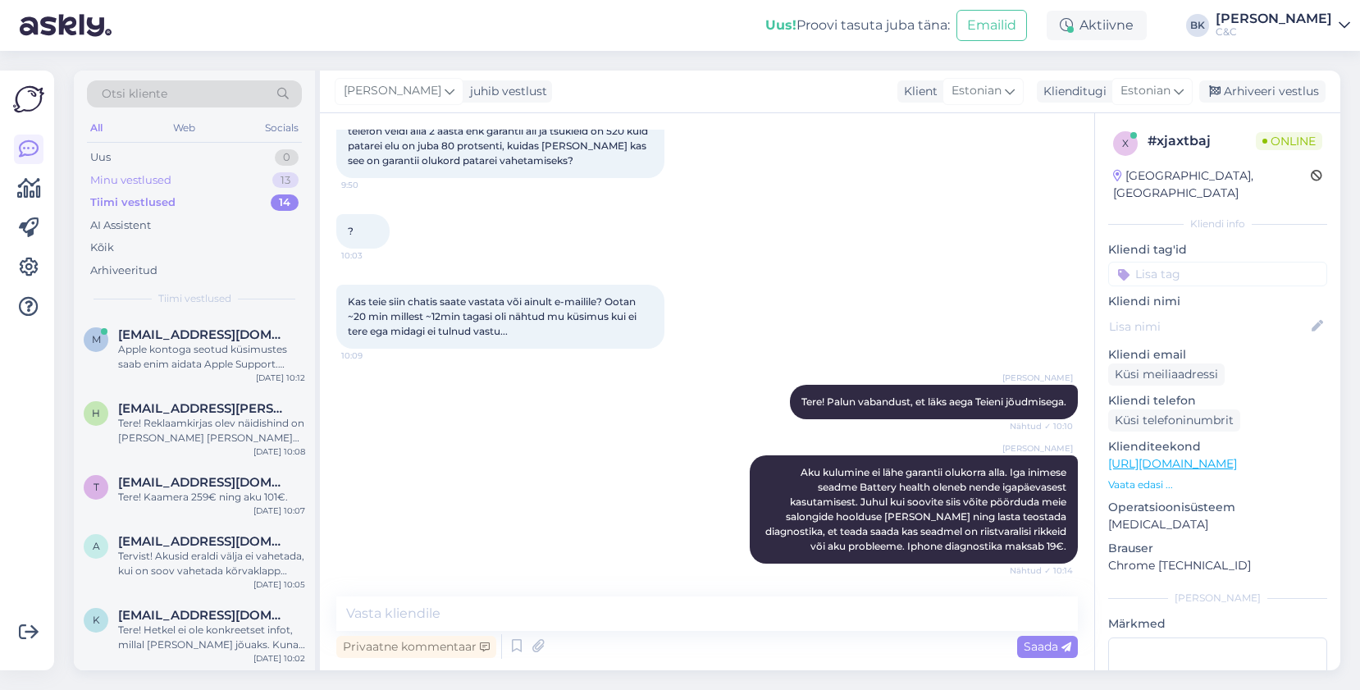
click at [240, 185] on div "Minu vestlused 13" at bounding box center [194, 180] width 215 height 23
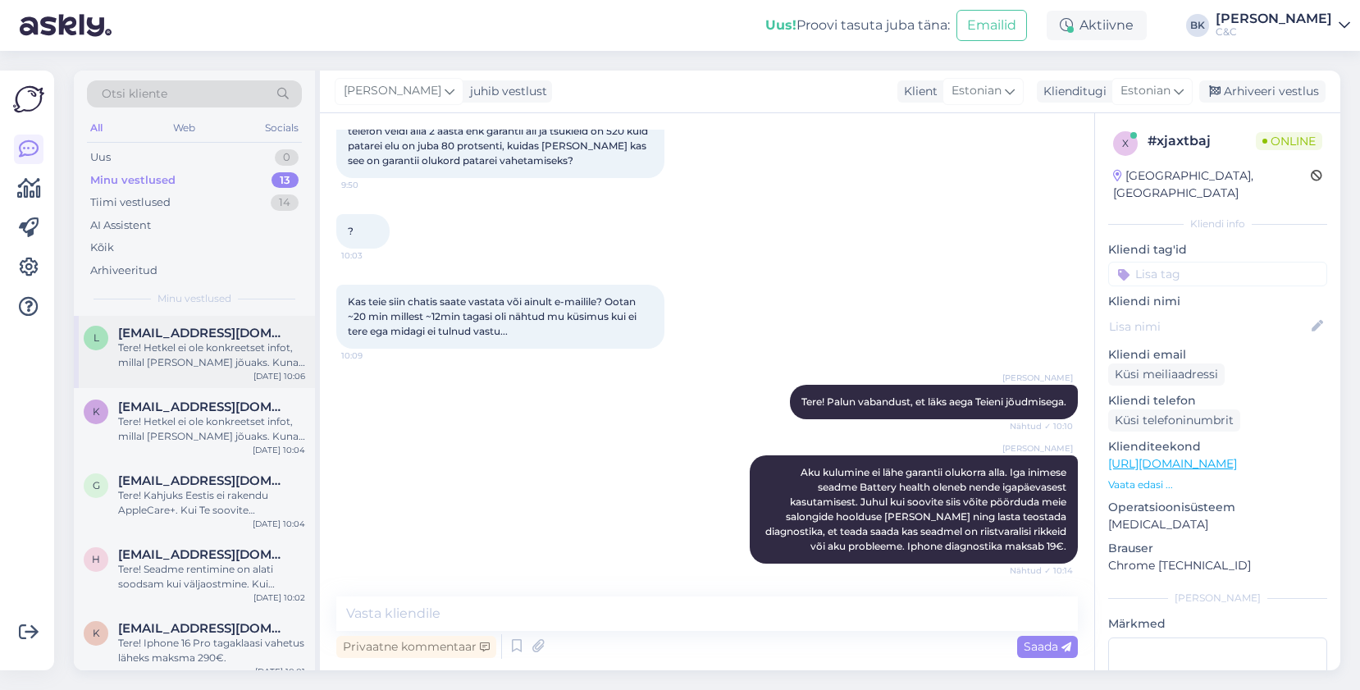
scroll to position [606, 0]
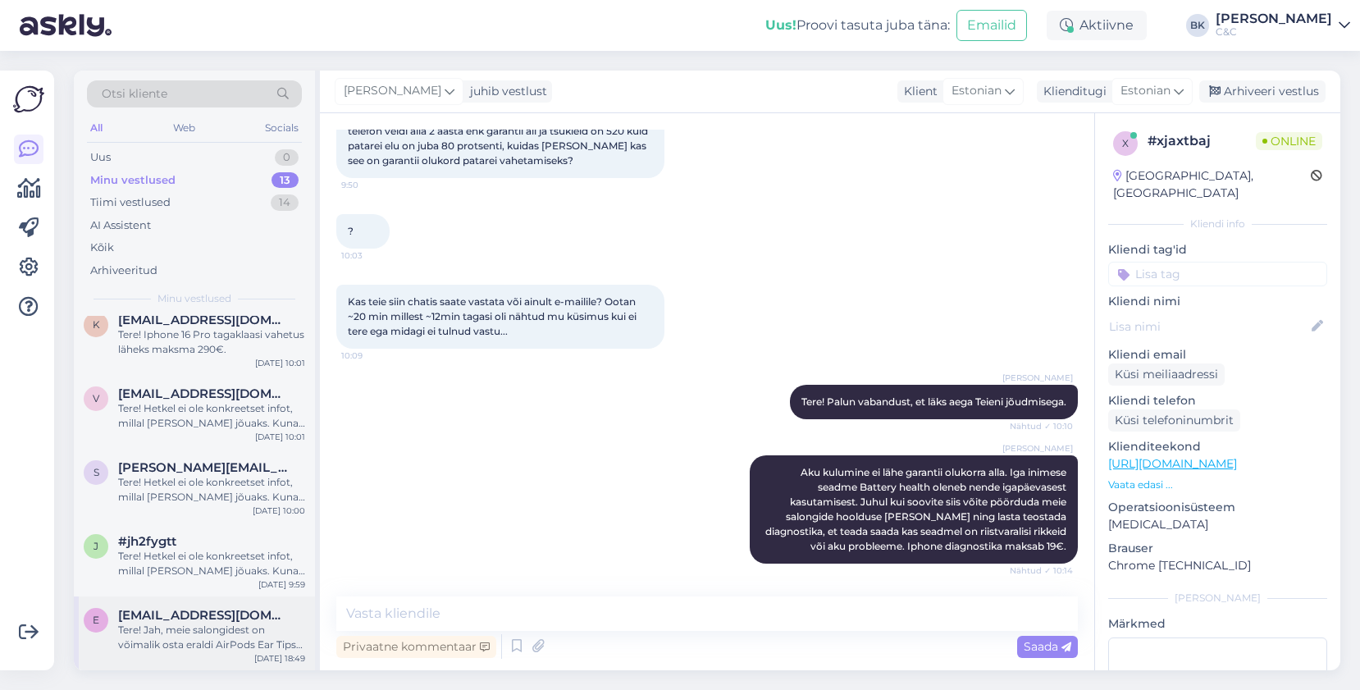
click at [235, 644] on div "Tere! Jah, meie salongidest on võimalik osta eraldi AirPods Ear Tipse. XS kuni …" at bounding box center [211, 638] width 187 height 30
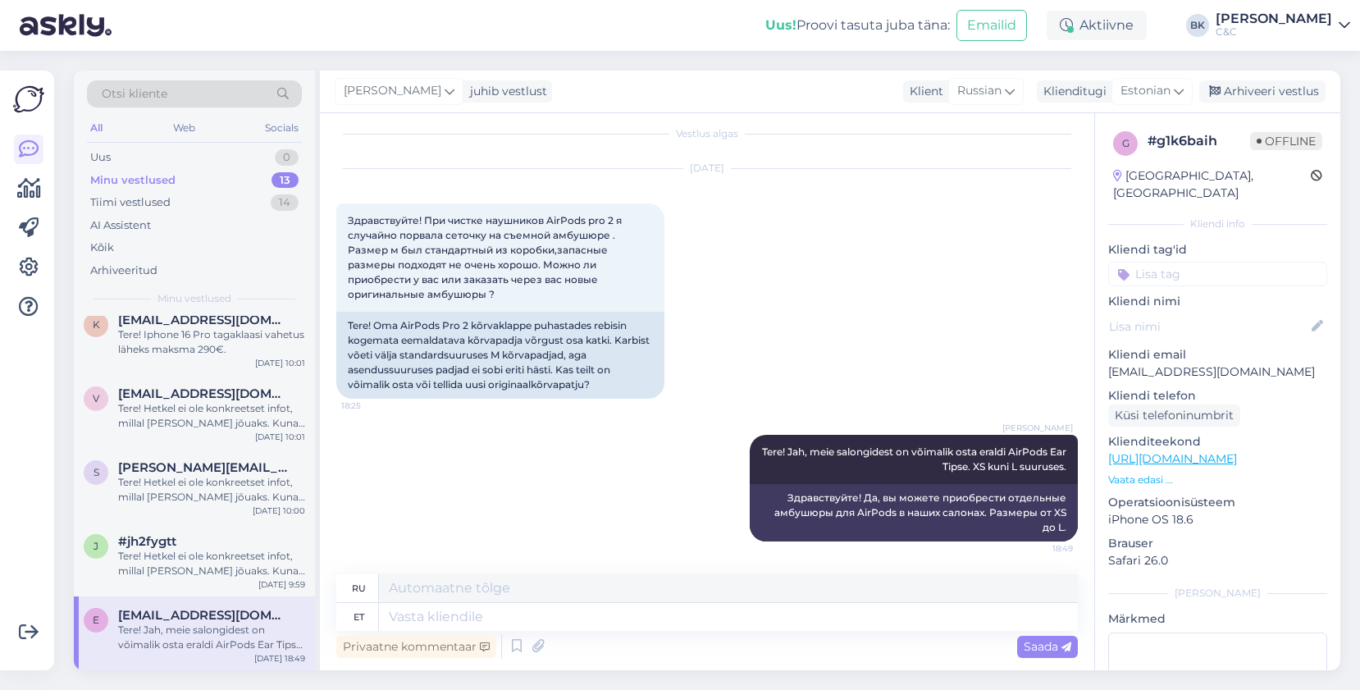
scroll to position [591, 0]
click at [1246, 92] on div "Arhiveeri vestlus" at bounding box center [1263, 91] width 126 height 22
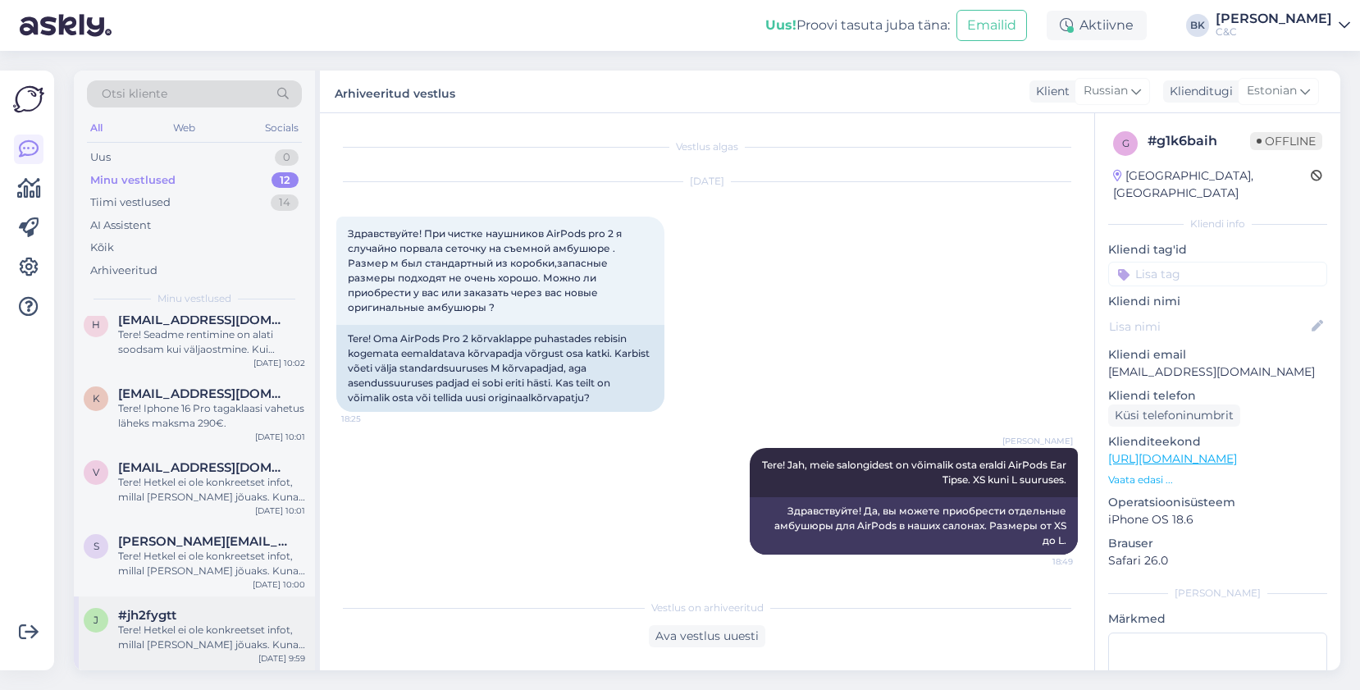
scroll to position [517, 0]
click at [180, 642] on div "Tere! Hetkel ei ole konkreetset infot, millal [PERSON_NAME] jõuaks. Kuna eeltel…" at bounding box center [211, 638] width 187 height 30
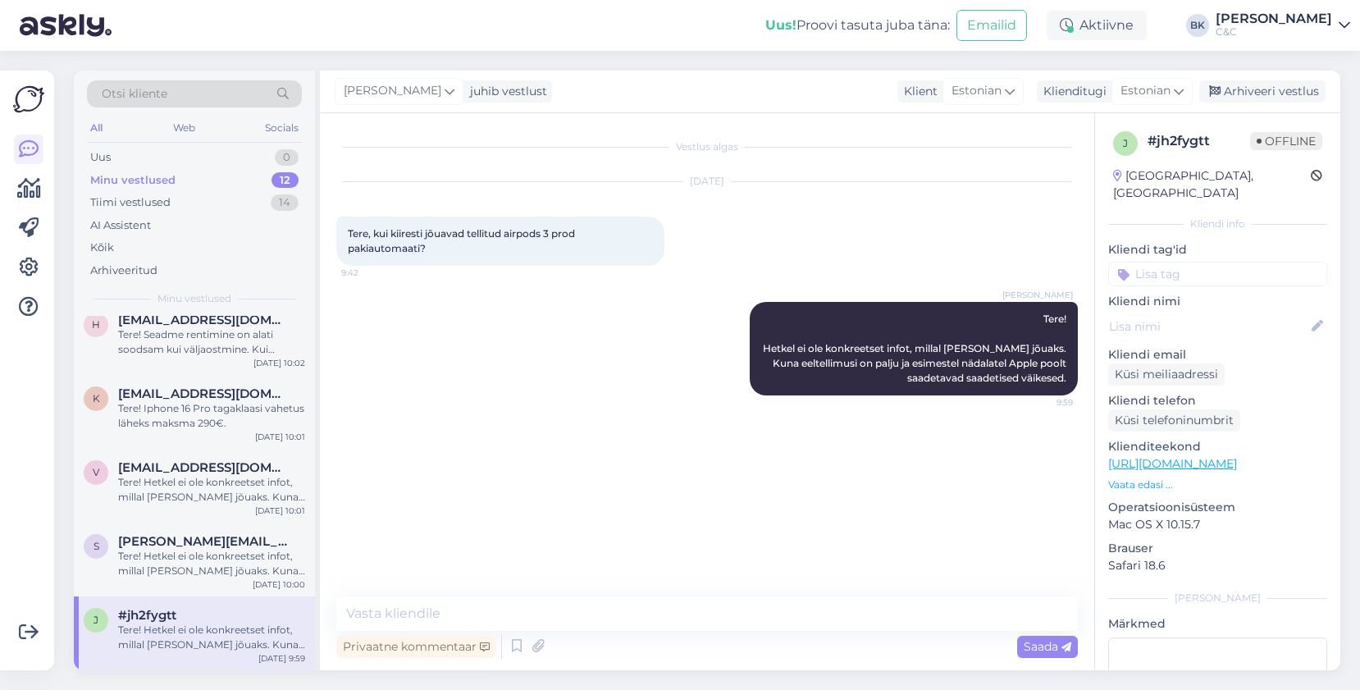
scroll to position [532, 0]
click at [1249, 99] on div "Arhiveeri vestlus" at bounding box center [1263, 91] width 126 height 22
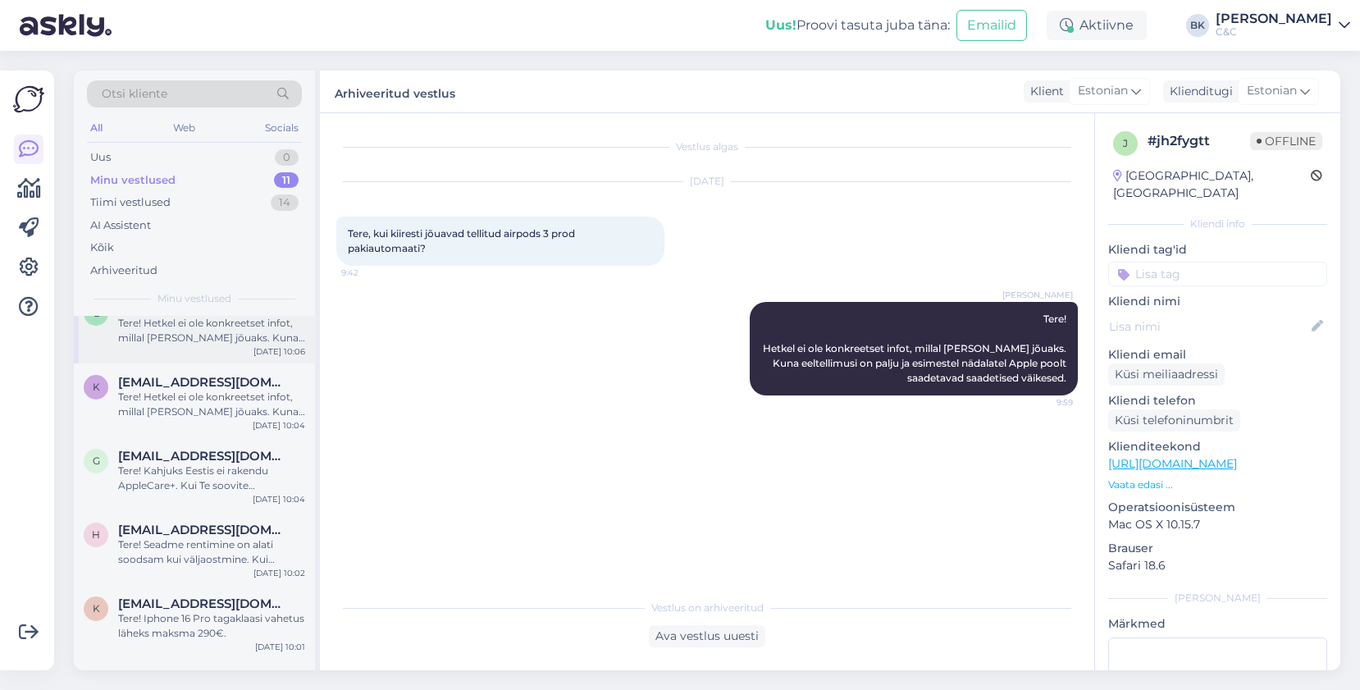
scroll to position [458, 0]
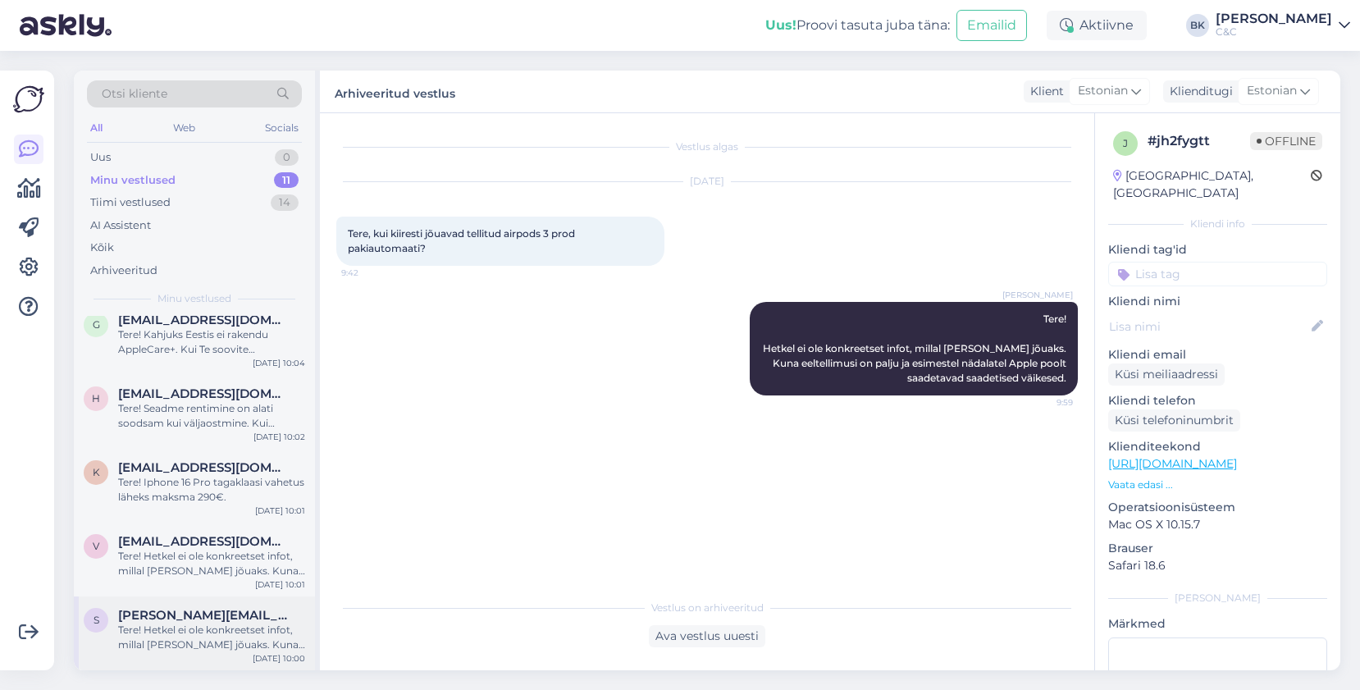
click at [273, 615] on span "[PERSON_NAME][EMAIL_ADDRESS][DOMAIN_NAME]" at bounding box center [203, 615] width 171 height 15
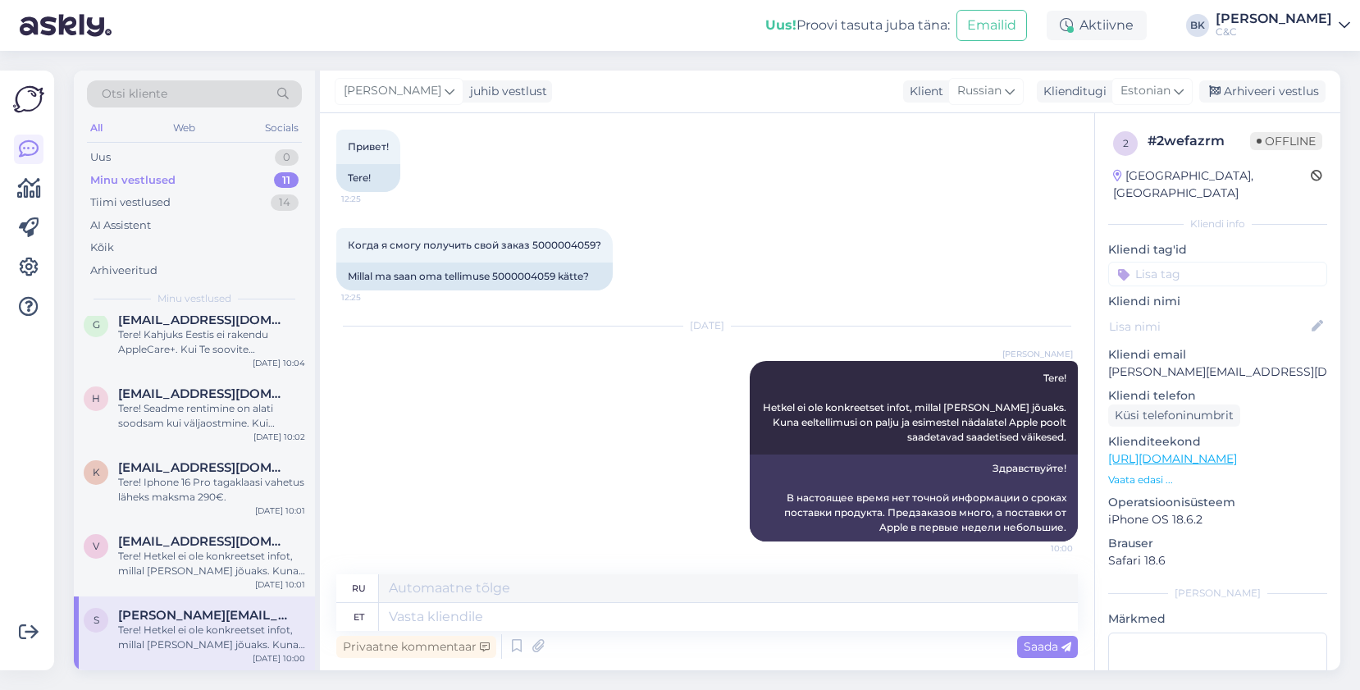
scroll to position [443, 0]
click at [1240, 91] on div "Arhiveeri vestlus" at bounding box center [1263, 91] width 126 height 22
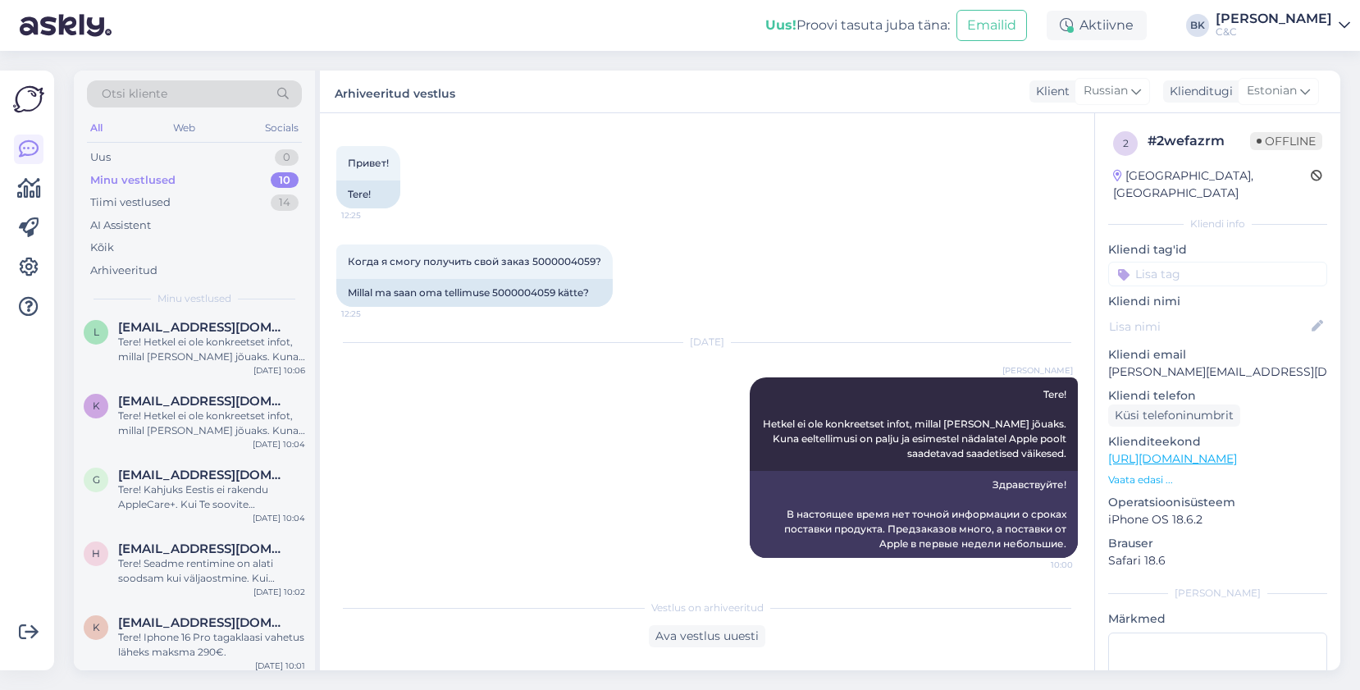
scroll to position [384, 0]
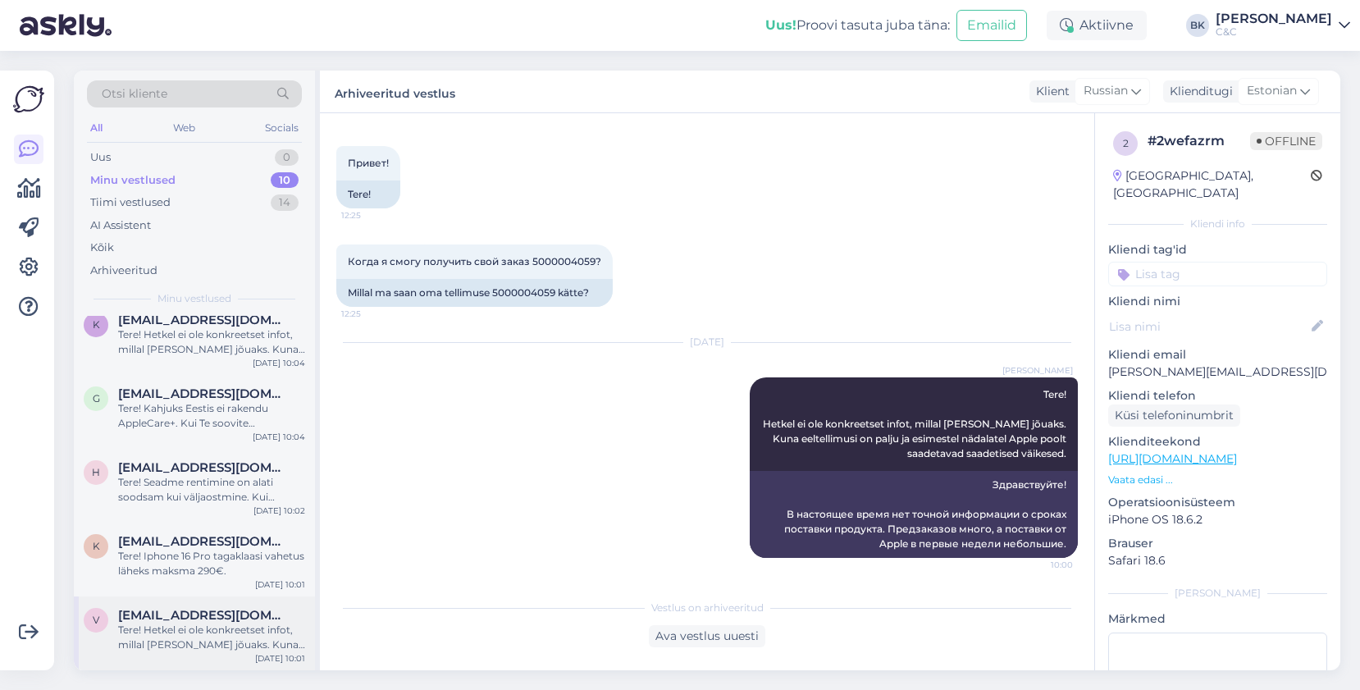
click at [226, 652] on div "Tere! Hetkel ei ole konkreetset infot, millal [PERSON_NAME] jõuaks. Kuna eeltel…" at bounding box center [211, 638] width 187 height 30
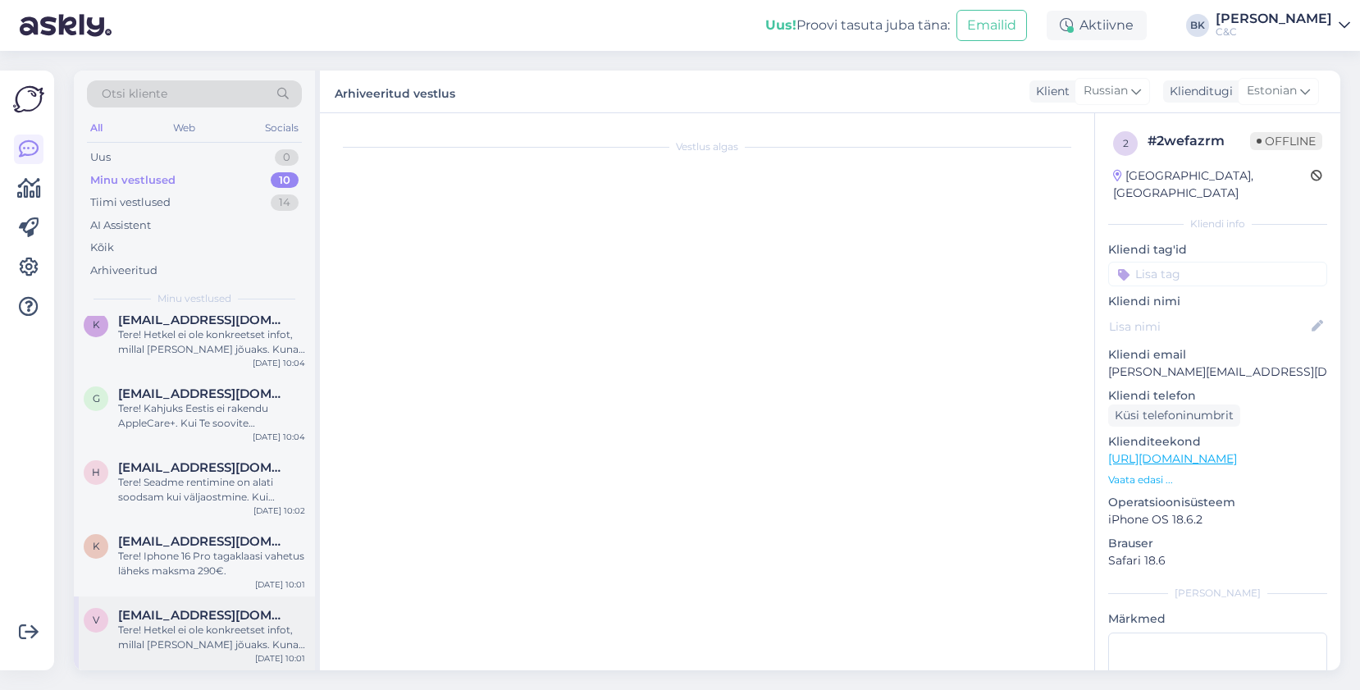
scroll to position [0, 0]
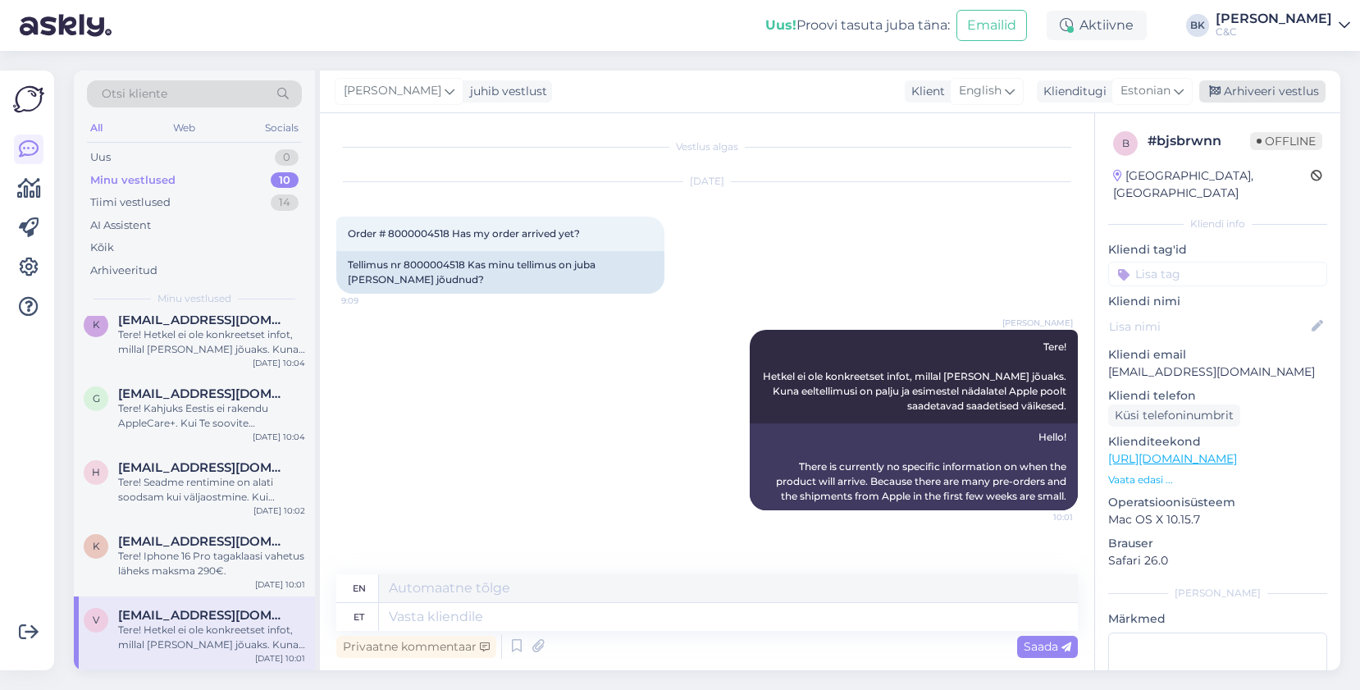
click at [1290, 96] on div "Arhiveeri vestlus" at bounding box center [1263, 91] width 126 height 22
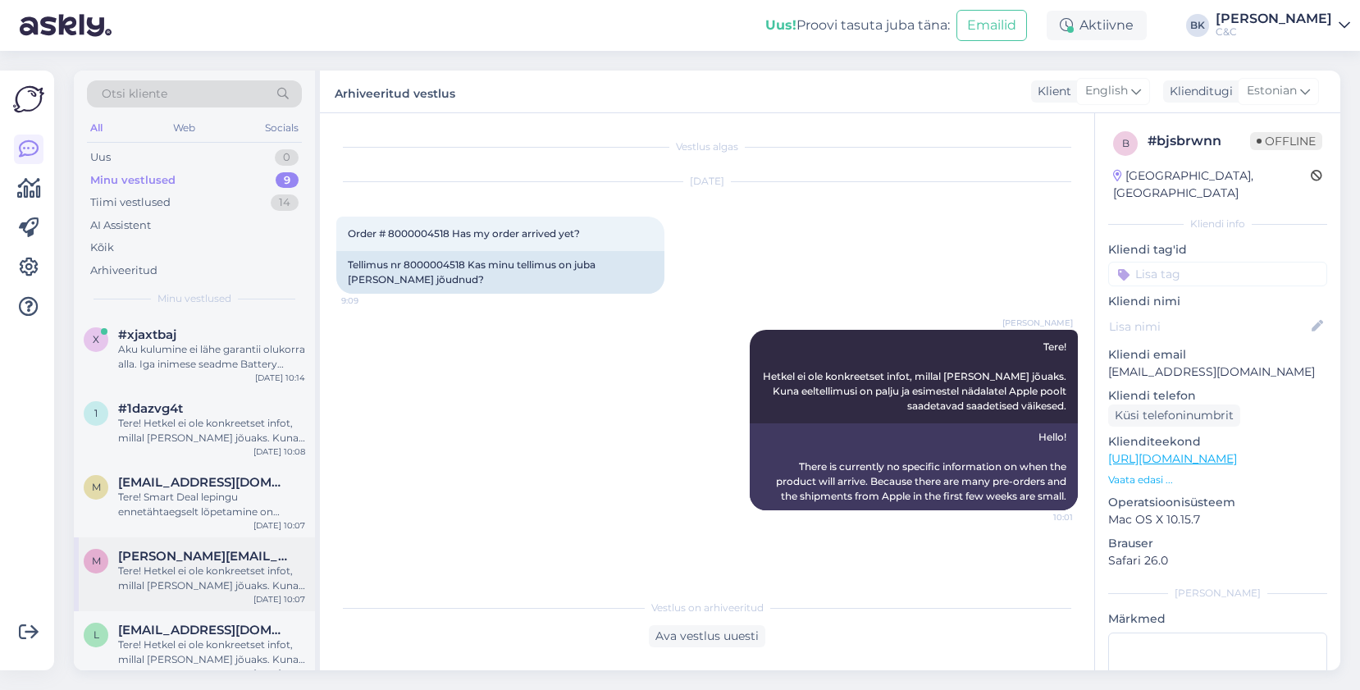
scroll to position [310, 0]
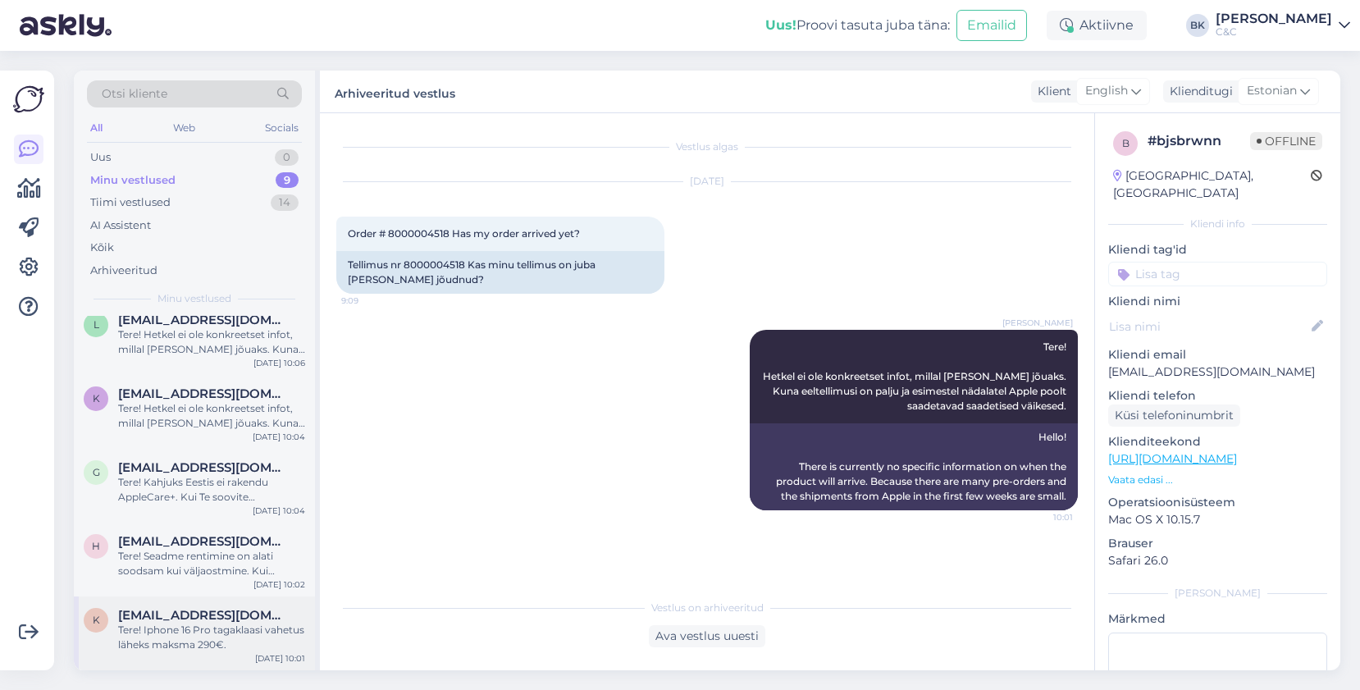
click at [270, 620] on span "[EMAIL_ADDRESS][DOMAIN_NAME]" at bounding box center [203, 615] width 171 height 15
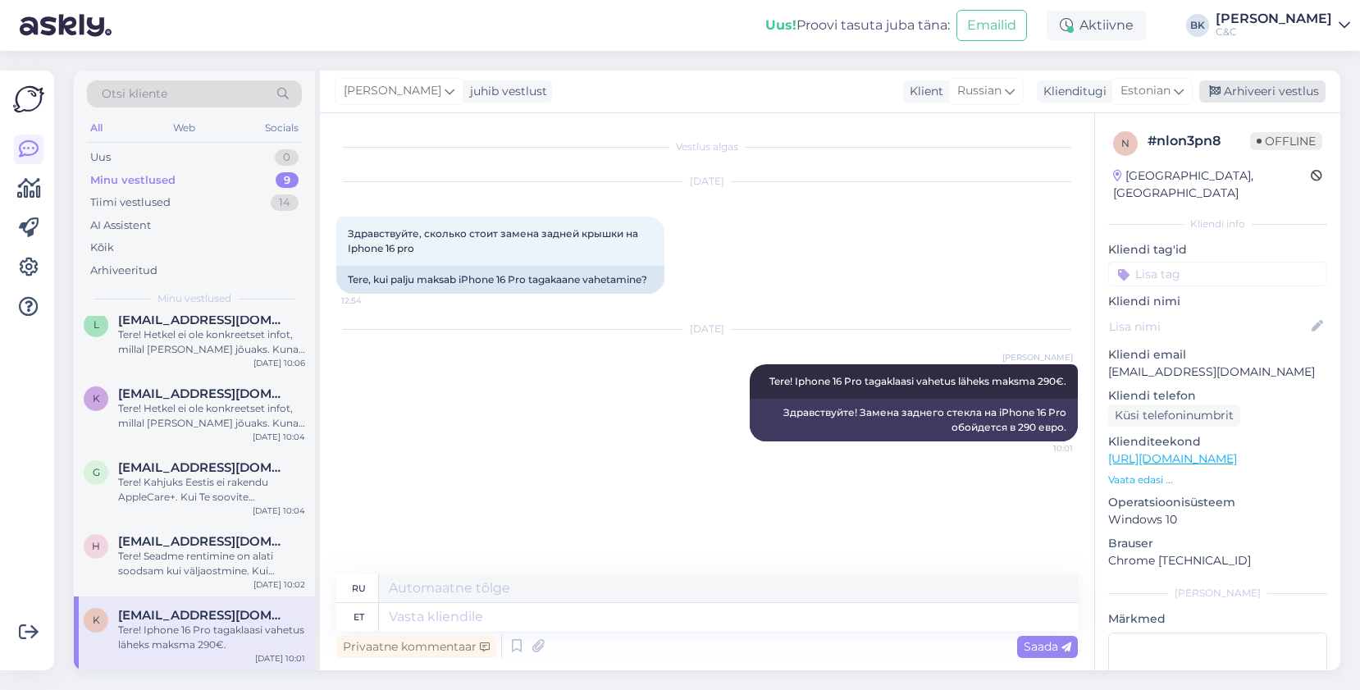
click at [1307, 89] on div "Arhiveeri vestlus" at bounding box center [1263, 91] width 126 height 22
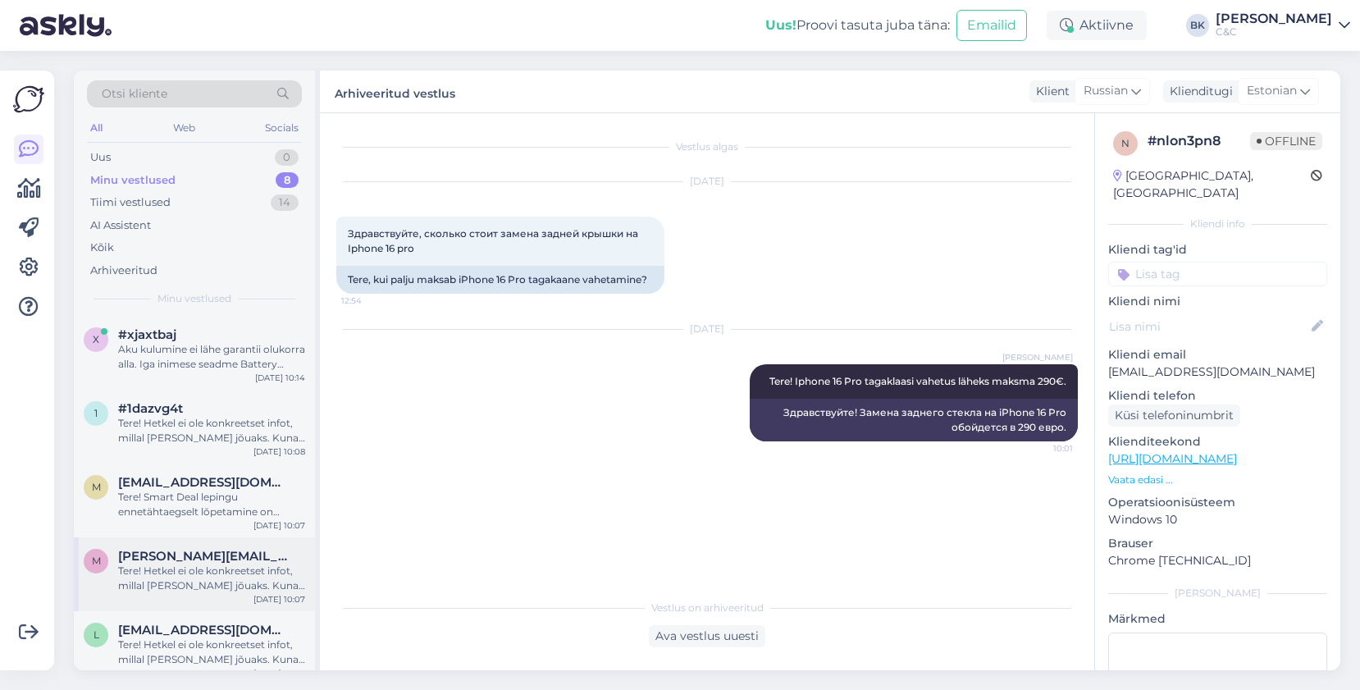
scroll to position [236, 0]
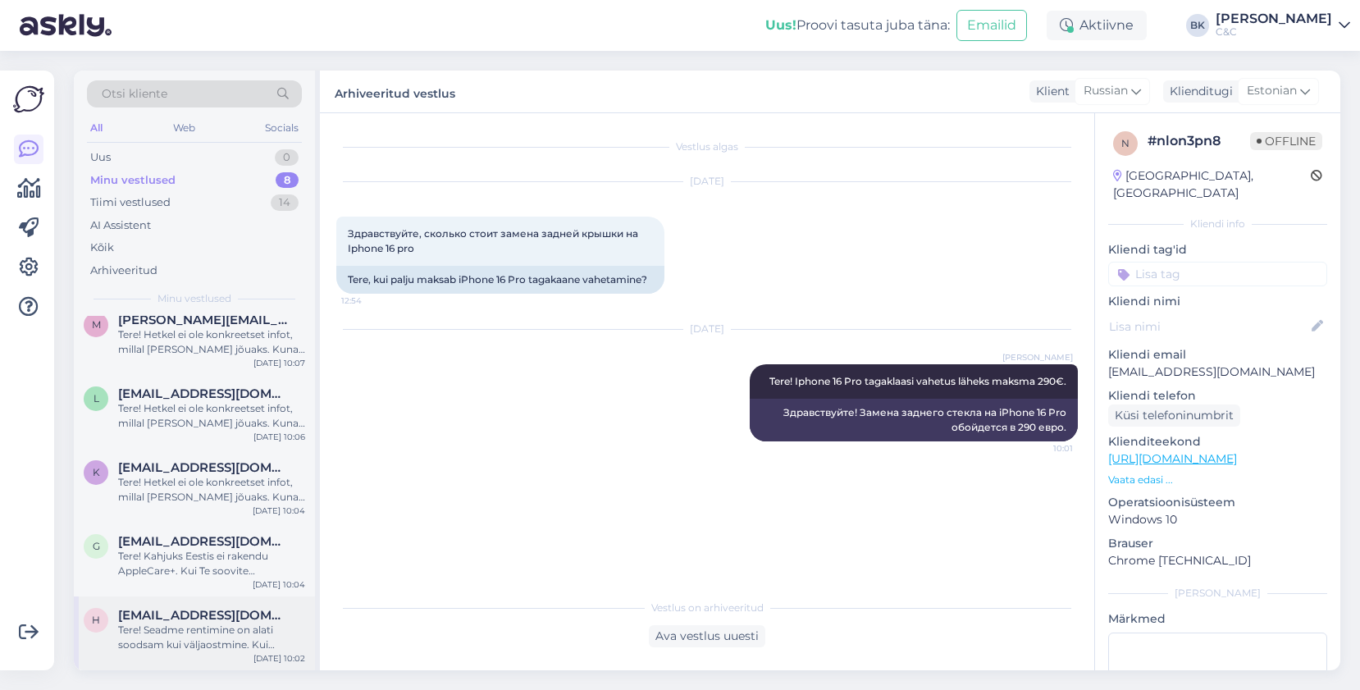
click at [225, 642] on div "Tere! Seadme rentimine on alati soodsam kui väljaostmine. Kui kindlasti on soov…" at bounding box center [211, 638] width 187 height 30
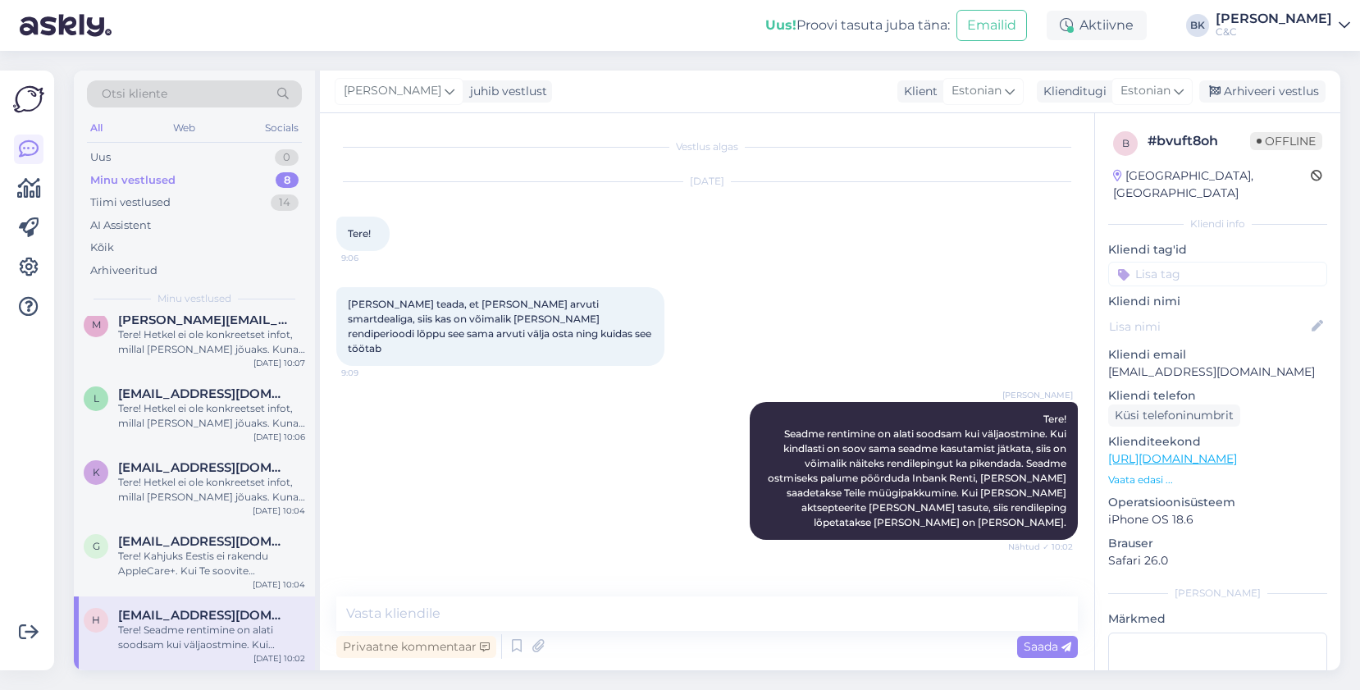
scroll to position [222, 0]
click at [1301, 84] on div "Arhiveeri vestlus" at bounding box center [1263, 91] width 126 height 22
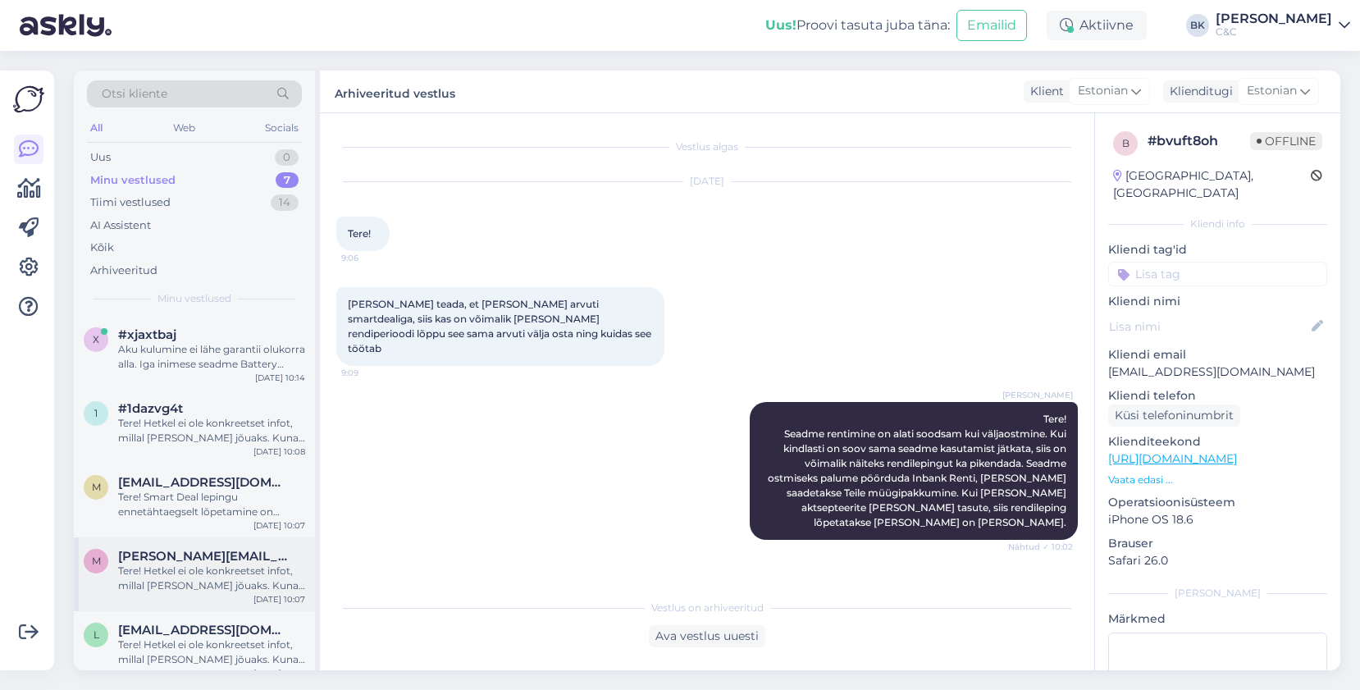
scroll to position [162, 0]
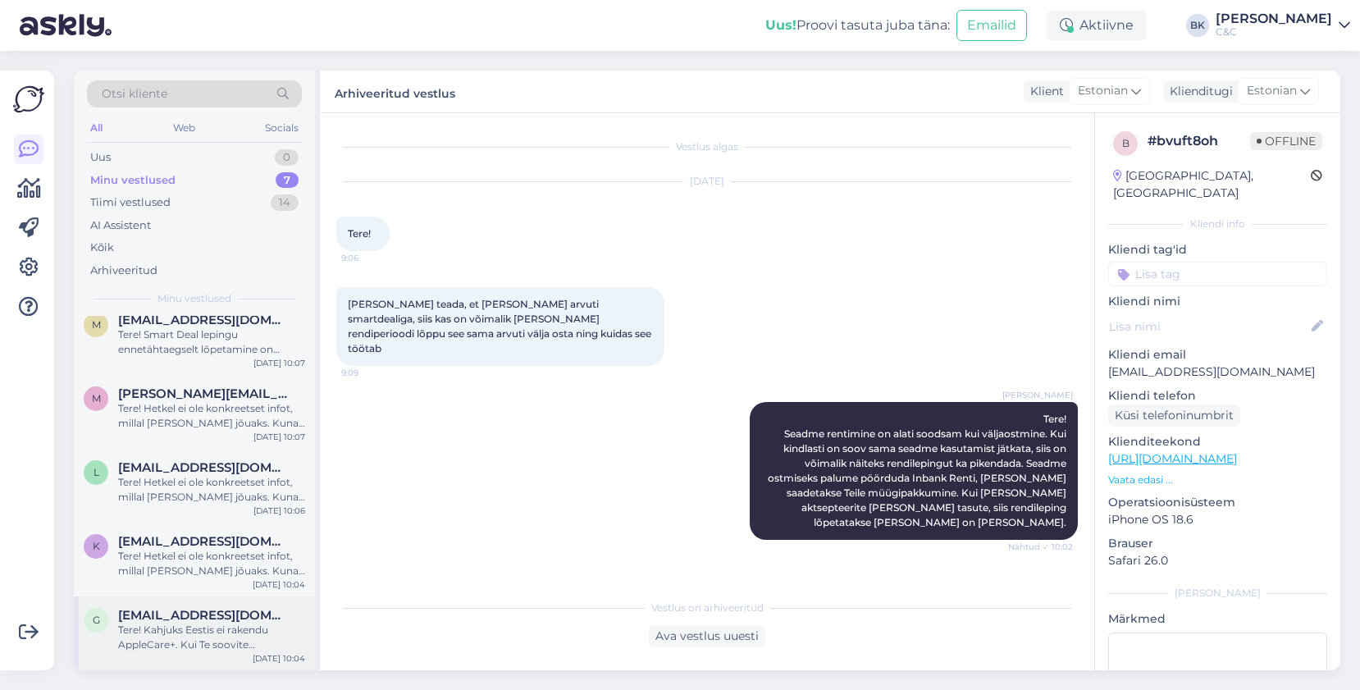
click at [189, 635] on div "Tere! Kahjuks Eestis ei rakendu AppleCare+. Kui Te soovite AppleCare+ rakendada…" at bounding box center [211, 638] width 187 height 30
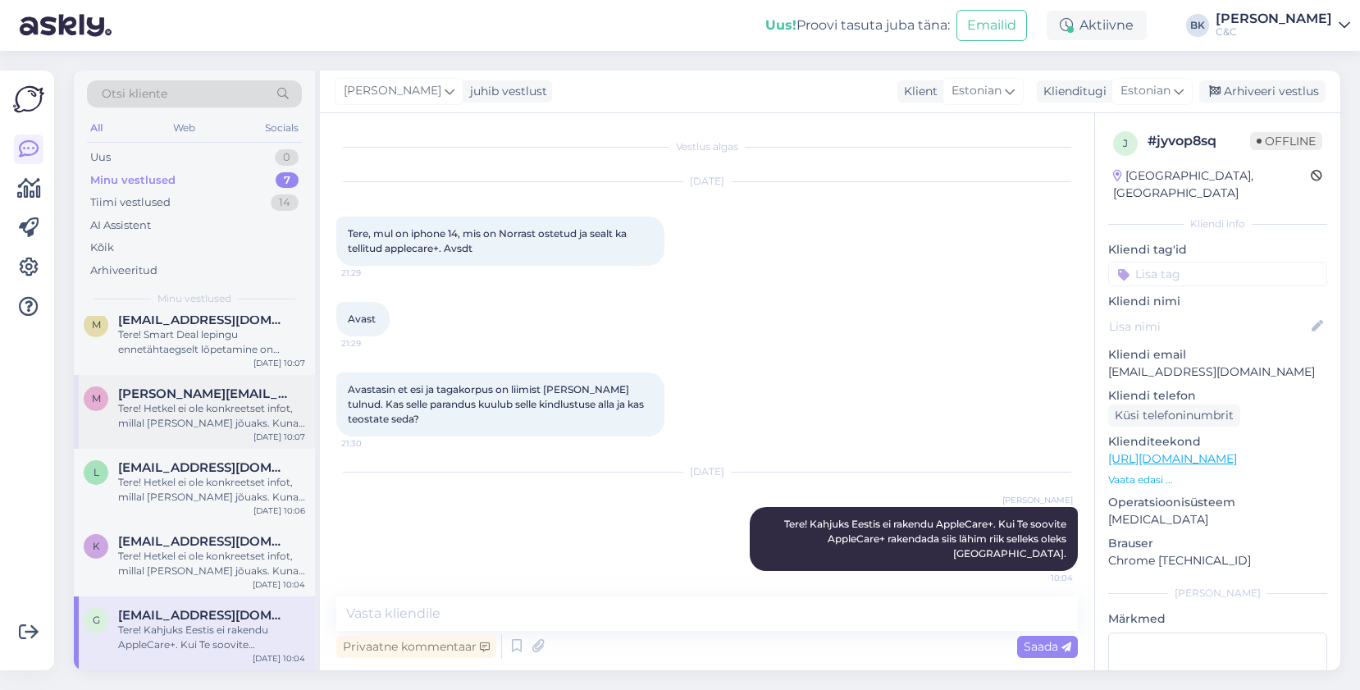
scroll to position [0, 0]
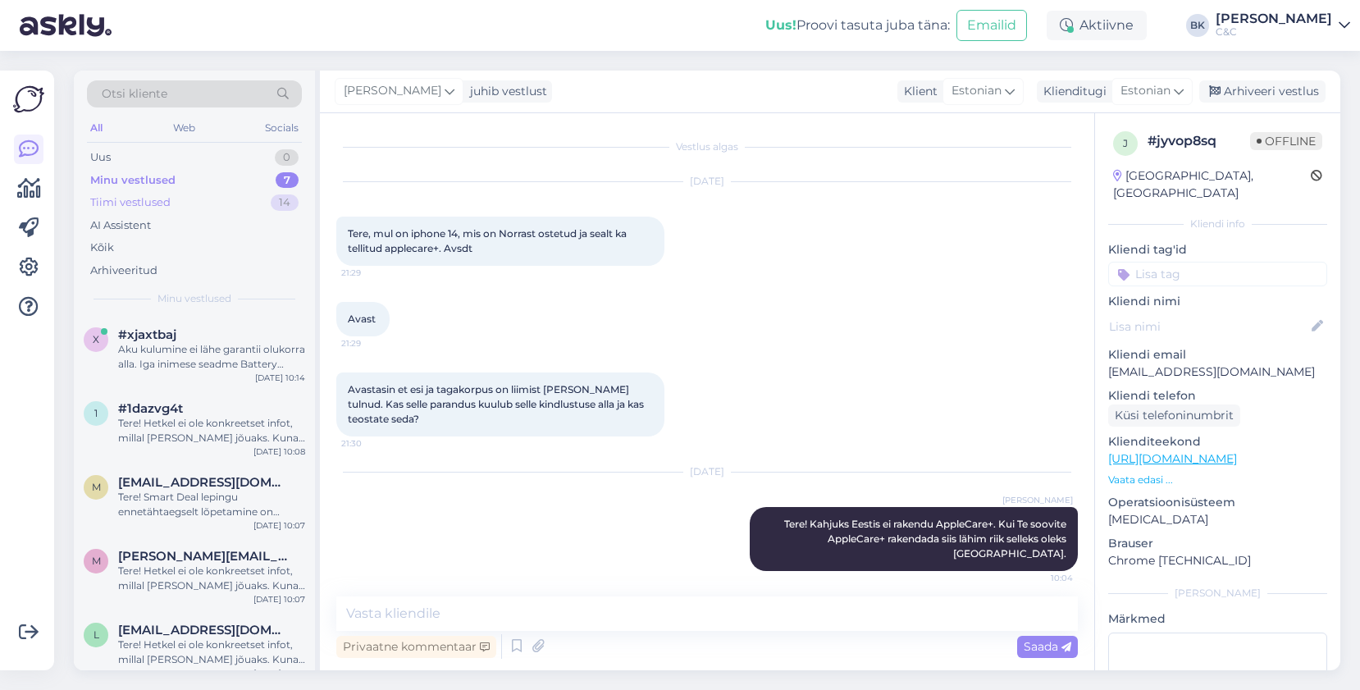
click at [181, 203] on div "Tiimi vestlused 14" at bounding box center [194, 202] width 215 height 23
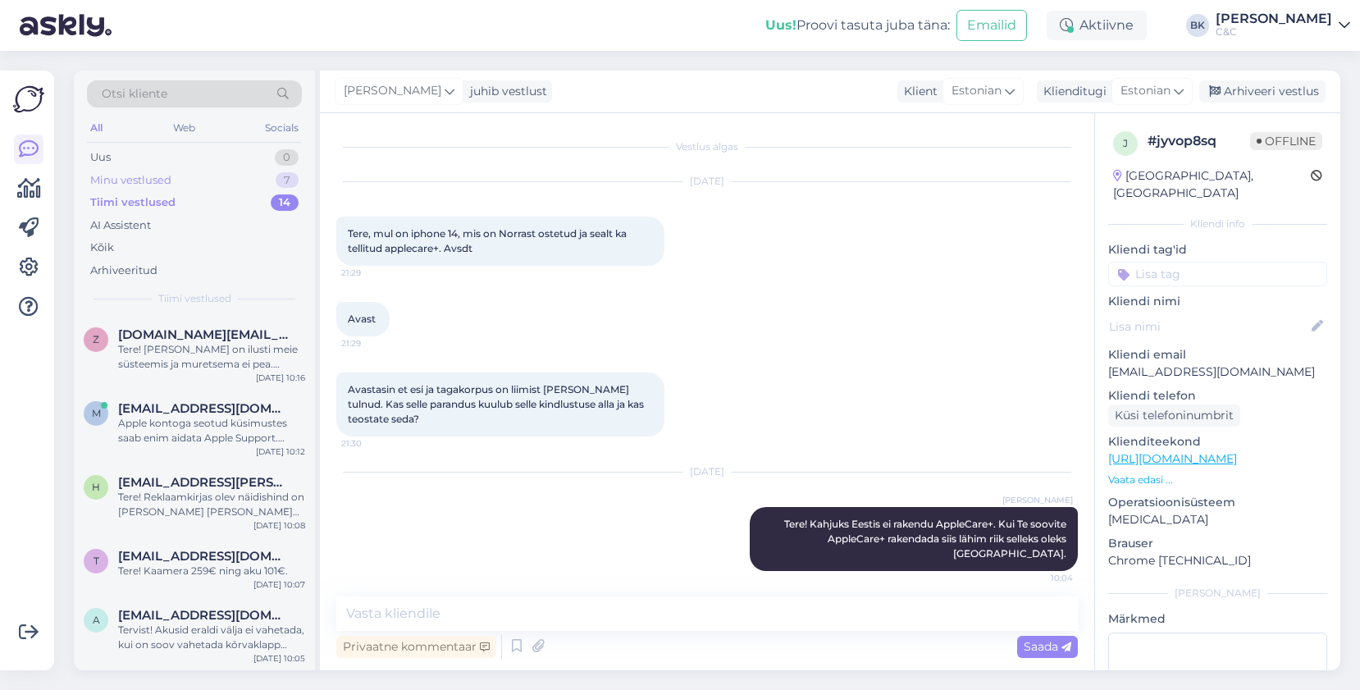
click at [183, 184] on div "Minu vestlused 7" at bounding box center [194, 180] width 215 height 23
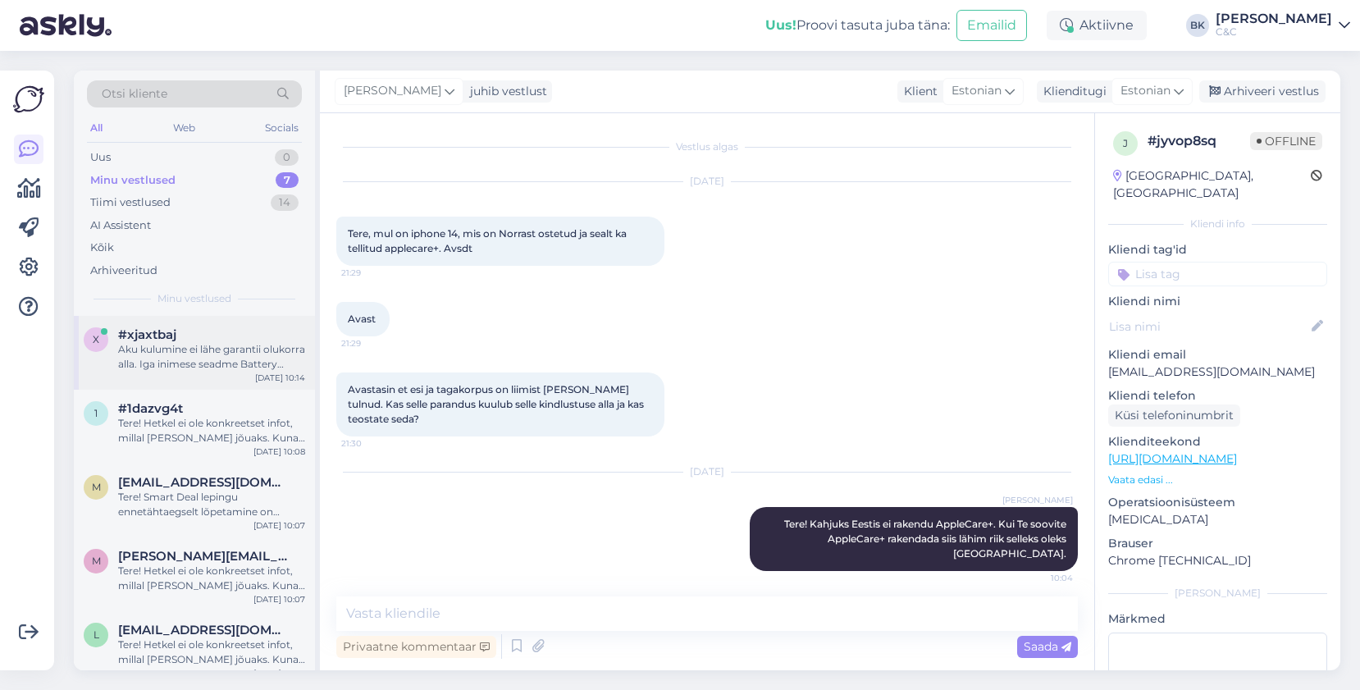
click at [261, 365] on div "Aku kulumine ei lähe garantii olukorra alla. Iga inimese seadme Battery health …" at bounding box center [211, 357] width 187 height 30
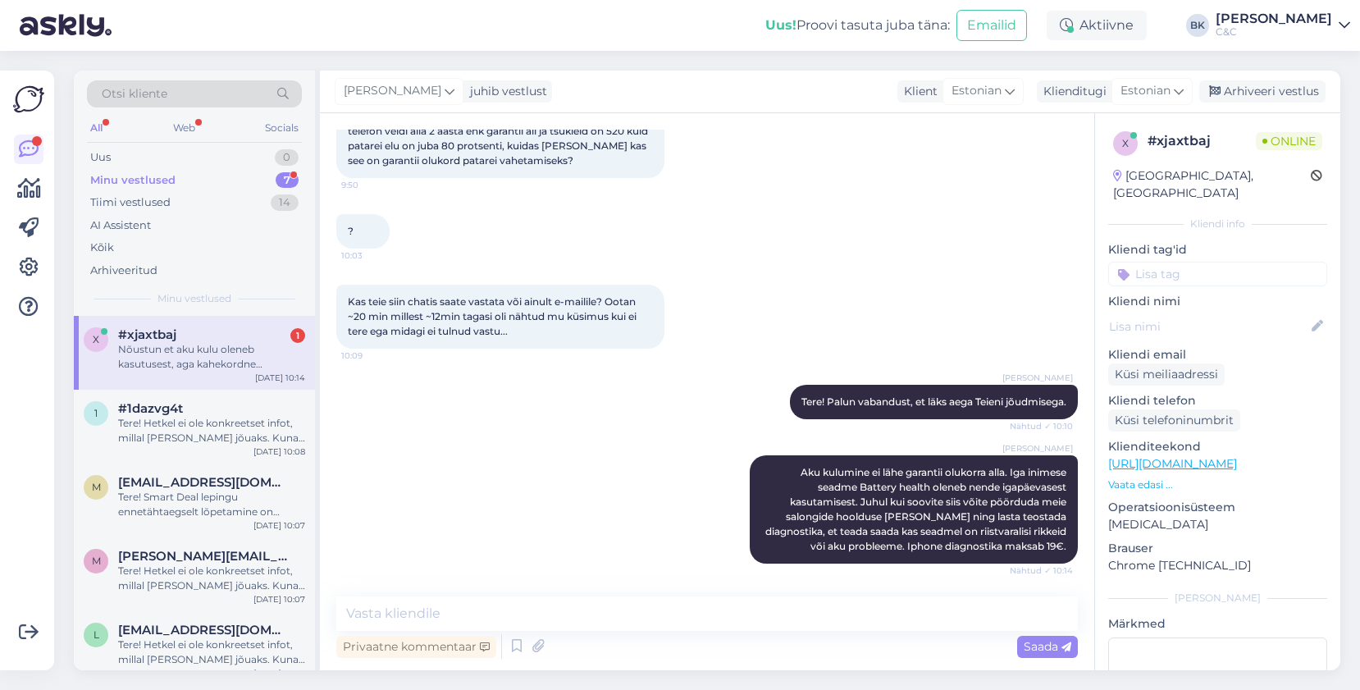
scroll to position [232, 0]
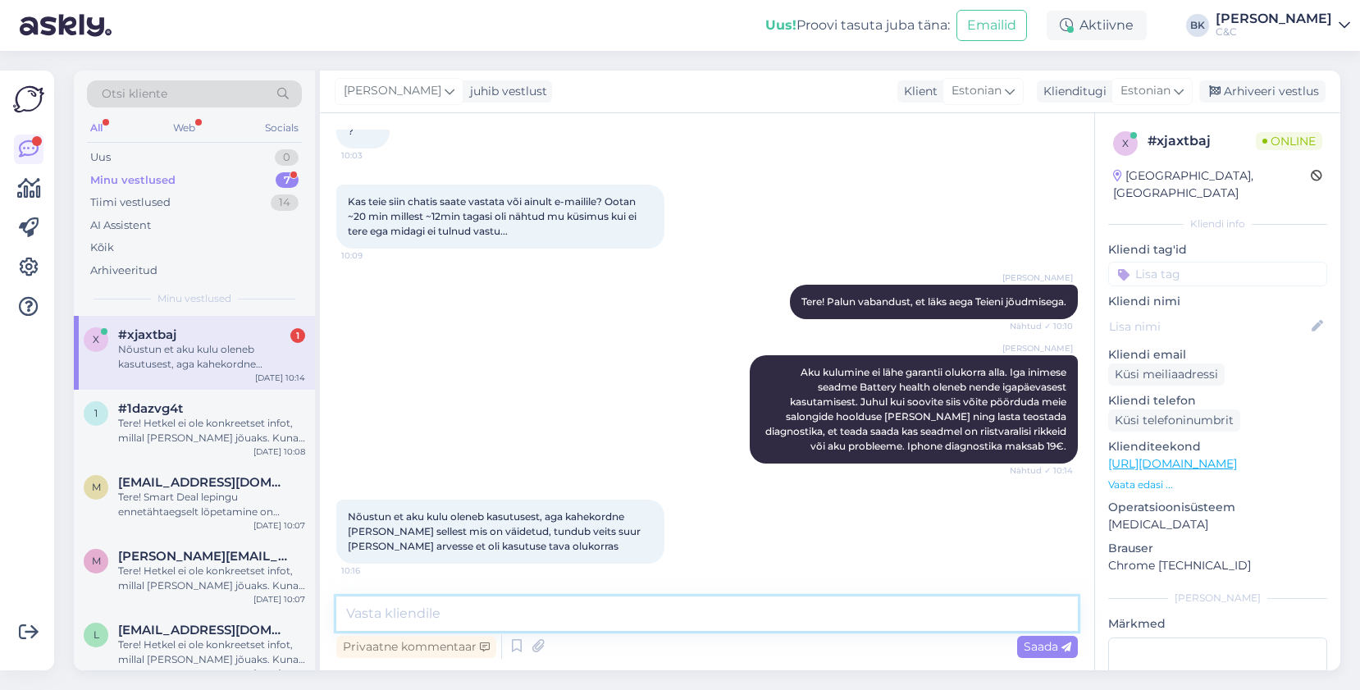
click at [515, 615] on textarea at bounding box center [707, 614] width 742 height 34
type textarea "S"
click at [723, 615] on textarea "Kindluste mõttes soovitan viia seadme diagnostikasse." at bounding box center [707, 614] width 742 height 34
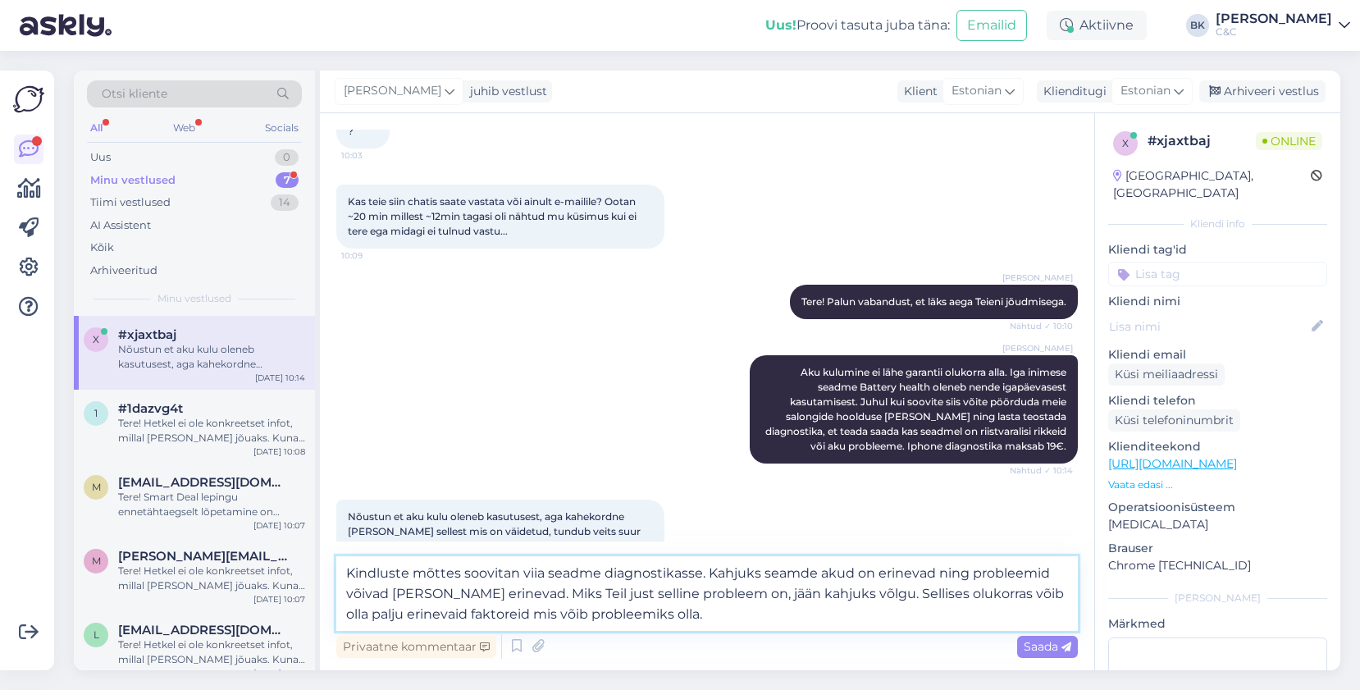
click at [808, 598] on textarea "Kindluste mõttes soovitan viia seadme diagnostikasse. Kahjuks seamde akud on er…" at bounding box center [707, 593] width 742 height 75
click at [700, 620] on textarea "Kindluste mõttes soovitan viia seadme diagnostikasse. Kahjuks seamde akud on er…" at bounding box center [707, 593] width 742 height 75
click at [398, 569] on textarea "Kindluste mõttes soovitan viia seadme diagnostikasse. Kahjuks seamde akud on er…" at bounding box center [707, 593] width 742 height 75
click at [389, 595] on textarea "Kindluse mõttes soovitan viia seadme diagnostikasse. Kahjuks seamde akud on eri…" at bounding box center [707, 593] width 742 height 75
click at [388, 600] on textarea "Kindluse mõttes soovitan viia seadme diagnostikasse. Kahjuks seamde akud on eri…" at bounding box center [707, 593] width 742 height 75
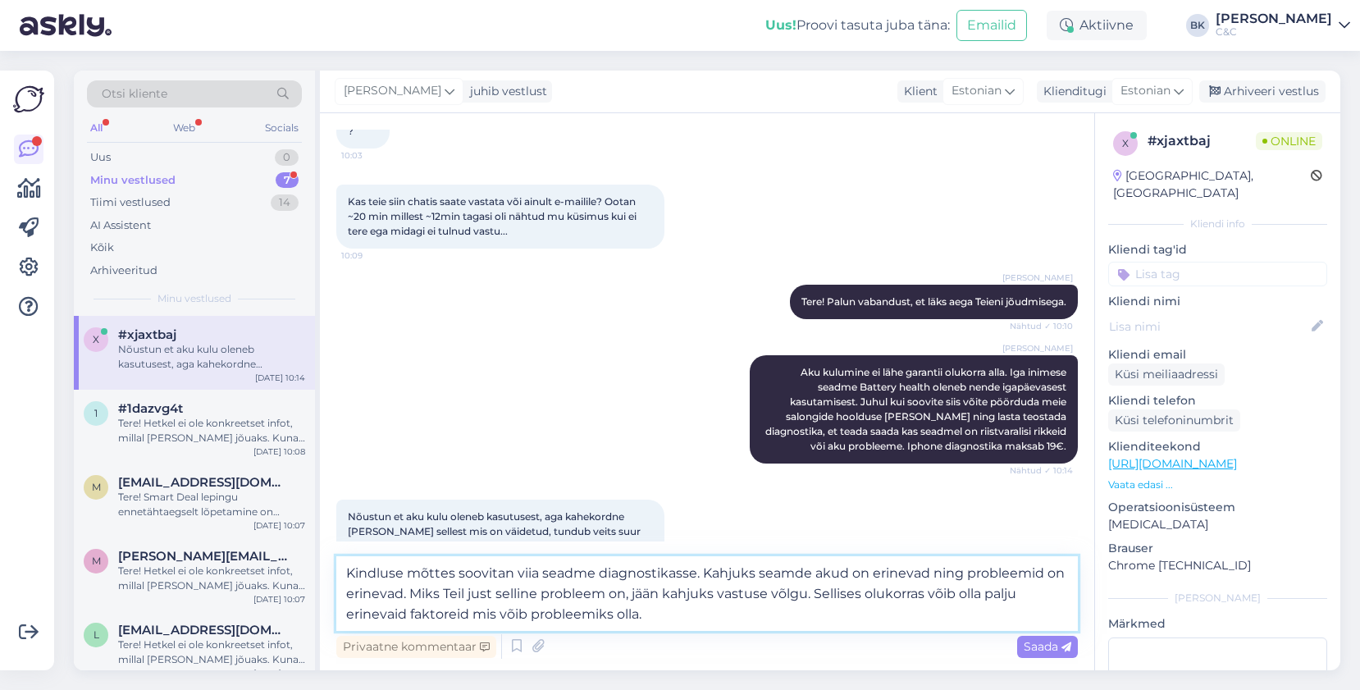
drag, startPoint x: 816, startPoint y: 589, endPoint x: 957, endPoint y: 630, distance: 146.2
click at [957, 630] on textarea "Kindluse mõttes soovitan viia seadme diagnostikasse. Kahjuks seamde akud on eri…" at bounding box center [707, 593] width 742 height 75
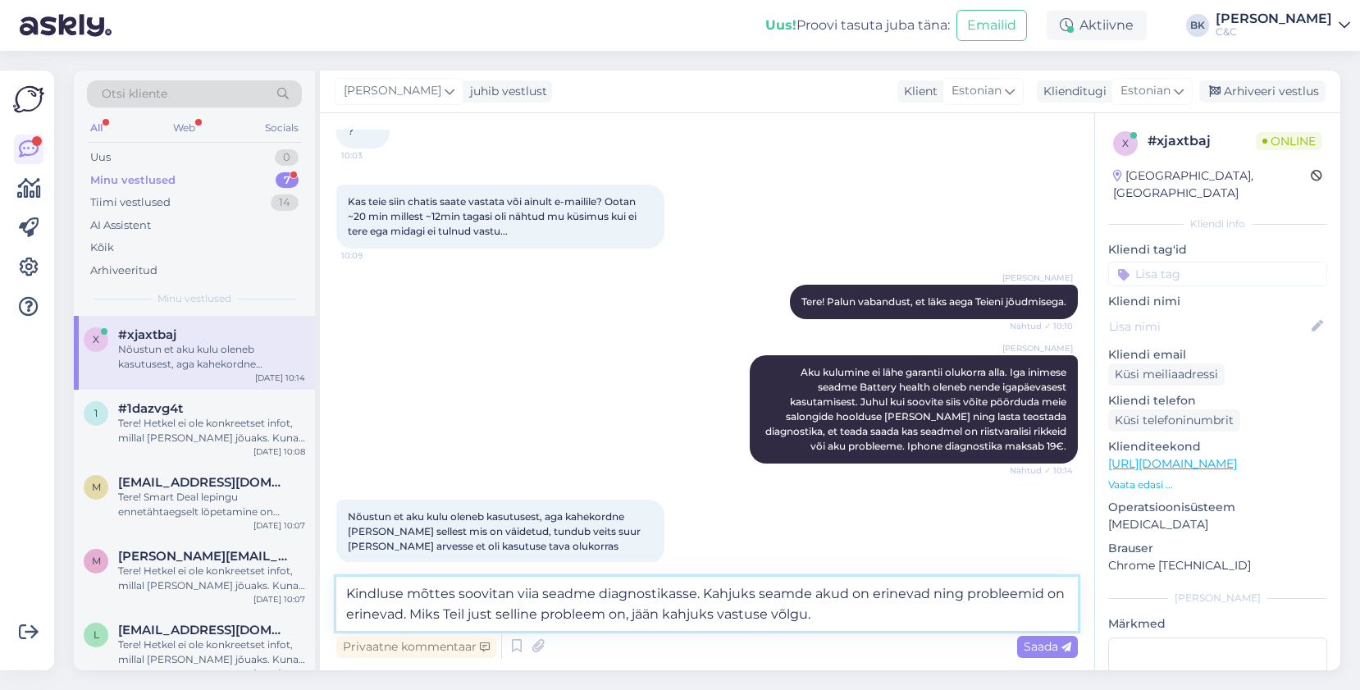
type textarea "Kindluse mõttes soovitan viia seadme diagnostikasse. Kahjuks seamde akud on eri…"
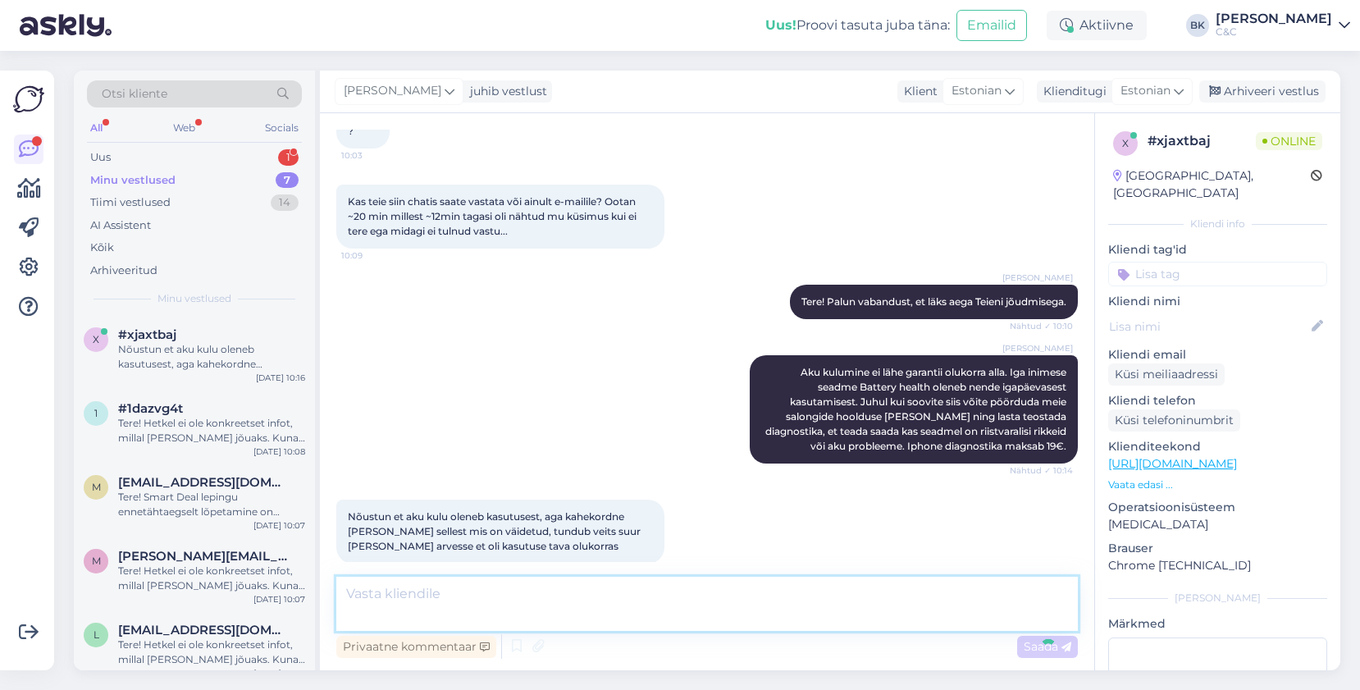
scroll to position [347, 0]
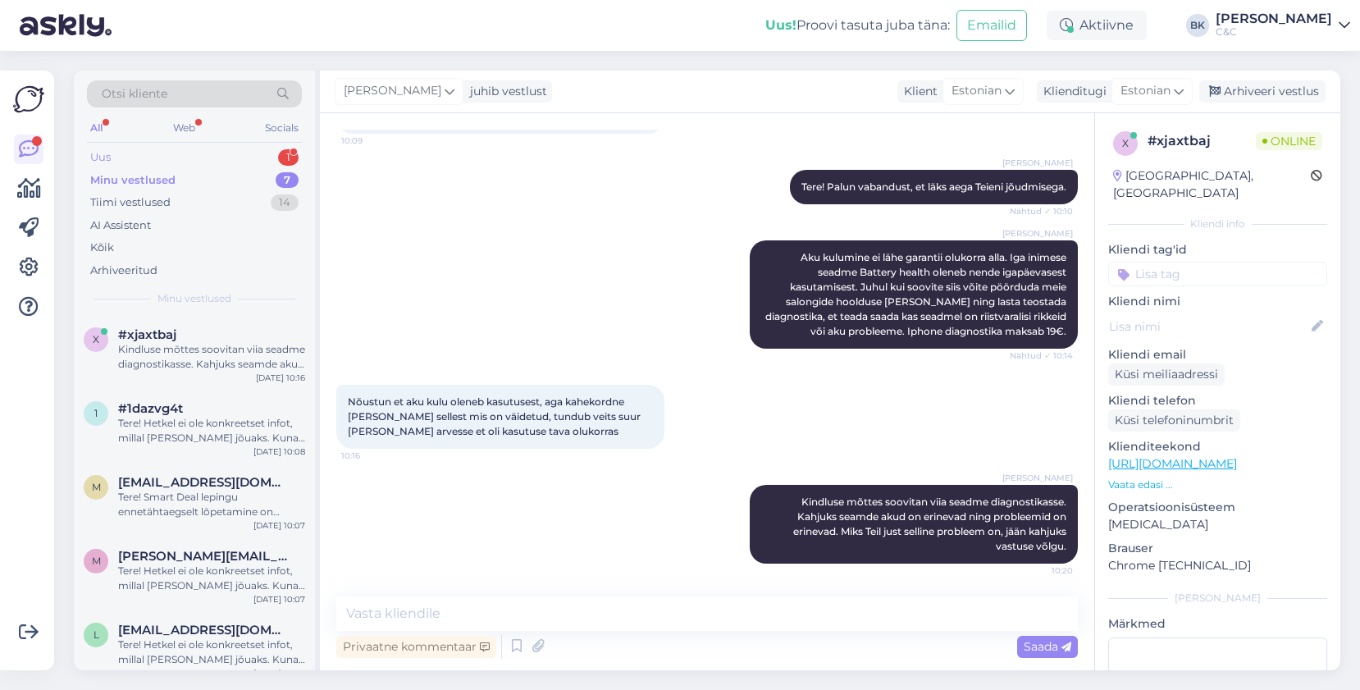
click at [266, 162] on div "Uus 1" at bounding box center [194, 157] width 215 height 23
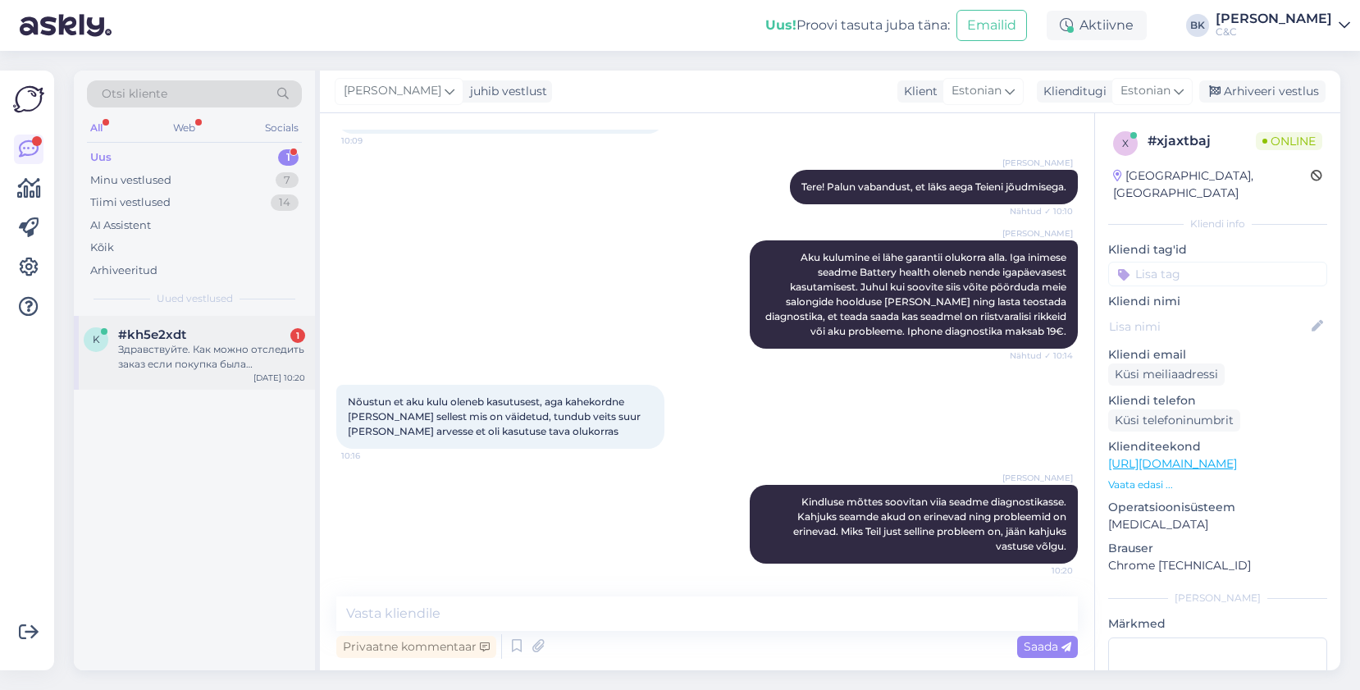
click at [208, 380] on div "k #kh5e2xdt 1 Здравствуйте. Как можно отследить заказ если покупка была произве…" at bounding box center [194, 353] width 241 height 74
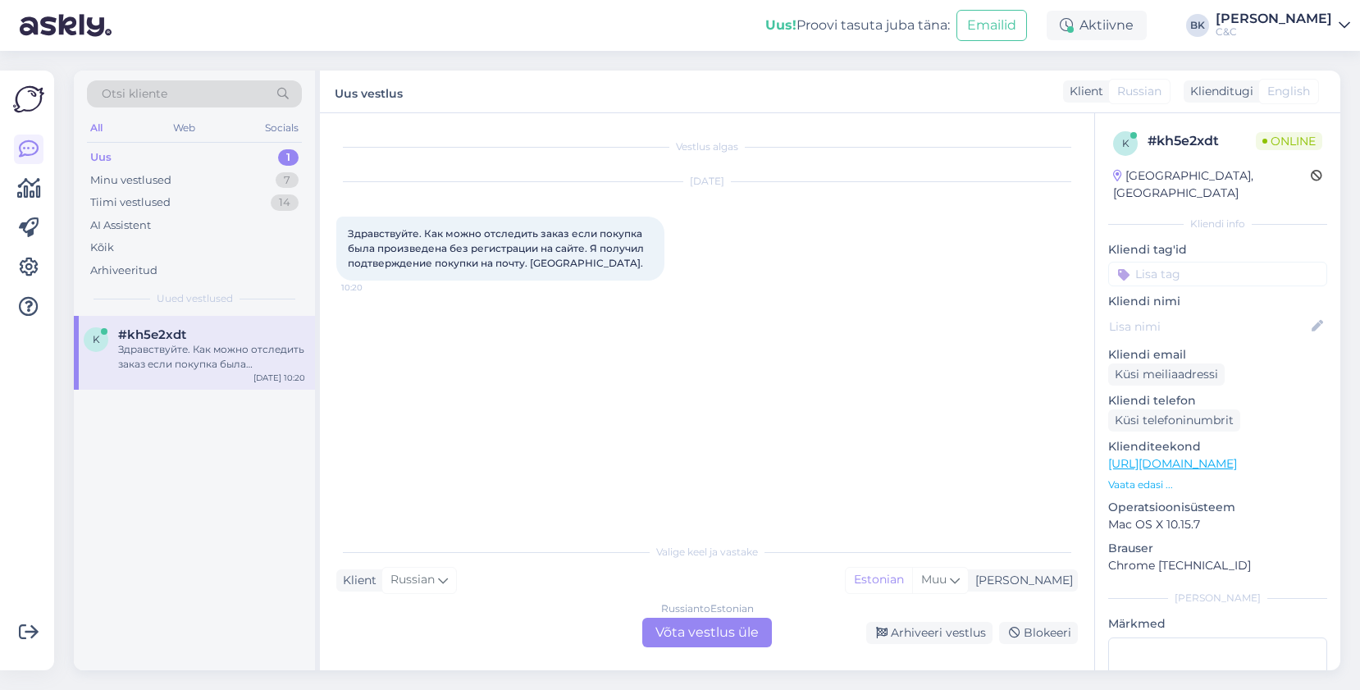
click at [720, 638] on div "Russian to Estonian Võta vestlus üle" at bounding box center [707, 633] width 130 height 30
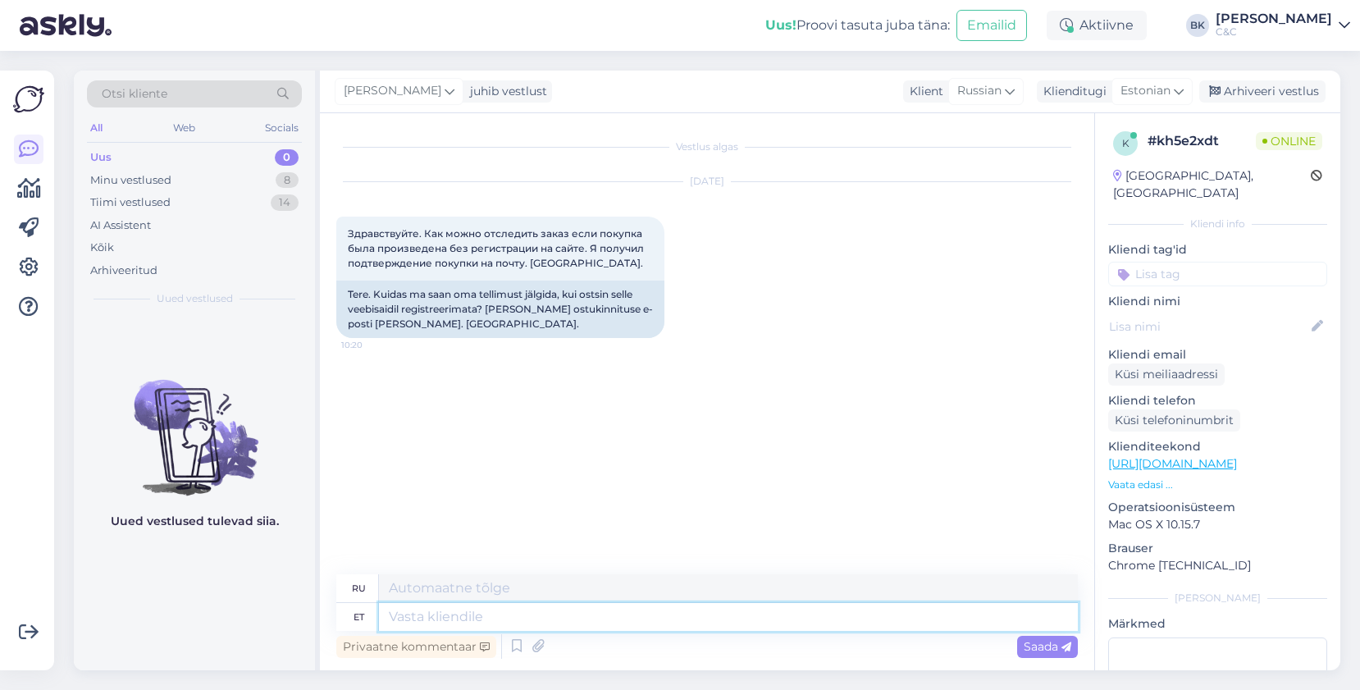
click at [682, 615] on textarea at bounding box center [728, 617] width 699 height 28
type textarea "Tere!"
type textarea "Привет!"
type textarea "Tere! Palun a"
type textarea "Здравствуйте! Пожалуйста."
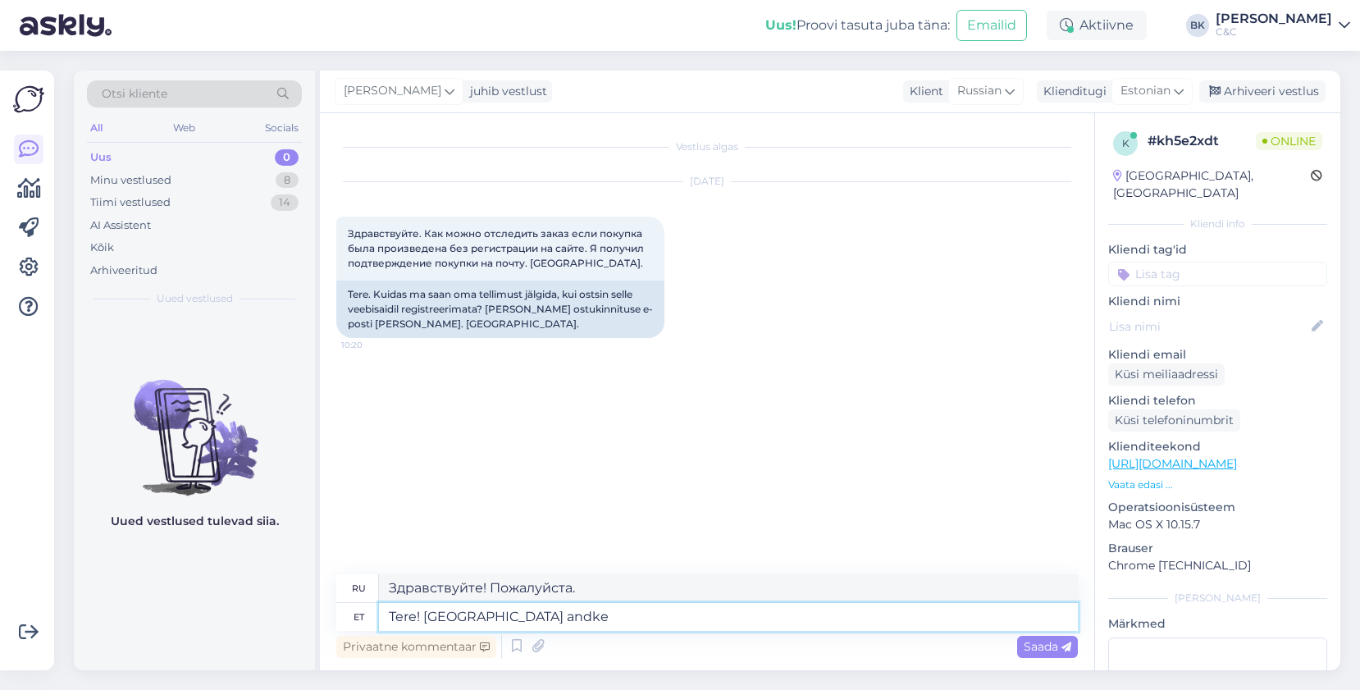
type textarea "Tere! [GEOGRAPHIC_DATA] andke"
type textarea "Здравствуйте! Пожалуйста, дайте"
type textarea "Tere! [PERSON_NAME] andke enda"
type textarea "Здравствуйте! Пожалуйста, дайте свой"
type textarea "Tere! [PERSON_NAME] andke enda tellimuse nu"
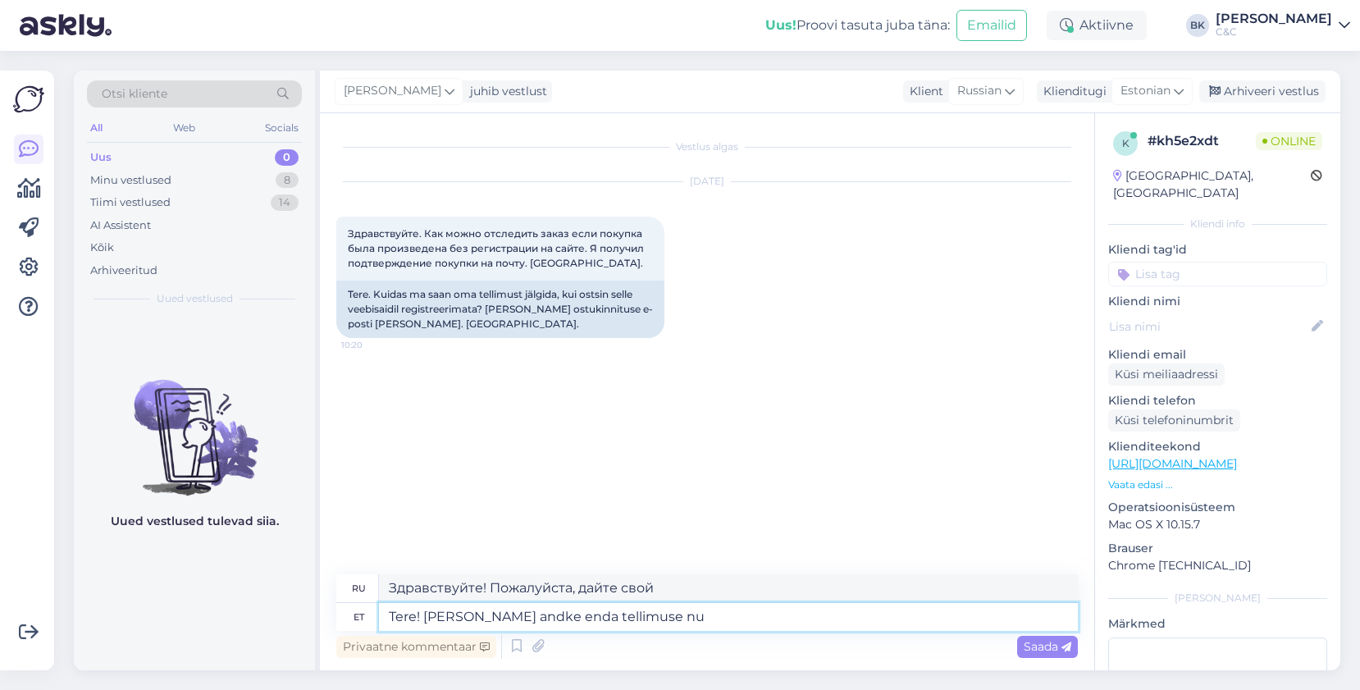
type textarea "Здравствуйте! Пожалуйста, оформите заказ."
type textarea "Tere! [PERSON_NAME] andke enda tellimuse number, e"
type textarea "Здравствуйте! Пожалуйста, укажите номер вашего заказа."
type textarea "Tere! [PERSON_NAME] andke enda tellimuse number, et s"
type textarea "Здравствуйте! Пожалуйста, укажите номер вашего заказа, чтобы"
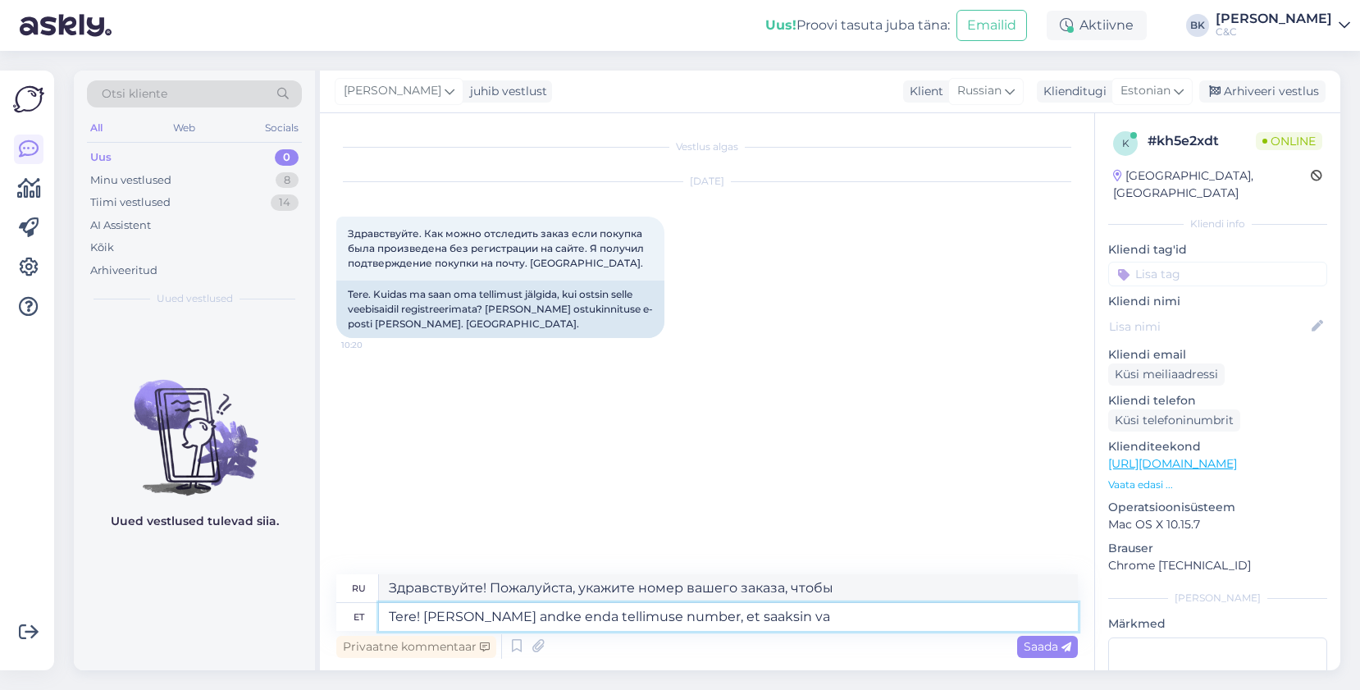
type textarea "Tere! [PERSON_NAME] andke enda tellimuse number, et saaksin vaa"
type textarea "Здравствуйте! Пожалуйста, укажите номер вашего заказа, чтобы я мог"
type textarea "Tere! [PERSON_NAME] andke enda tellimuse number, et saaksin vaadata"
type textarea "Здравствуйте! Пожалуйста, укажите номер вашего заказа, чтобы я мог проверить."
type textarea "Tere! [PERSON_NAME] andke enda tellimuse number, et saaksin vaadata Teie te"
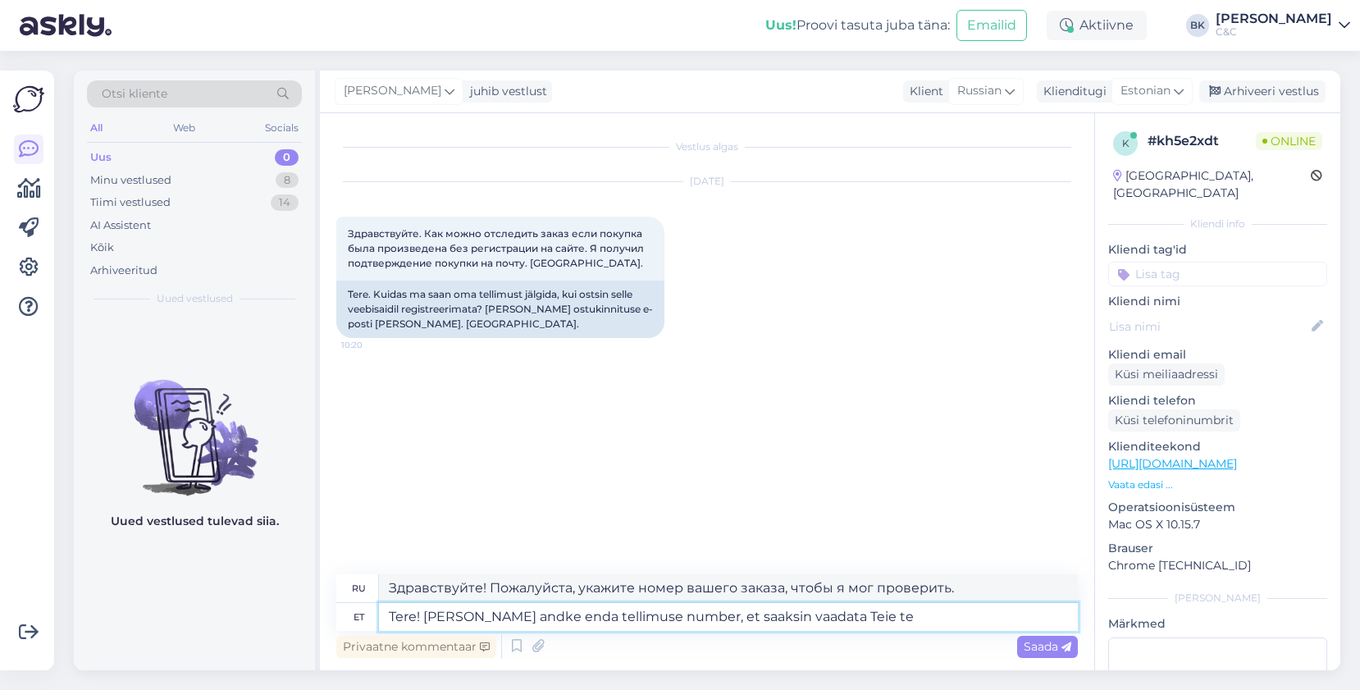
type textarea "Здравствуйте! Пожалуйста, укажите номер вашего заказа, чтобы я мог его проверит…"
type textarea "Tere! Palun andke enda tellimuse number, et saaksin vaadata Teie tellimuse üle."
type textarea "Здравствуйте! Пожалуйста, укажите номер вашего заказа, чтобы я мог его рассмотр…"
type textarea "Tere! Palun andke enda tellimuse number, et saaksin vaadata Teie tellimuse üle."
click at [1025, 649] on span "Saada" at bounding box center [1048, 646] width 48 height 15
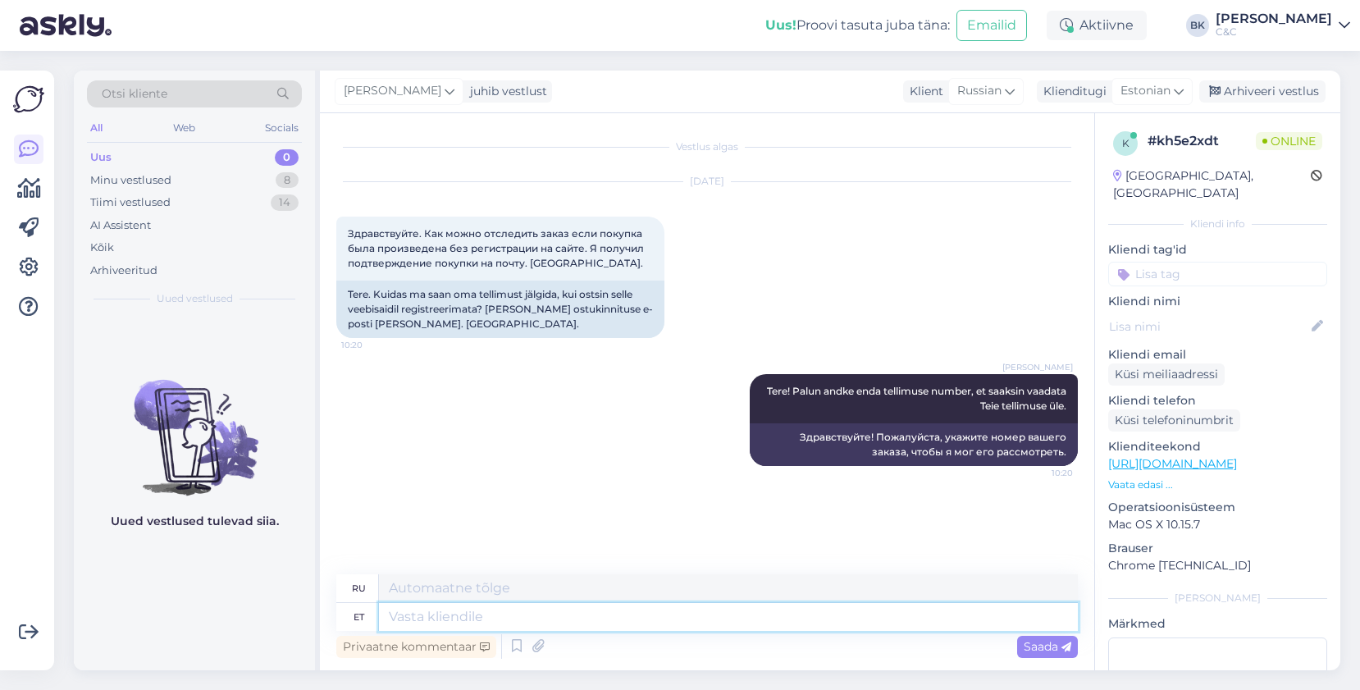
click at [971, 627] on textarea at bounding box center [728, 617] width 699 height 28
click at [268, 181] on div "Minu vestlused 8" at bounding box center [194, 180] width 215 height 23
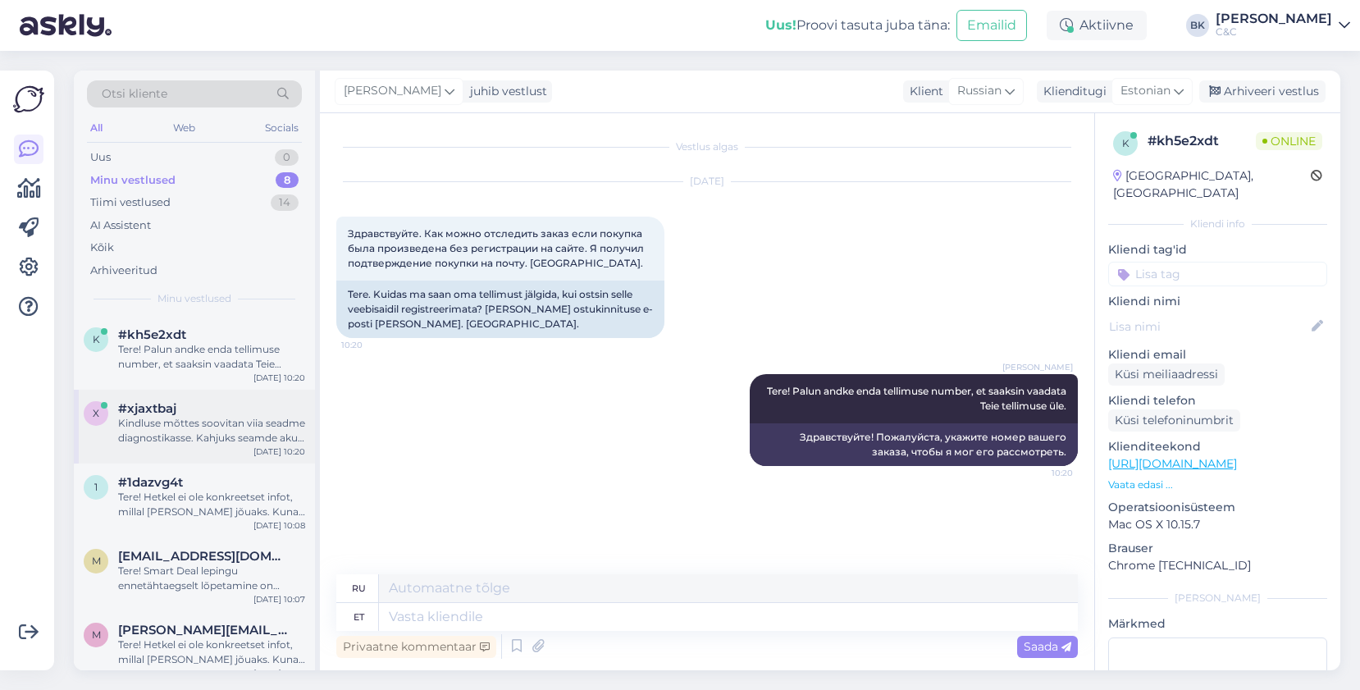
click at [215, 423] on div "Kindluse mõttes soovitan viia seadme diagnostikasse. Kahjuks seamde akud on eri…" at bounding box center [211, 431] width 187 height 30
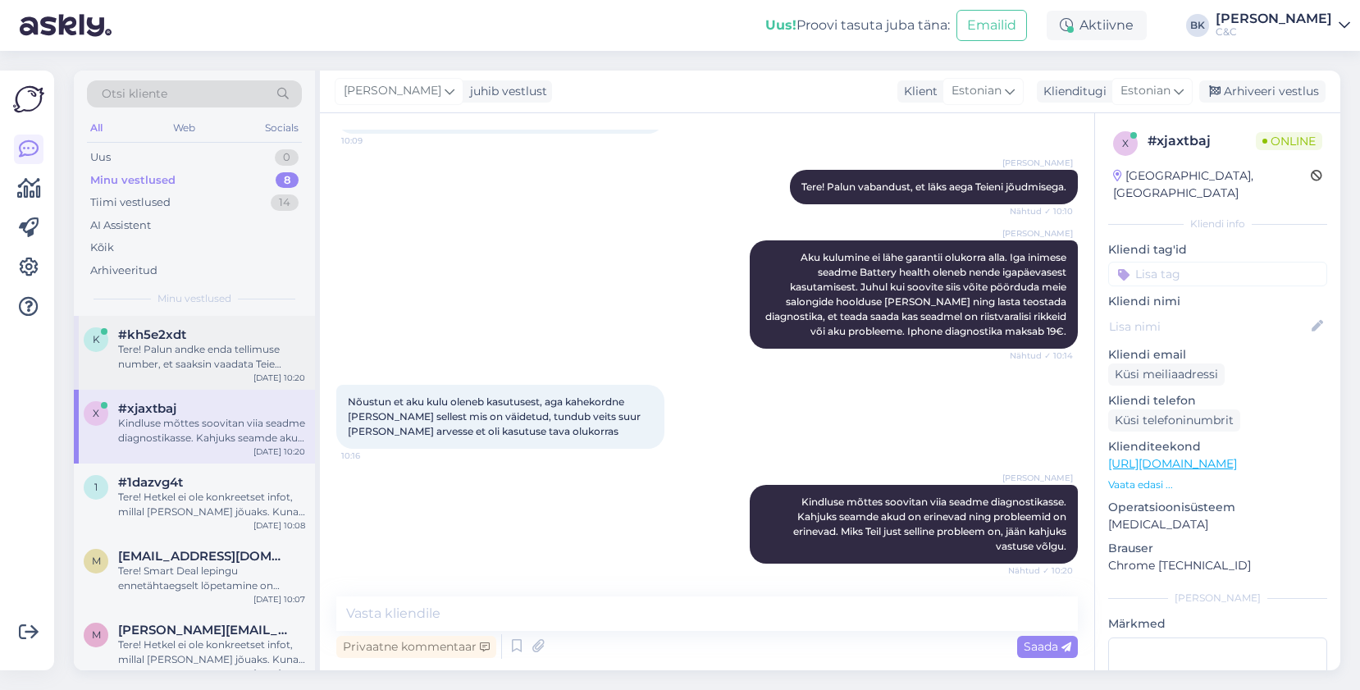
click at [226, 385] on div "k #kh5e2xdt Tere! Palun andke enda tellimuse number, et saaksin vaadata Teie te…" at bounding box center [194, 353] width 241 height 74
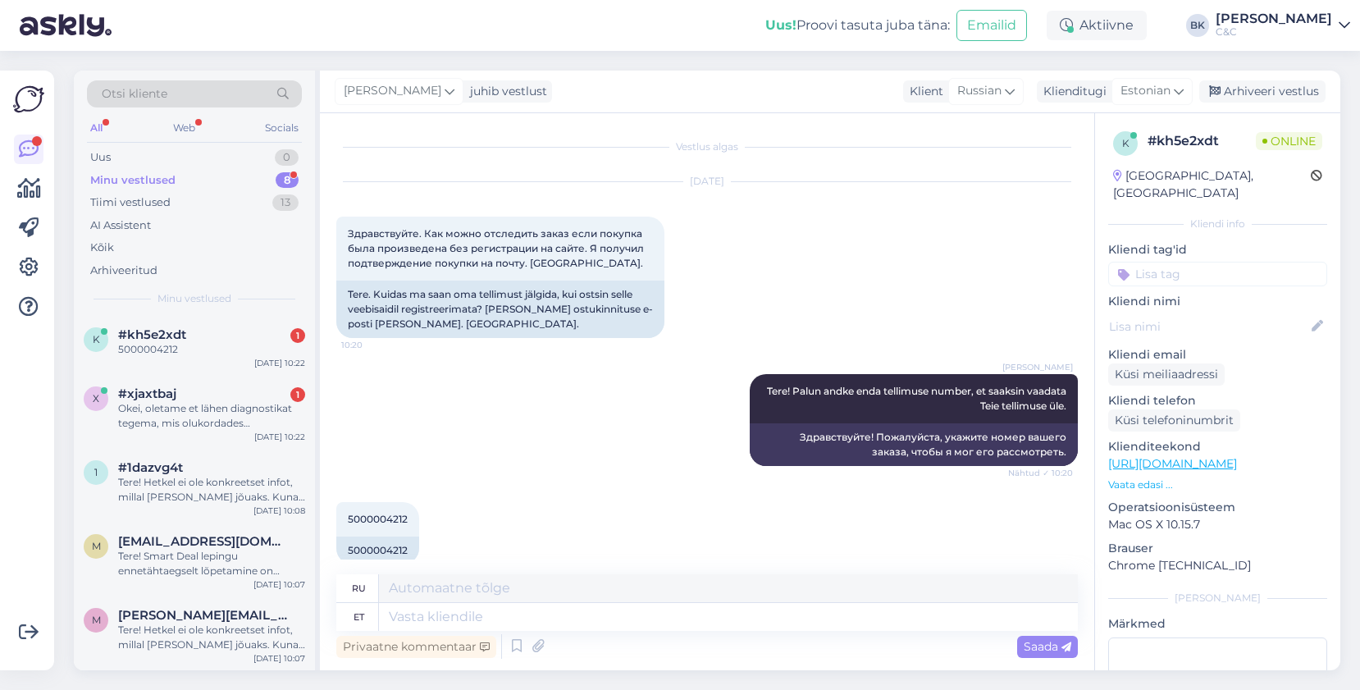
scroll to position [23, 0]
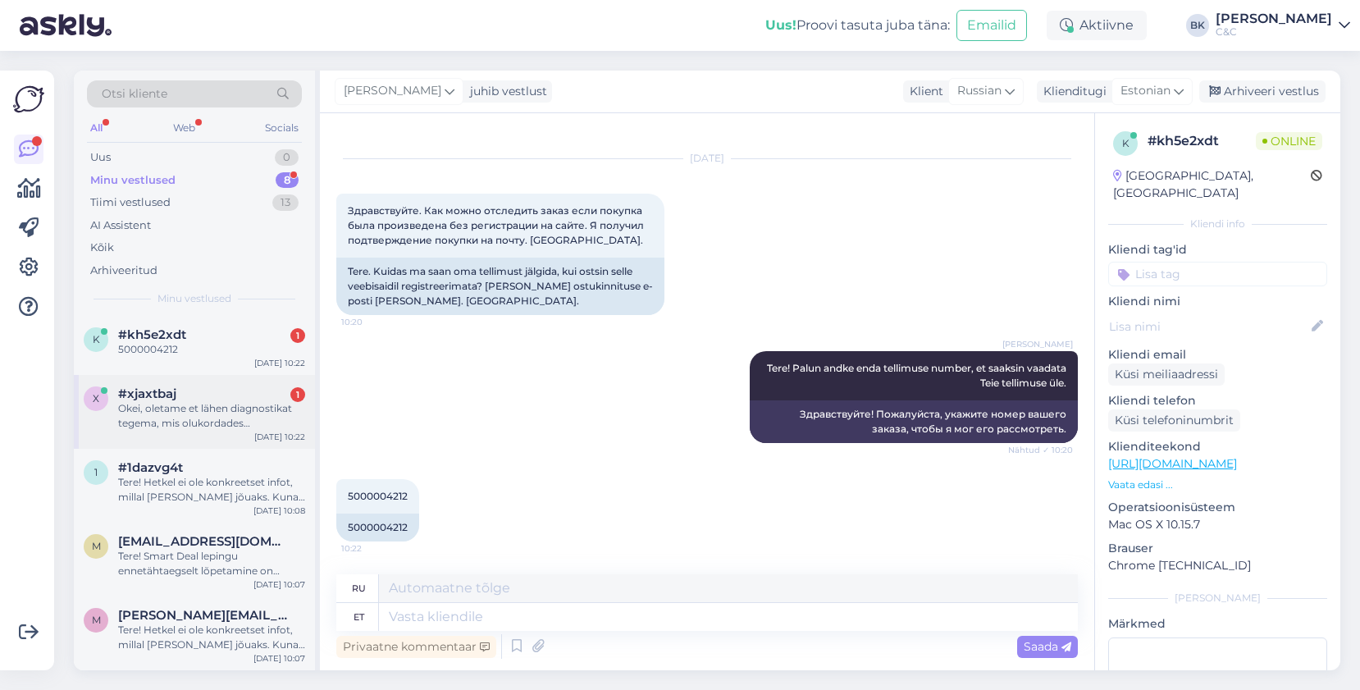
click at [220, 397] on div "#xjaxtbaj 1" at bounding box center [211, 393] width 187 height 15
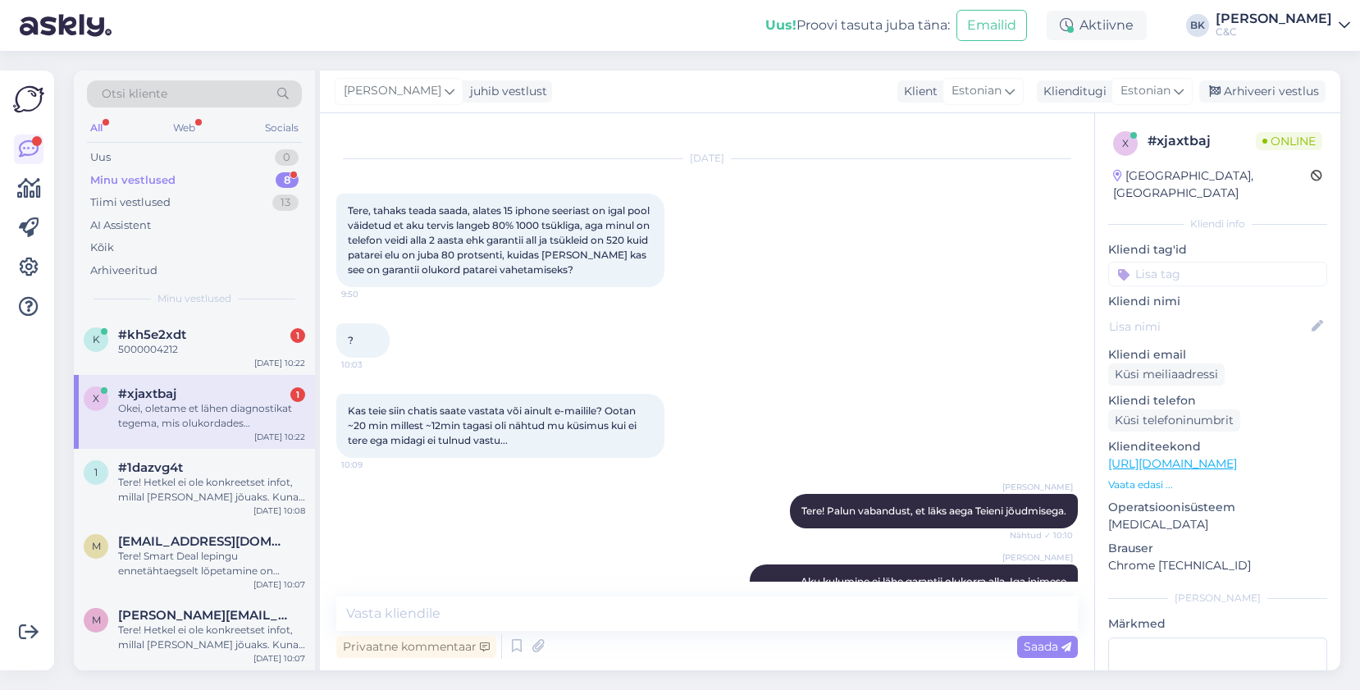
scroll to position [432, 0]
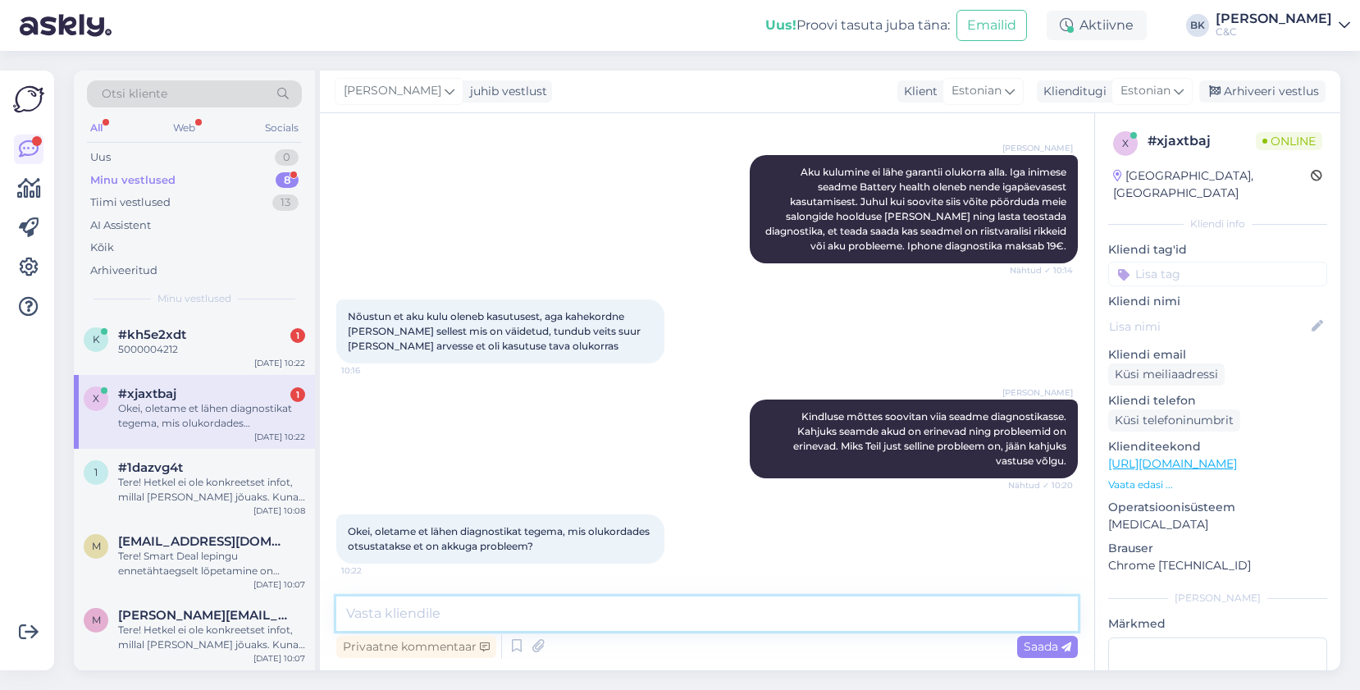
click at [468, 606] on textarea at bounding box center [707, 614] width 742 height 34
type textarea "S"
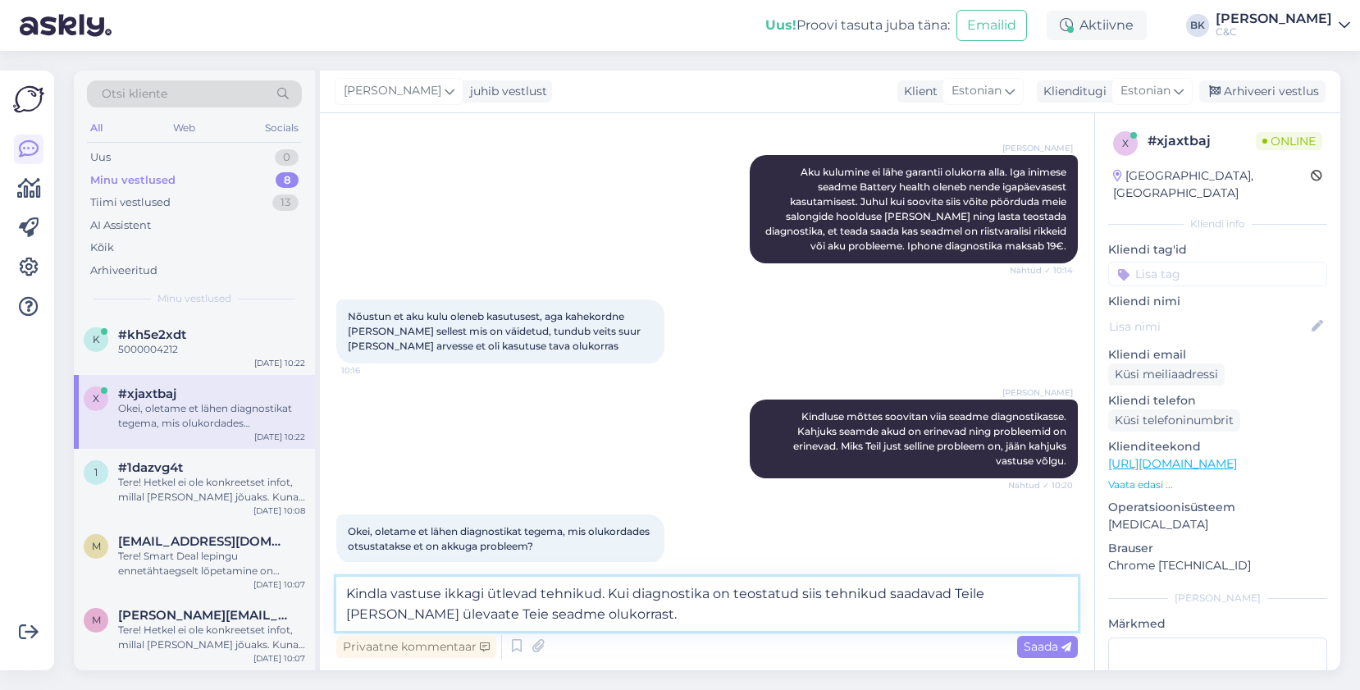
type textarea "Kindla vastuse ikkagi ütlevad tehnikud. Kui diagnostika on teostatud siis tehni…"
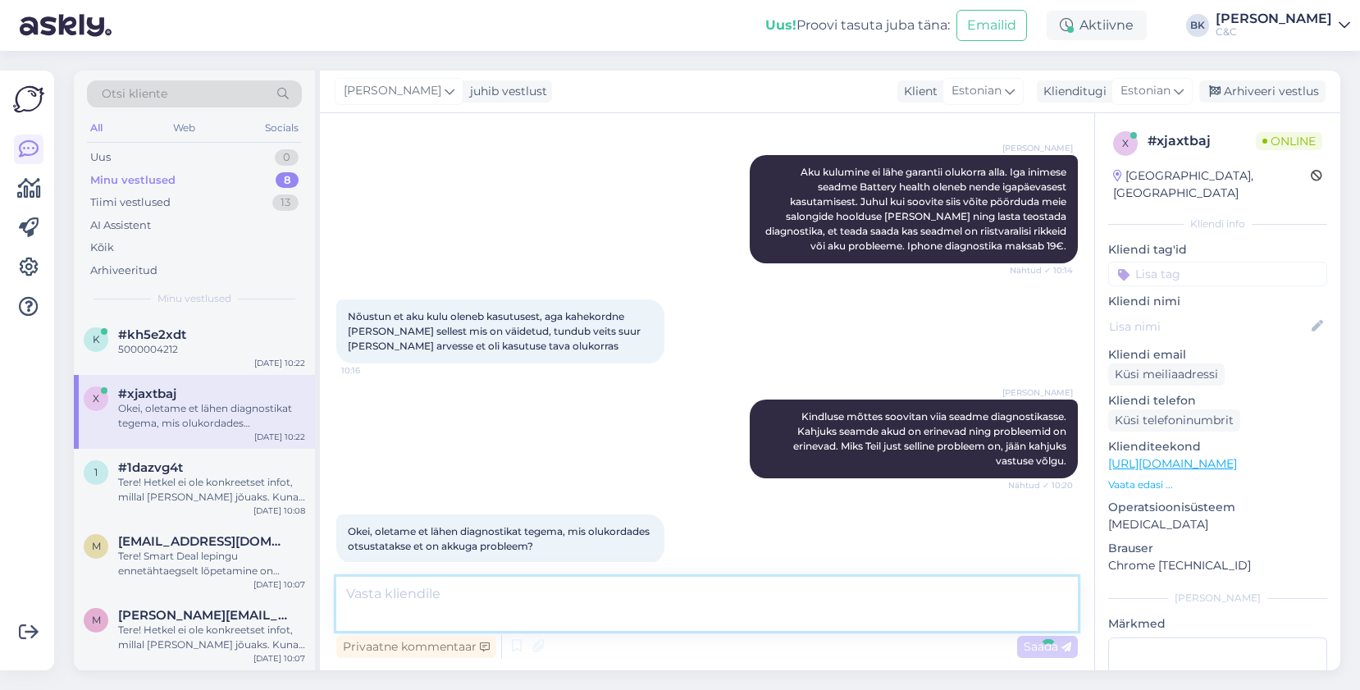
scroll to position [533, 0]
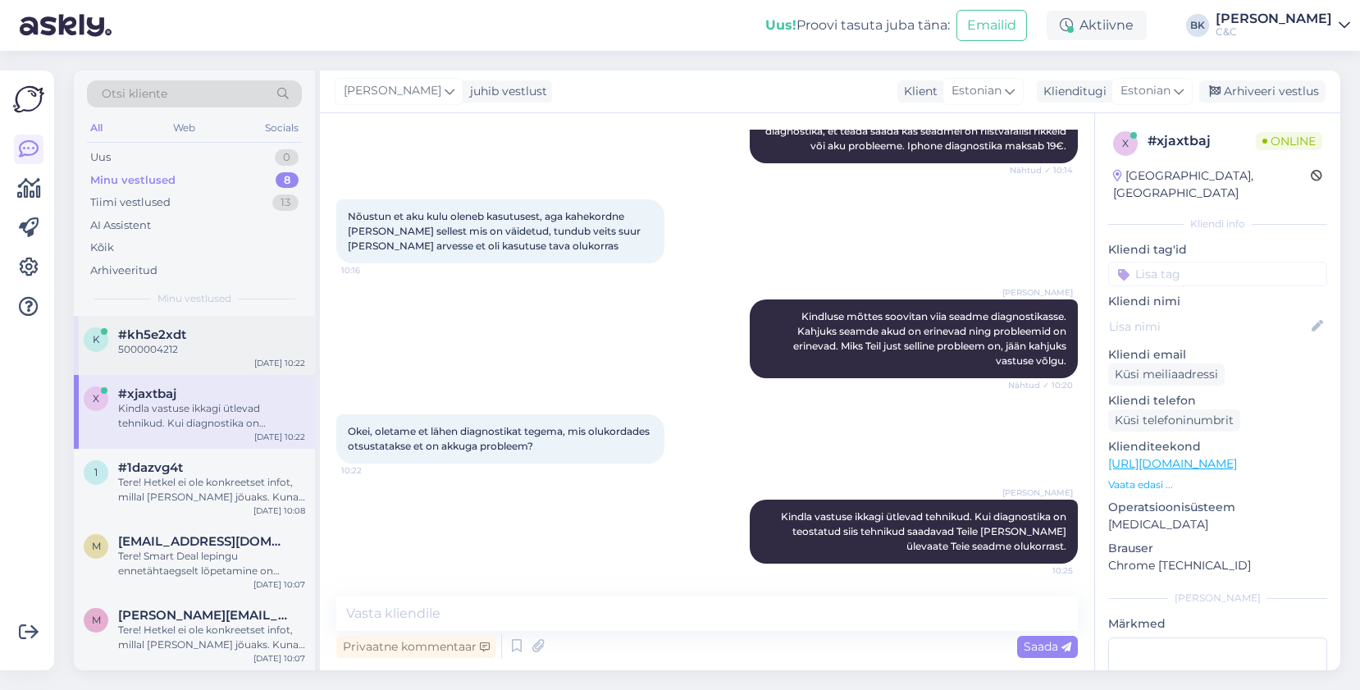
click at [146, 354] on div "5000004212" at bounding box center [211, 349] width 187 height 15
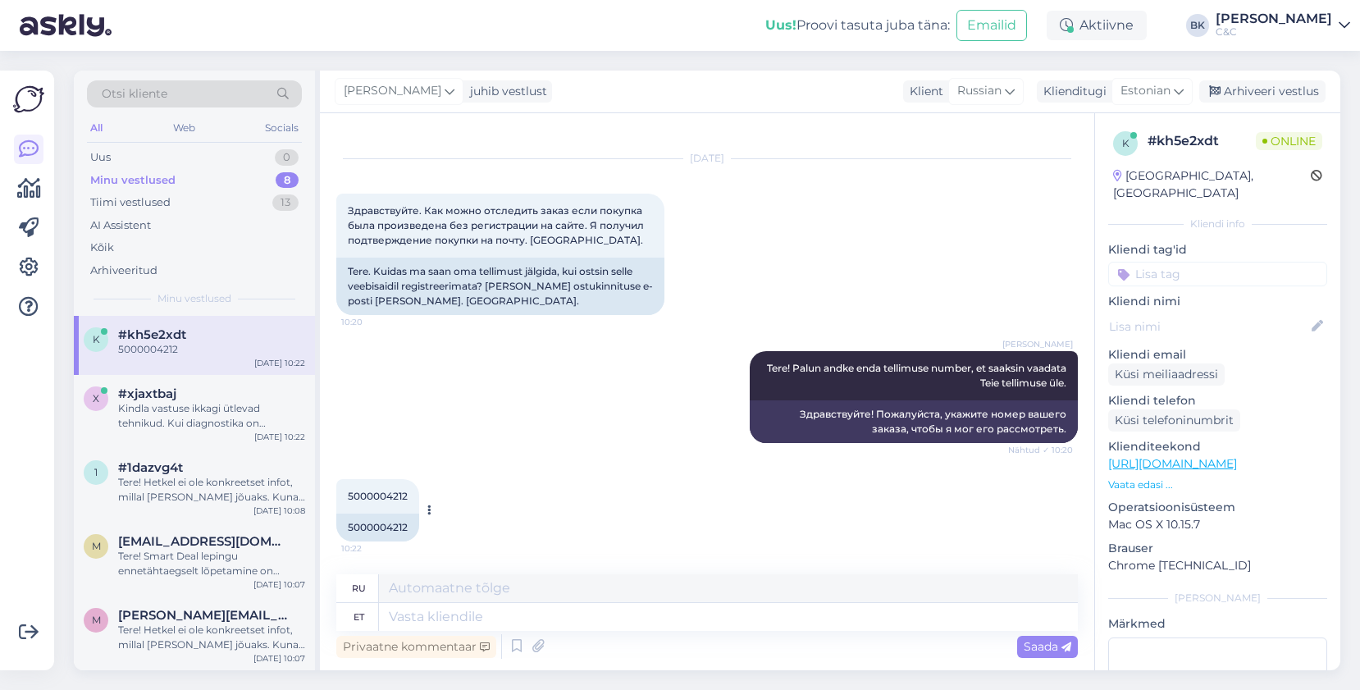
click at [364, 530] on div "5000004212" at bounding box center [377, 528] width 83 height 28
copy div "5000004212"
click at [515, 611] on textarea at bounding box center [728, 617] width 699 height 28
type textarea "[PERSON_NAME]"
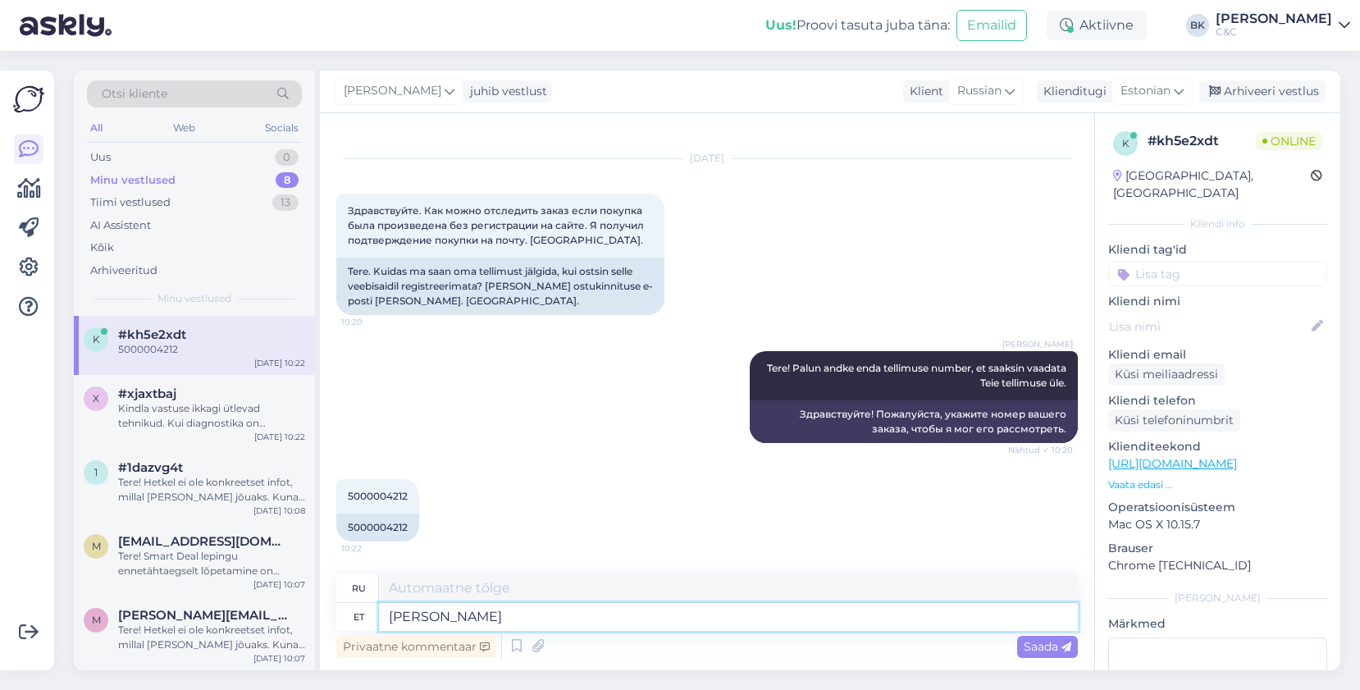
type textarea "Потому что"
type textarea "Kuna tegemist o"
type textarea "Потому что это"
type textarea "Kuna tegemist on eeltellimusega s"
type textarea "Поскольку это предварительный заказ"
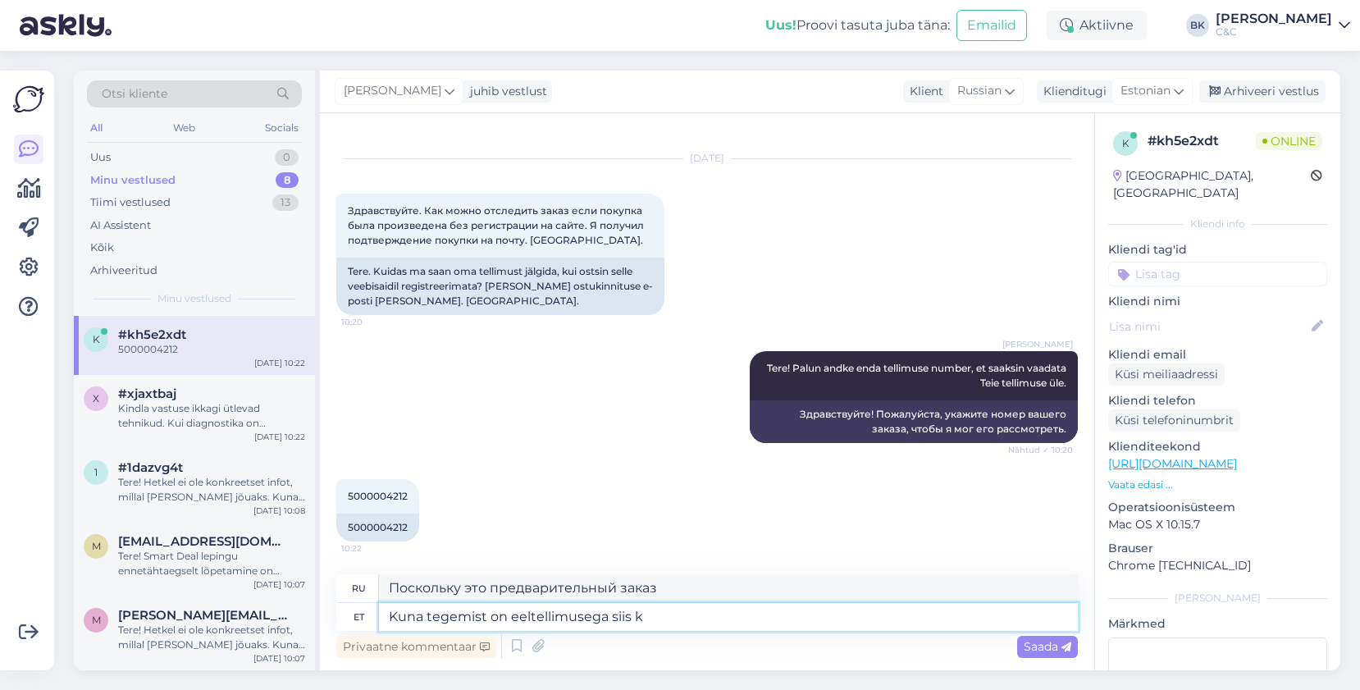
type textarea "Kuna tegemist on eeltellimusega siis ka"
type textarea "Поскольку это предварительный заказ,"
type textarea "Kuna tegemist on eeltellimusega siis kahjuks"
type textarea "К сожалению, поскольку это предварительный заказ,"
type textarea "Kuna tegemist on eeltellimusega siis kahjuks me"
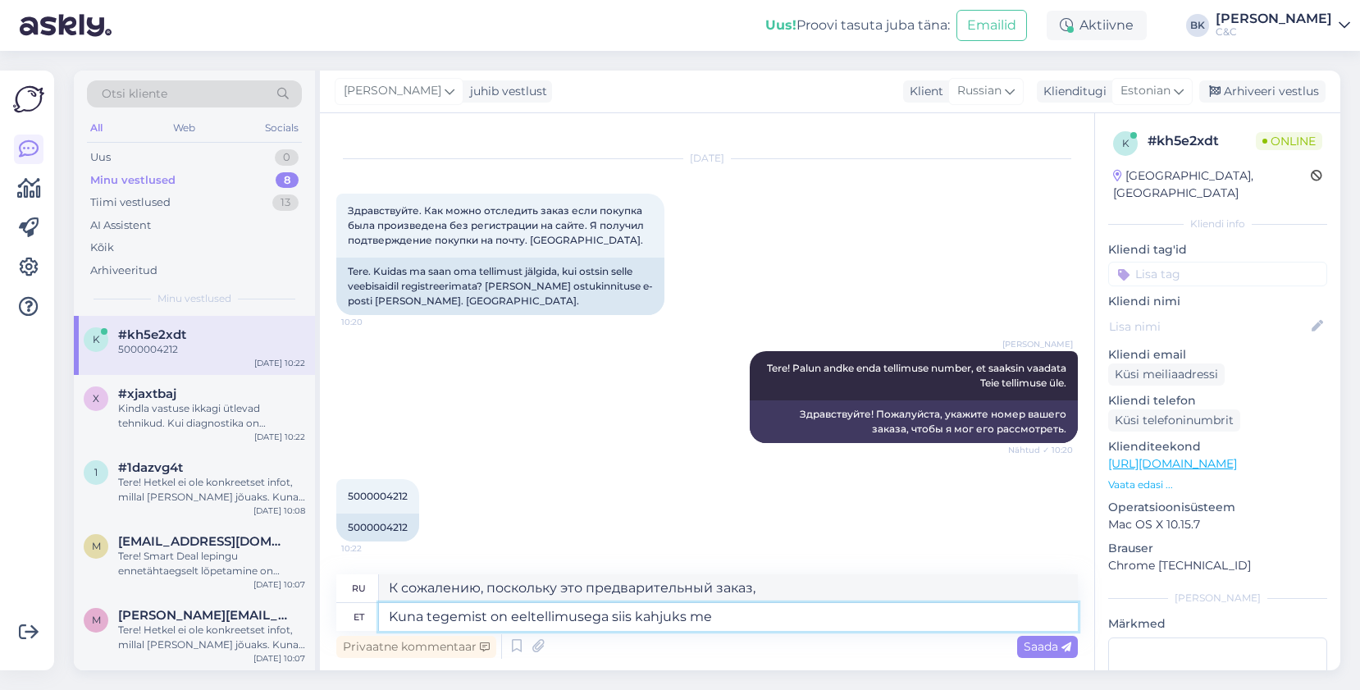
type textarea "Поскольку это предварительный заказ, к сожалению, мы"
type textarea "Kuna tegemist on eeltellimusega siis kahjuks me ei o"
type textarea "Поскольку это предварительный заказ, к сожалению, мы не можем"
type textarea "Kuna tegemist on eeltellimusega siis kahjuks me ei oska Teile öel"
type textarea "Поскольку это предварительный заказ, к сожалению, мы не можем вам сказать."
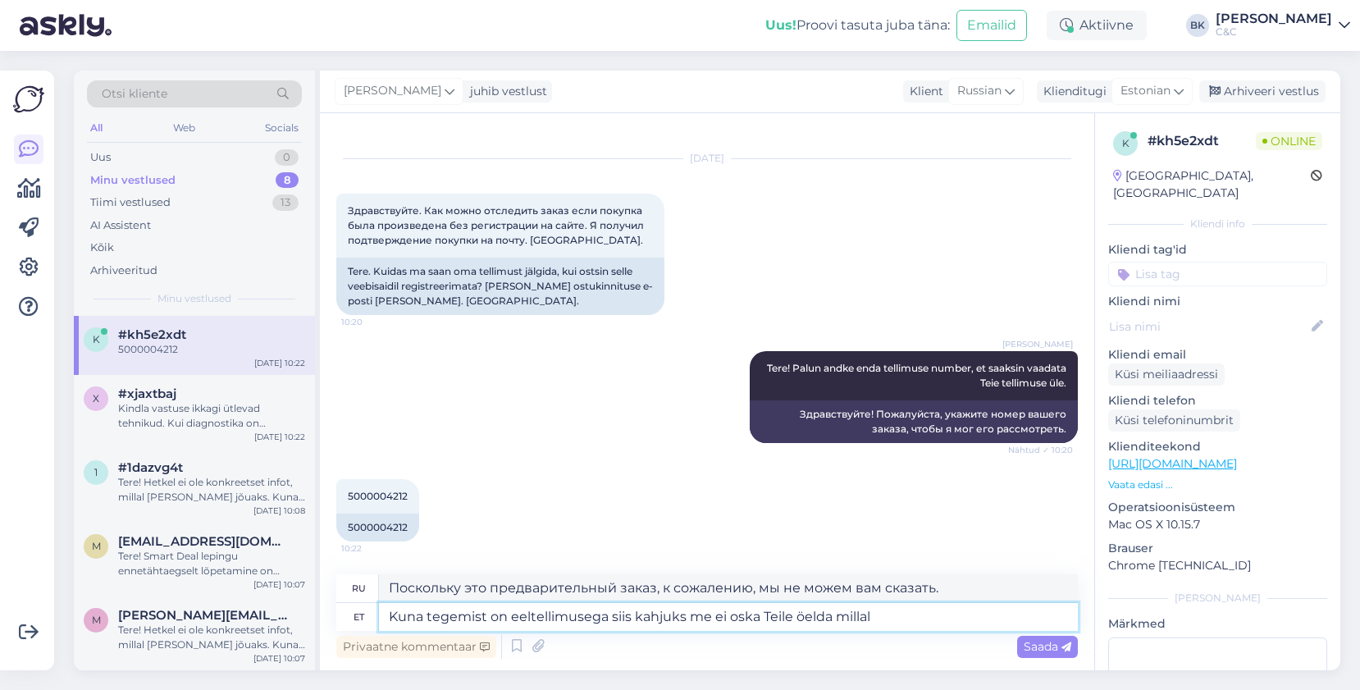
type textarea "Kuna tegemist on eeltellimusega siis kahjuks me ei oska Teile öelda millal"
type textarea "Поскольку это предварительный заказ, к сожалению, мы не можем сказать вам, когда"
type textarea "Kuna tegemist on eeltellimusega siis kahjuks me ei oska Teile öelda millal Teie…"
type textarea "Поскольку это предварительный заказ, к сожалению, мы не можем сказать вам, когд…"
type textarea "Kuna tegemist on eeltellimusega siis kahjuks me ei oska Teile öelda millal Teie…"
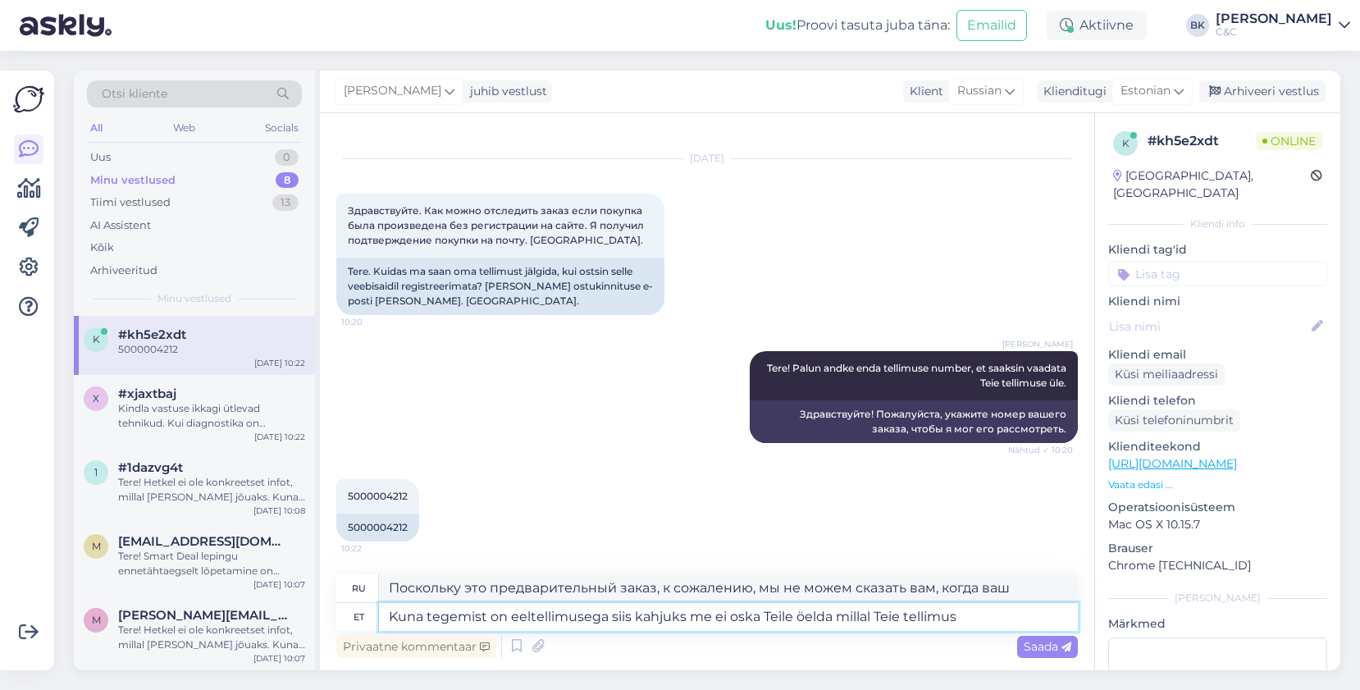
type textarea "Поскольку это предварительный заказ, к сожалению, мы не можем сказать вам, когд…"
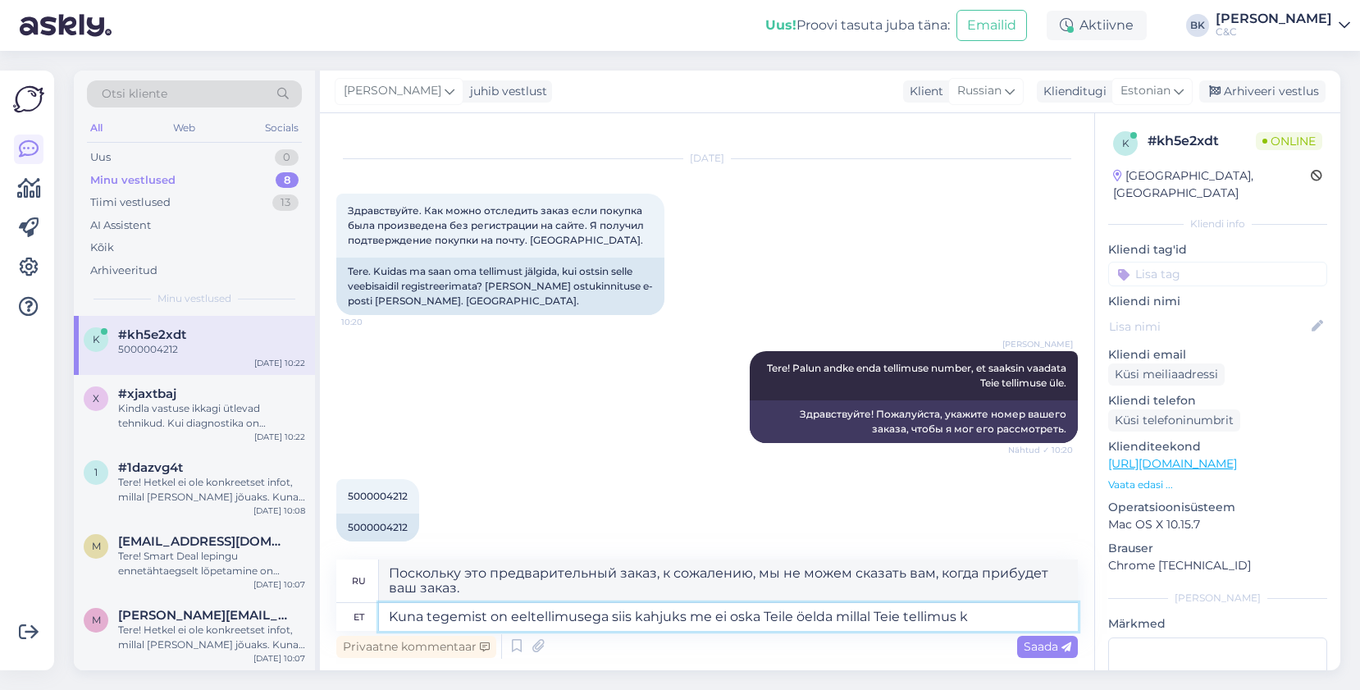
type textarea "Kuna tegemist on eeltellimusega siis kahjuks me ei oska Teile öelda millal Teie…"
type textarea "Поскольку это предварительный заказ, к сожалению, мы не можем сообщить вам, ког…"
type textarea "Kuna tegemist on eeltellimusega siis kahjuks me ei oska Teile öelda millal Teie…"
type textarea "Поскольку это предварительный заказ, к сожалению, мы не можем сказать вам, когд…"
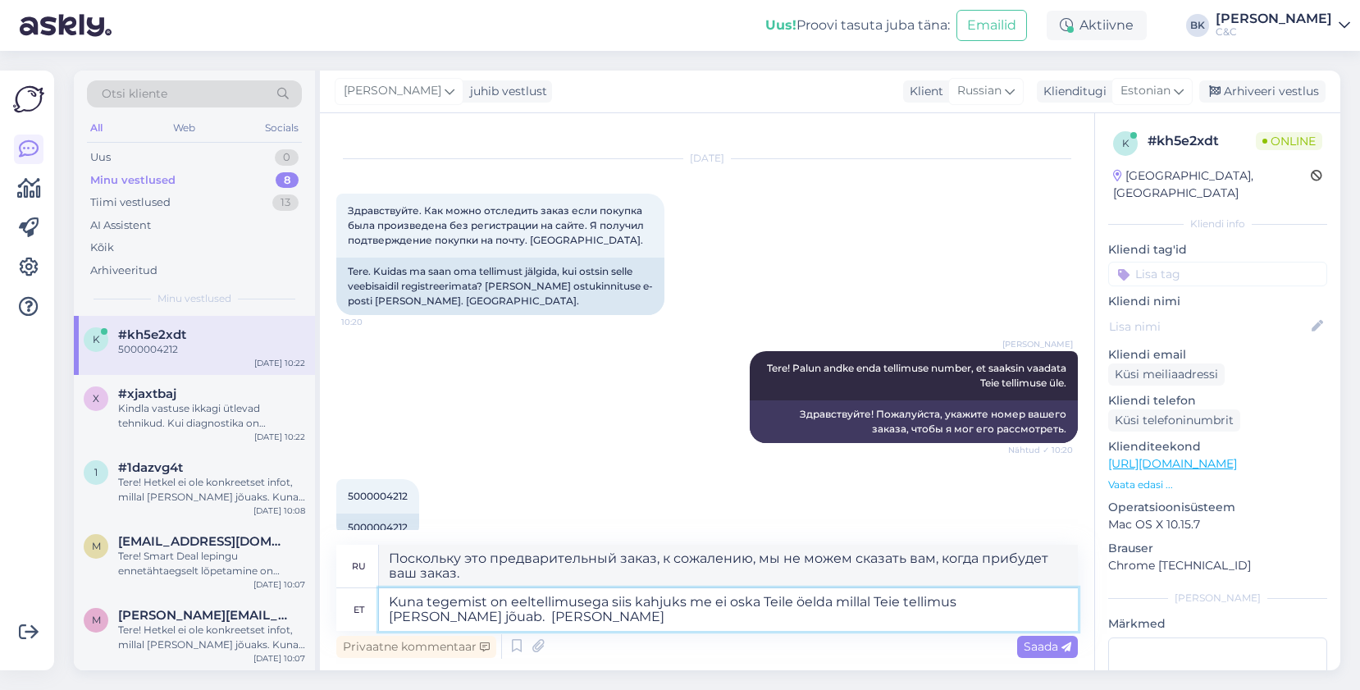
type textarea "Kuna tegemist on eeltellimusega siis kahjuks me ei oska Teile öelda millal Teie…"
type textarea "Поскольку это предварительный заказ, к сожалению, мы не можем сказать вам, когд…"
type textarea "Kuna tegemist on eeltellimusega siis kahjuks me ei oska Teile öelda millal Teie…"
type textarea "Поскольку это предварительный заказ, к сожалению, мы не можем сказать вам, когд…"
type textarea "Kuna tegemist on eeltellimusega siis kahjuks me ei oska Teile öelda millal Teie…"
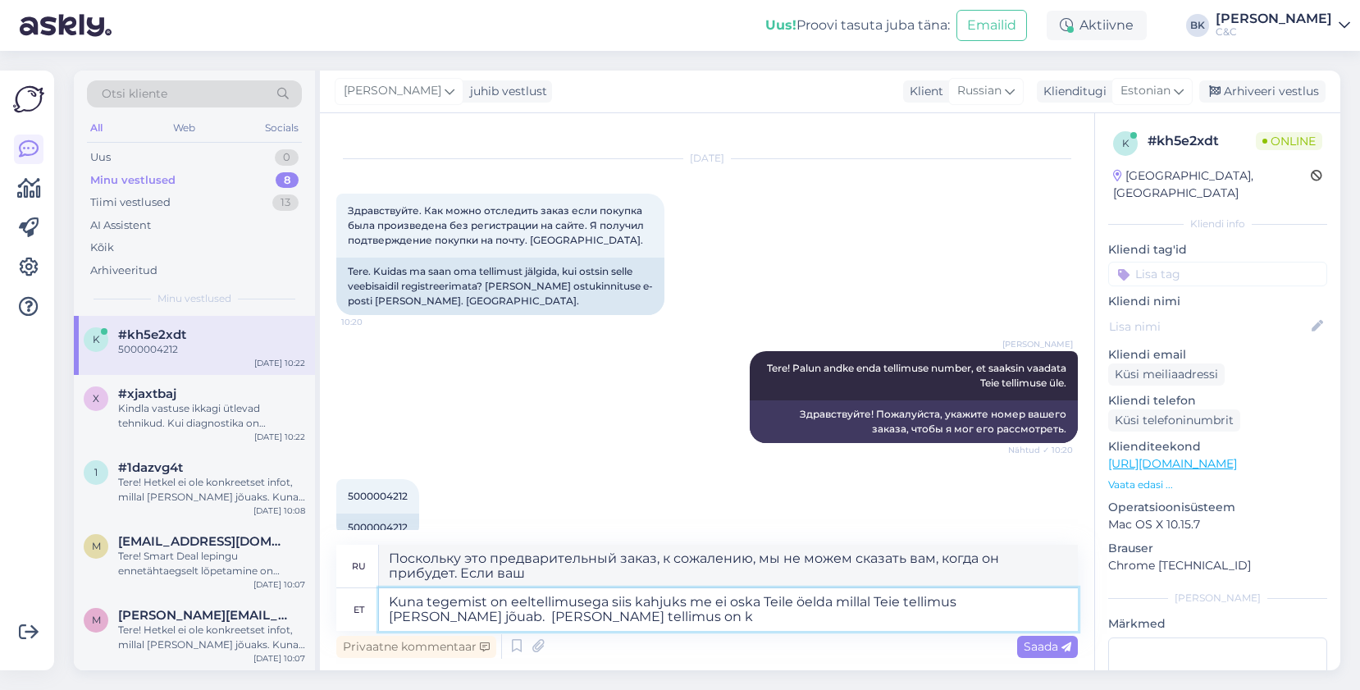
type textarea "Поскольку это предварительный заказ, к сожалению, мы не можем сообщить вам, ког…"
type textarea "Kuna tegemist on eeltellimusega siis kahjuks me ei oska Teile öelda millal Teie…"
type textarea "Поскольку это предварительный заказ, к сожалению, мы не можем сообщить вам, ког…"
type textarea "Kuna tegemist on eeltellimusega siis kahjuks me ei oska Teile öelda millal Teie…"
type textarea "Поскольку это предварительный заказ, к сожалению, мы не можем сообщить вам, ког…"
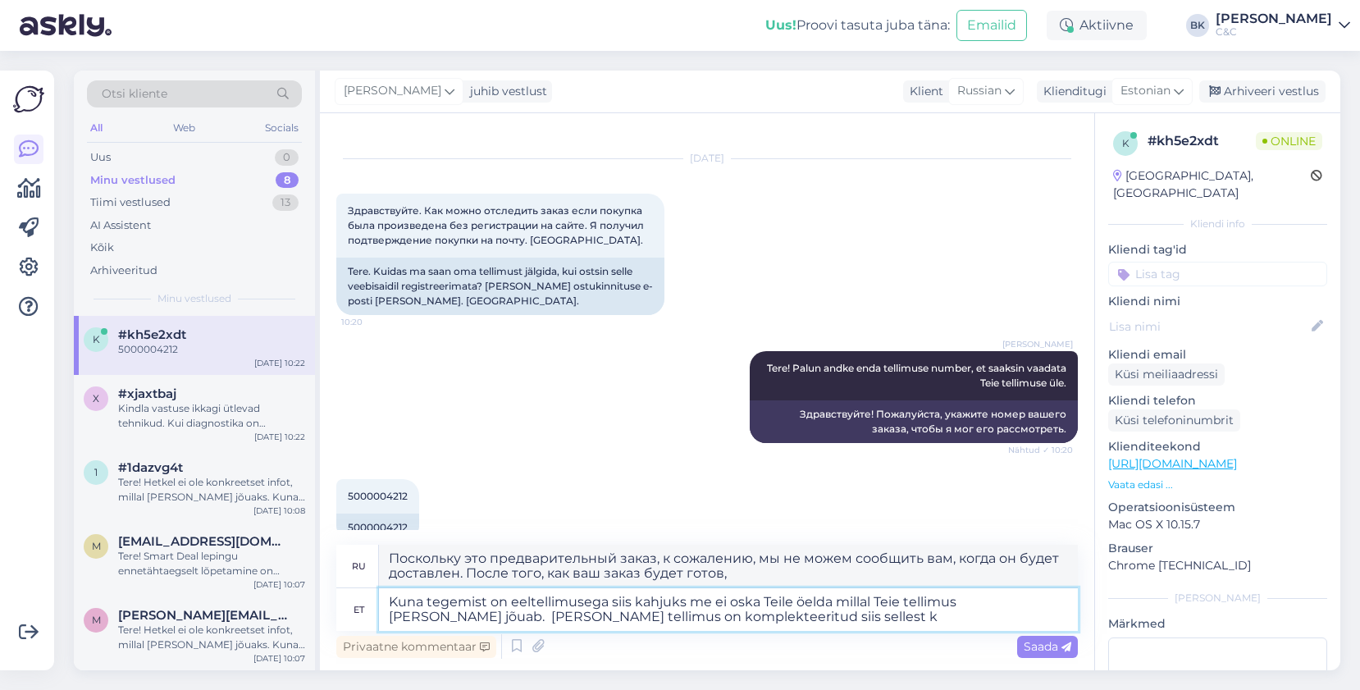
type textarea "Kuna tegemist on eeltellimusega siis kahjuks me ei oska Teile öelda millal Teie…"
type textarea "Поскольку это предварительный заказ, к сожалению, мы не можем сообщить вам, ког…"
type textarea "Kuna tegemist on eeltellimusega siis kahjuks me ei oska Teile öelda millal Teie…"
type textarea "Поскольку это предварительный заказ, к сожалению, мы не можем сообщить вам, ког…"
type textarea "Kuna tegemist on eeltellimusega siis kahjuks me ei oska Teile öelda millal Teie…"
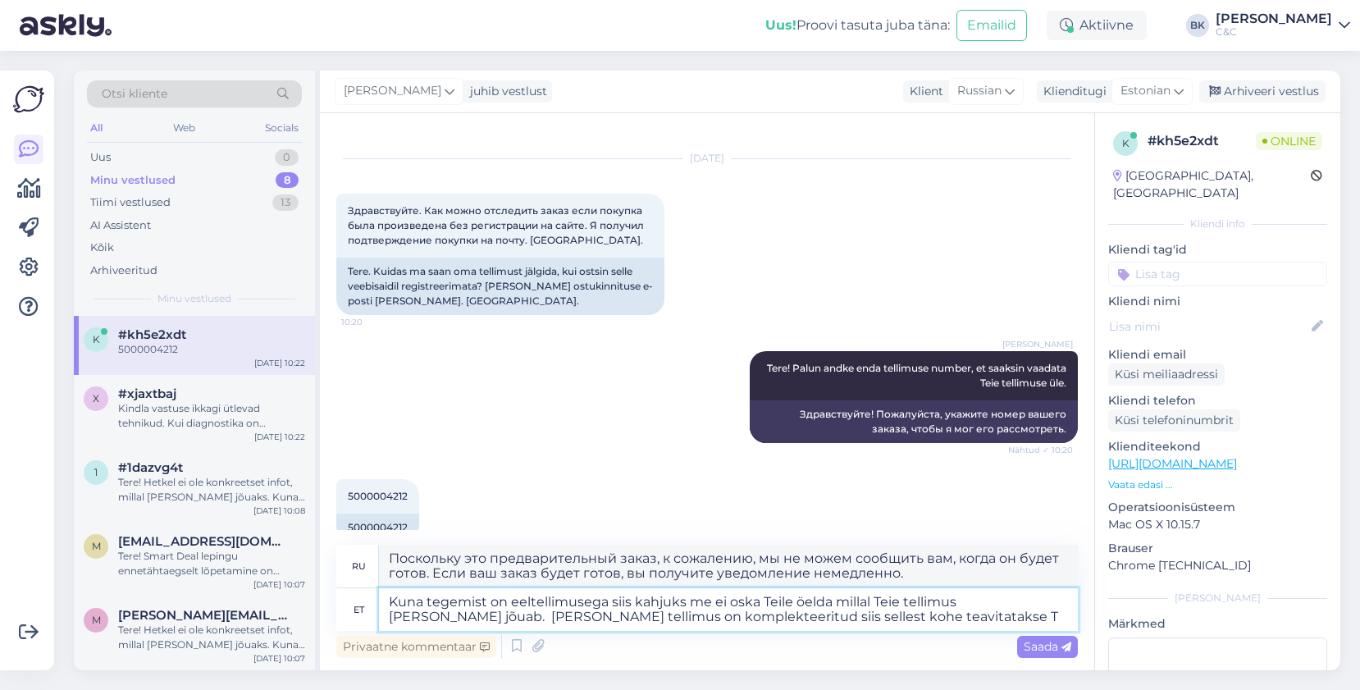
type textarea "Поскольку это предварительный заказ, к сожалению, мы не можем сообщить вам, ког…"
type textarea "Kuna tegemist on eeltellimusega siis kahjuks me ei oska Teile öelda millal Teie…"
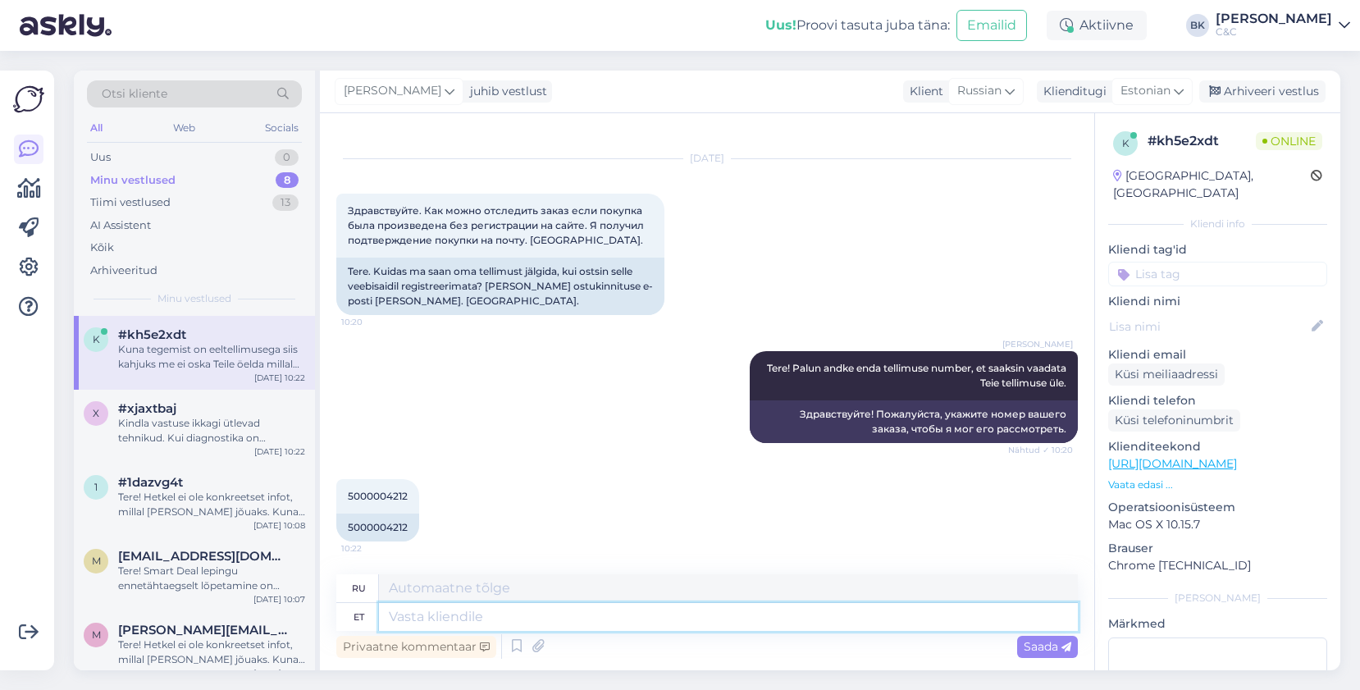
scroll to position [195, 0]
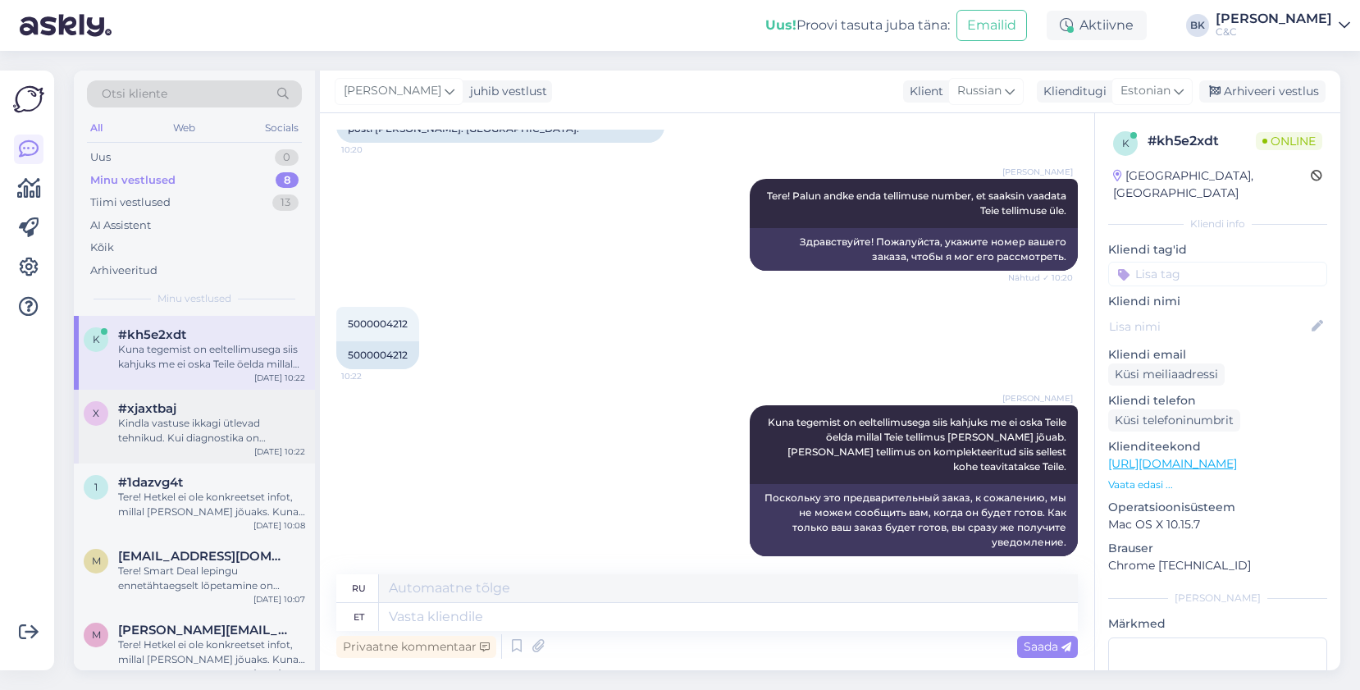
click at [177, 407] on div "#xjaxtbaj" at bounding box center [211, 408] width 187 height 15
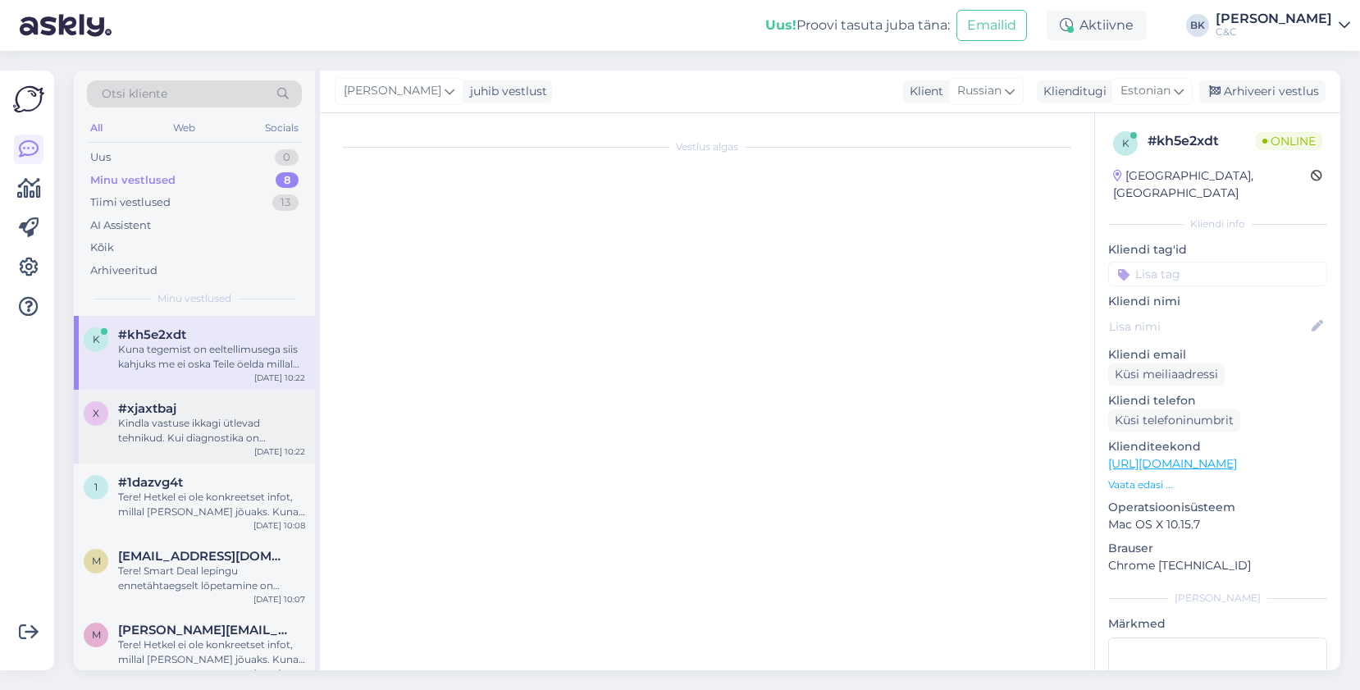
scroll to position [533, 0]
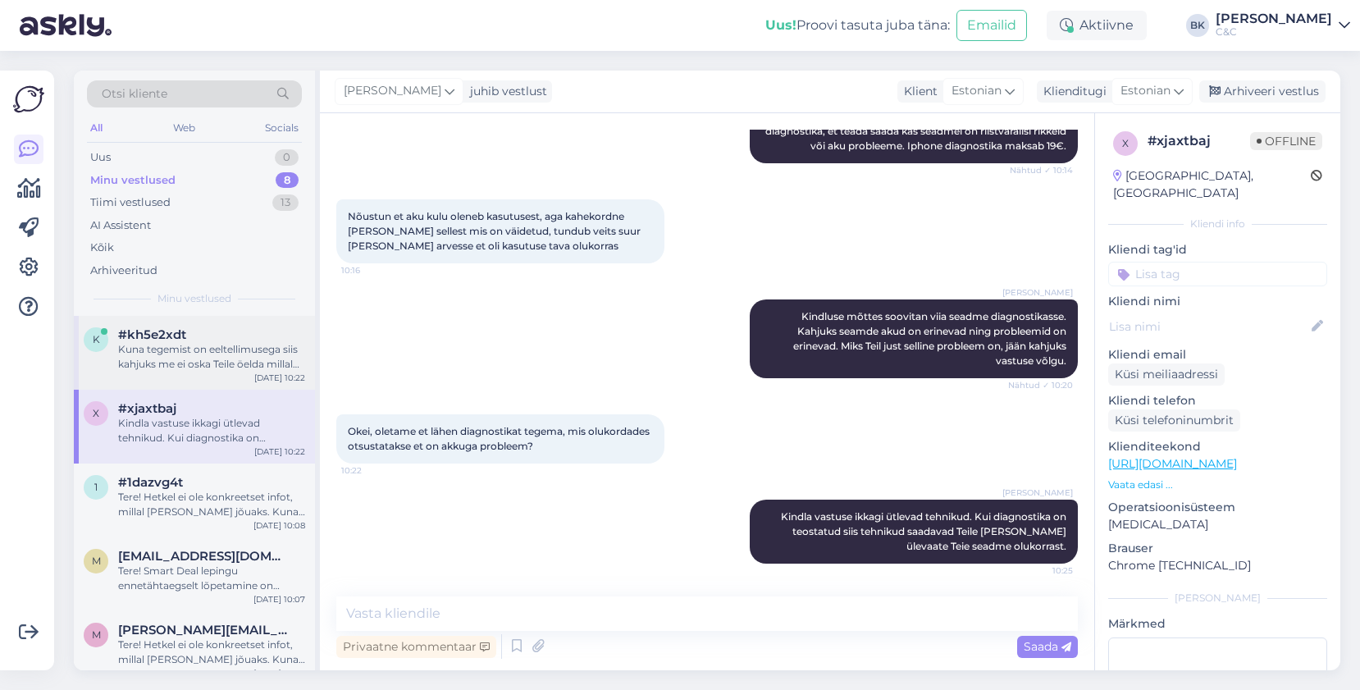
click at [249, 348] on div "Kuna tegemist on eeltellimusega siis kahjuks me ei oska Teile öelda millal Teie…" at bounding box center [211, 357] width 187 height 30
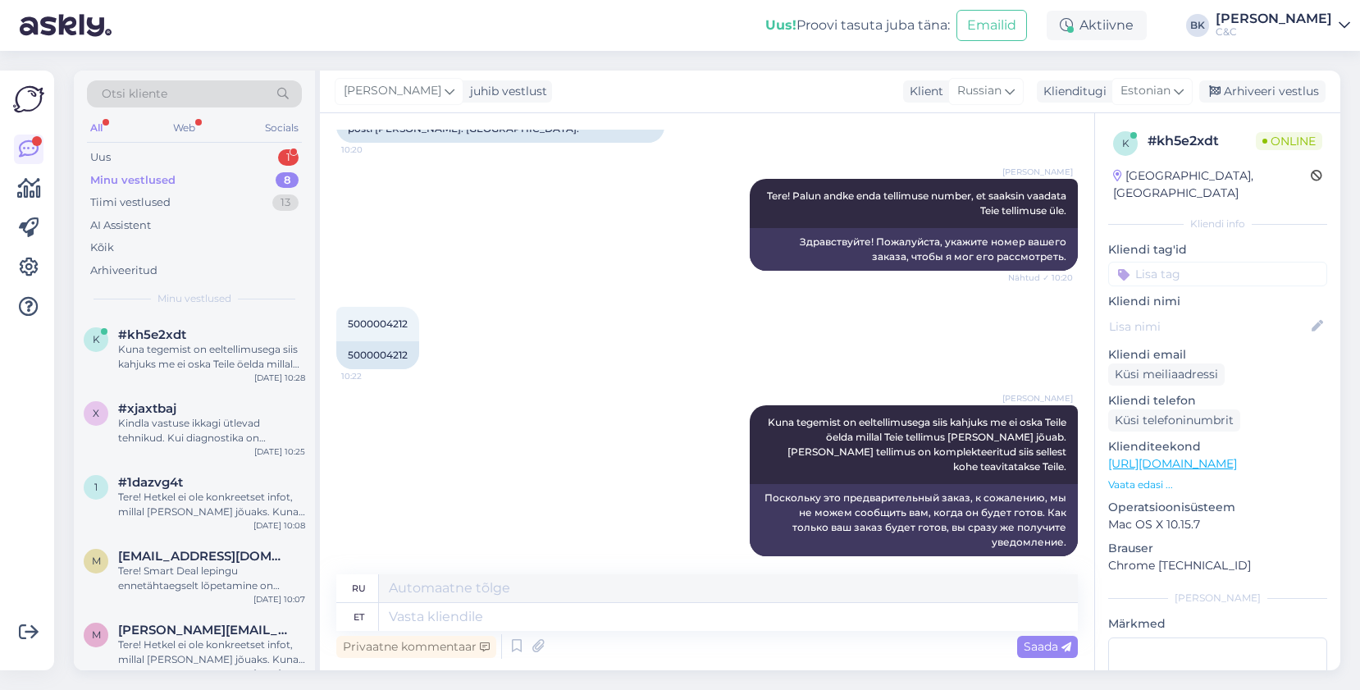
scroll to position [323, 0]
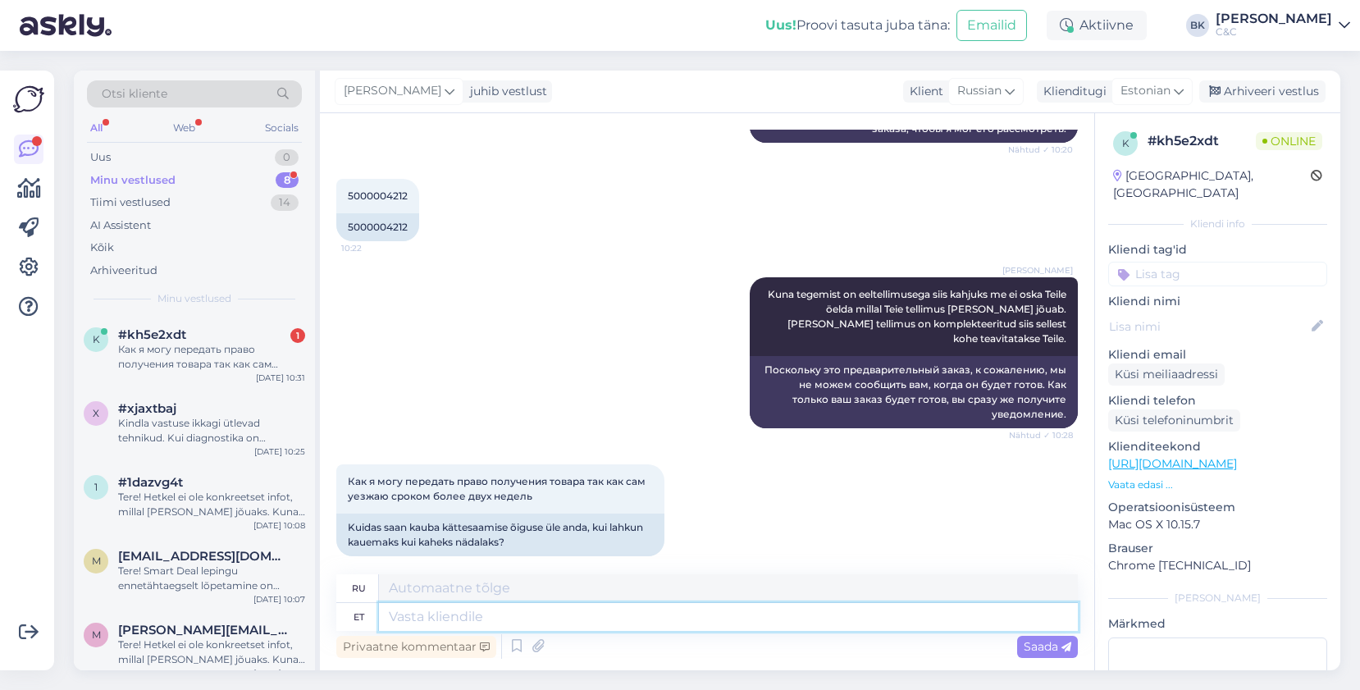
click at [541, 615] on textarea at bounding box center [728, 617] width 699 height 28
type textarea "[PERSON_NAME]"
type textarea "Если"
type textarea "[PERSON_NAME] te"
type textarea "Если ты"
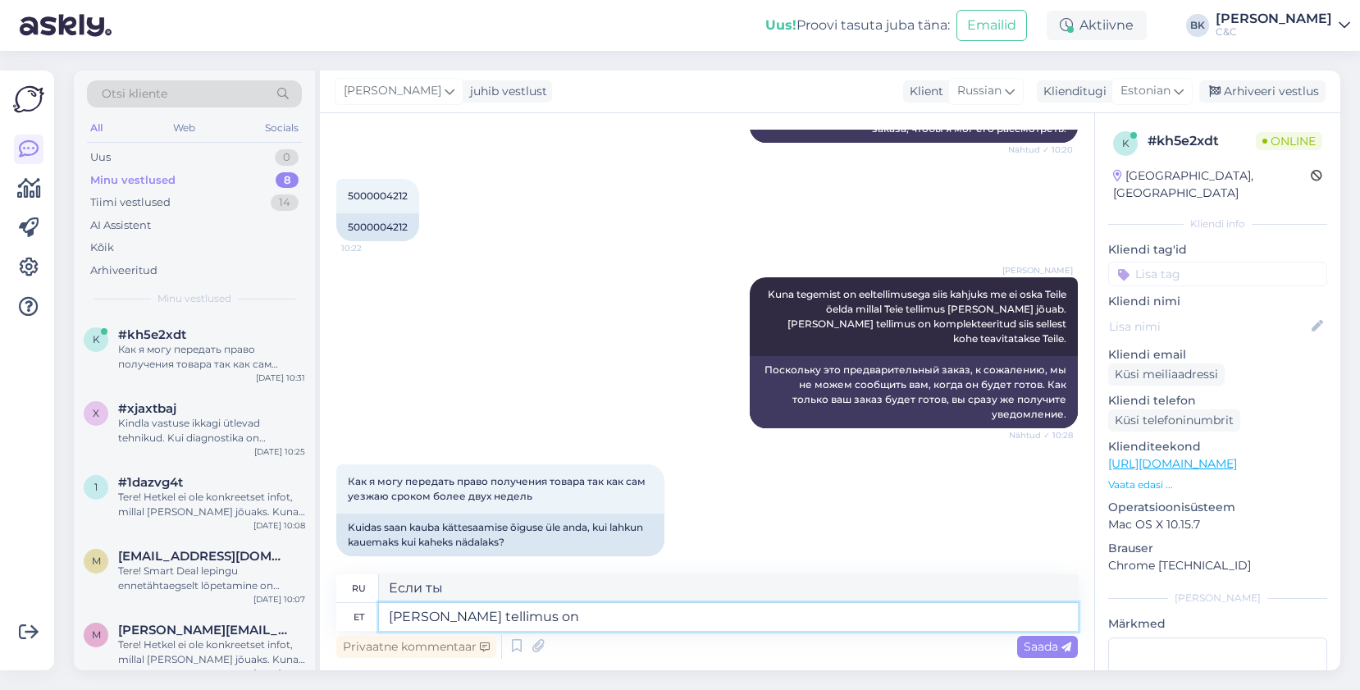
type textarea "[PERSON_NAME] tellimus on"
type textarea "Если ваш заказ"
type textarea "[PERSON_NAME] tellimus on komplekteeritud si"
type textarea "Когда ваш заказ будет выполнен"
type textarea "[PERSON_NAME] tellimus on komplekteeritud siis"
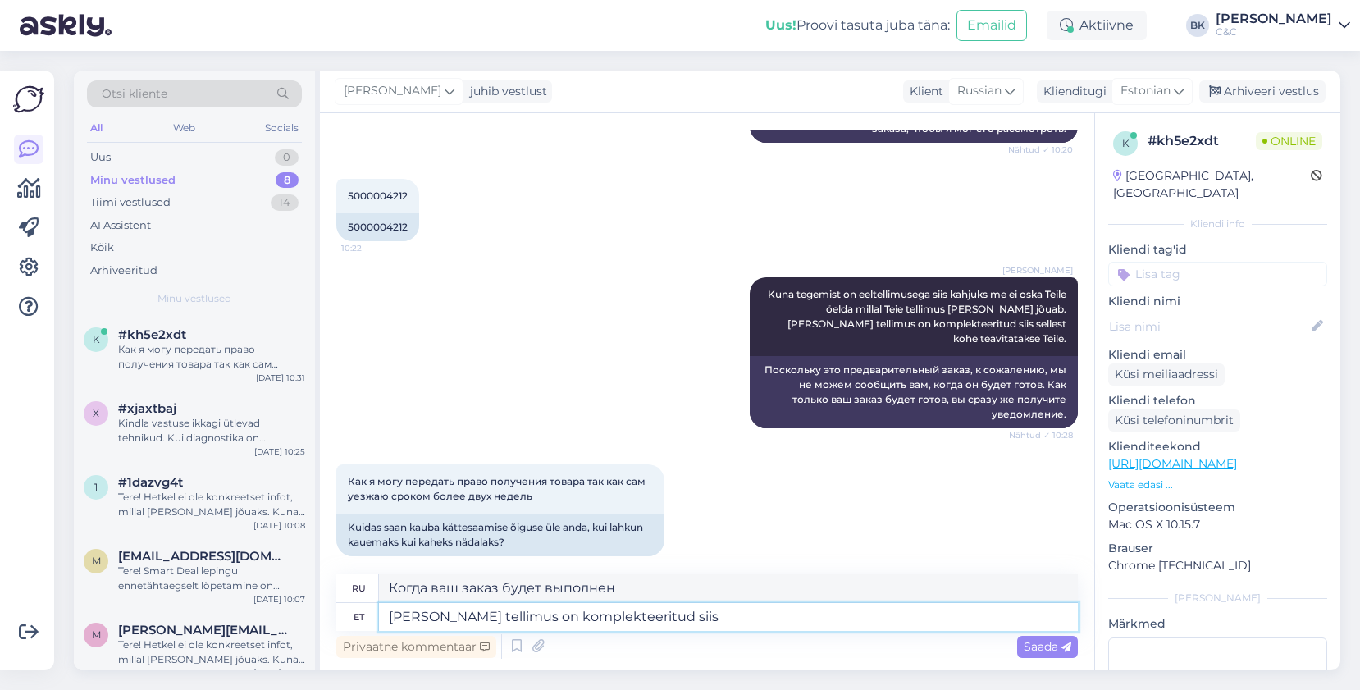
type textarea "Если ваш заказ выполнен, то"
type textarea "[PERSON_NAME] tellimus on komplekteeritud siis andke li"
type textarea "Если ваш заказ выполнен, пожалуйста, дайте"
type textarea "[PERSON_NAME] tellimus on komplekteeritud siis andke lihtsalt"
type textarea "Как только ваш заказ будет выполнен, просто дайте"
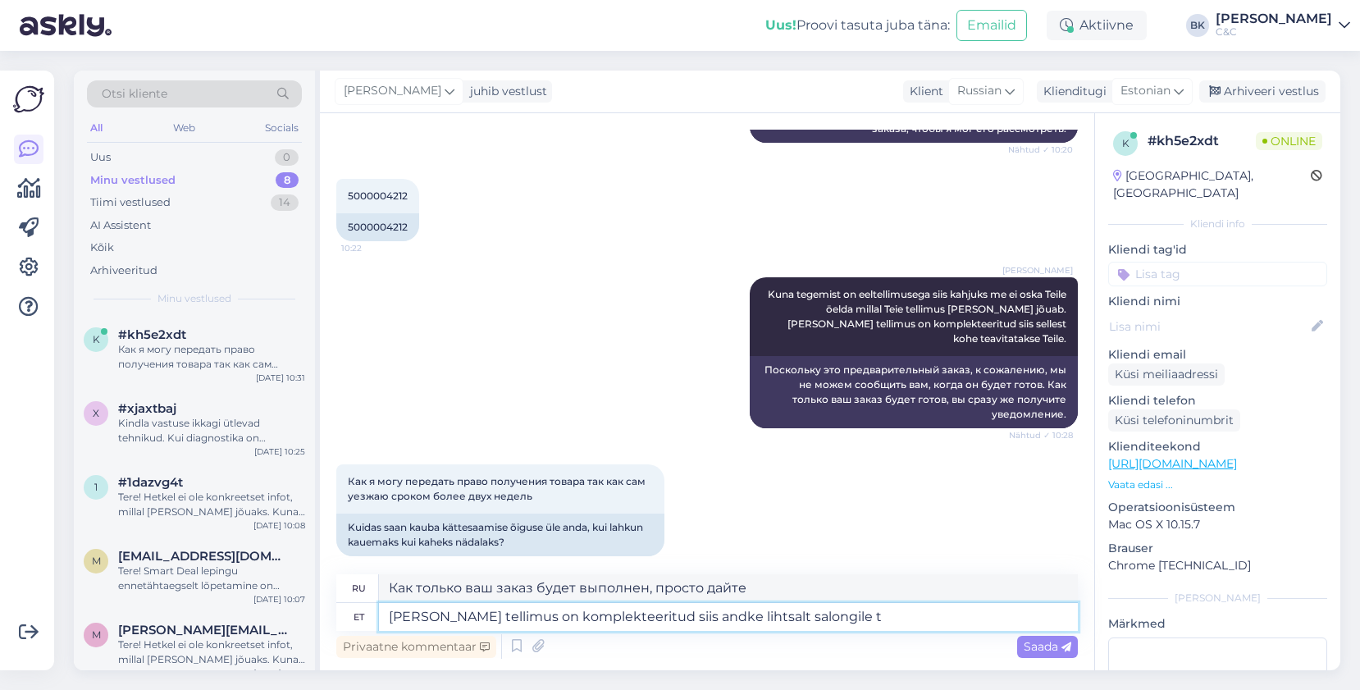
type textarea "[PERSON_NAME] tellimus on komplekteeritud siis andke lihtsalt salongile te"
type textarea "Как только ваш заказ будет выполнен, просто отдайте его в салон."
type textarea "[PERSON_NAME] tellimus on komplekteeritud siis andke lihtsalt salongile teada"
type textarea "Как только ваш заказ будет выполнен, просто сообщите об этом салону."
type textarea "[PERSON_NAME] tellimus on komplekteeritud siis andke lihtsalt salongile teada, …"
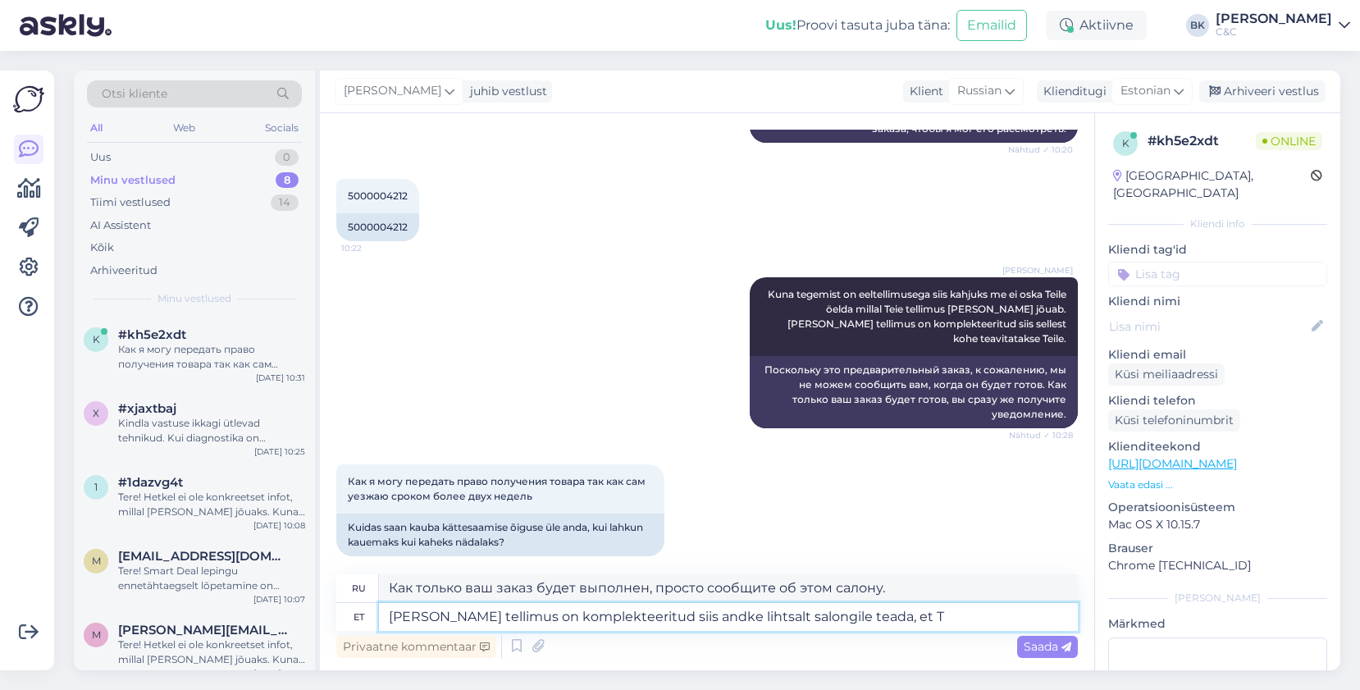
type textarea "Как только ваш заказ будет выполнен, просто сообщите салону об этом."
type textarea "[PERSON_NAME] tellimus on komplekteeritud siis andke lihtsalt salongile teada, …"
type textarea "Как только ваш заказ будет выполнен, просто сообщите салону, что ваш"
type textarea "[PERSON_NAME] tellimus on komplekteeritud siis andke lihtsalt salongile teada, …"
type textarea "Как только ваш заказ будет выполнен, просто сообщите салону, что вас заберут."
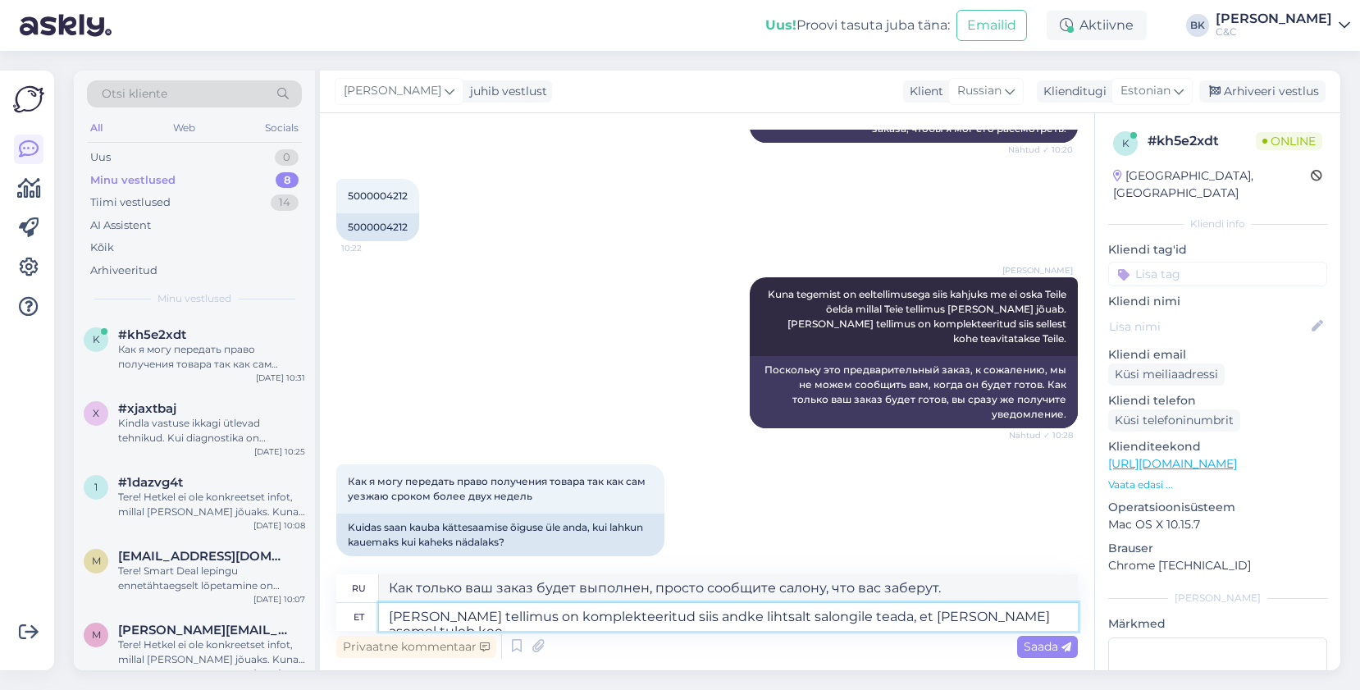
type textarea "[PERSON_NAME] tellimus on komplekteeritud siis andke lihtsalt salongile teada, …"
type textarea "Как только ваш заказ будет выполнен, просто сообщите салону, что за вами приеду…"
type textarea "[PERSON_NAME] tellimus on komplekteeritud siis andke lihtsalt salongile teada, …"
type textarea "Как только ваш заказ будет выполнен, просто сообщите салону, что кто-то придет …"
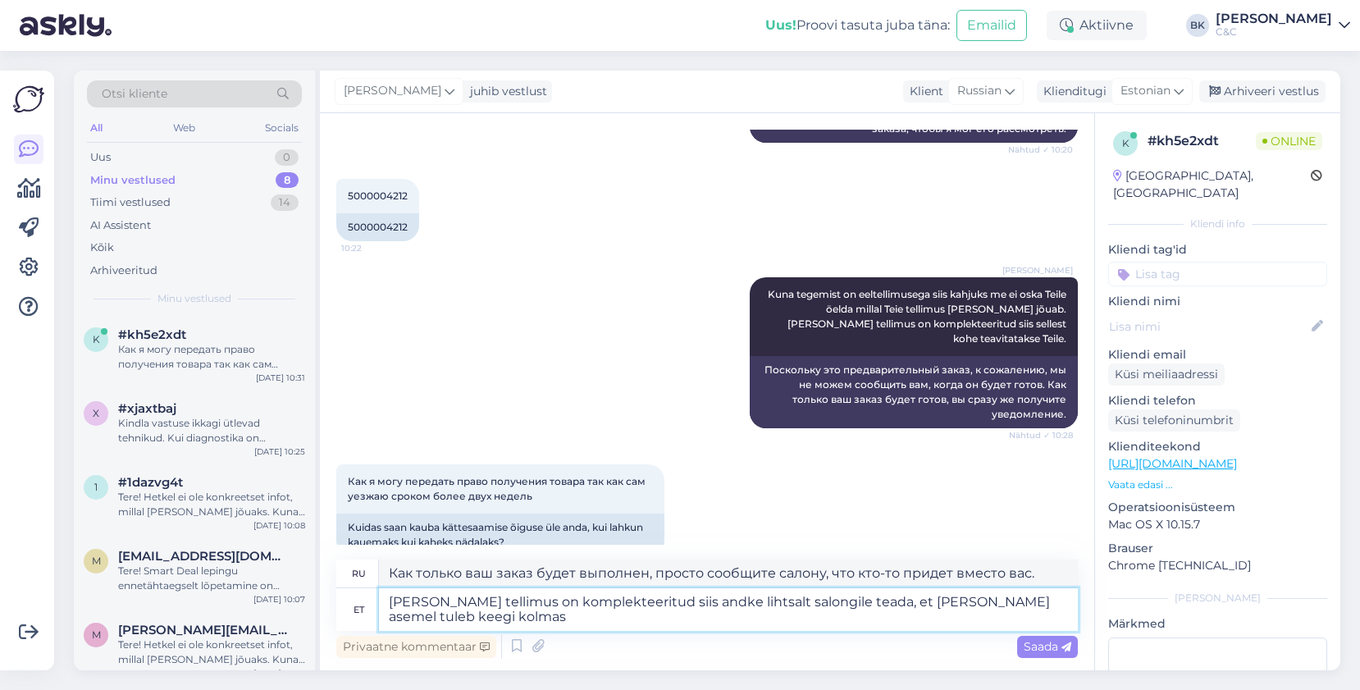
type textarea "[PERSON_NAME] tellimus on komplekteeritud siis andke lihtsalt salongile teada, …"
type textarea "Если ваш заказ выполнен, просто сообщите салону, что вместо вас придет кто-то д…"
type textarea "[PERSON_NAME] tellimus on komplekteeritud siis andke lihtsalt salongile teada, …"
type textarea "Как только ваш заказ будет выполнен, просто сообщите салону, что вместо вас при…"
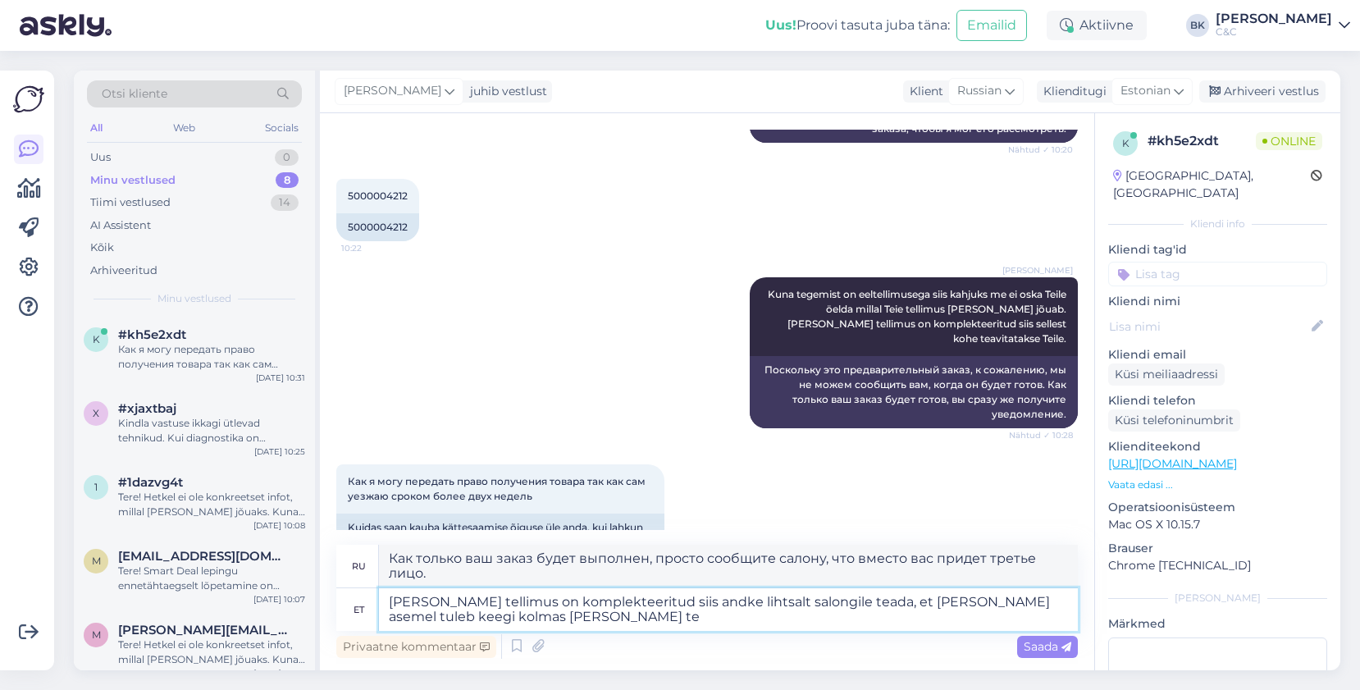
type textarea "[PERSON_NAME] tellimus on komplekteeritud siis andke lihtsalt salongile teada, …"
type textarea "Как только ваш заказ будет выполнен, просто сообщите салону, что вместо вас его…"
type textarea "[PERSON_NAME] tellimus on komplekteeritud siis andke lihtsalt salongile teada, …"
type textarea "Если ваш заказ выполнен, просто сообщите салону, что вместо вас ваш заказ забер…"
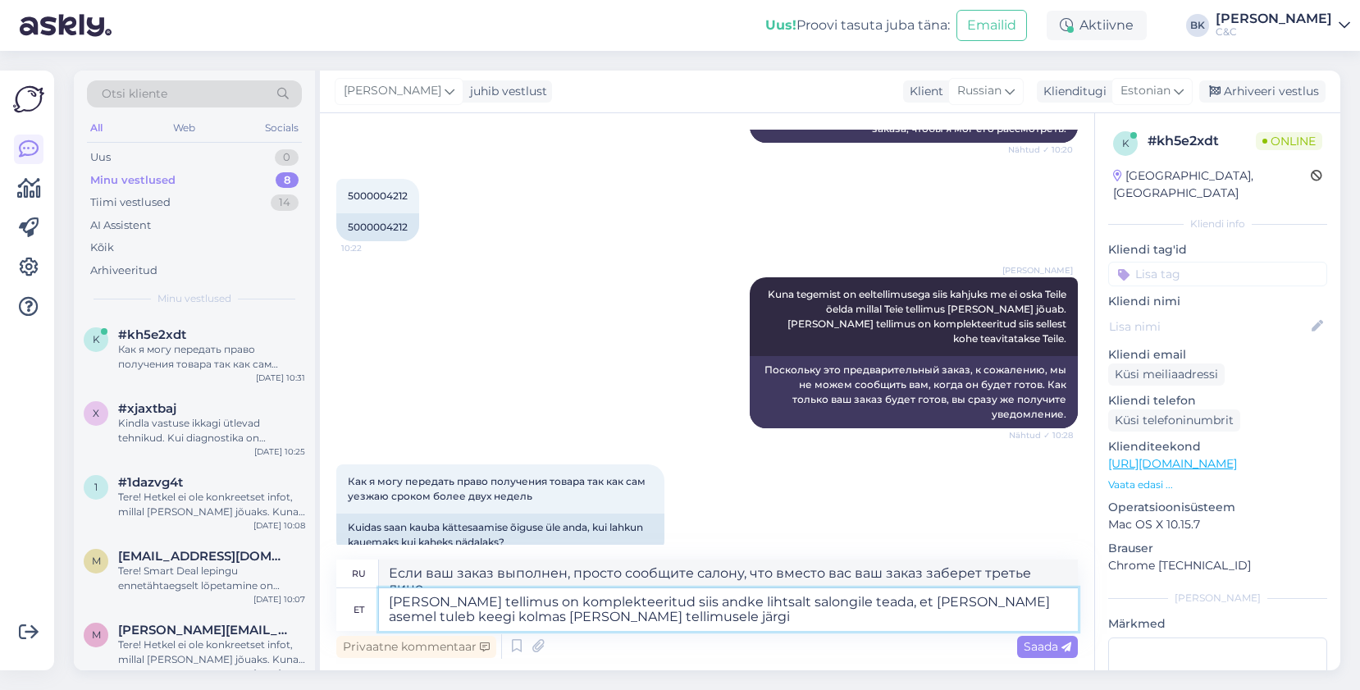
type textarea "[PERSON_NAME] tellimus on komplekteeritud siis andke lihtsalt salongile teada, …"
type textarea "Как только ваш заказ будет выполнен, просто сообщите салону, что вместо вас его…"
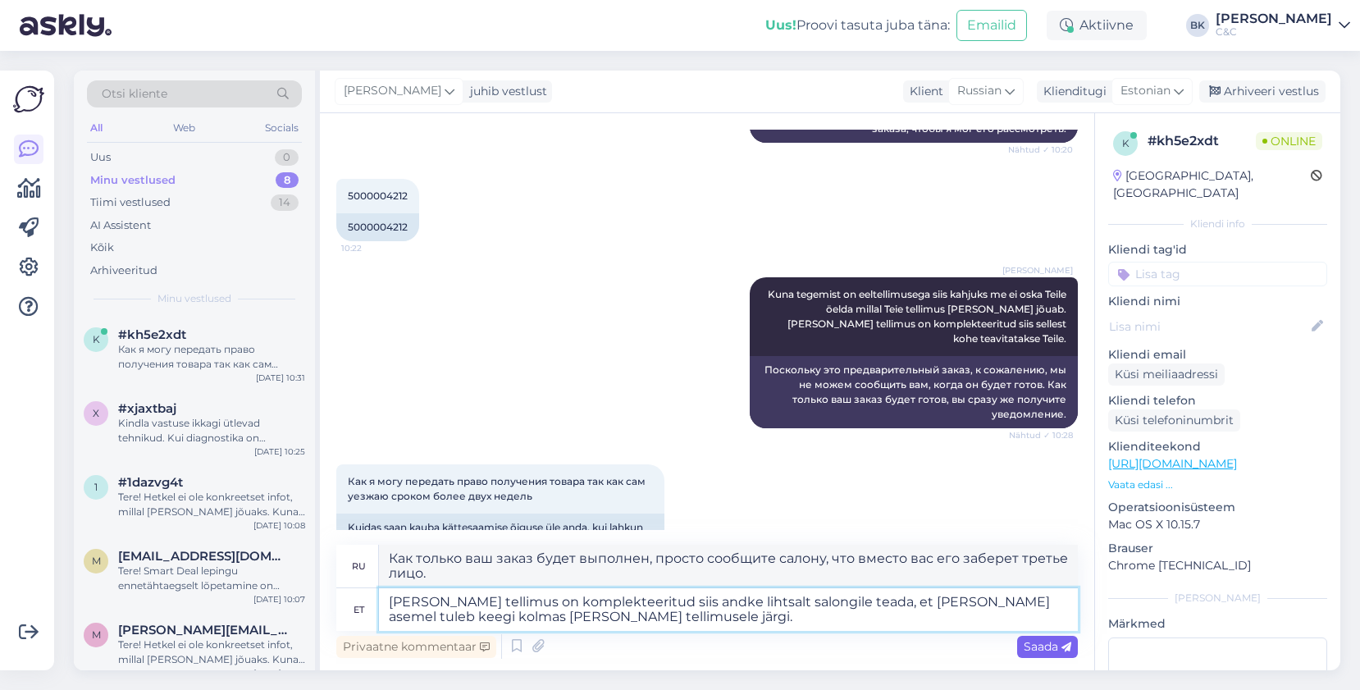
type textarea "[PERSON_NAME] tellimus on komplekteeritud siis andke lihtsalt salongile teada, …"
click at [1063, 649] on icon at bounding box center [1067, 647] width 10 height 10
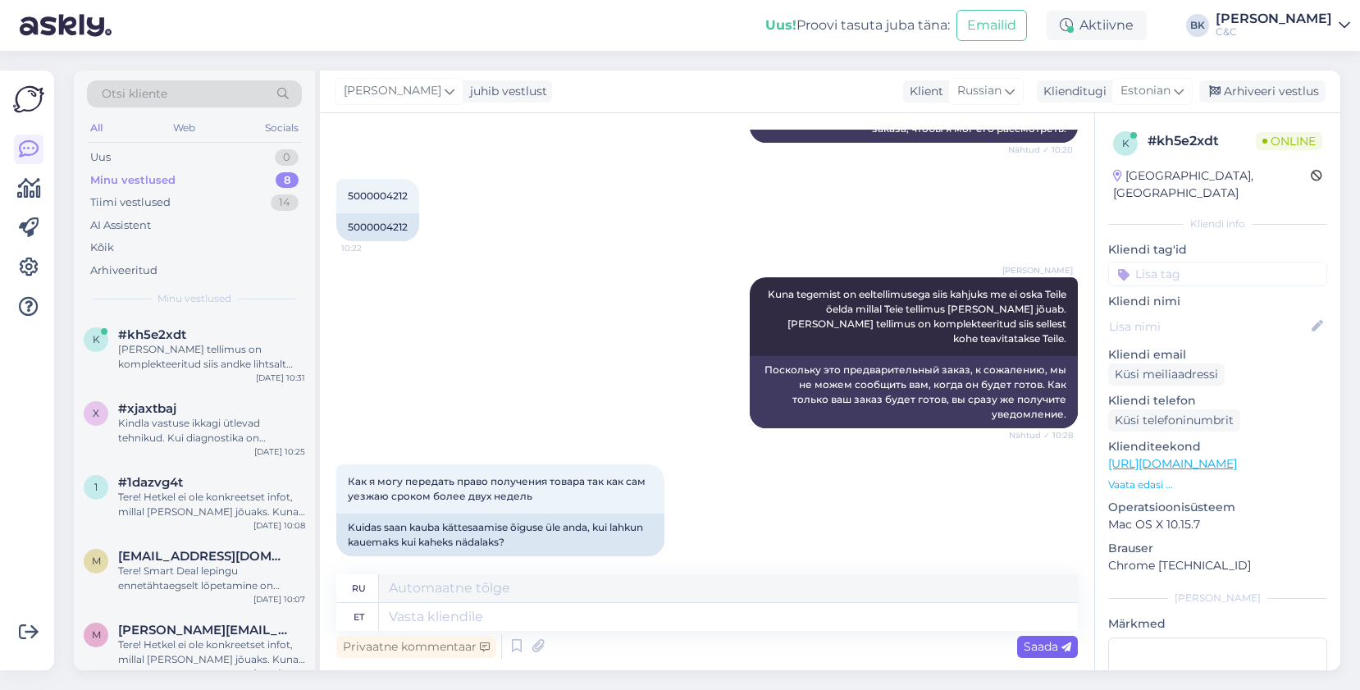
scroll to position [466, 0]
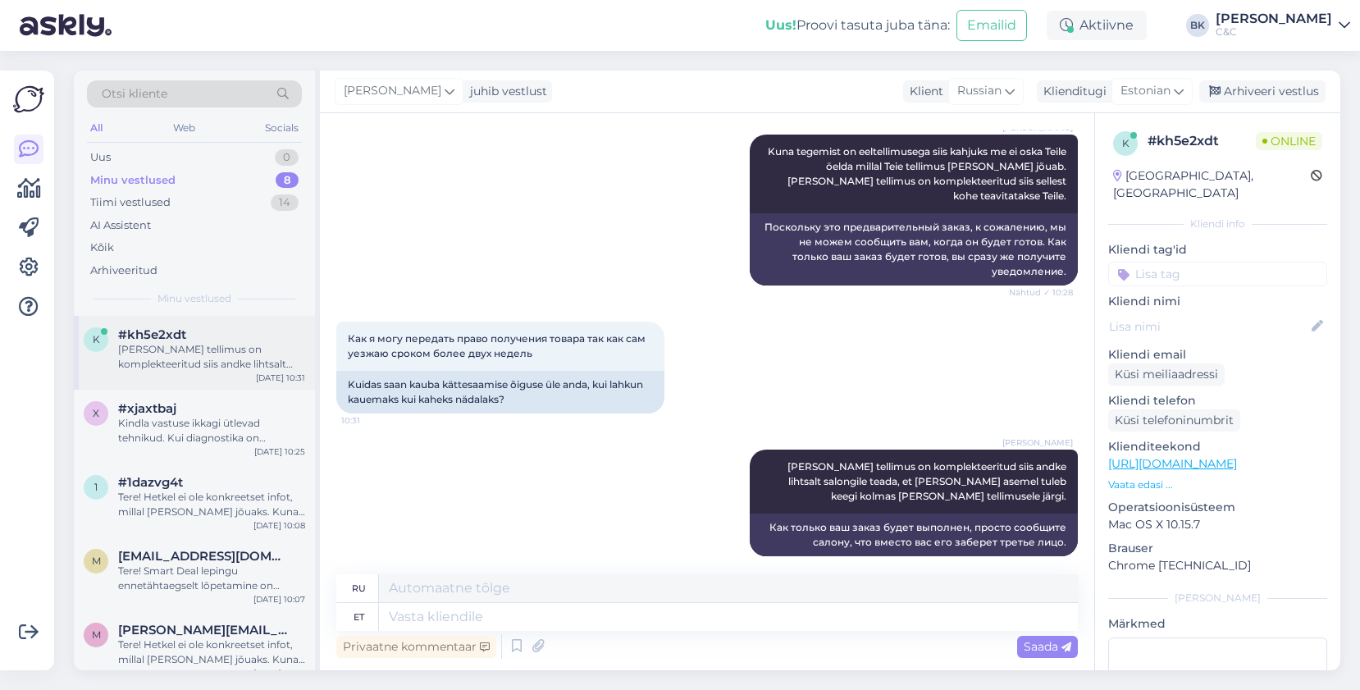
click at [193, 384] on div "k #kh5e2xdt [PERSON_NAME] tellimus on komplekteeritud siis andke lihtsalt salon…" at bounding box center [194, 353] width 241 height 74
click at [464, 631] on div "Privaatne kommentaar Saada" at bounding box center [707, 646] width 742 height 31
click at [462, 626] on textarea at bounding box center [728, 617] width 699 height 28
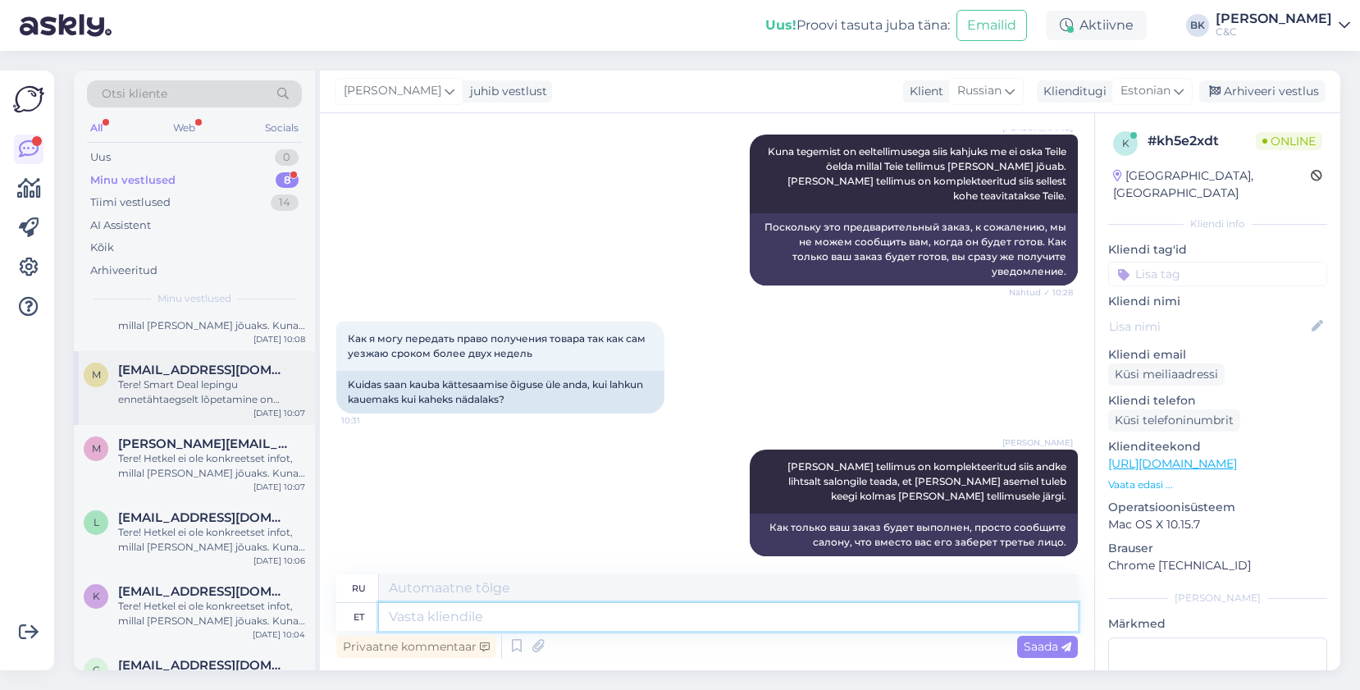
scroll to position [236, 0]
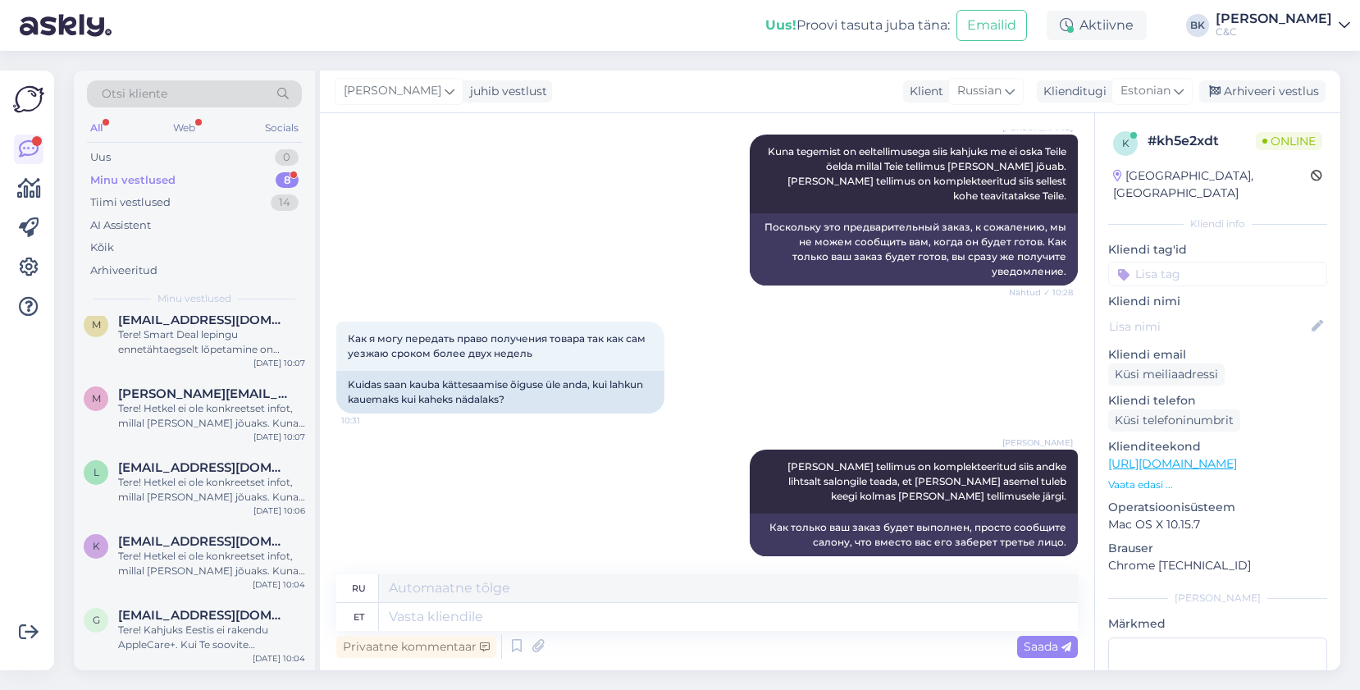
click at [245, 181] on div "Minu vestlused 8" at bounding box center [194, 180] width 215 height 23
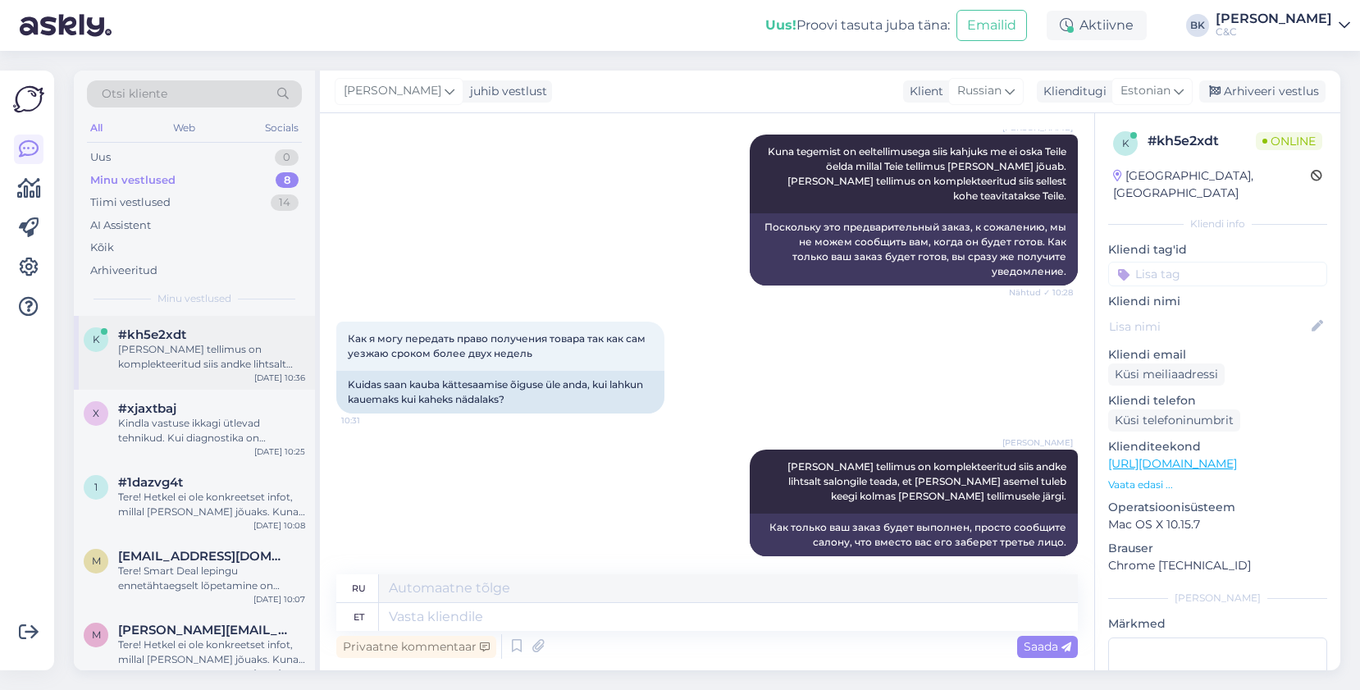
click at [208, 381] on div "k #kh5e2xdt [PERSON_NAME] tellimus on komplekteeritud siis andke lihtsalt salon…" at bounding box center [194, 353] width 241 height 74
click at [215, 416] on div "Kindla vastuse ikkagi ütlevad tehnikud. Kui diagnostika on teostatud siis tehni…" at bounding box center [211, 431] width 187 height 30
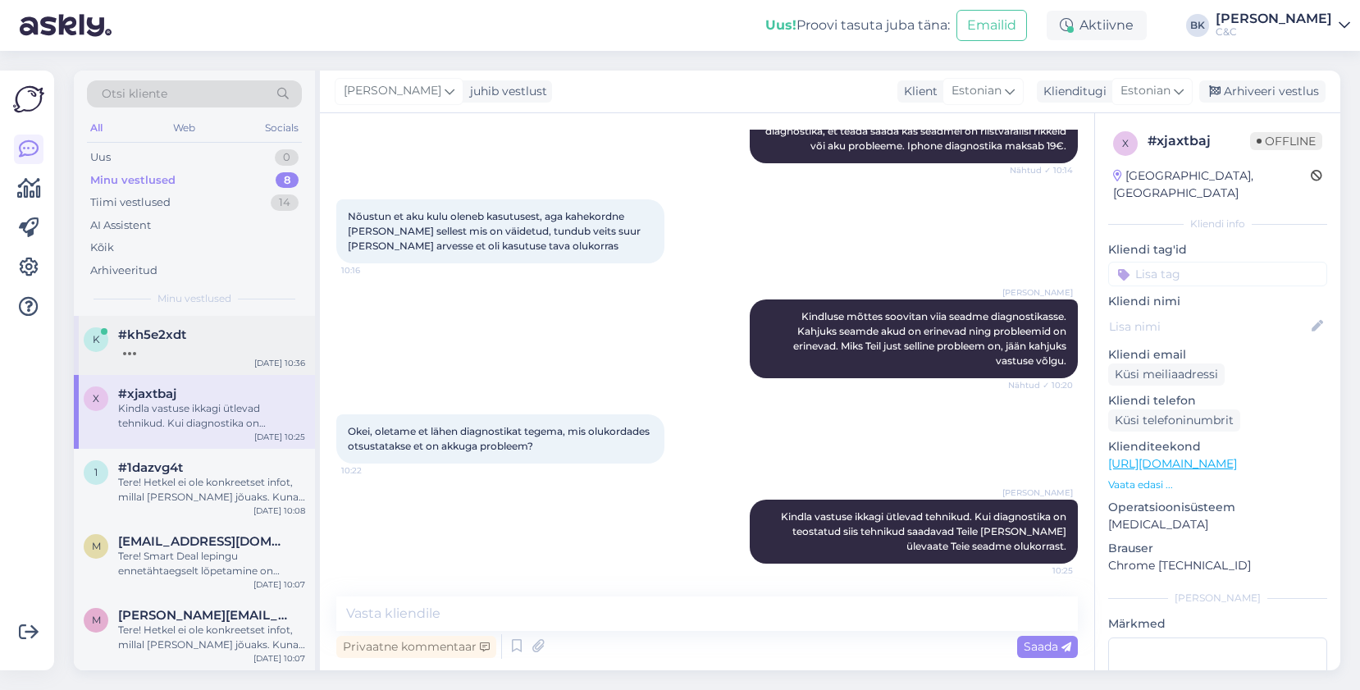
click at [212, 364] on div "k #kh5e2xdt [DATE] 10:36" at bounding box center [194, 345] width 241 height 59
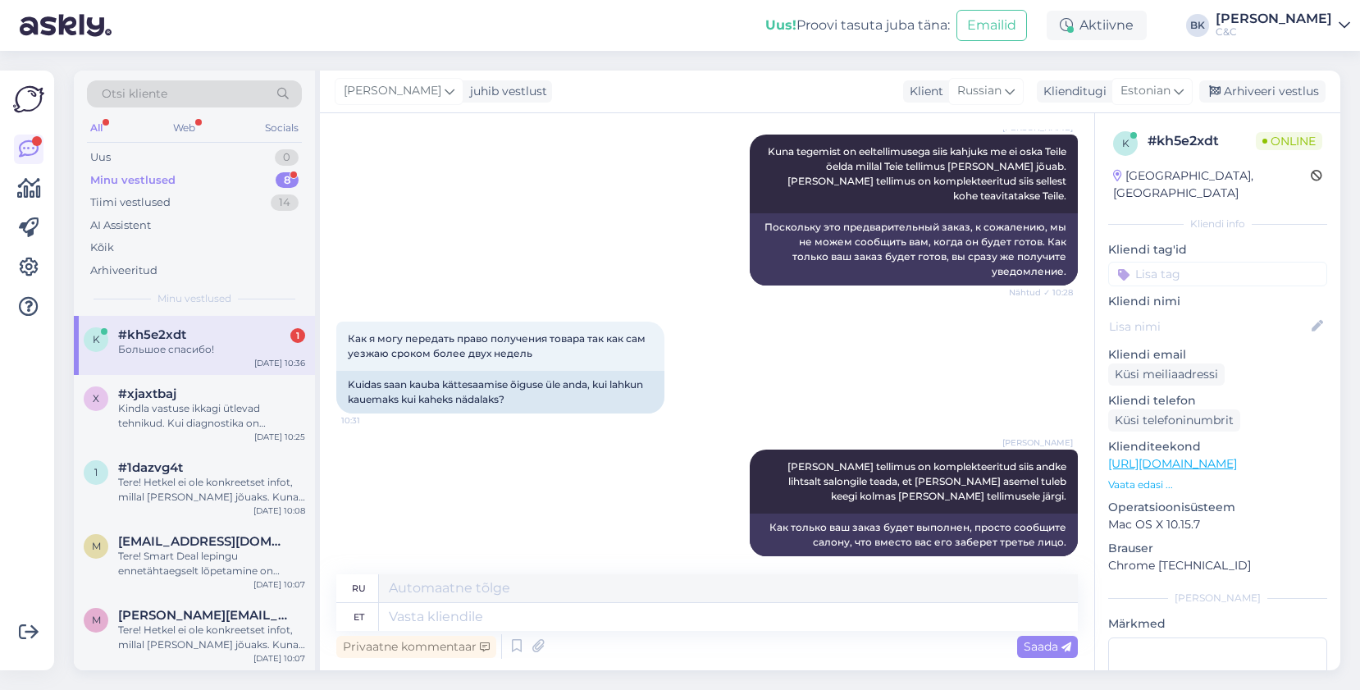
scroll to position [565, 0]
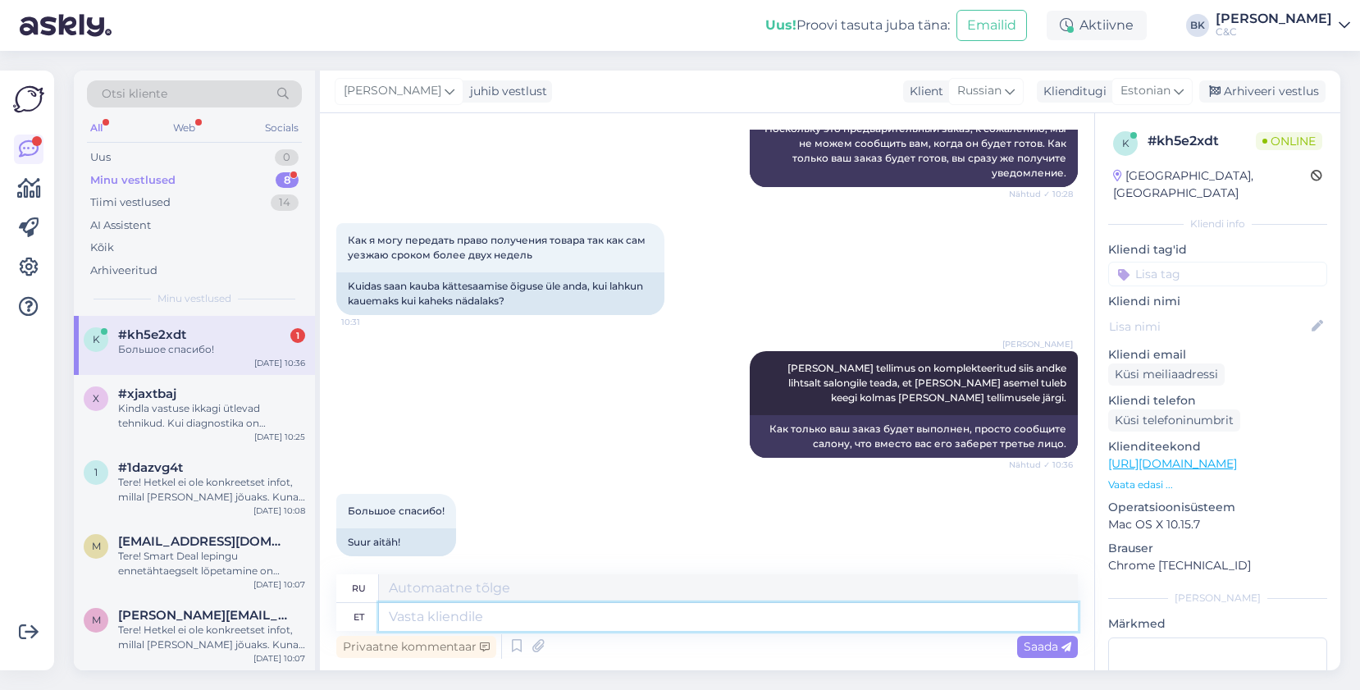
click at [446, 607] on textarea at bounding box center [728, 617] width 699 height 28
type textarea "Ikka, [GEOGRAPHIC_DATA]"
type textarea "Все еще,"
type textarea "[PERSON_NAME], ilusat"
type textarea "Все равно красиво."
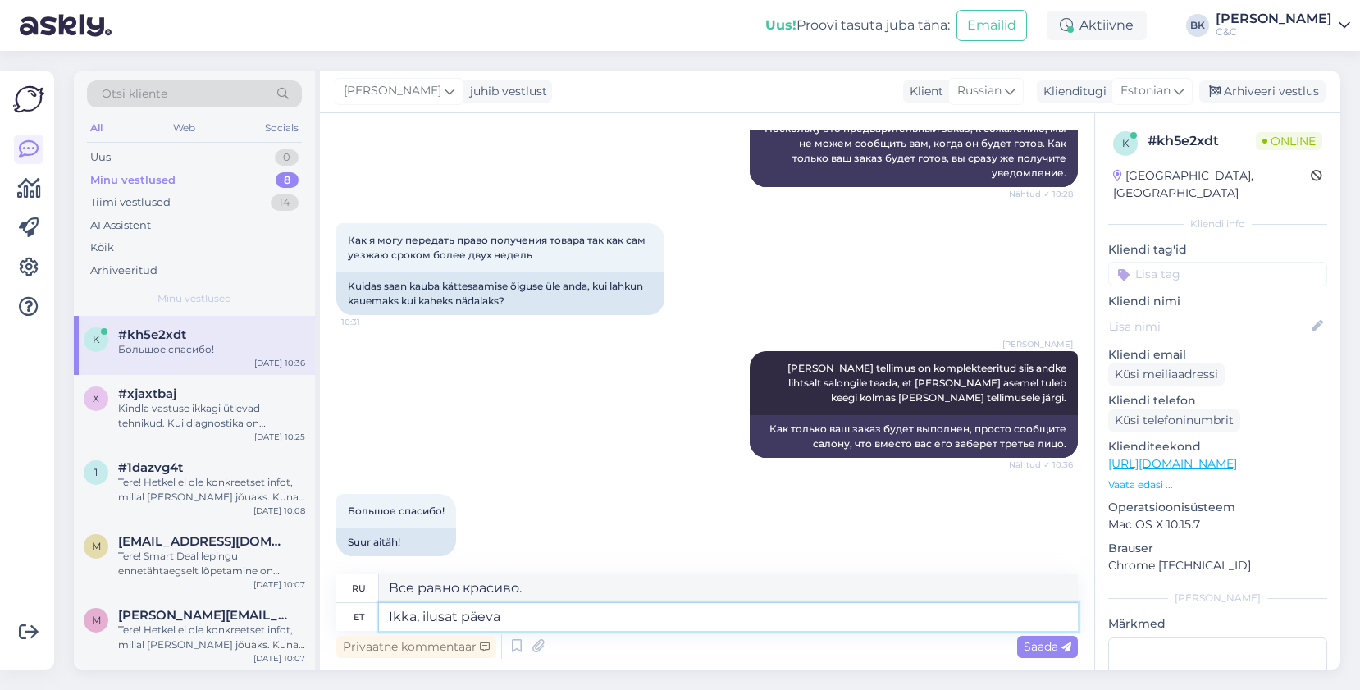
type textarea "Ikka, ilusat päeva!"
type textarea "И все же, хорошего вам дня!"
type textarea "Ikka, ilusat päeva!"
click at [1022, 643] on div "Saada" at bounding box center [1047, 647] width 61 height 22
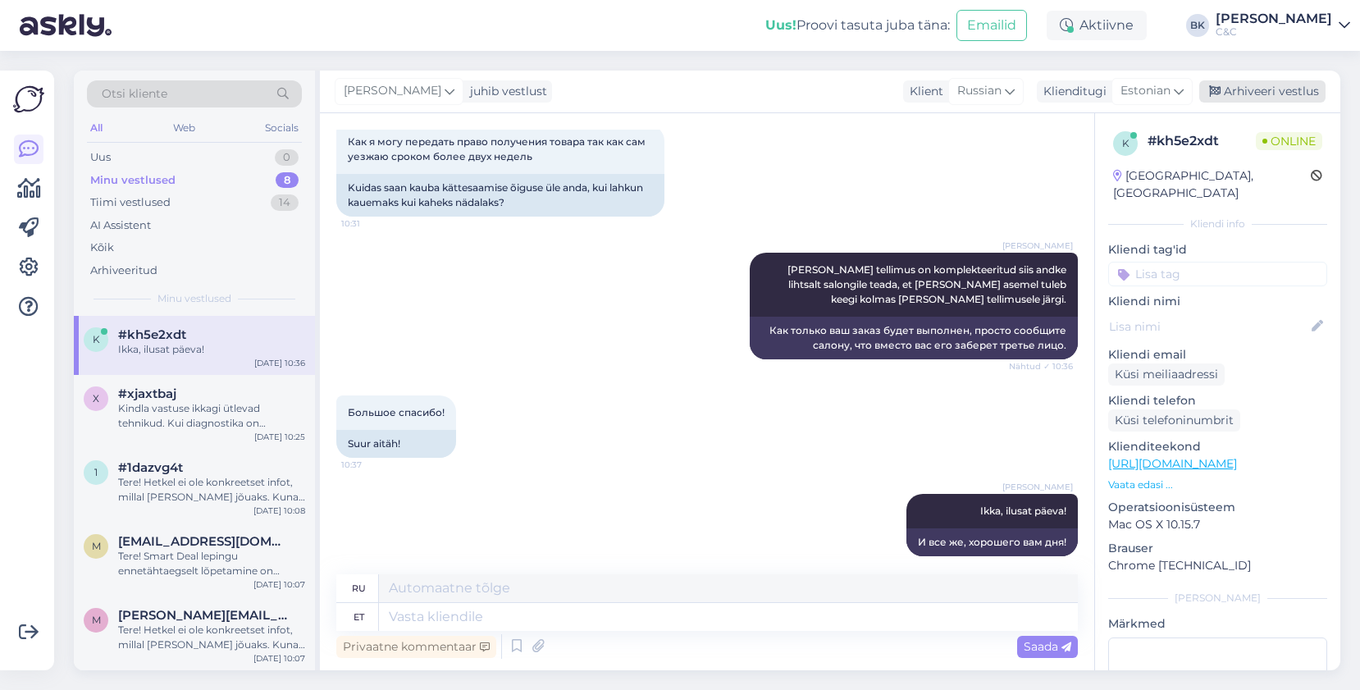
click at [1270, 85] on div "Arhiveeri vestlus" at bounding box center [1263, 91] width 126 height 22
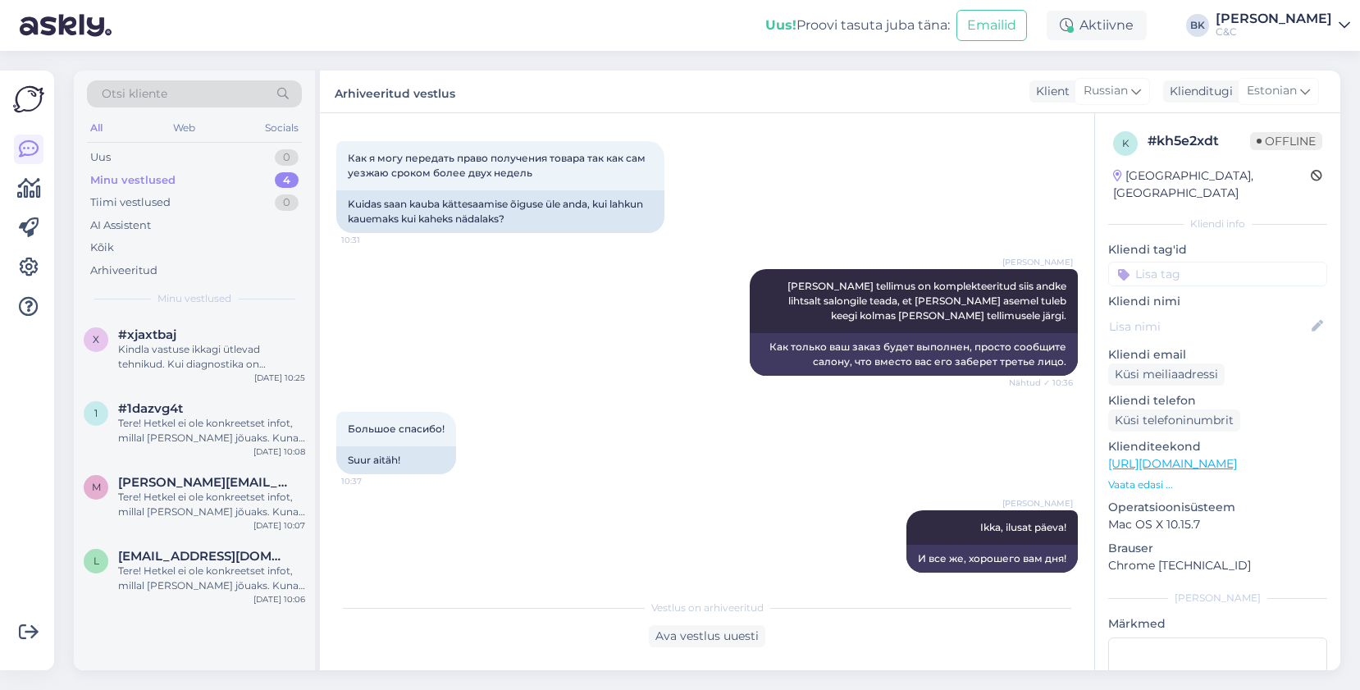
click at [218, 169] on div "Minu vestlused 4" at bounding box center [194, 180] width 215 height 23
click at [250, 155] on div "Uus 2" at bounding box center [194, 157] width 215 height 23
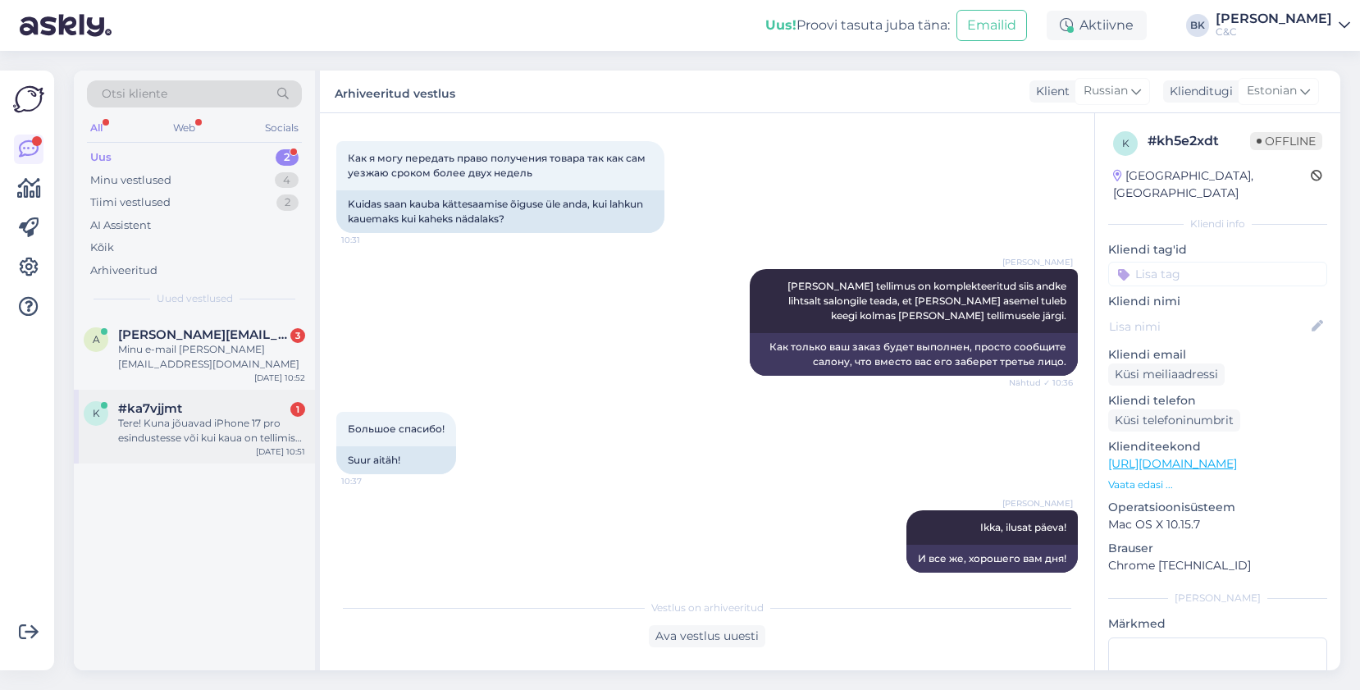
click at [270, 416] on div "Tere! Kuna jõuavad iPhone 17 pro esindustesse või kui kaua on tellimise aeg? Ka…" at bounding box center [211, 431] width 187 height 30
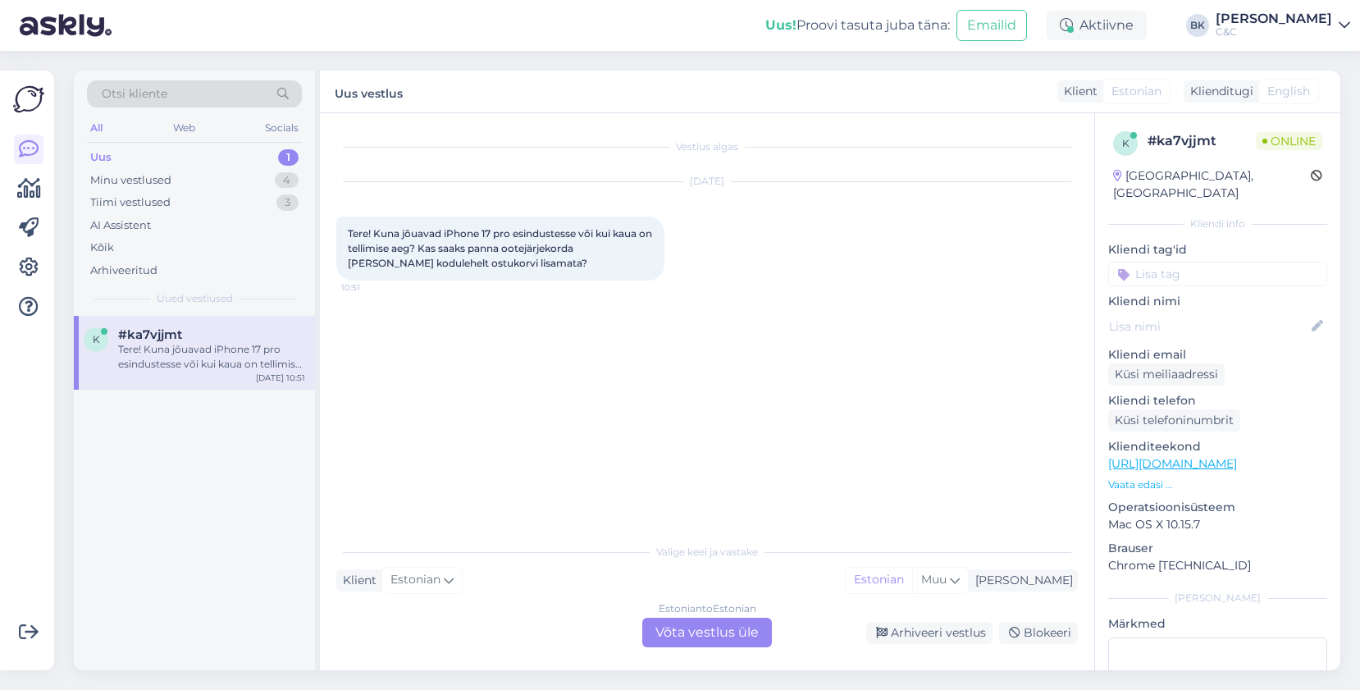
click at [708, 638] on div "Estonian to Estonian Võta vestlus üle" at bounding box center [707, 633] width 130 height 30
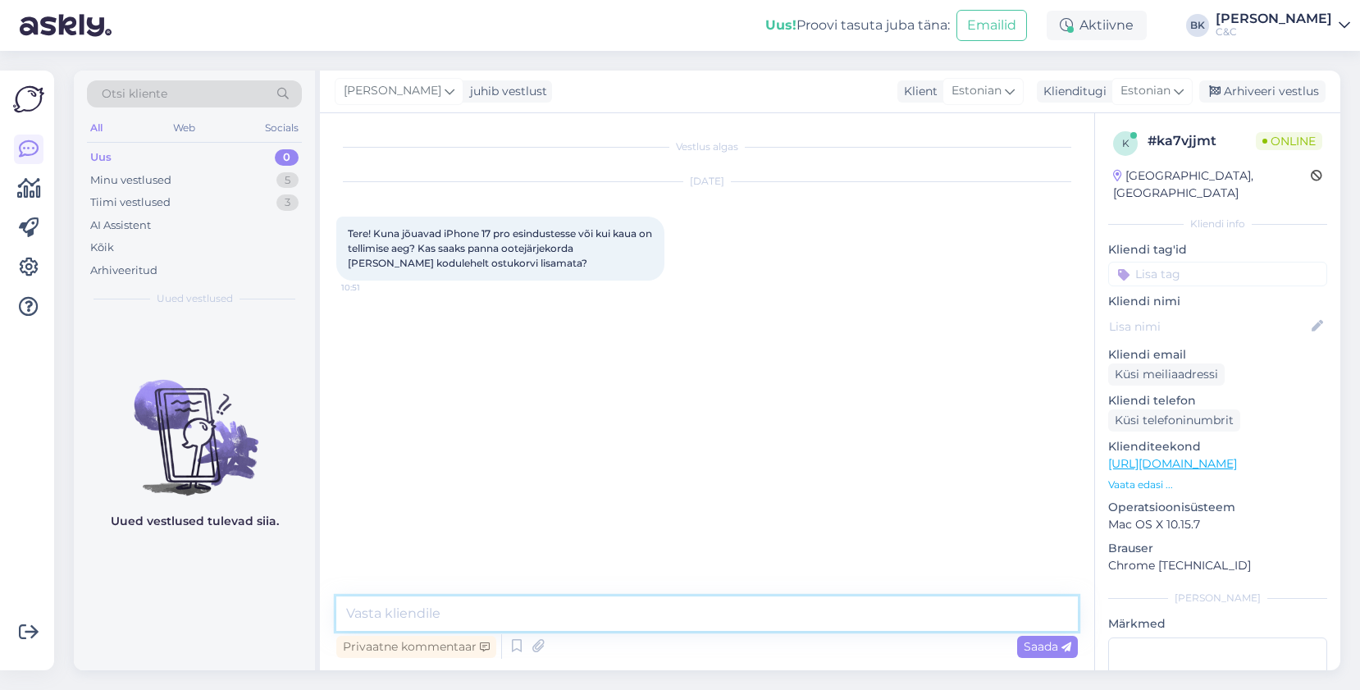
click at [674, 609] on textarea at bounding box center [707, 614] width 742 height 34
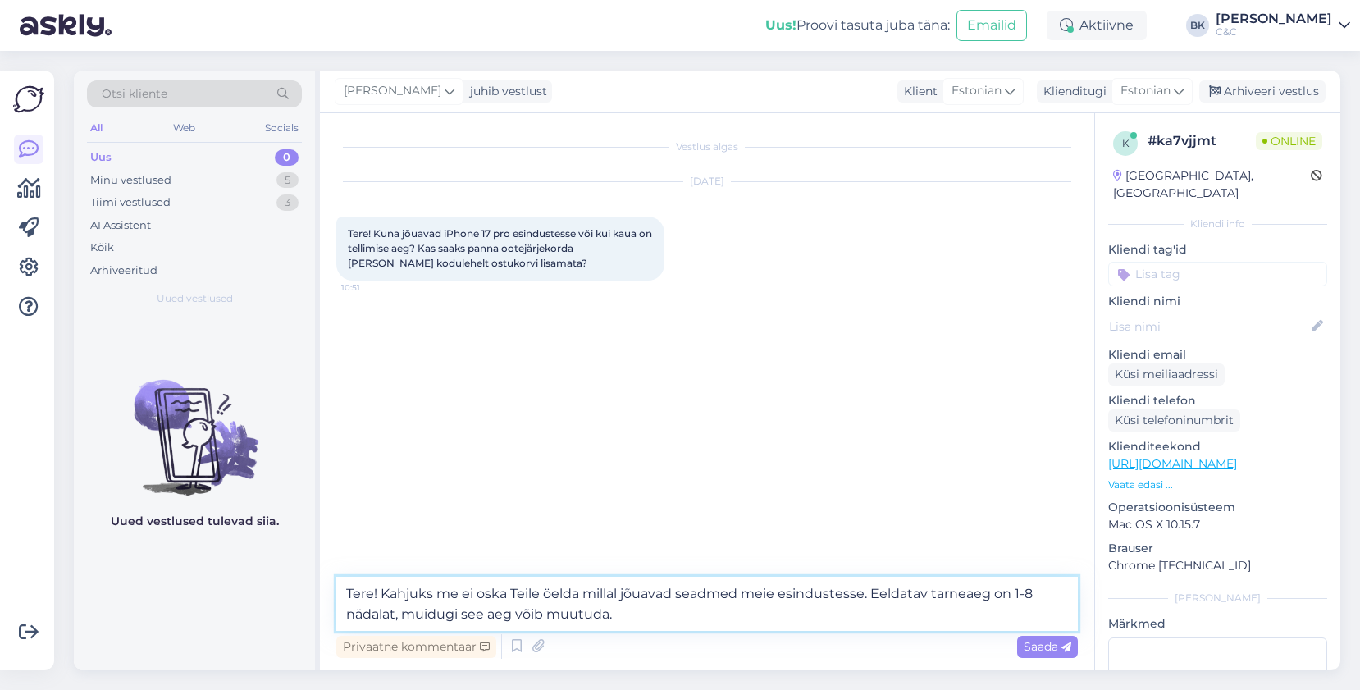
type textarea "Tere! Kahjuks me ei oska Teile öelda millal jõuavad seadmed meie esindustesse. …"
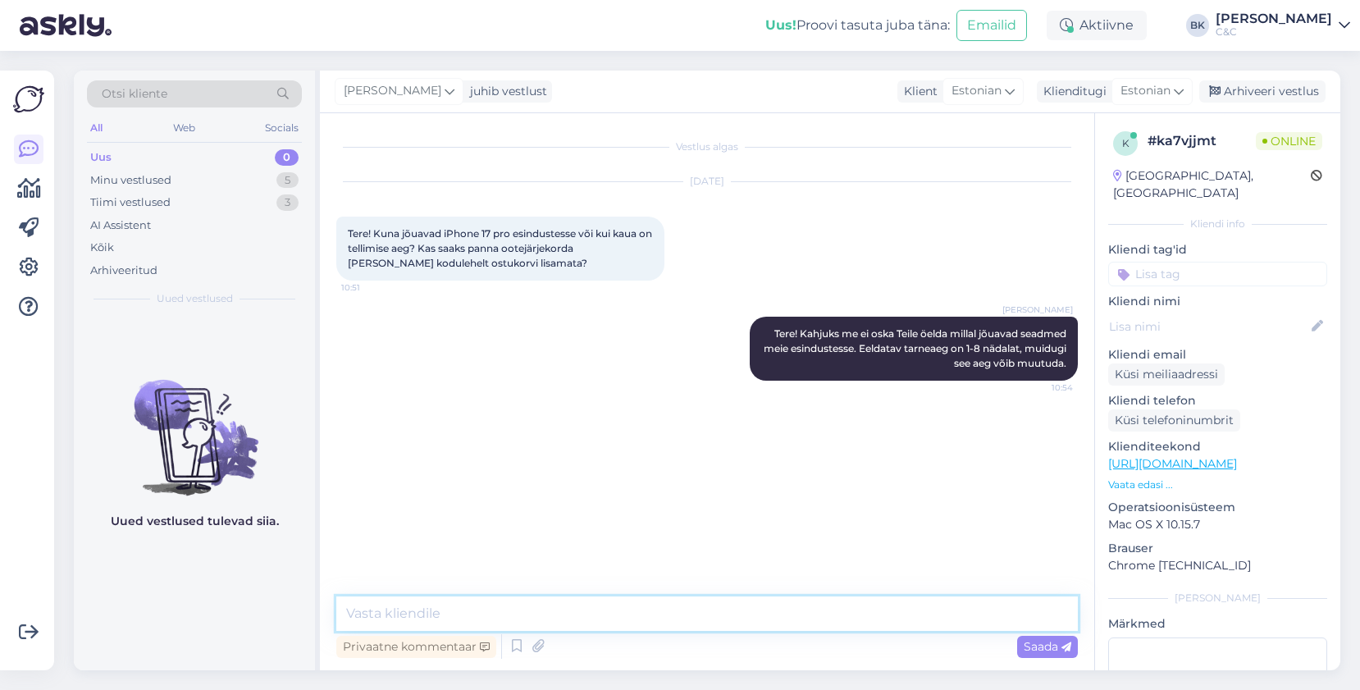
type textarea "O"
type textarea "K"
click at [516, 654] on icon at bounding box center [517, 646] width 20 height 25
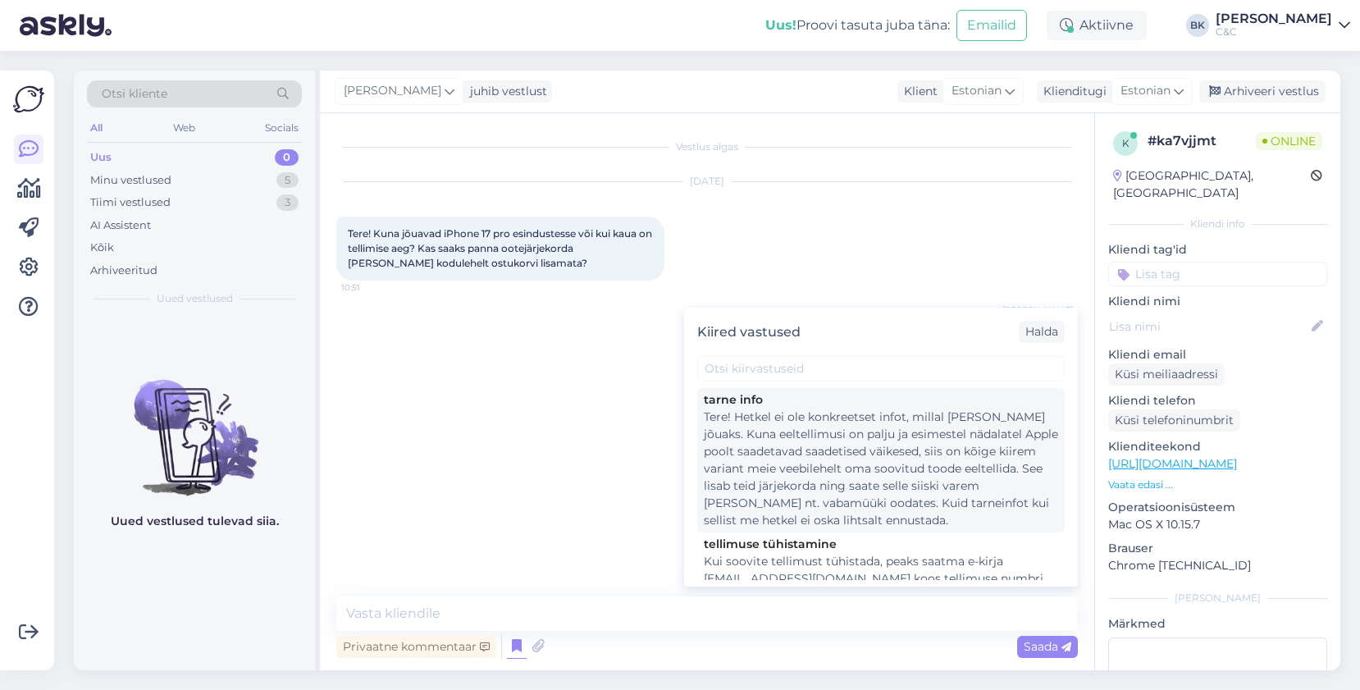
click at [805, 474] on div "Tere! Hetkel ei ole konkreetset infot, millal [PERSON_NAME] jõuaks. Kuna eeltel…" at bounding box center [881, 469] width 354 height 121
type textarea "Tere! Hetkel ei ole konkreetset infot, millal [PERSON_NAME] jõuaks. Kuna eeltel…"
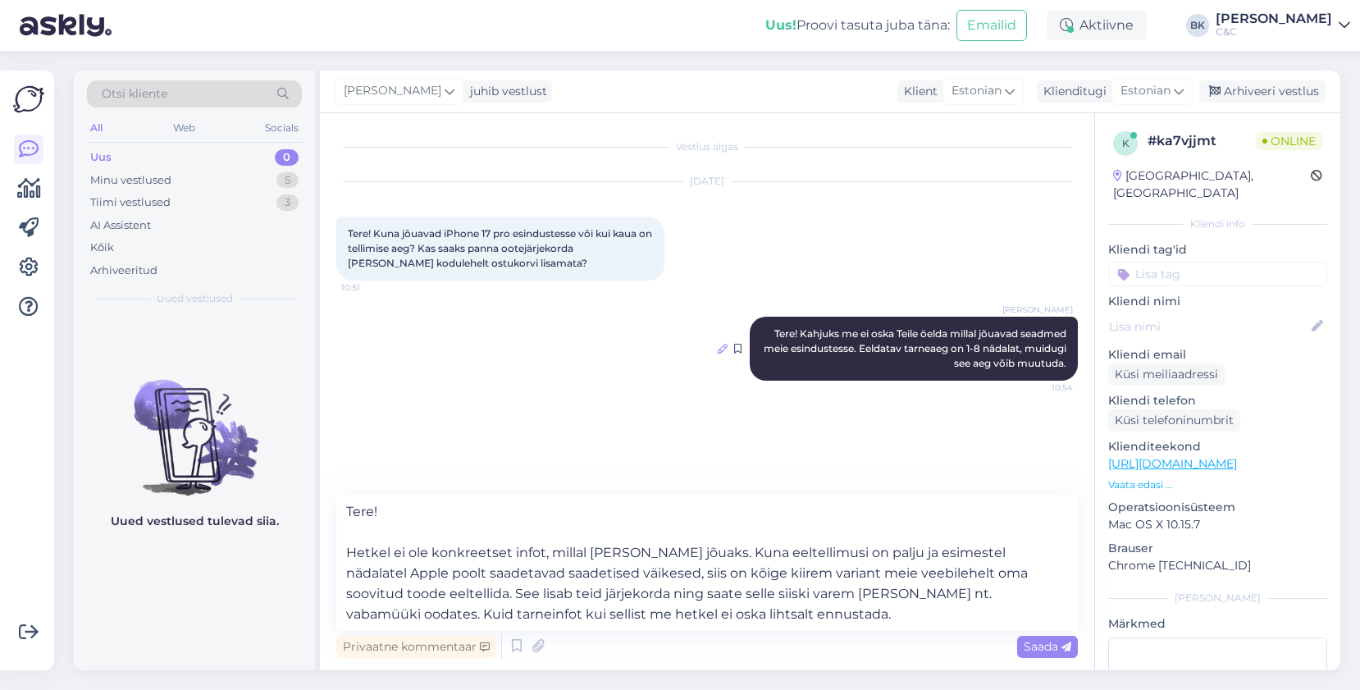
click at [725, 345] on icon at bounding box center [723, 349] width 10 height 10
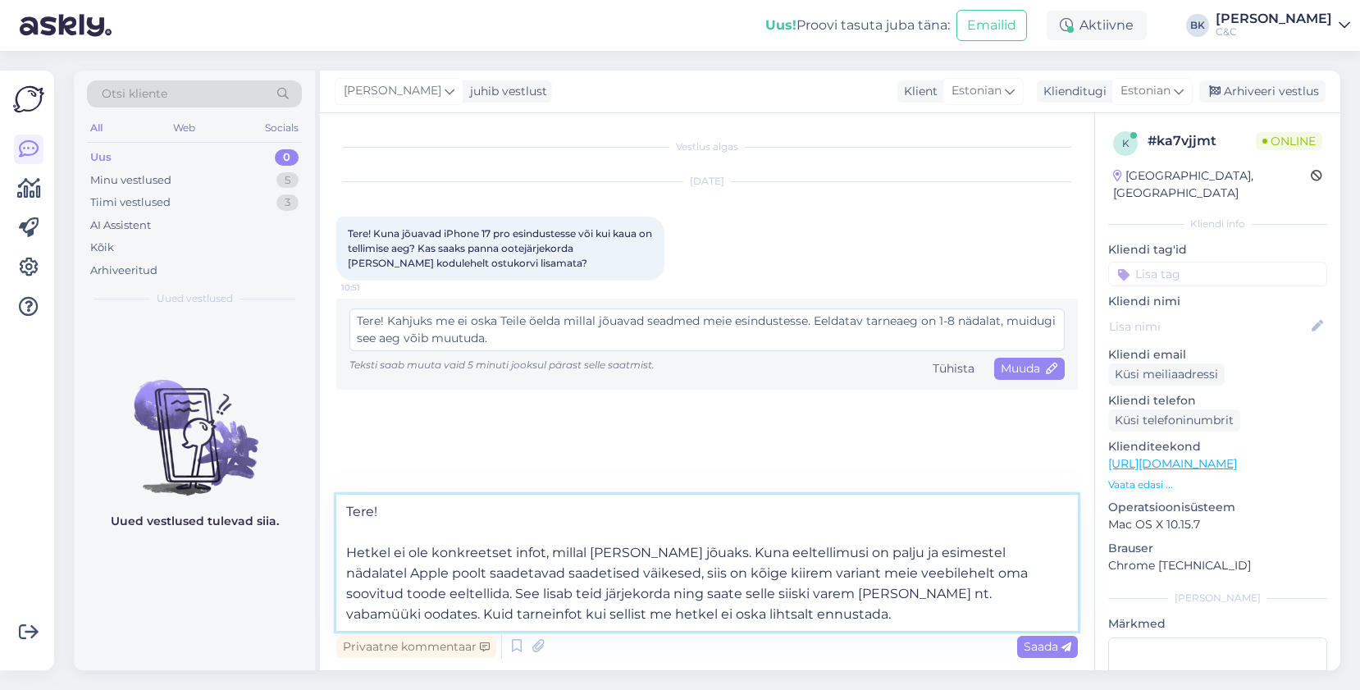
drag, startPoint x: 346, startPoint y: 553, endPoint x: 739, endPoint y: 620, distance: 398.8
click at [739, 620] on textarea "Tere! Hetkel ei ole konkreetset infot, millal [PERSON_NAME] jõuaks. Kuna eeltel…" at bounding box center [707, 563] width 742 height 136
drag, startPoint x: 388, startPoint y: 320, endPoint x: 615, endPoint y: 338, distance: 227.2
click at [615, 338] on textarea "Tere! Kahjuks me ei oska Teile öelda millal jõuavad seadmed meie esindustesse. …" at bounding box center [708, 330] width 716 height 43
paste textarea "Hetkel ei ole konkreetset infot, millal [PERSON_NAME] jõuaks. Kuna eeltellimusi…"
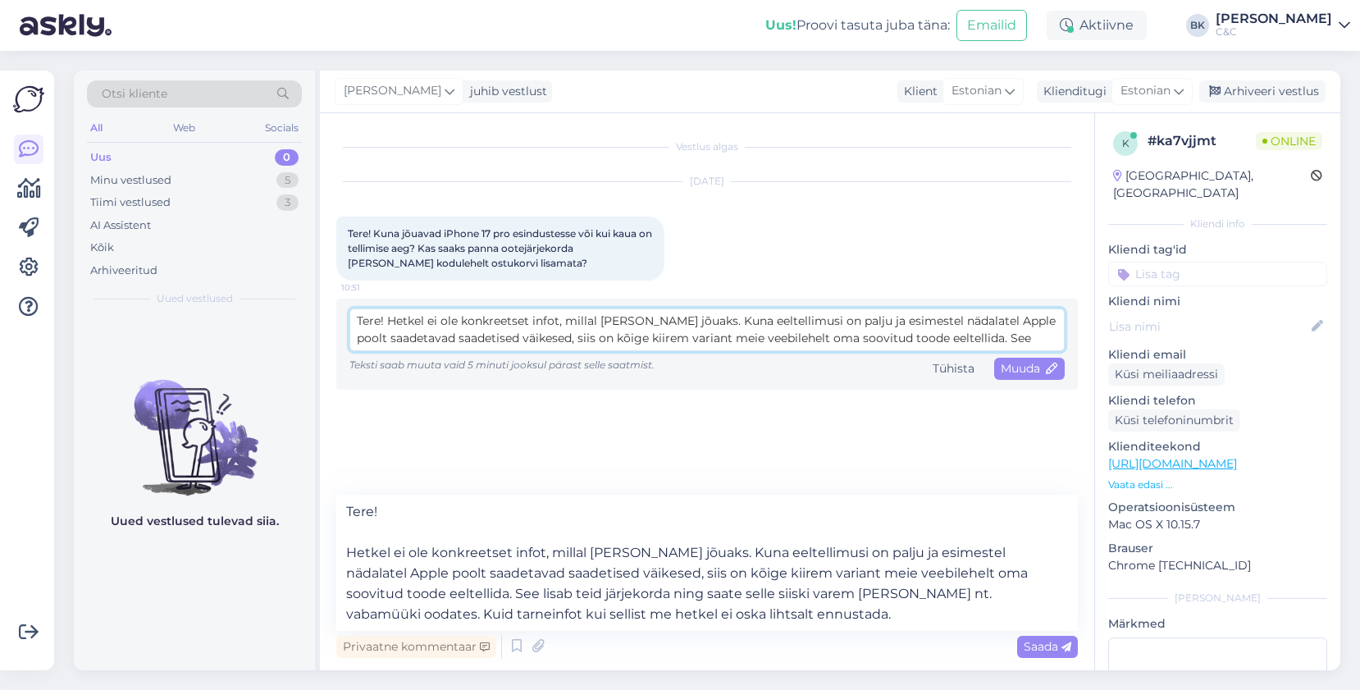
scroll to position [30, 0]
type textarea "Tere! Hetkel ei ole konkreetset infot, millal [PERSON_NAME] jõuaks. Kuna eeltel…"
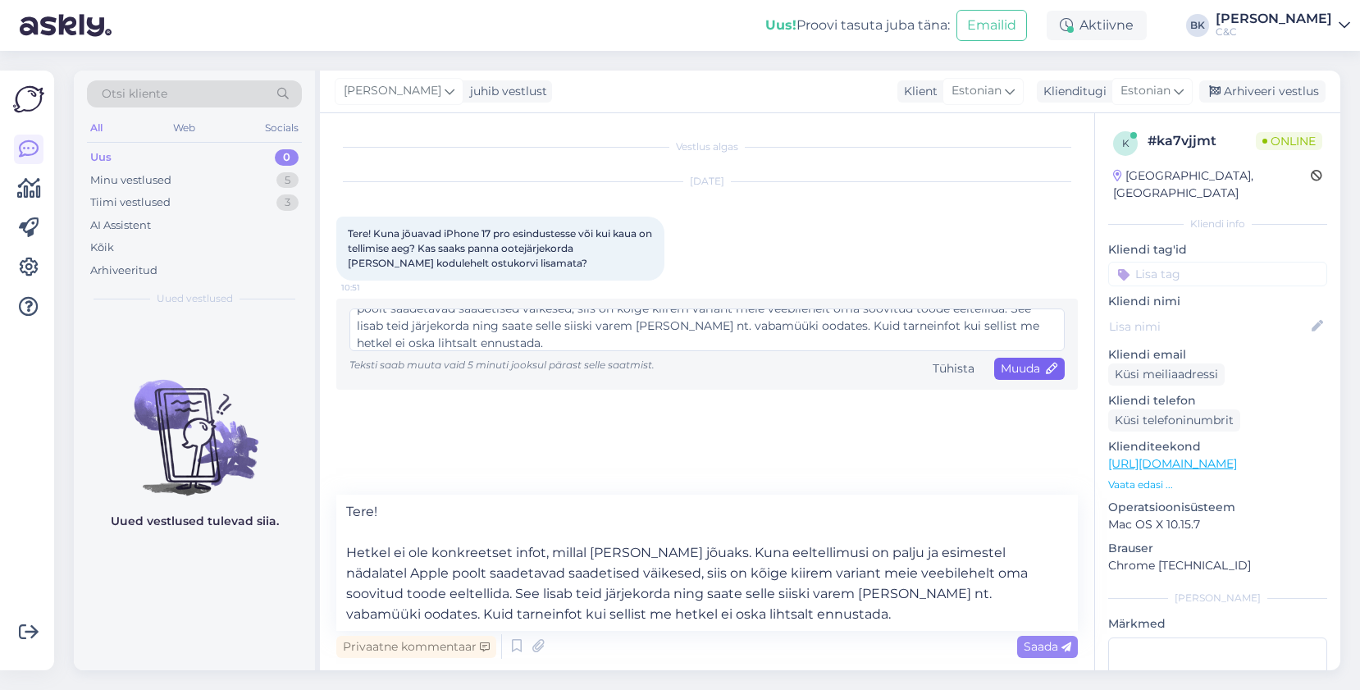
click at [1043, 375] on span "Muuda" at bounding box center [1029, 368] width 57 height 15
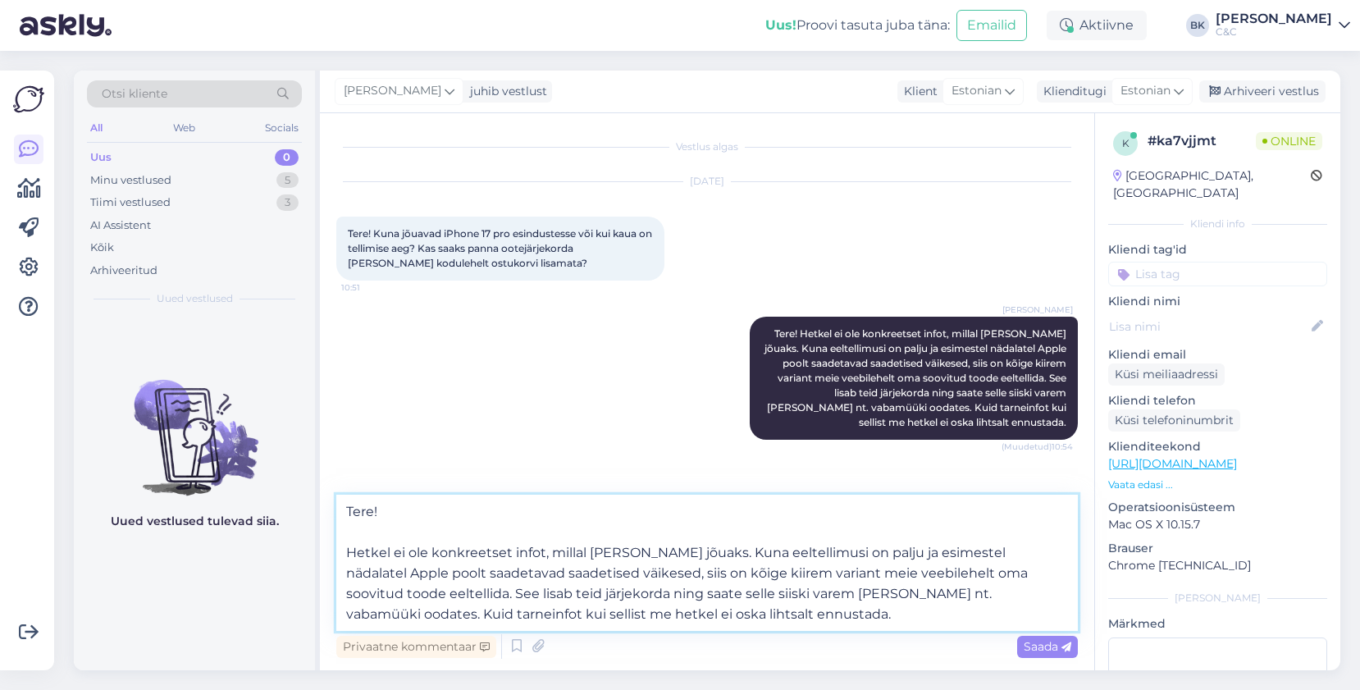
click at [773, 583] on textarea "Tere! Hetkel ei ole konkreetset infot, millal [PERSON_NAME] jõuaks. Kuna eeltel…" at bounding box center [707, 563] width 742 height 136
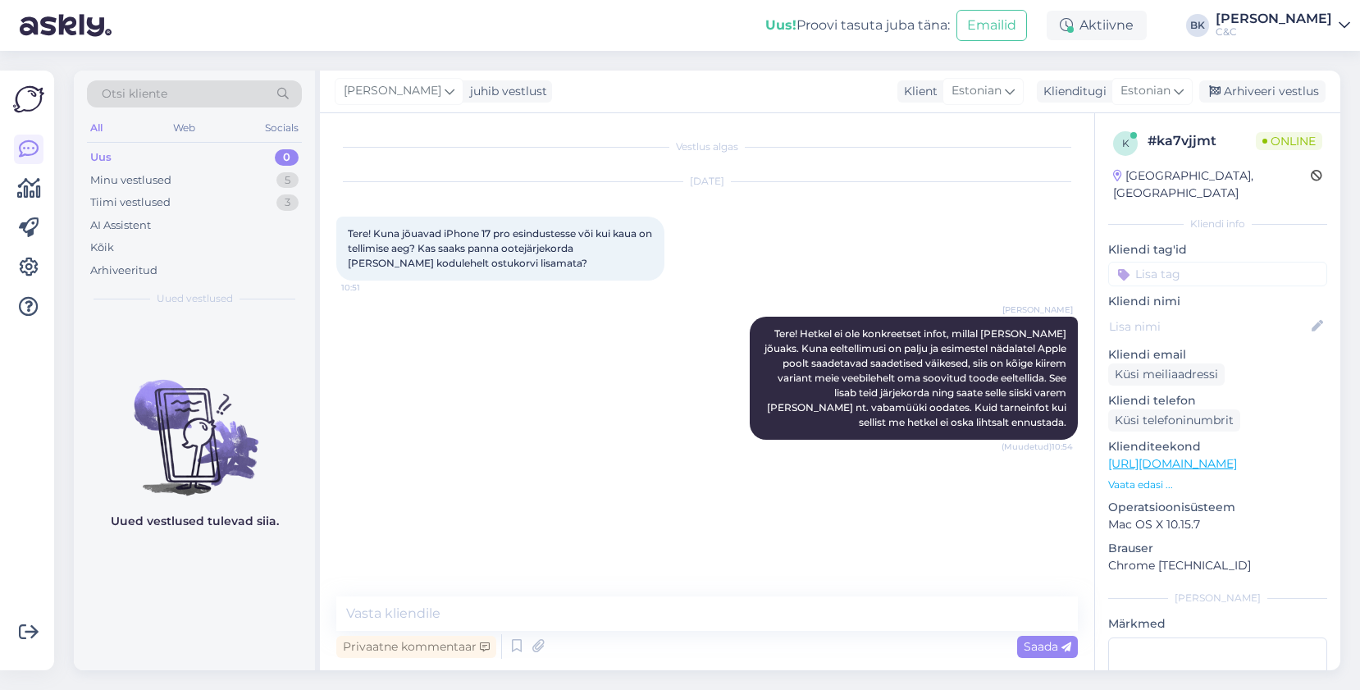
click at [700, 460] on div "Vestlus algas [DATE] Tere! Kuna jõuavad iPhone 17 pro esindustesse või kui kaua…" at bounding box center [714, 356] width 757 height 452
click at [258, 179] on div "Minu vestlused 5" at bounding box center [194, 180] width 215 height 23
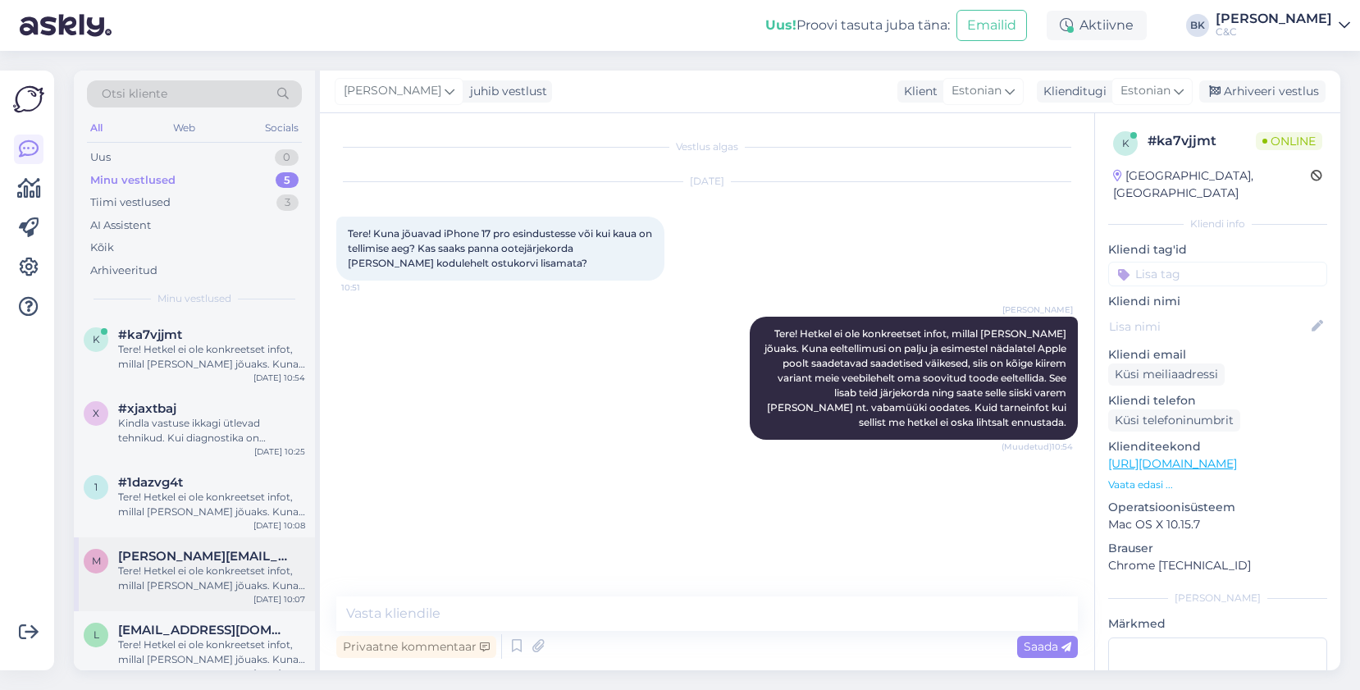
scroll to position [15, 0]
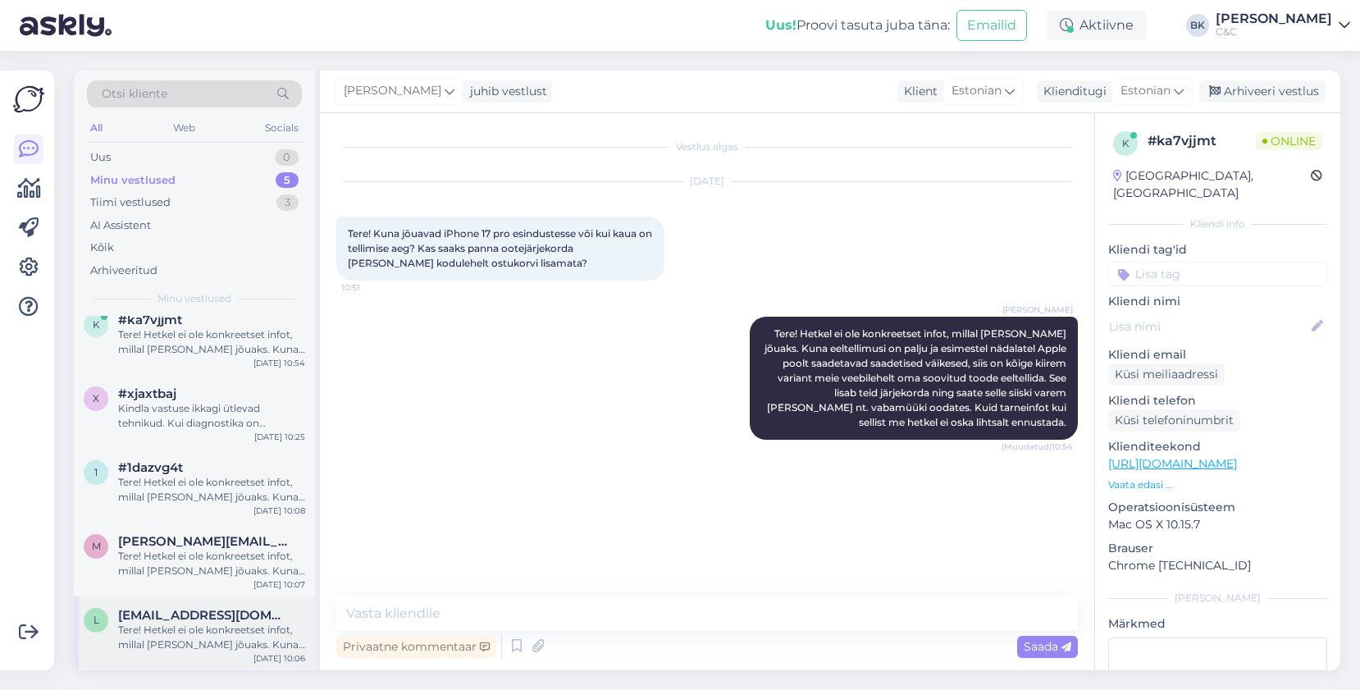
click at [166, 611] on span "[EMAIL_ADDRESS][DOMAIN_NAME]" at bounding box center [203, 615] width 171 height 15
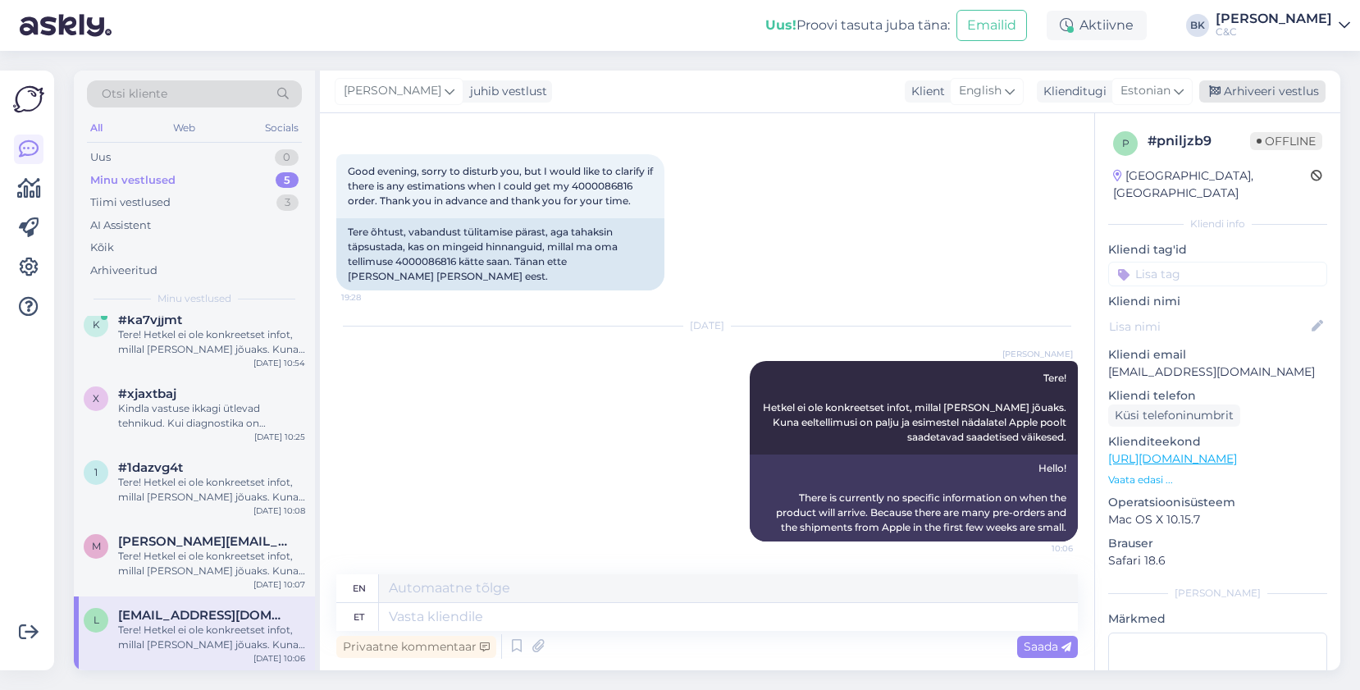
click at [1253, 89] on div "Arhiveeri vestlus" at bounding box center [1263, 91] width 126 height 22
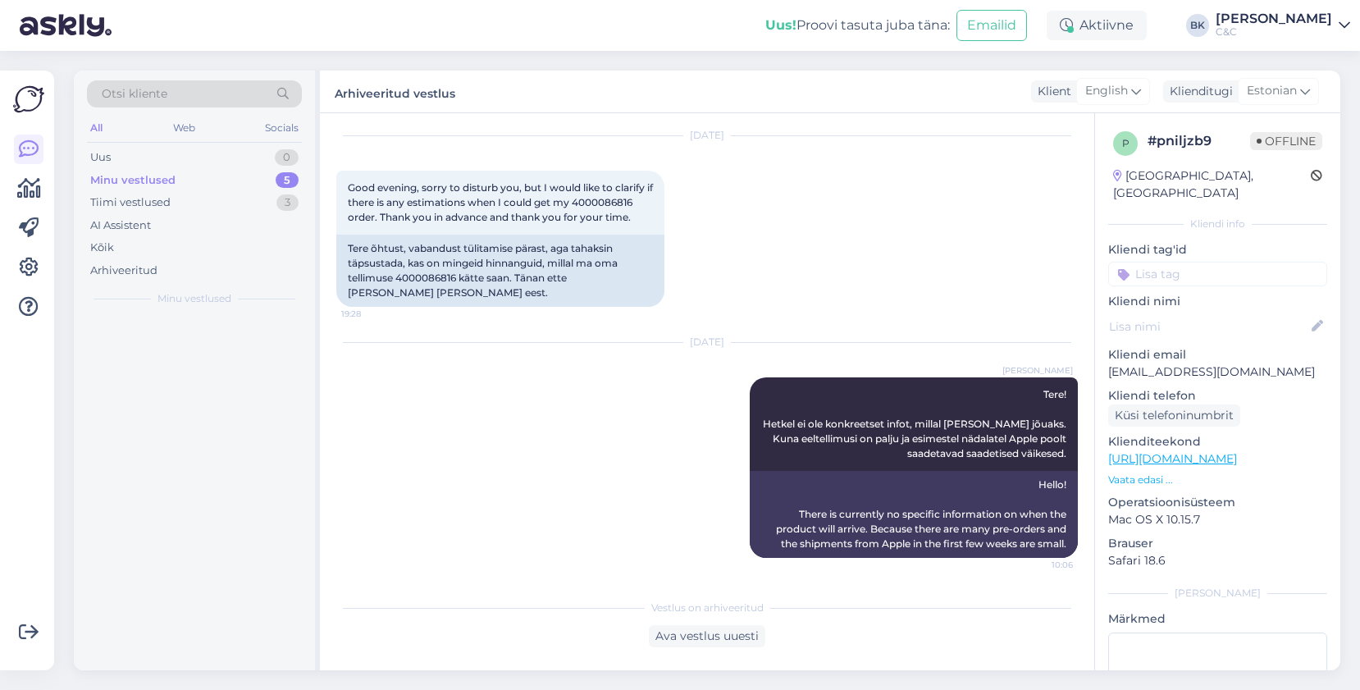
scroll to position [46, 0]
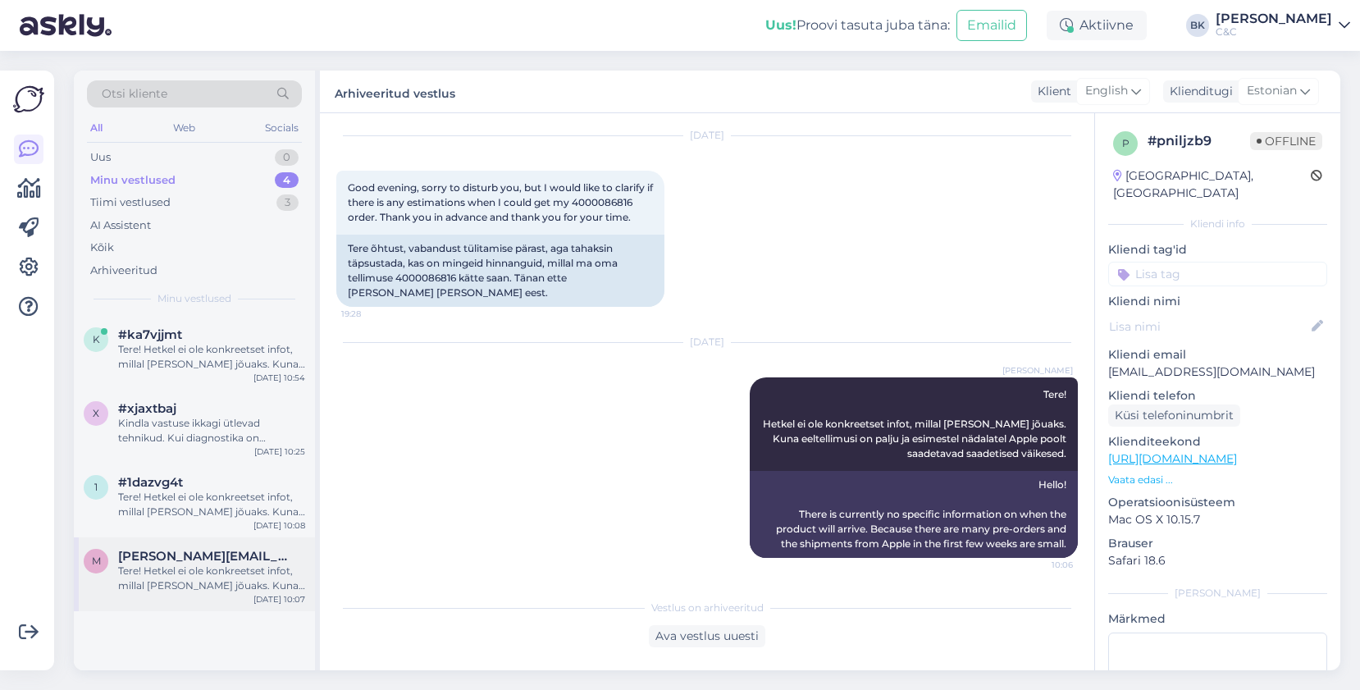
click at [191, 546] on div "m [PERSON_NAME][EMAIL_ADDRESS][DOMAIN_NAME] Tere! Hetkel ei ole konkreetset inf…" at bounding box center [194, 574] width 241 height 74
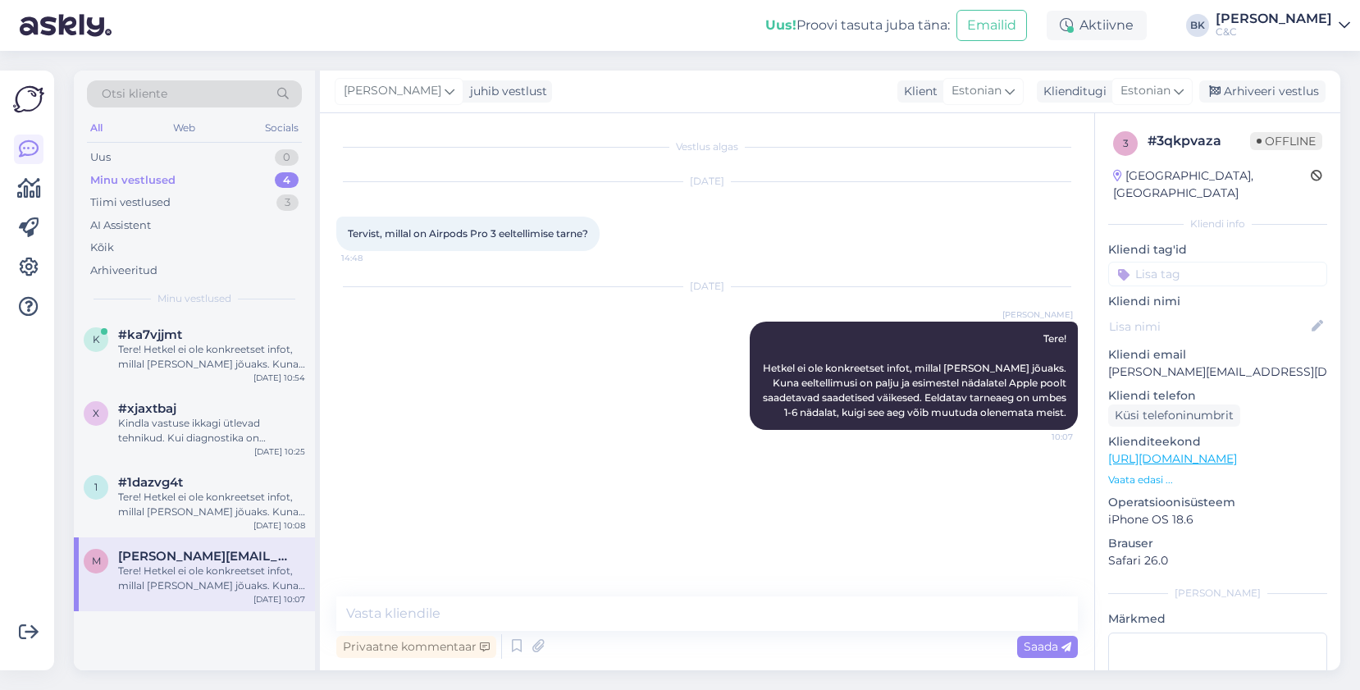
click at [1278, 103] on div "[PERSON_NAME] juhib vestlust Klient Estonian Klienditugi Estonian Arhiveeri ves…" at bounding box center [830, 92] width 1021 height 43
click at [1327, 88] on div "[PERSON_NAME] juhib vestlust Klient Estonian Klienditugi Estonian Arhiveeri ves…" at bounding box center [830, 92] width 1021 height 43
click at [1295, 94] on div "Arhiveeri vestlus" at bounding box center [1263, 91] width 126 height 22
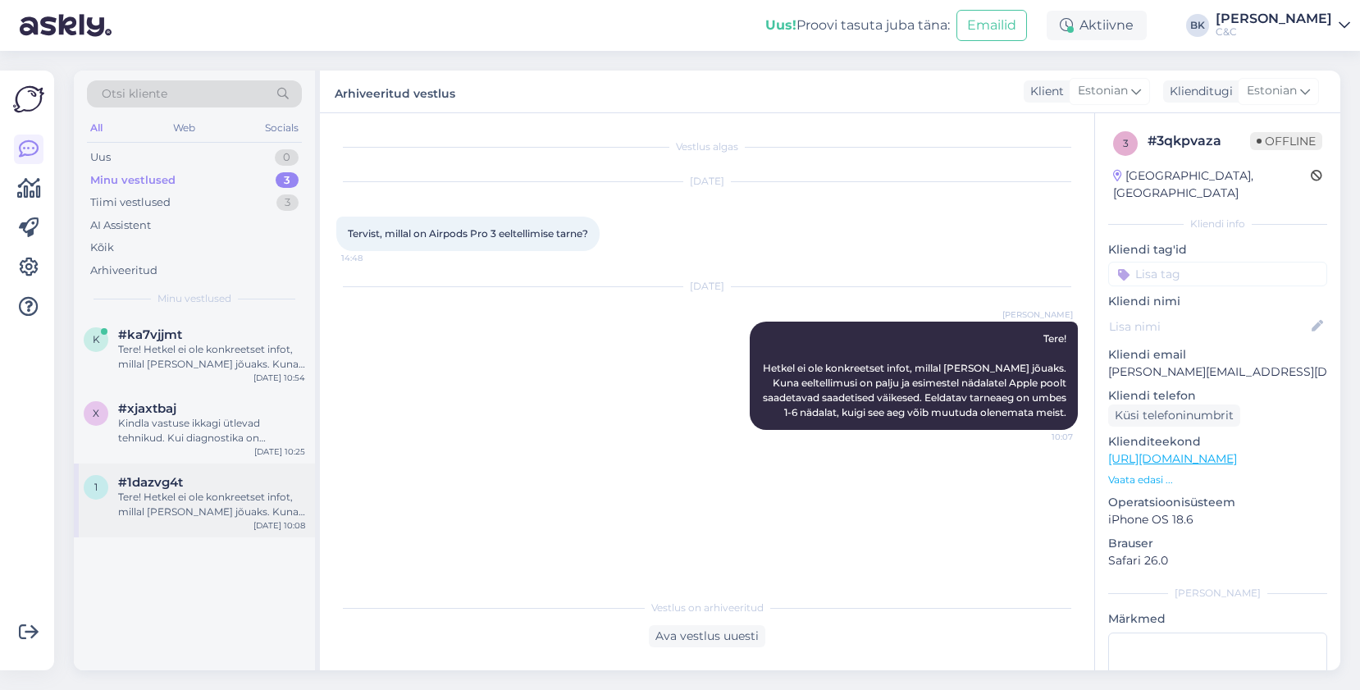
click at [269, 489] on div "#1dazvg4t Tere! Hetkel ei ole konkreetset infot, millal [PERSON_NAME] jõuaks. K…" at bounding box center [211, 497] width 187 height 44
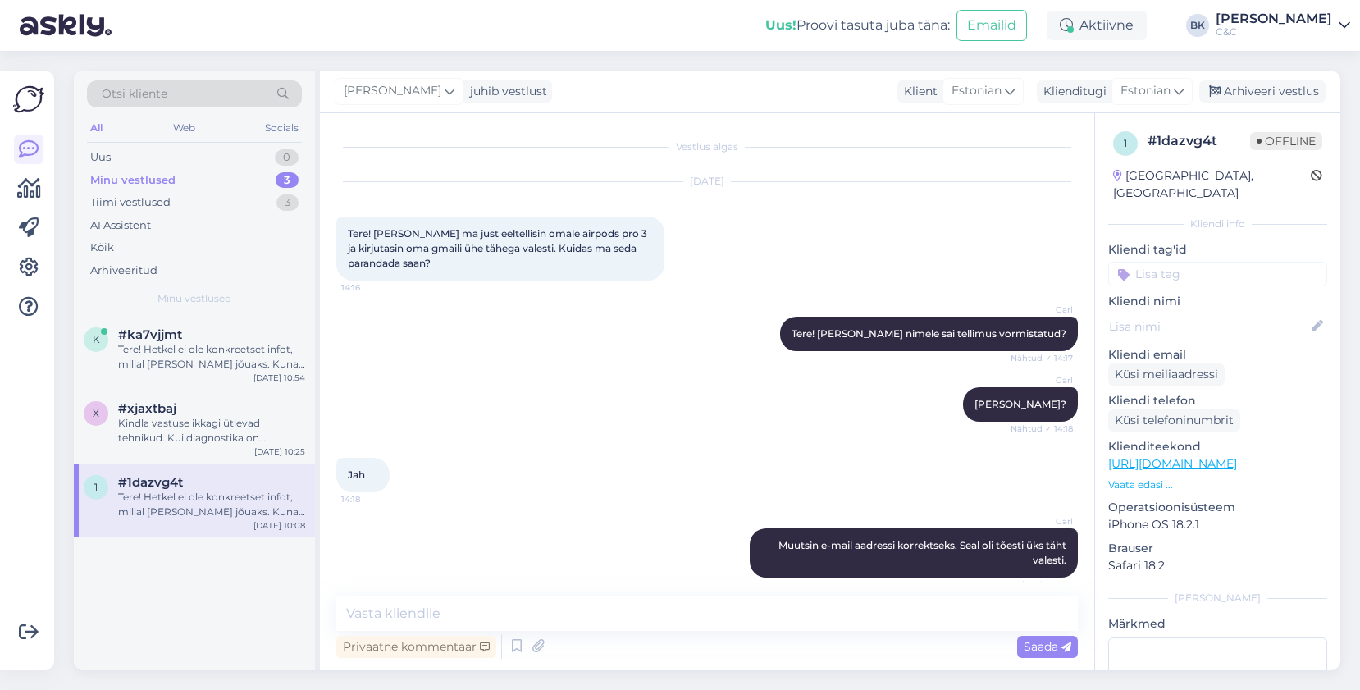
scroll to position [669, 0]
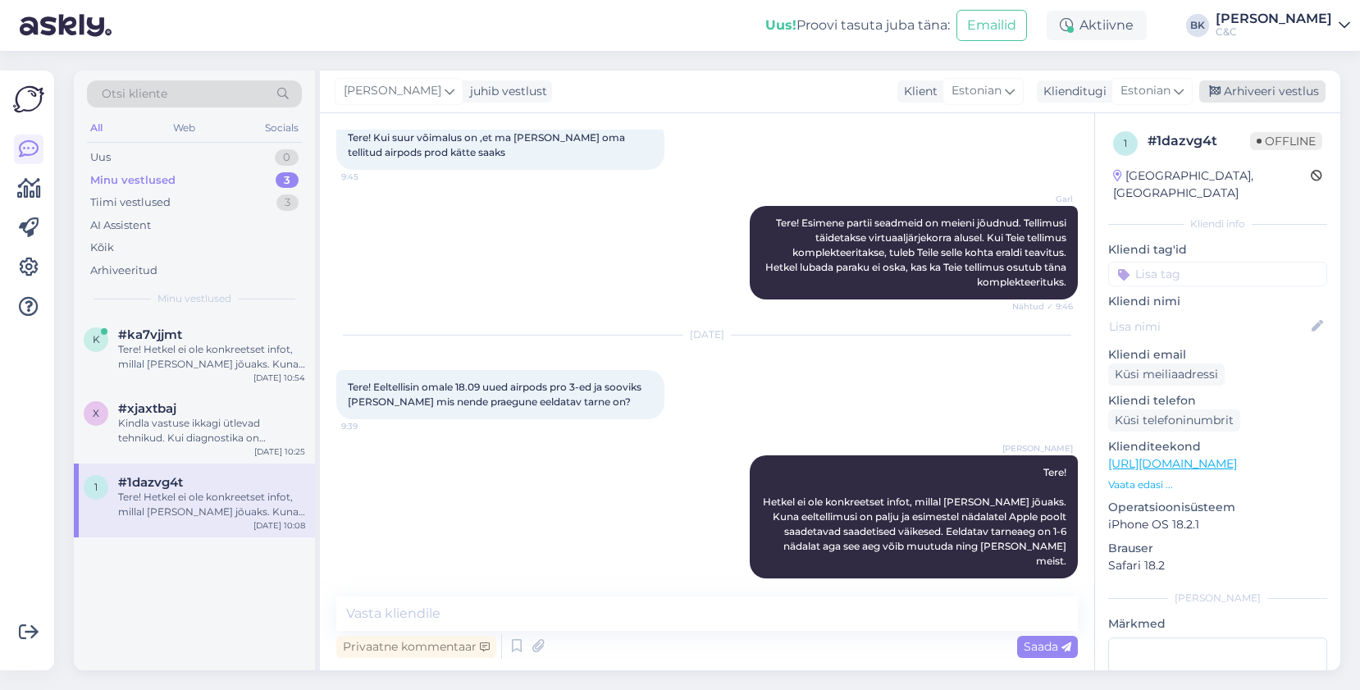
click at [1295, 89] on div "Arhiveeri vestlus" at bounding box center [1263, 91] width 126 height 22
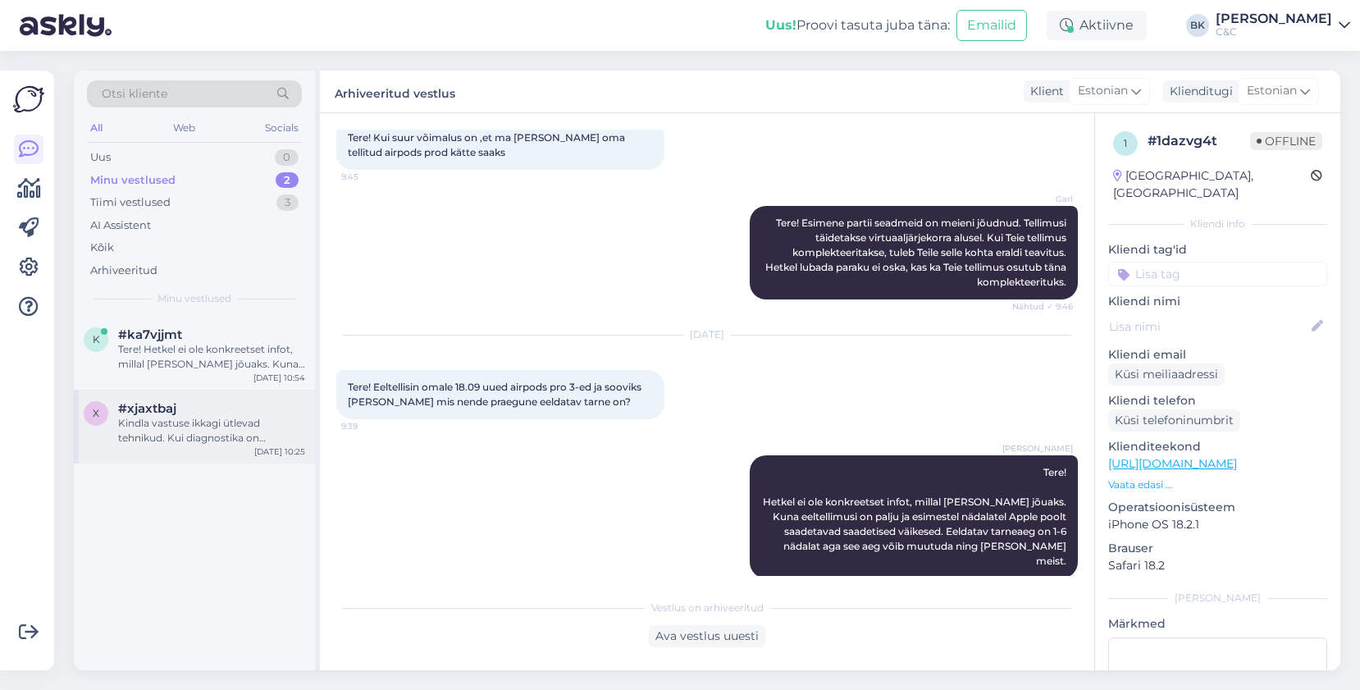
click at [144, 426] on div "Kindla vastuse ikkagi ütlevad tehnikud. Kui diagnostika on teostatud siis tehni…" at bounding box center [211, 431] width 187 height 30
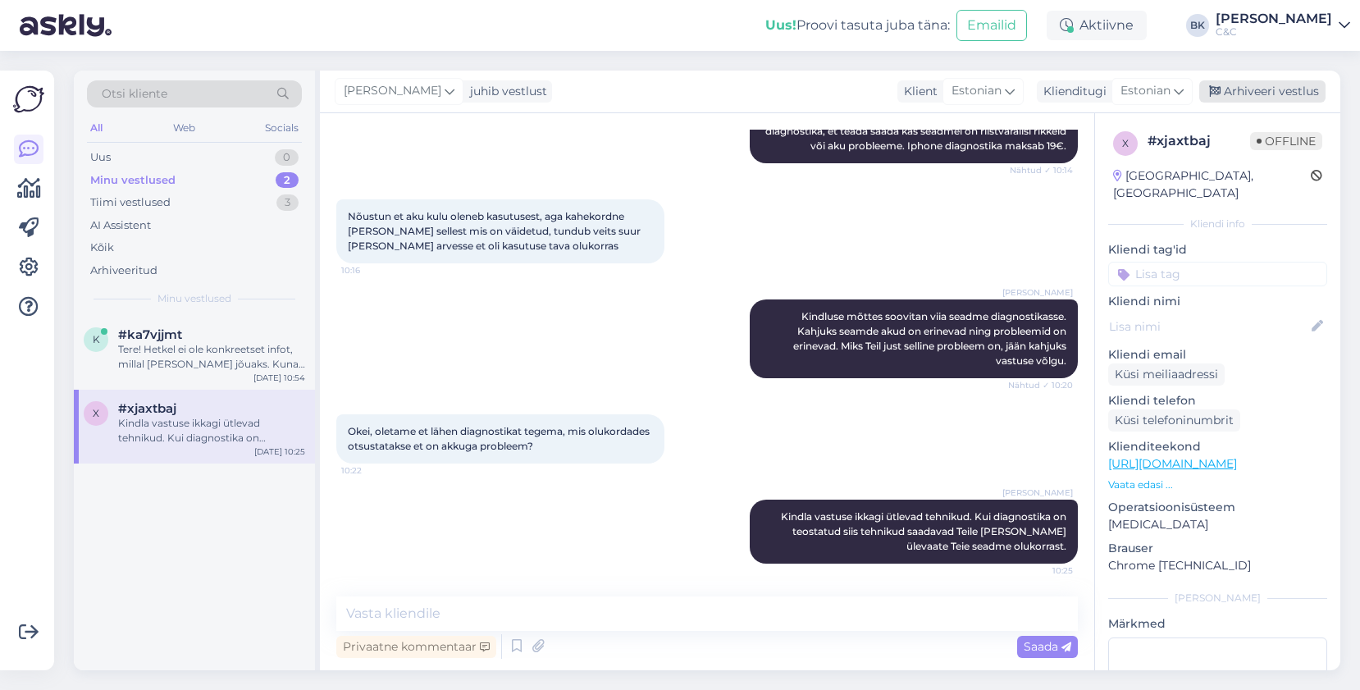
click at [1274, 91] on div "Arhiveeri vestlus" at bounding box center [1263, 91] width 126 height 22
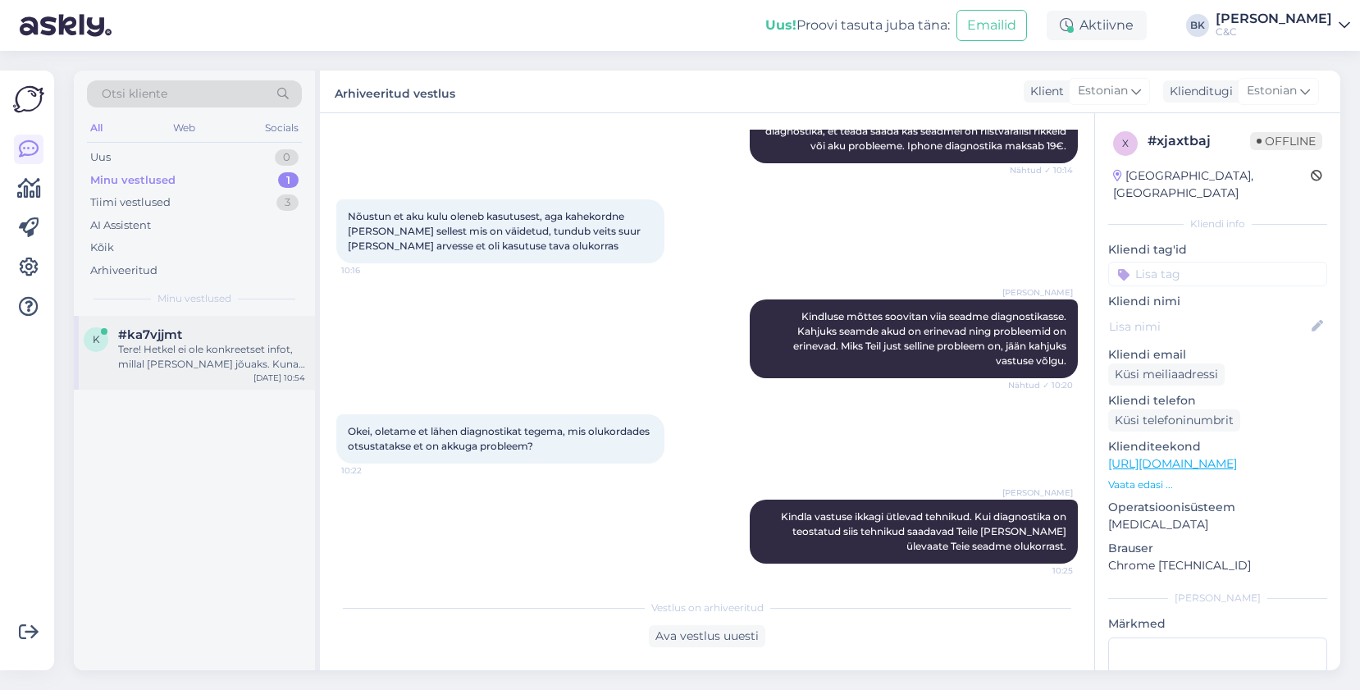
click at [181, 383] on div "k #ka7vjjmt Tere! Hetkel ei ole konkreetset infot, millal [PERSON_NAME] jõuaks.…" at bounding box center [194, 353] width 241 height 74
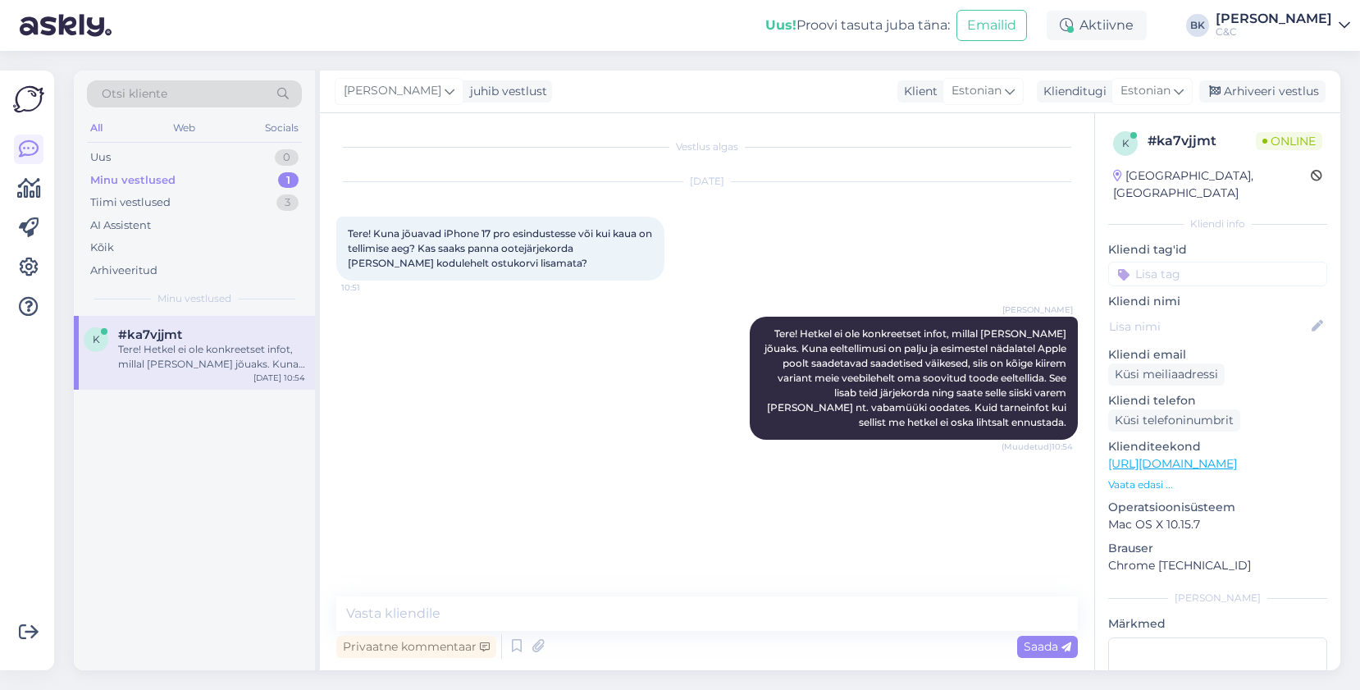
scroll to position [0, 0]
click at [220, 197] on div "Tiimi vestlused 3" at bounding box center [194, 202] width 215 height 23
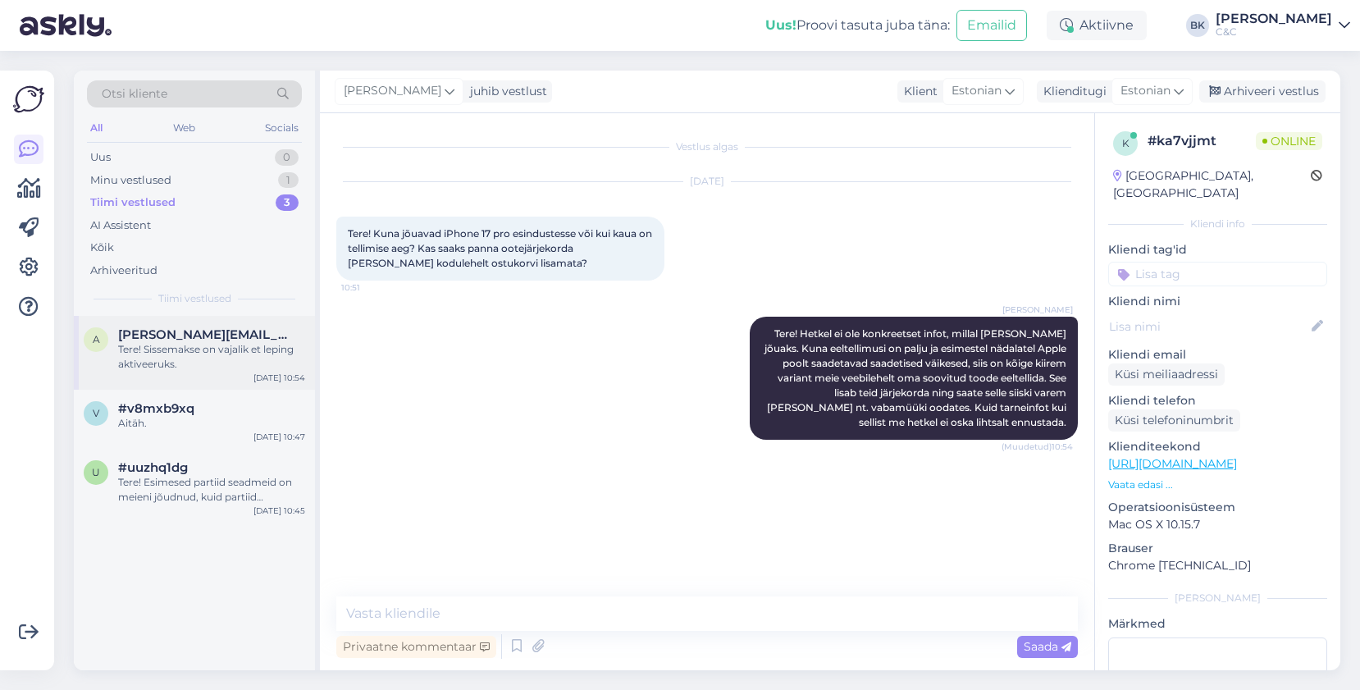
click at [199, 364] on div "Tere! Sissemakse on vajalik et leping aktiveeruks." at bounding box center [211, 357] width 187 height 30
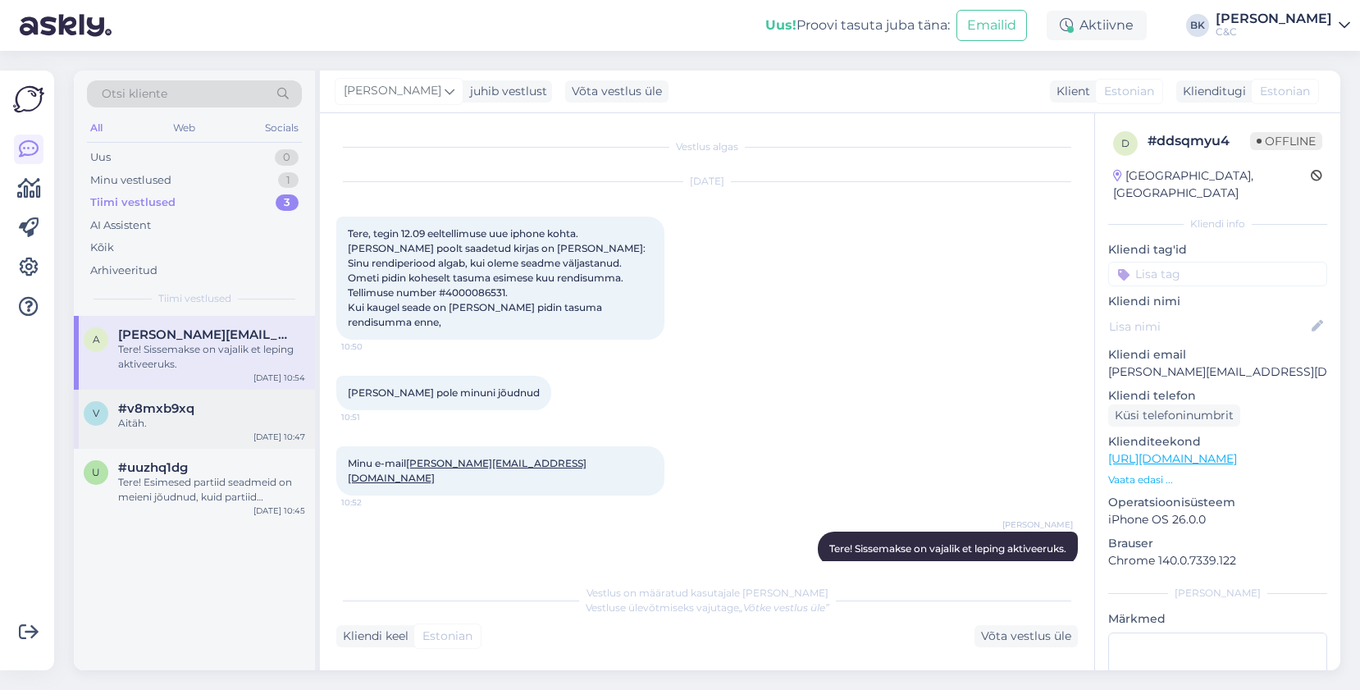
click at [200, 401] on div "#v8mxb9xq" at bounding box center [211, 408] width 187 height 15
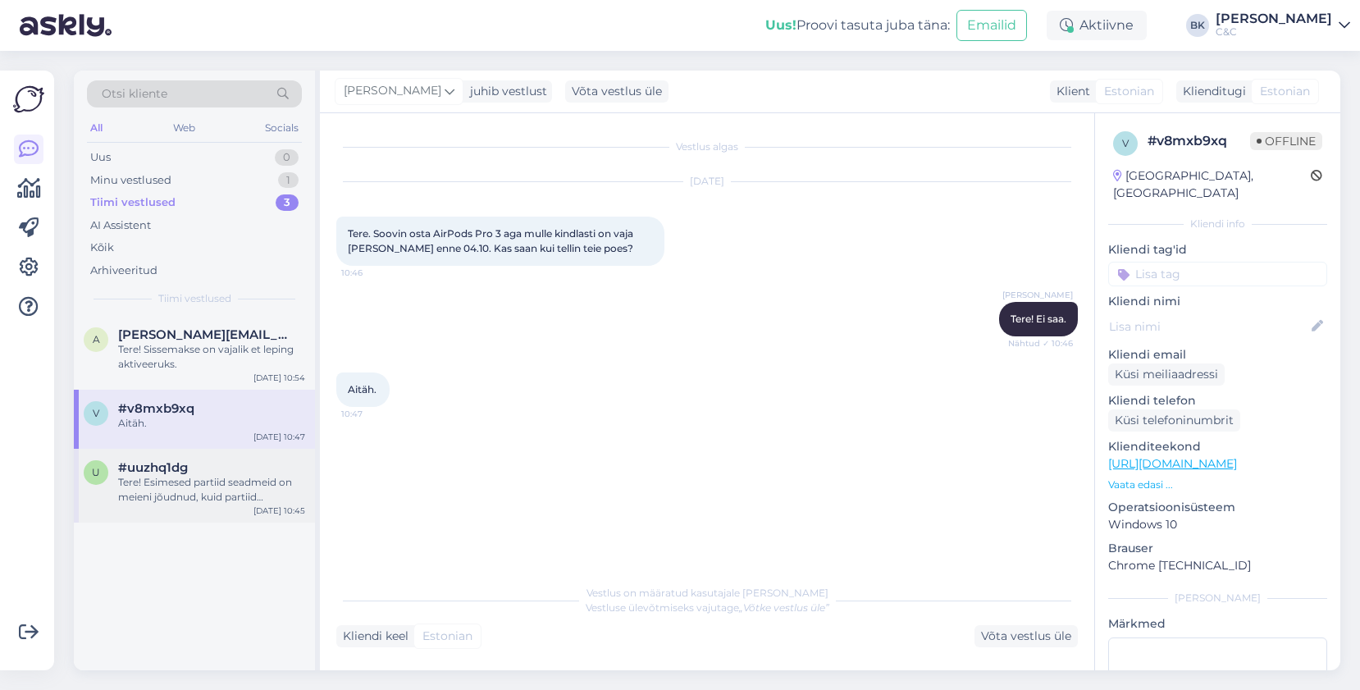
click at [188, 481] on div "Tere! Esimesed partiid seadmeid on meieni jõudnud, kuid partiid sisaldavad endi…" at bounding box center [211, 490] width 187 height 30
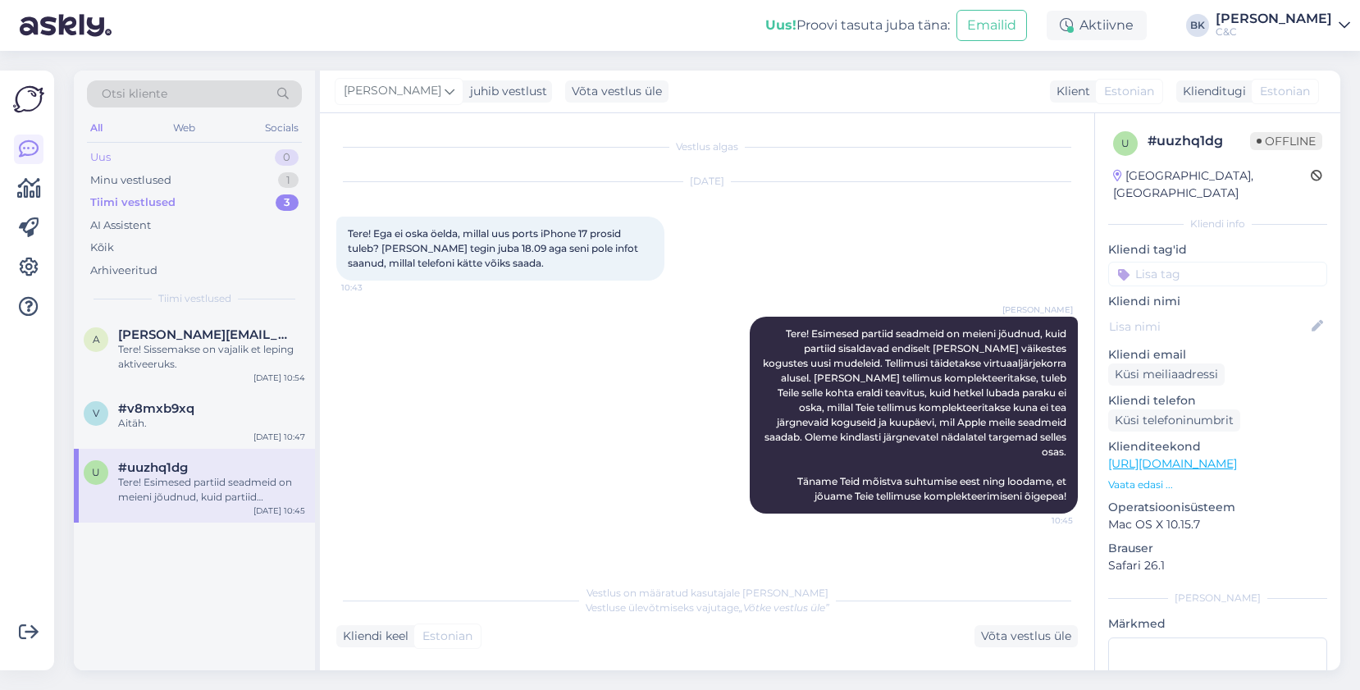
click at [253, 156] on div "Uus 0" at bounding box center [194, 157] width 215 height 23
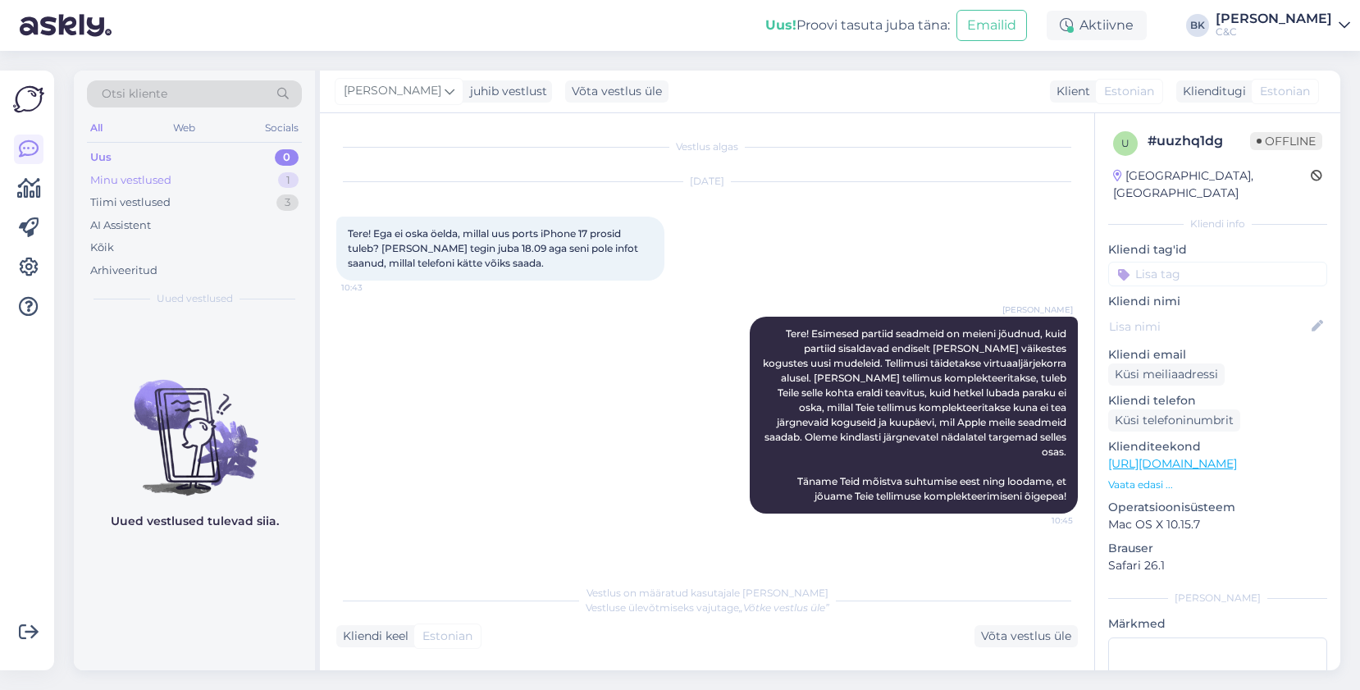
click at [243, 183] on div "Minu vestlused 1" at bounding box center [194, 180] width 215 height 23
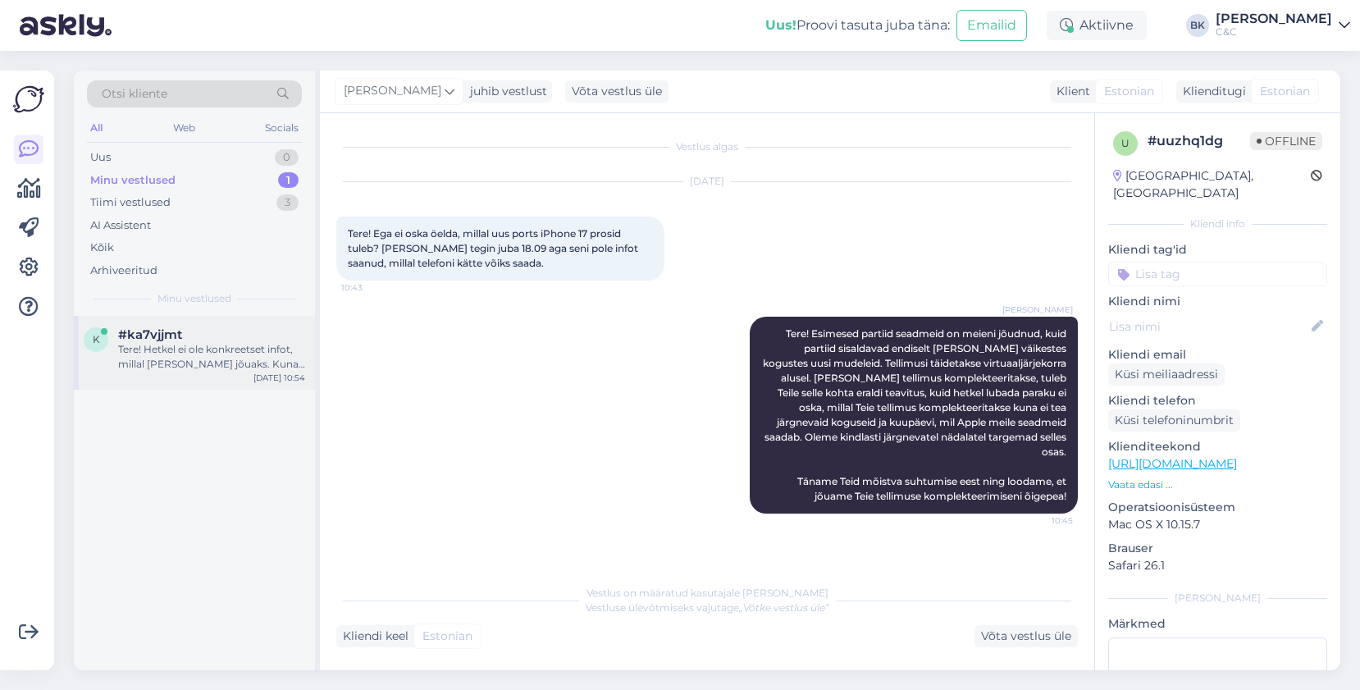
click at [185, 348] on div "Tere! Hetkel ei ole konkreetset infot, millal [PERSON_NAME] jõuaks. Kuna eeltel…" at bounding box center [211, 357] width 187 height 30
